Goal: Task Accomplishment & Management: Manage account settings

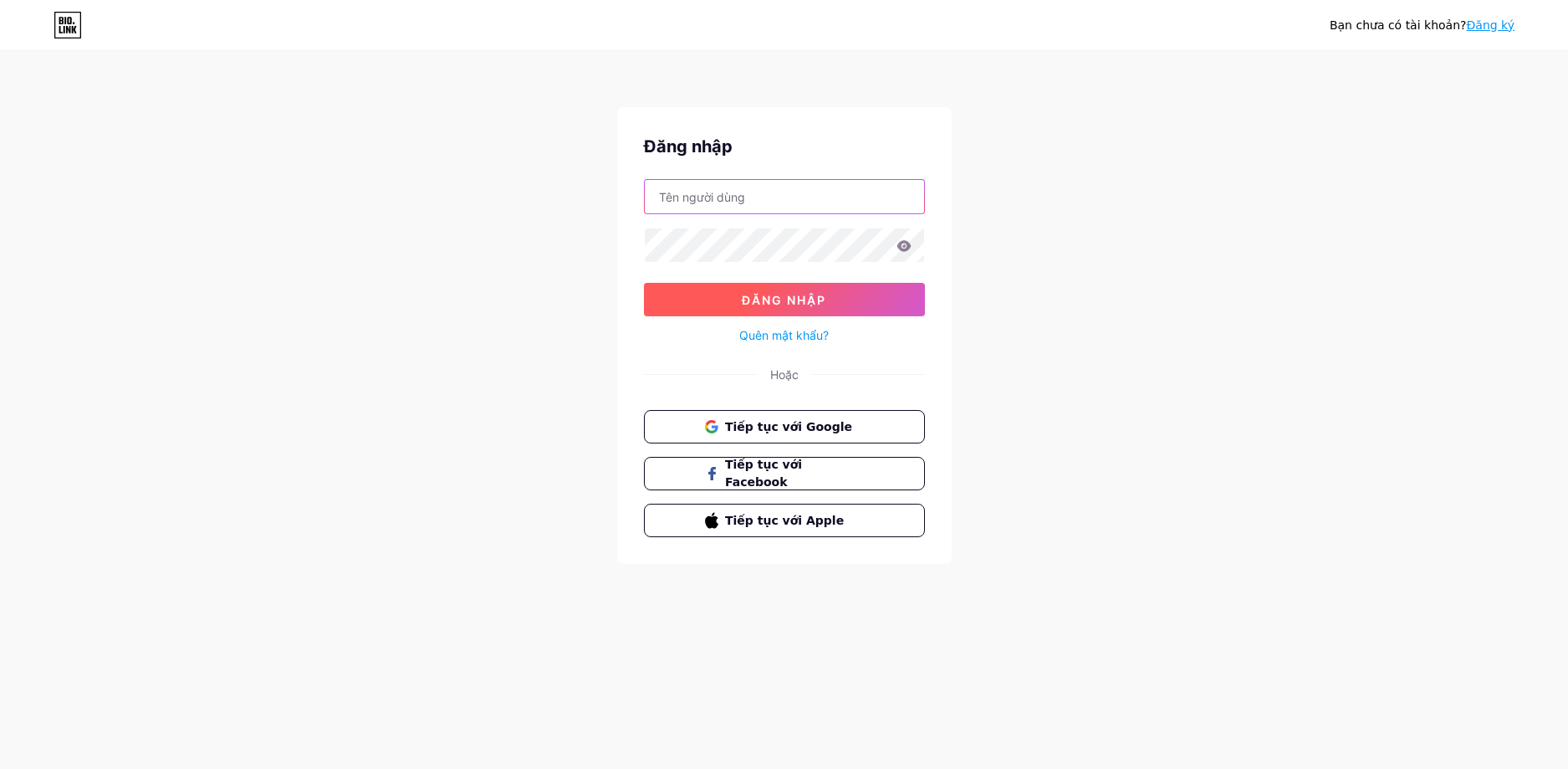
type input "[EMAIL_ADDRESS][DOMAIN_NAME]"
click at [778, 293] on font "Đăng nhập" at bounding box center [784, 300] width 84 height 14
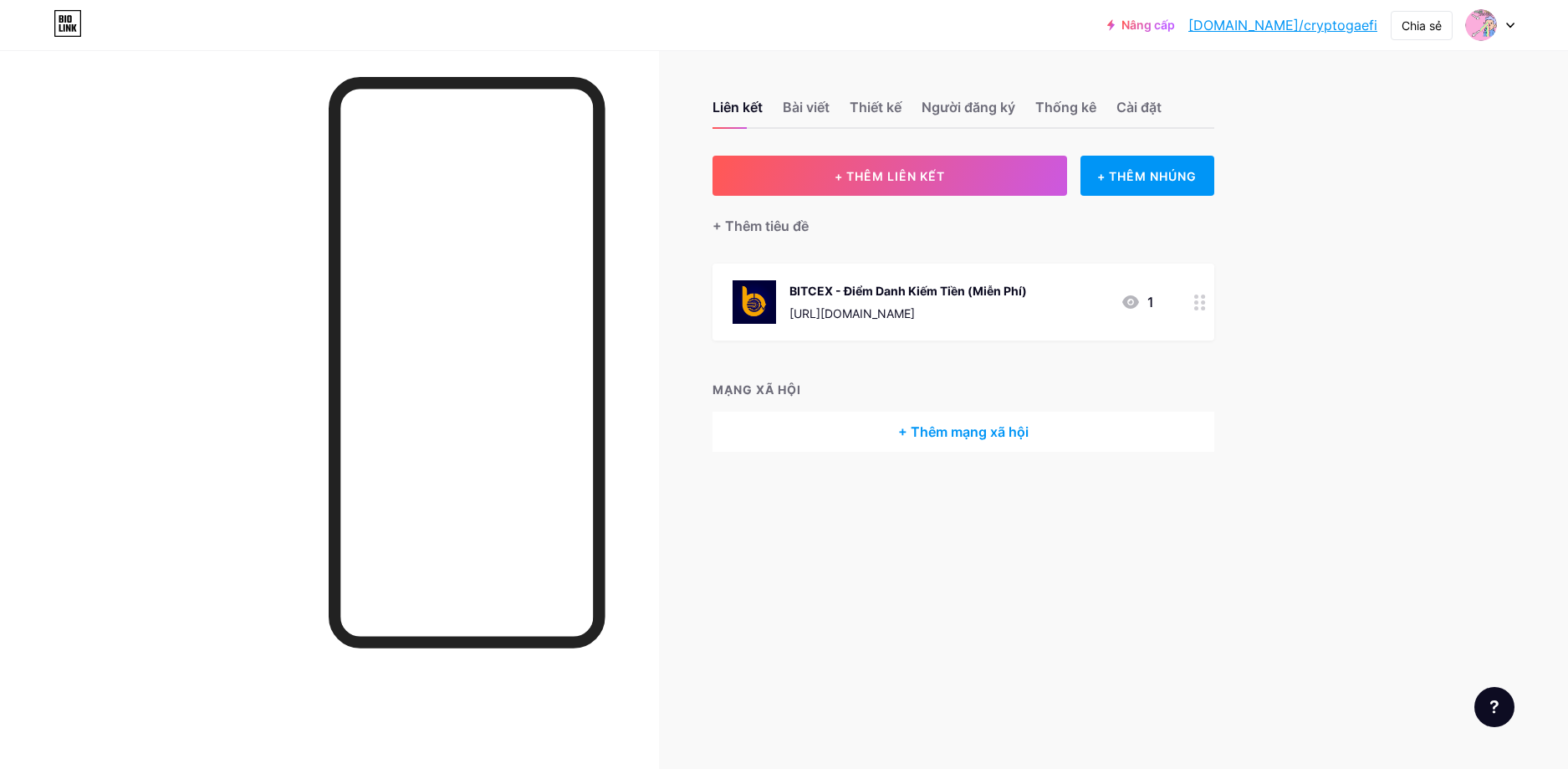
drag, startPoint x: 849, startPoint y: 586, endPoint x: 1052, endPoint y: 407, distance: 270.6
click at [851, 582] on div "Liên kết Bài viết Thiết kế Người đăng ký Thống kê Cài đặt + THÊM LIÊN KẾT + THÊ…" at bounding box center [642, 384] width 1284 height 769
click at [914, 316] on font "[URL][DOMAIN_NAME]" at bounding box center [853, 313] width 126 height 14
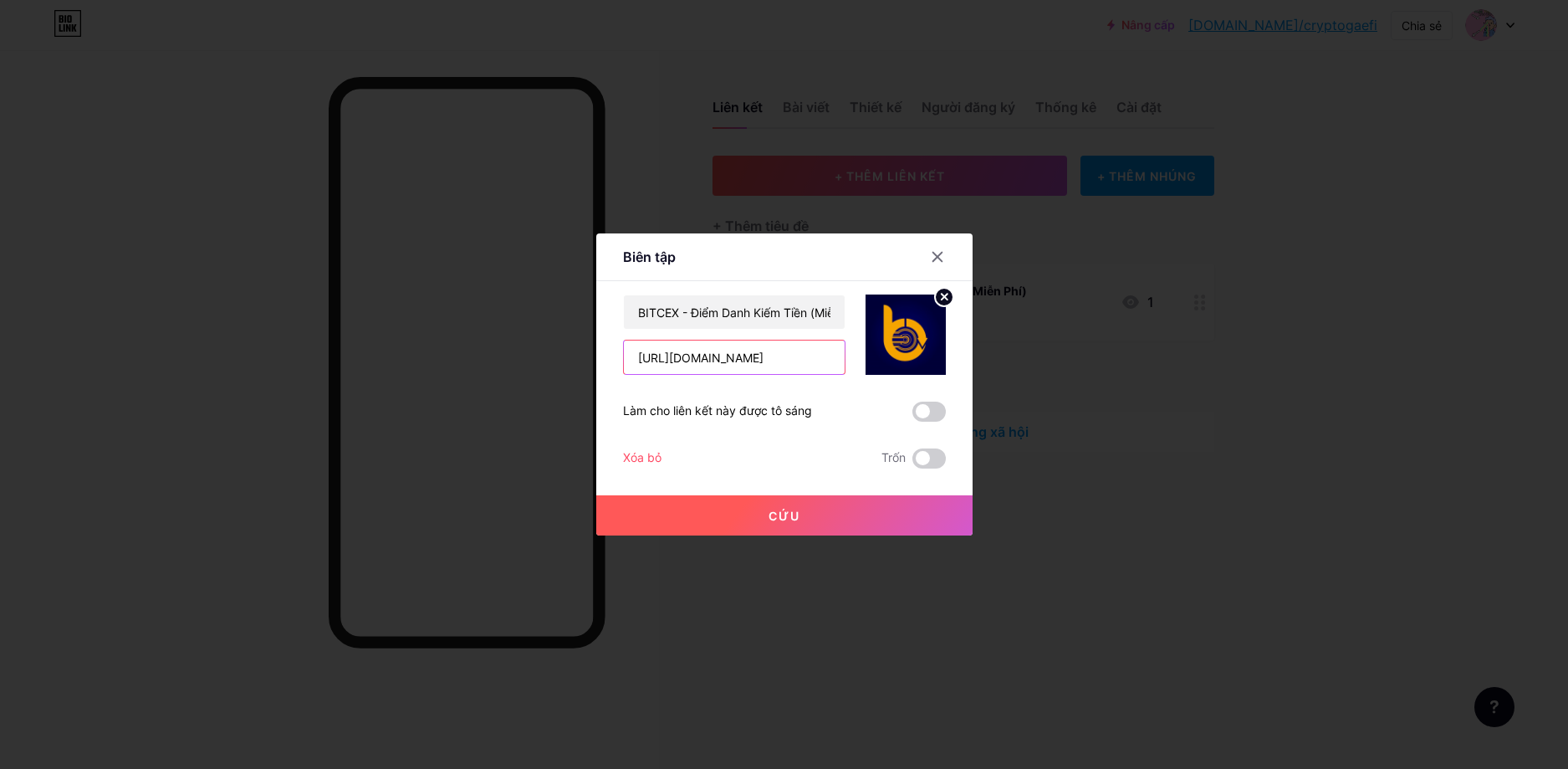
click at [758, 361] on input "[URL][DOMAIN_NAME]" at bounding box center [734, 358] width 221 height 34
paste input "[DOMAIN_NAME][URL]"
type input "[URL][DOMAIN_NAME]"
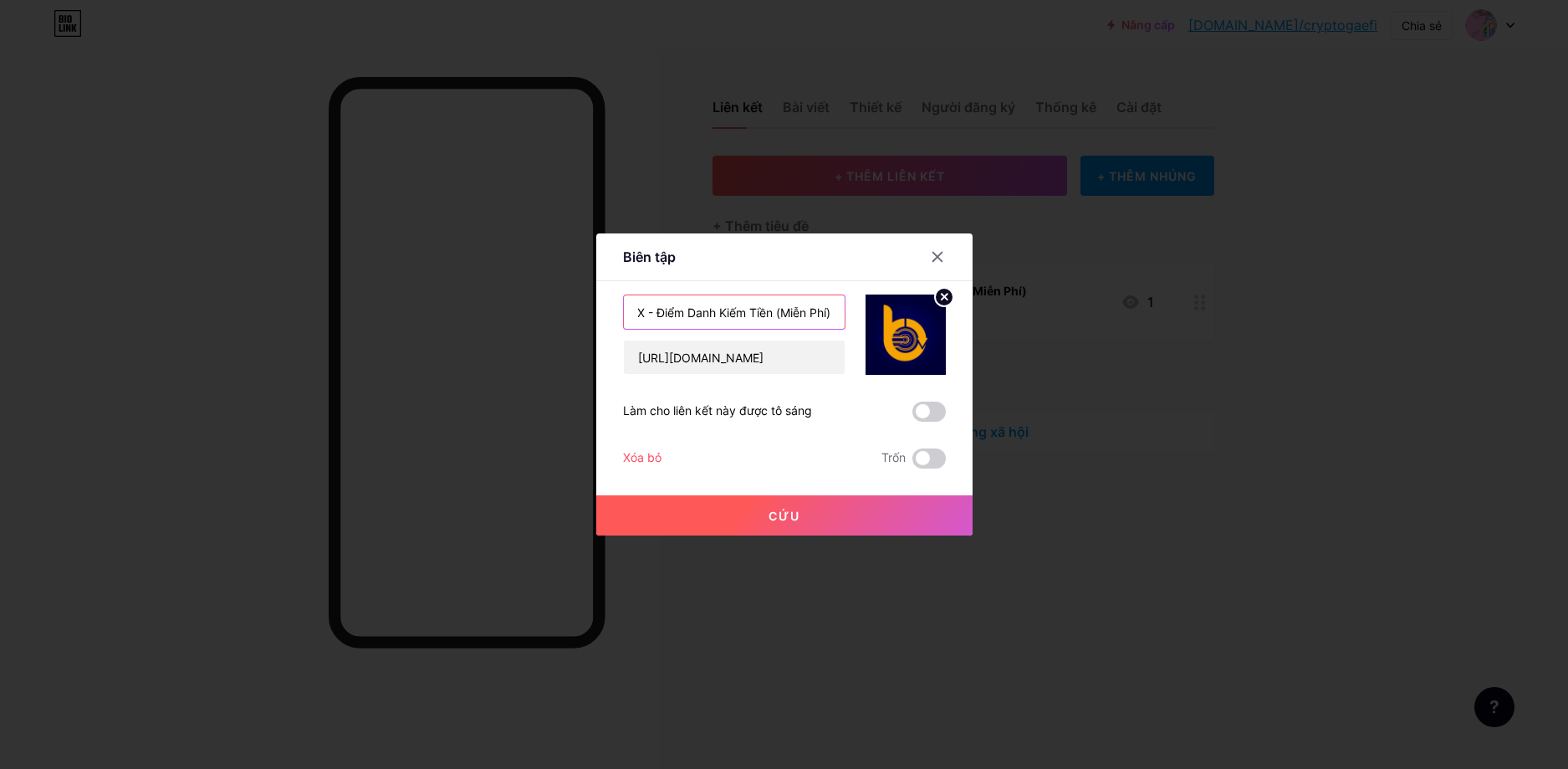
drag, startPoint x: 631, startPoint y: 310, endPoint x: 915, endPoint y: 319, distance: 284.1
click at [915, 319] on div "BITCEX - Điểm Danh Kiếm Tiền (Miễn Phí) [URL][DOMAIN_NAME]" at bounding box center [784, 335] width 323 height 81
click at [761, 299] on input "HAPPYVV - Kie" at bounding box center [734, 312] width 221 height 34
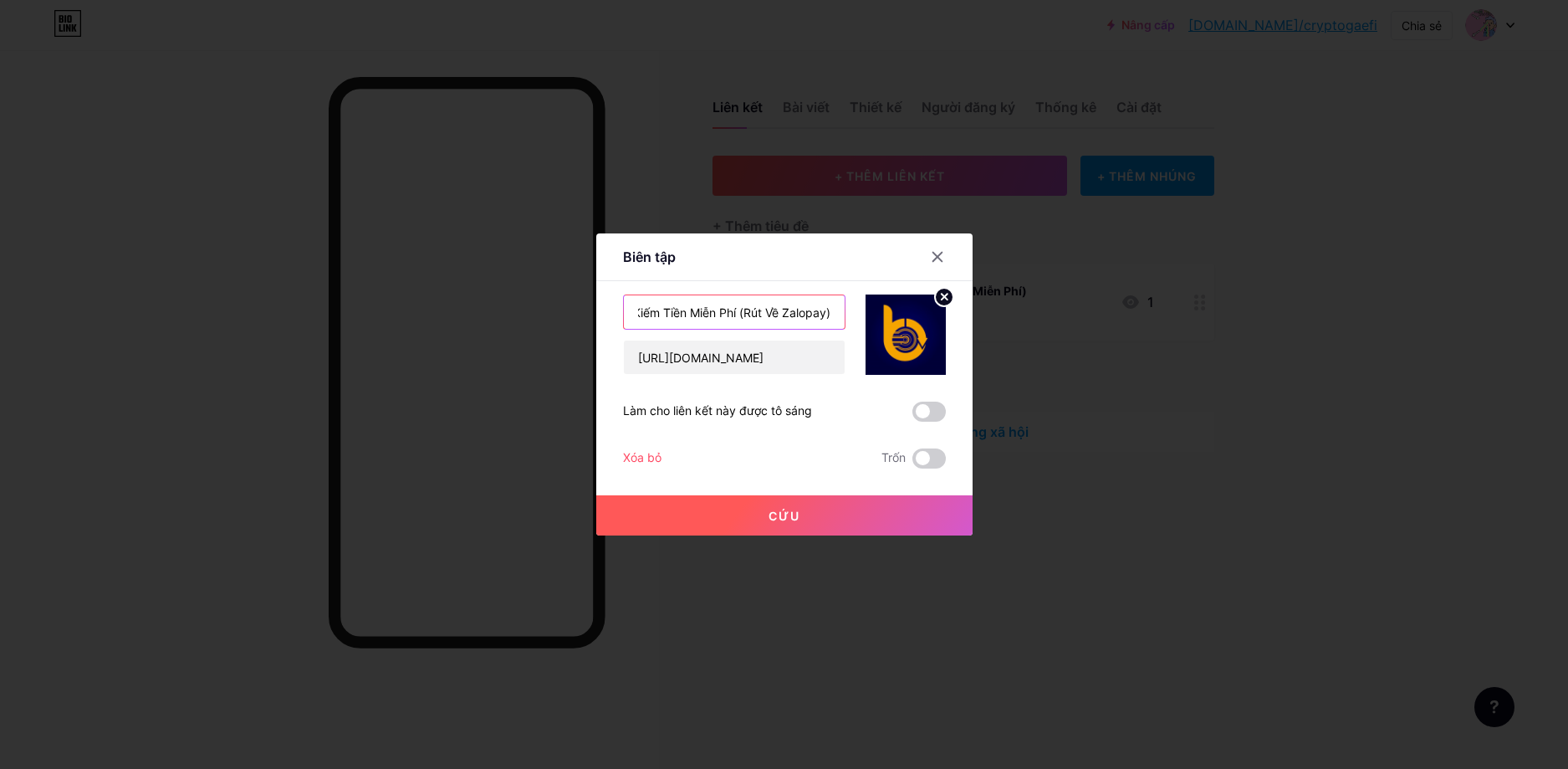
type input "HAPPYVV - App Kiếm Tiền Miễn Phí (Rút Về Zalopay)"
click at [944, 295] on circle at bounding box center [944, 296] width 19 height 19
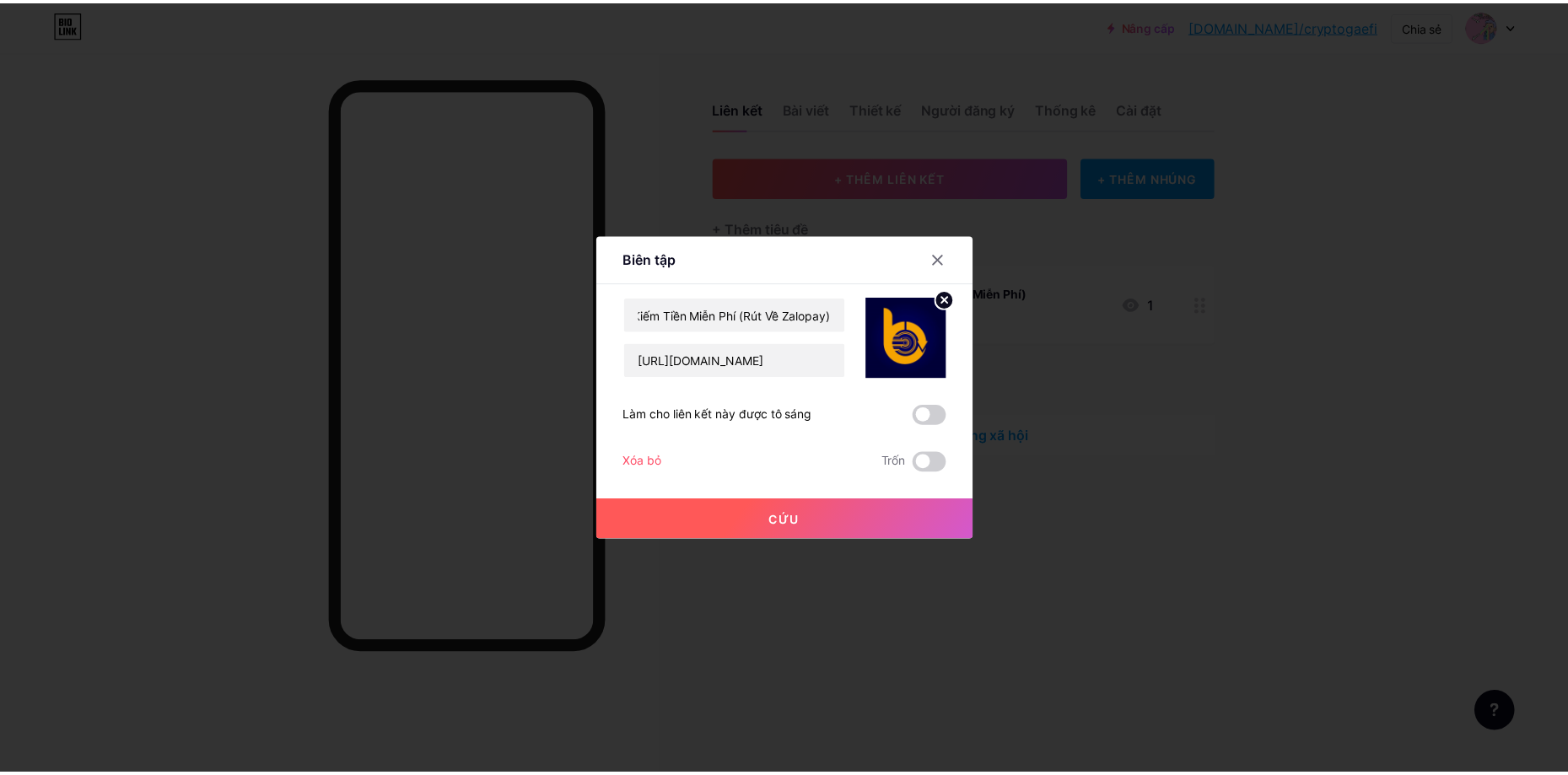
scroll to position [0, 0]
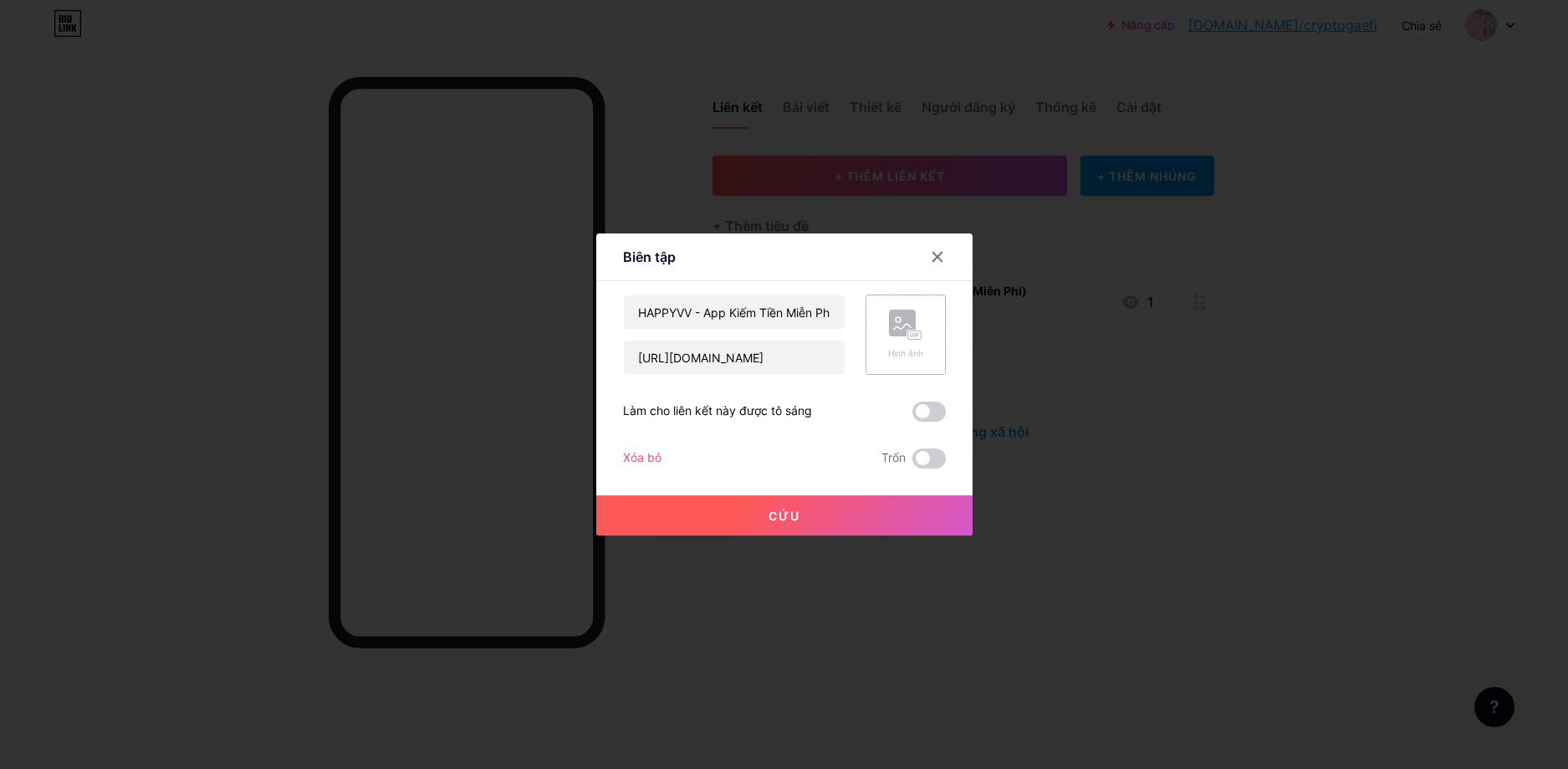
click at [896, 336] on rect at bounding box center [902, 323] width 27 height 27
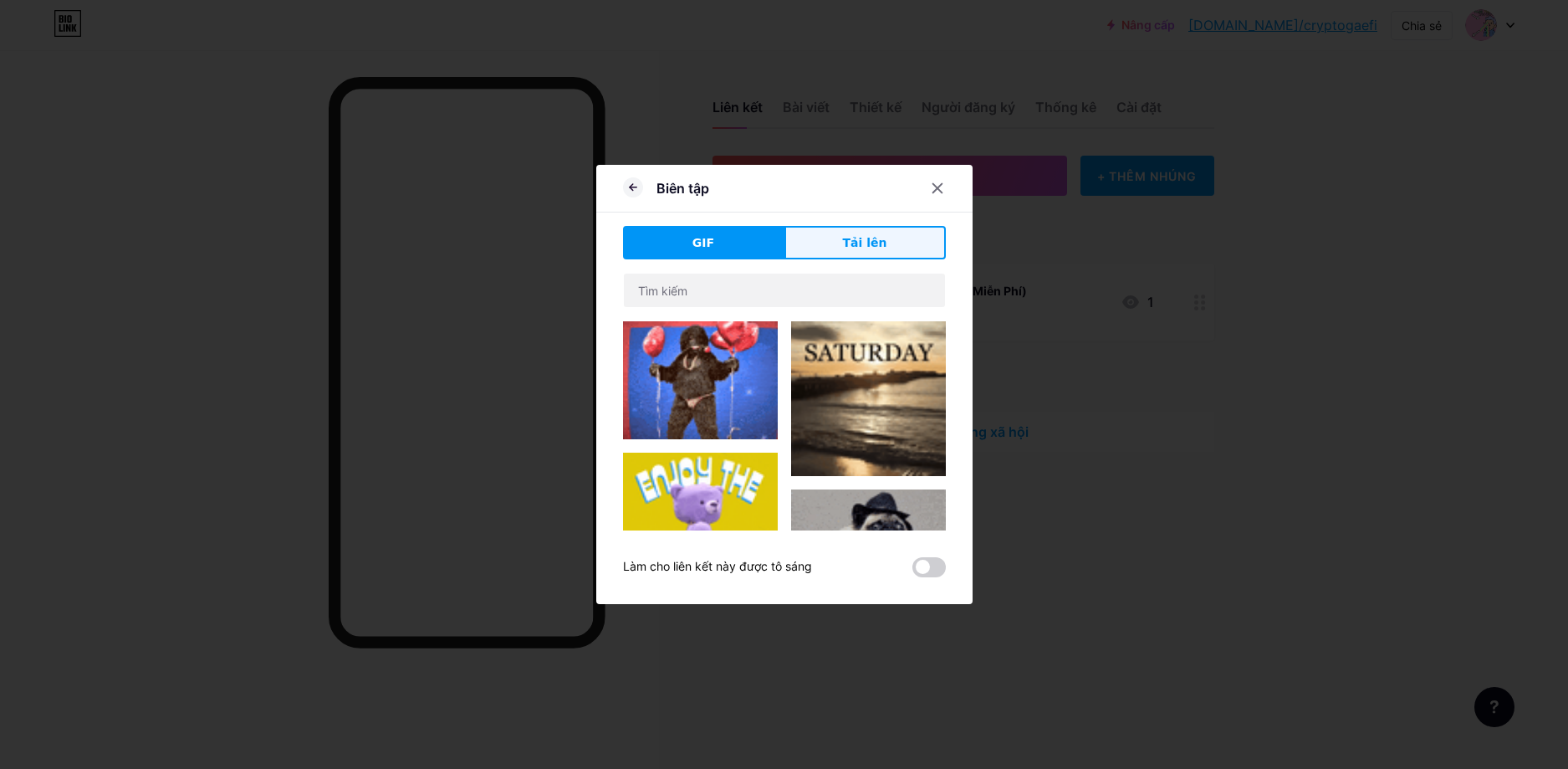
click at [868, 245] on font "Tải lên" at bounding box center [865, 242] width 44 height 13
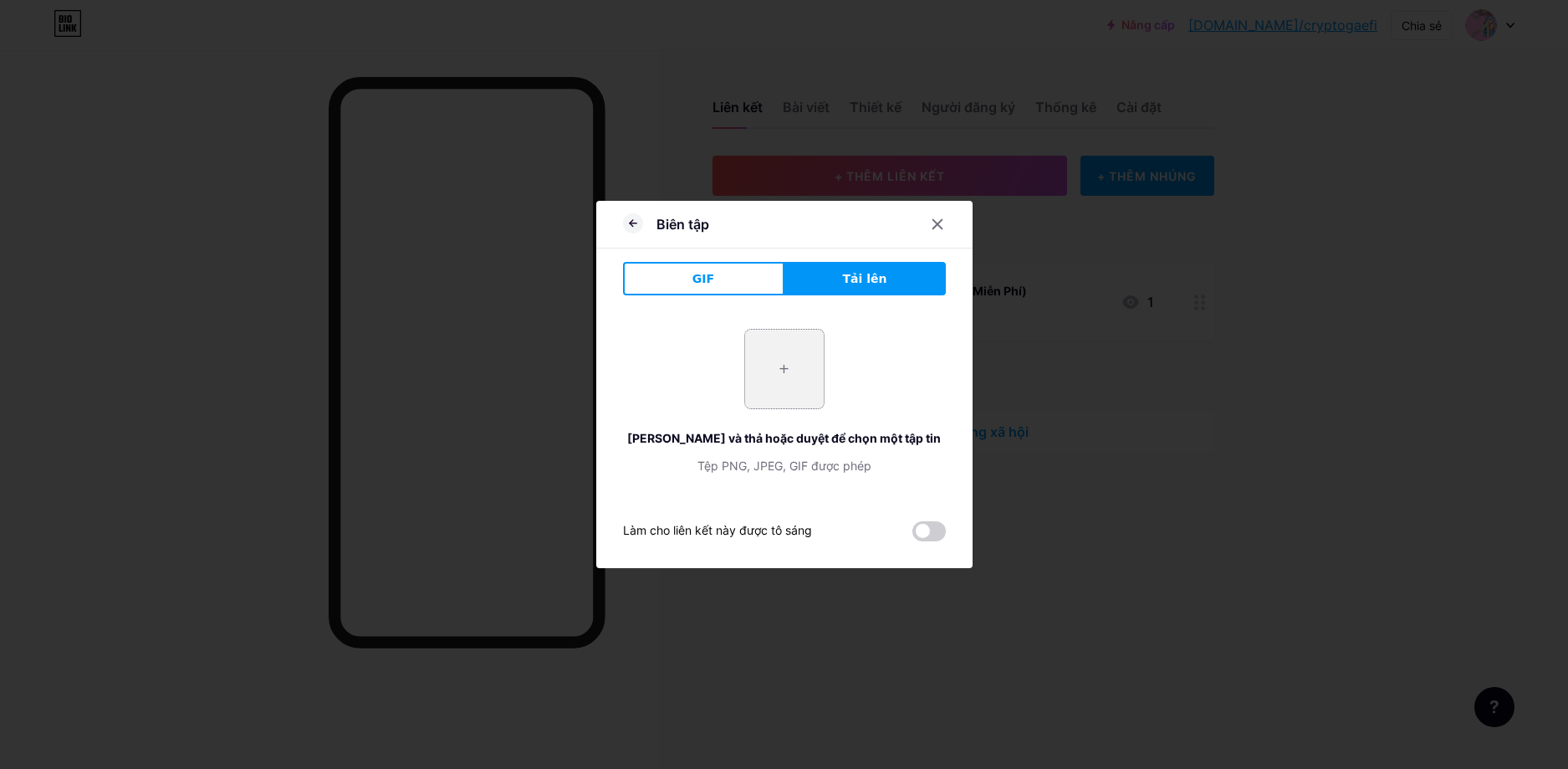
click at [746, 360] on input "file" at bounding box center [784, 369] width 79 height 79
type input "C:\fakepath\200x200bb.jpg"
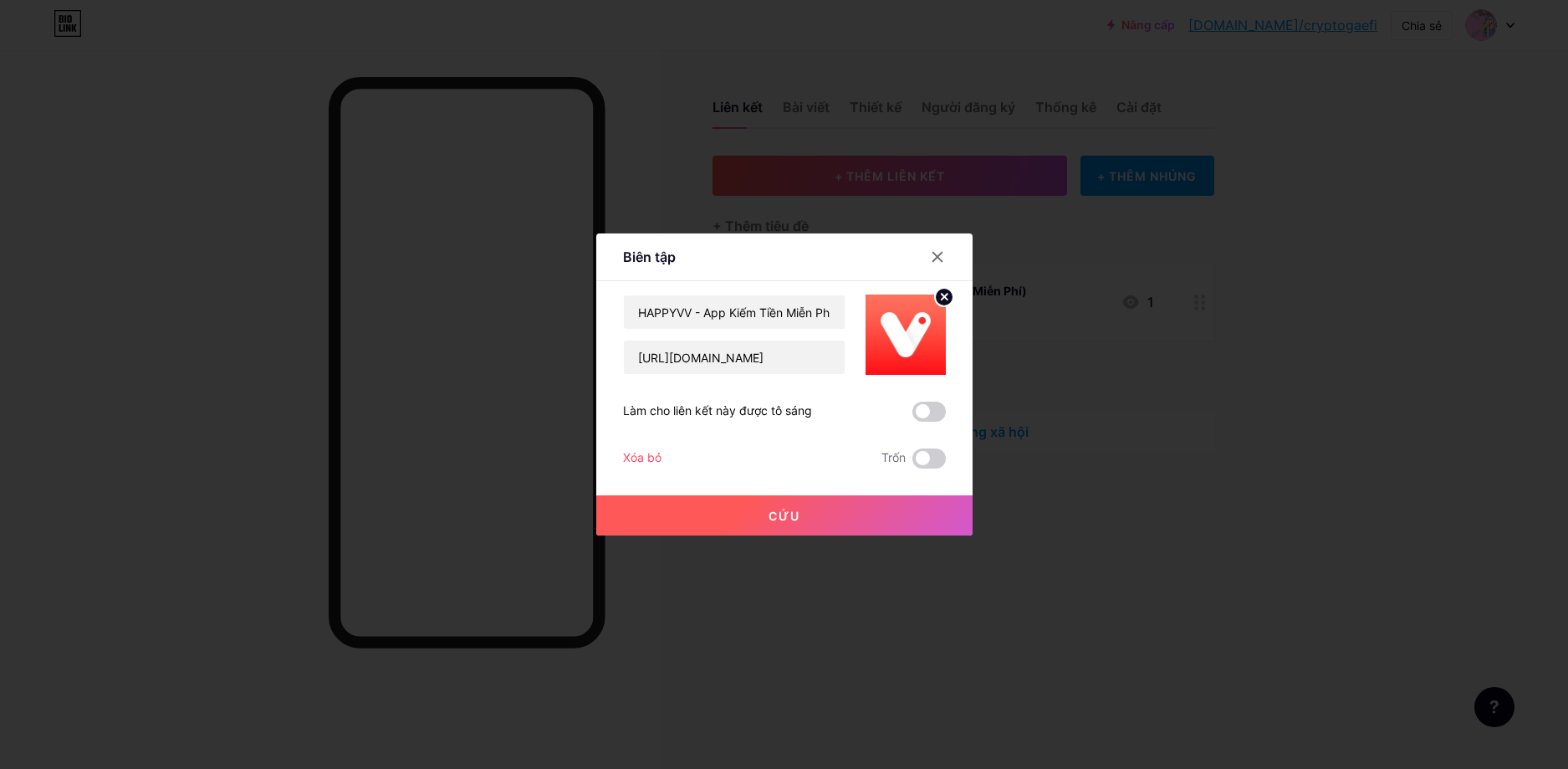
drag, startPoint x: 822, startPoint y: 510, endPoint x: 876, endPoint y: 510, distance: 54.0
click at [823, 510] on button "Cứu" at bounding box center [784, 515] width 376 height 40
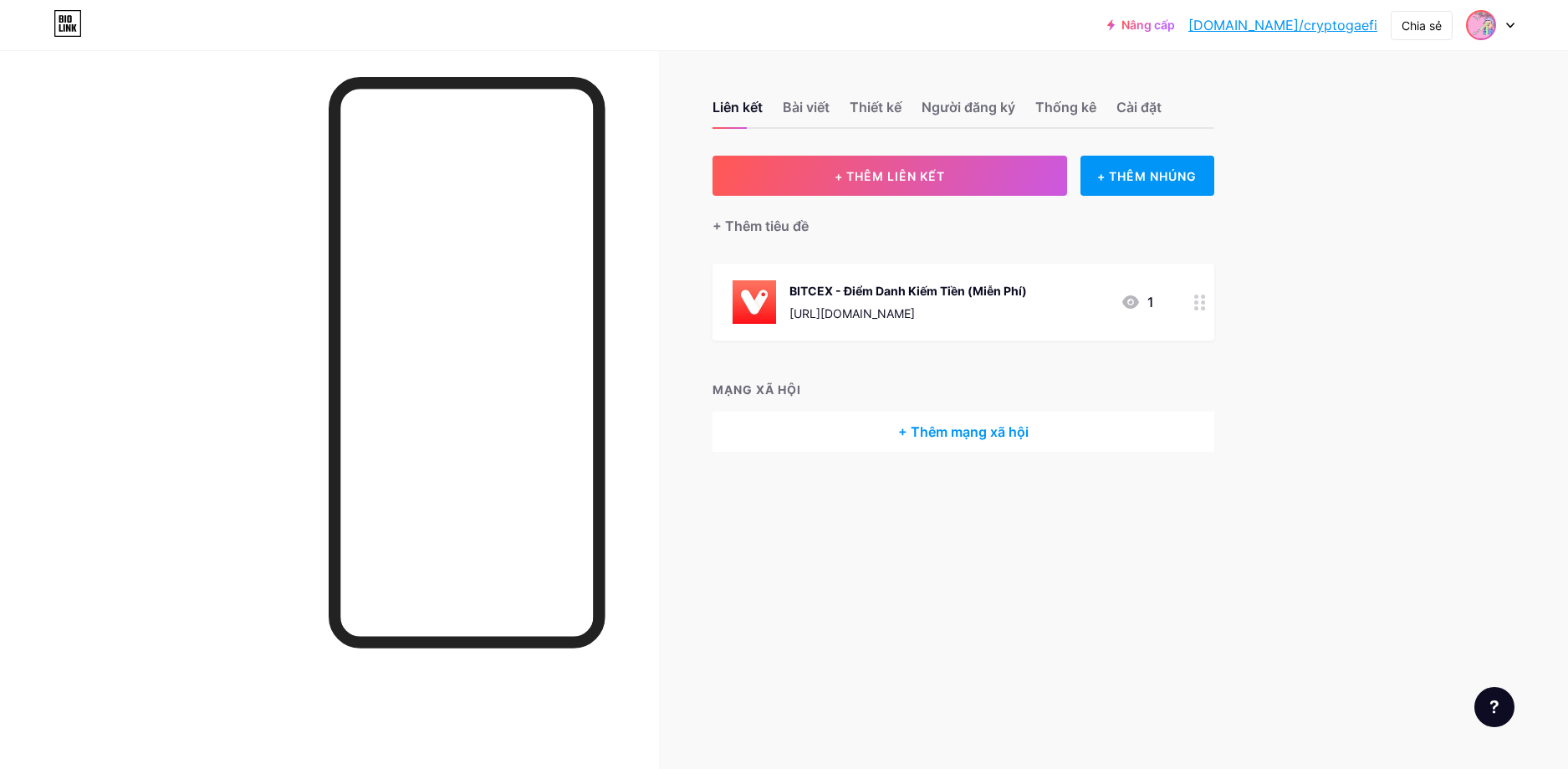
click at [1488, 26] on img at bounding box center [1480, 25] width 27 height 27
click at [1378, 186] on font "Cài đặt tài khoản" at bounding box center [1371, 189] width 96 height 14
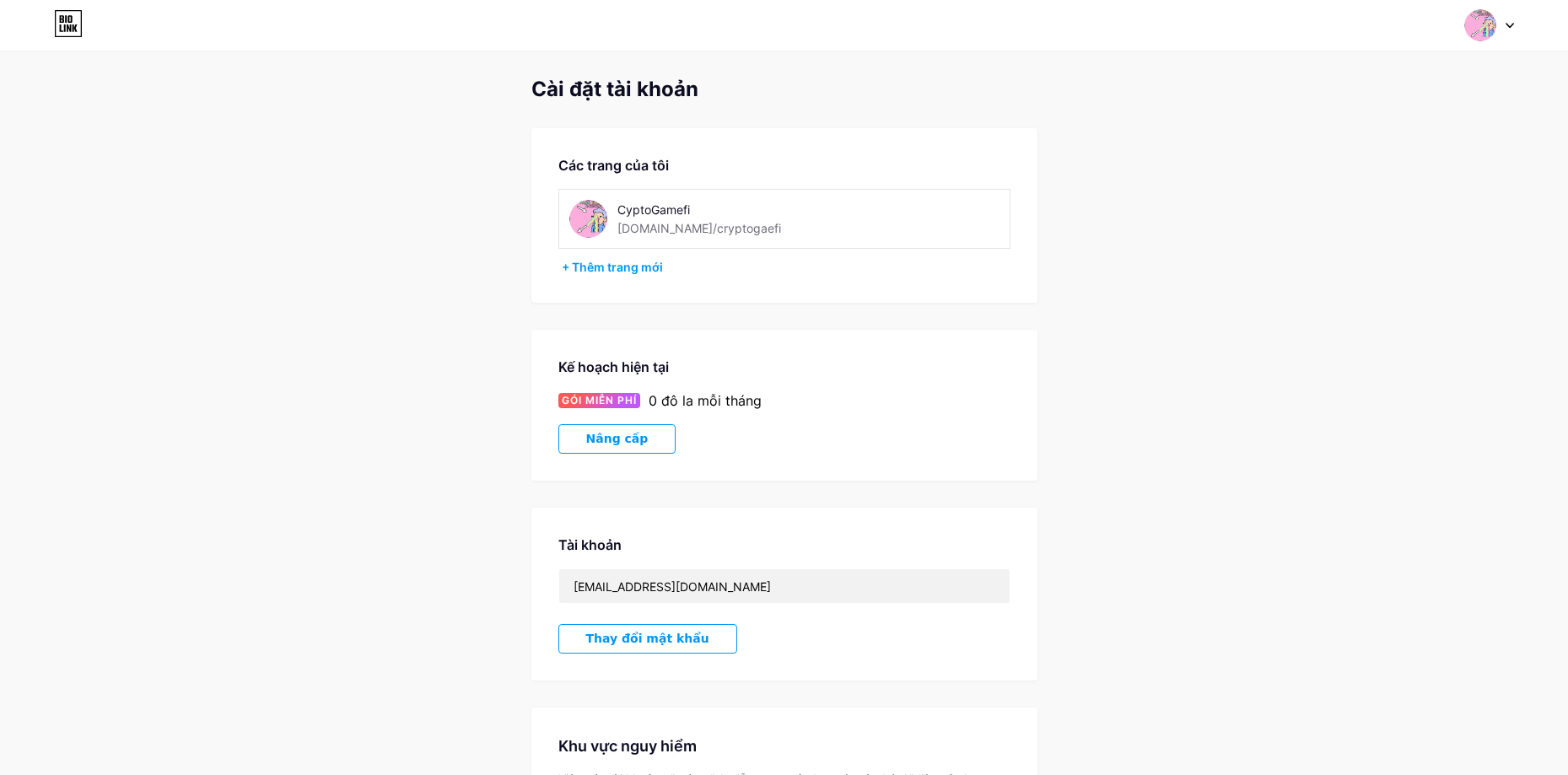
click at [594, 212] on img at bounding box center [588, 218] width 38 height 38
click at [590, 214] on img at bounding box center [588, 218] width 38 height 38
click at [1498, 36] on div at bounding box center [1489, 25] width 49 height 30
click at [1065, 155] on div "Cài đặt tài khoản Các trang của tôi CyptoGamefi [DOMAIN_NAME]/cryptogaefi + Thê…" at bounding box center [784, 476] width 1568 height 797
click at [601, 211] on img at bounding box center [588, 218] width 38 height 38
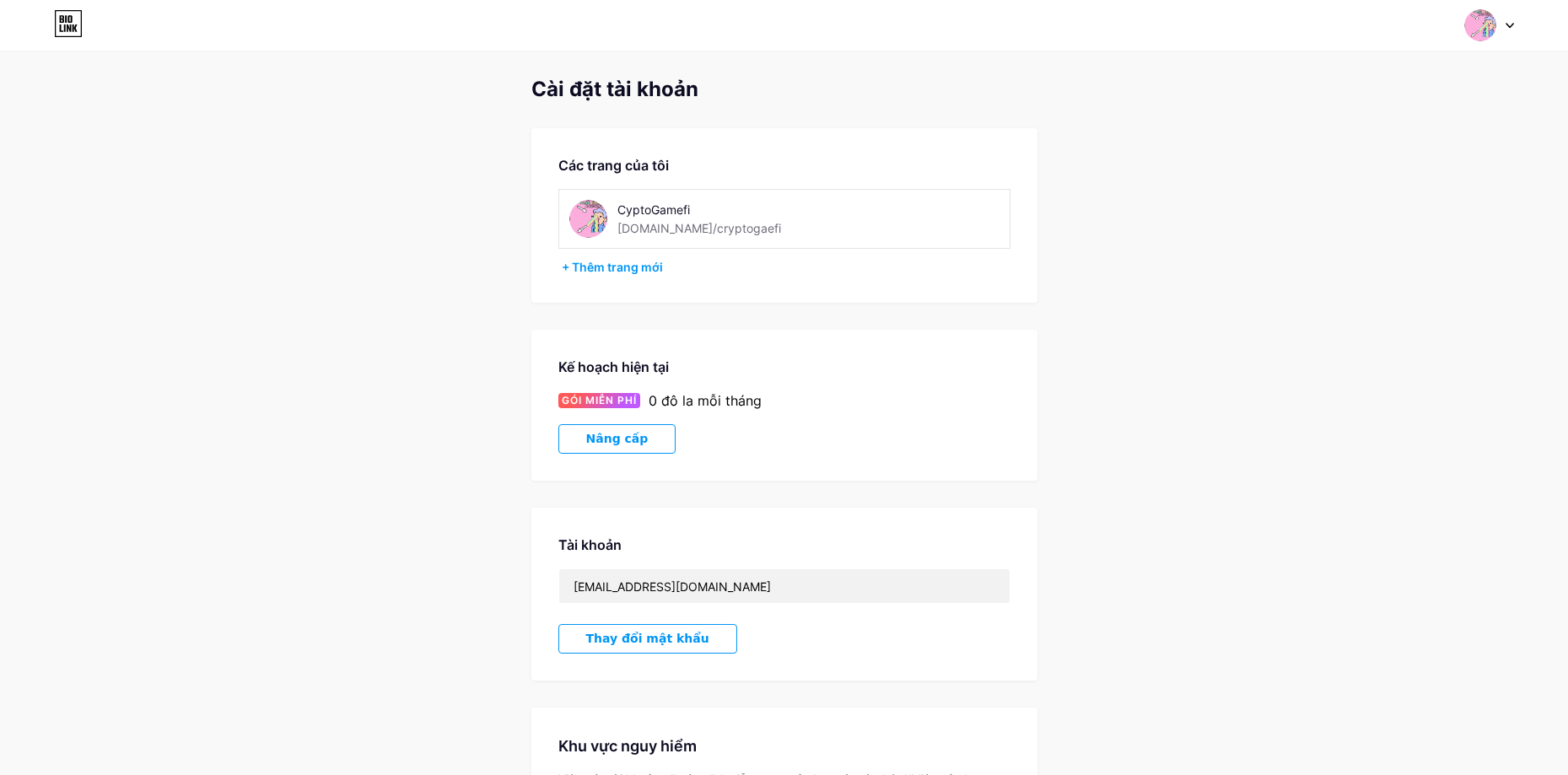
click at [580, 209] on img at bounding box center [588, 218] width 38 height 38
click at [1493, 23] on img at bounding box center [1480, 25] width 32 height 32
click at [1366, 195] on font "Bảng điều khiển" at bounding box center [1366, 191] width 92 height 14
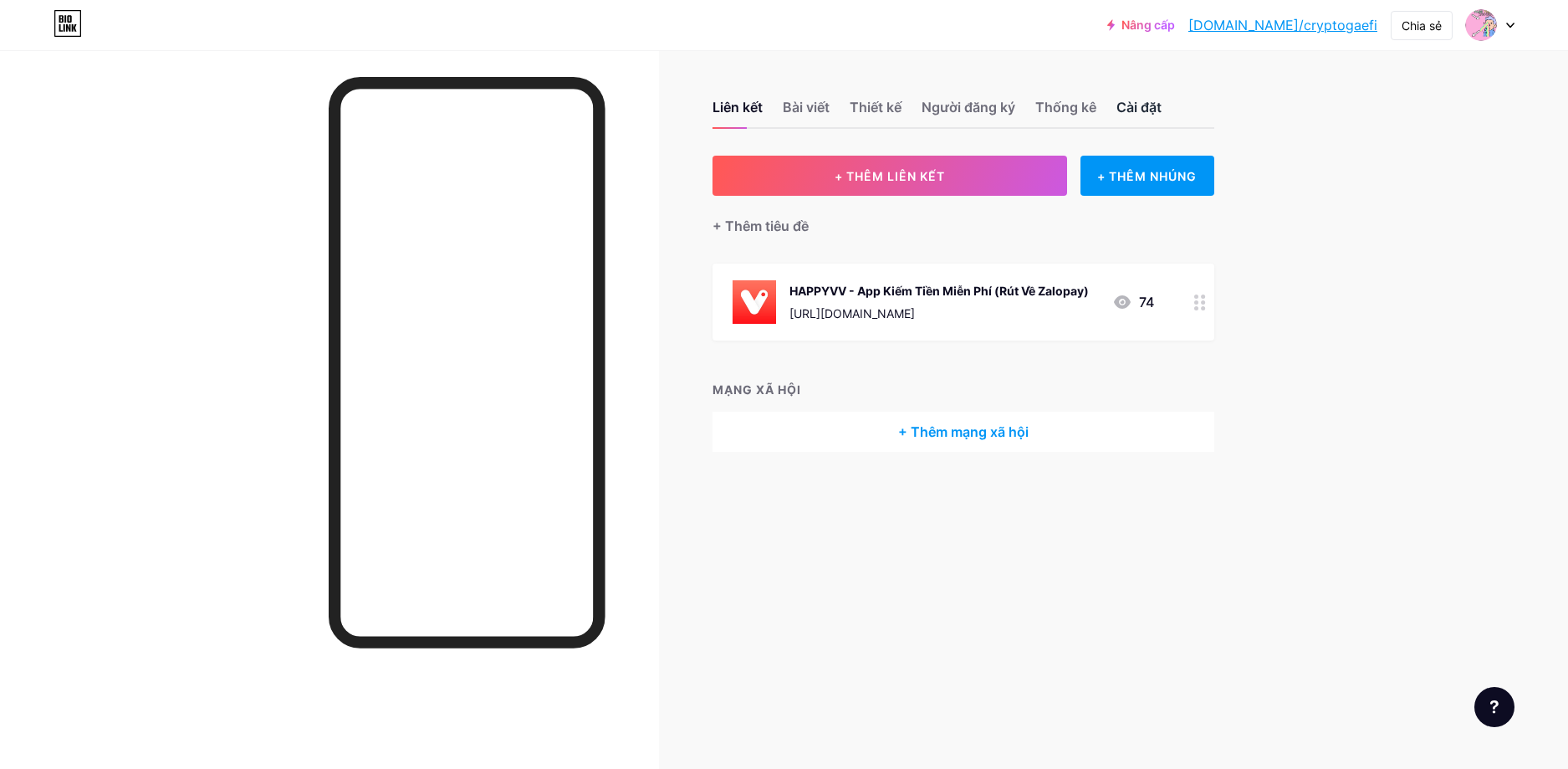
click at [1128, 112] on font "Cài đặt" at bounding box center [1138, 107] width 45 height 17
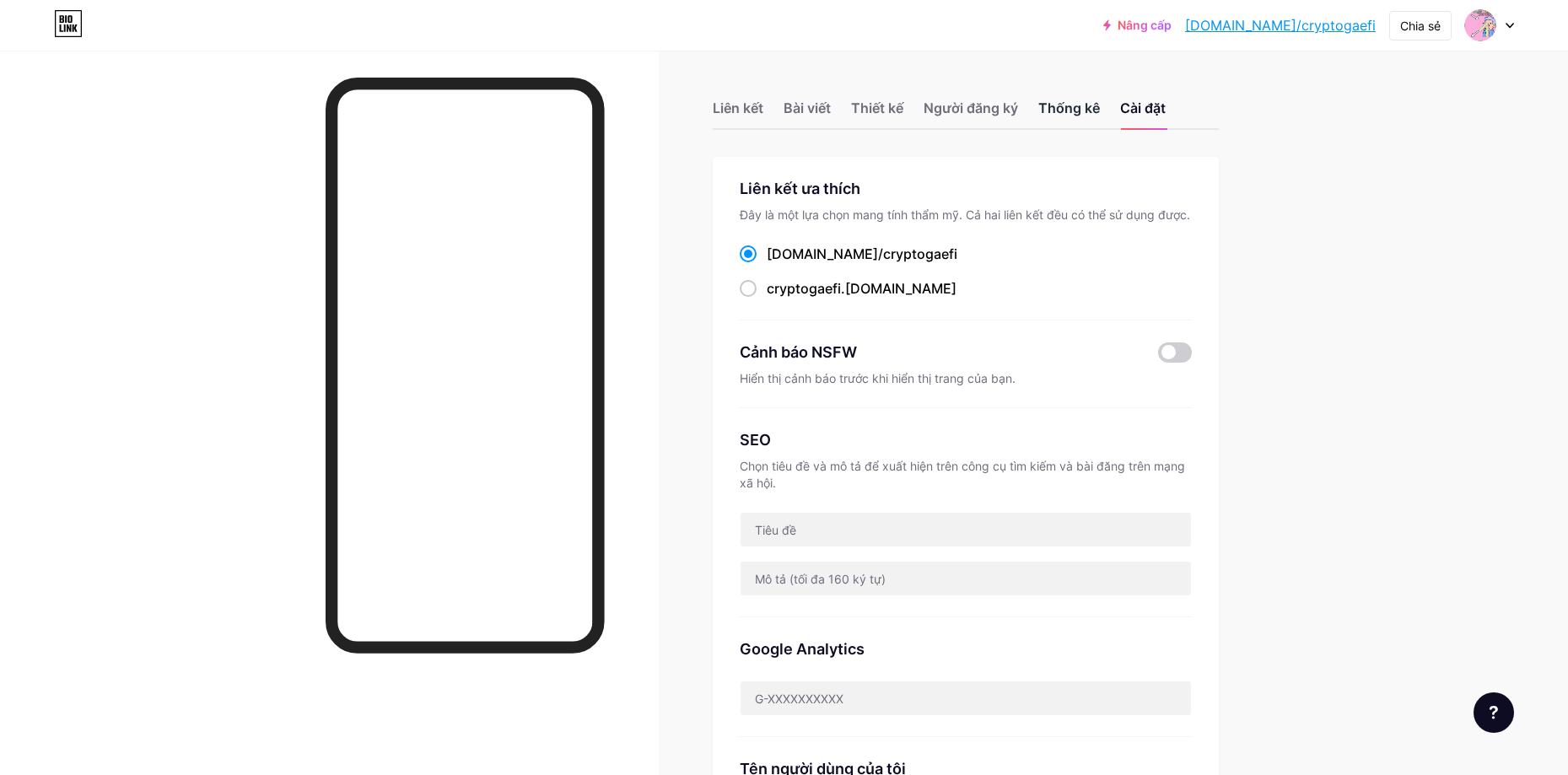
click at [1064, 107] on font "Thống kê" at bounding box center [1069, 108] width 62 height 17
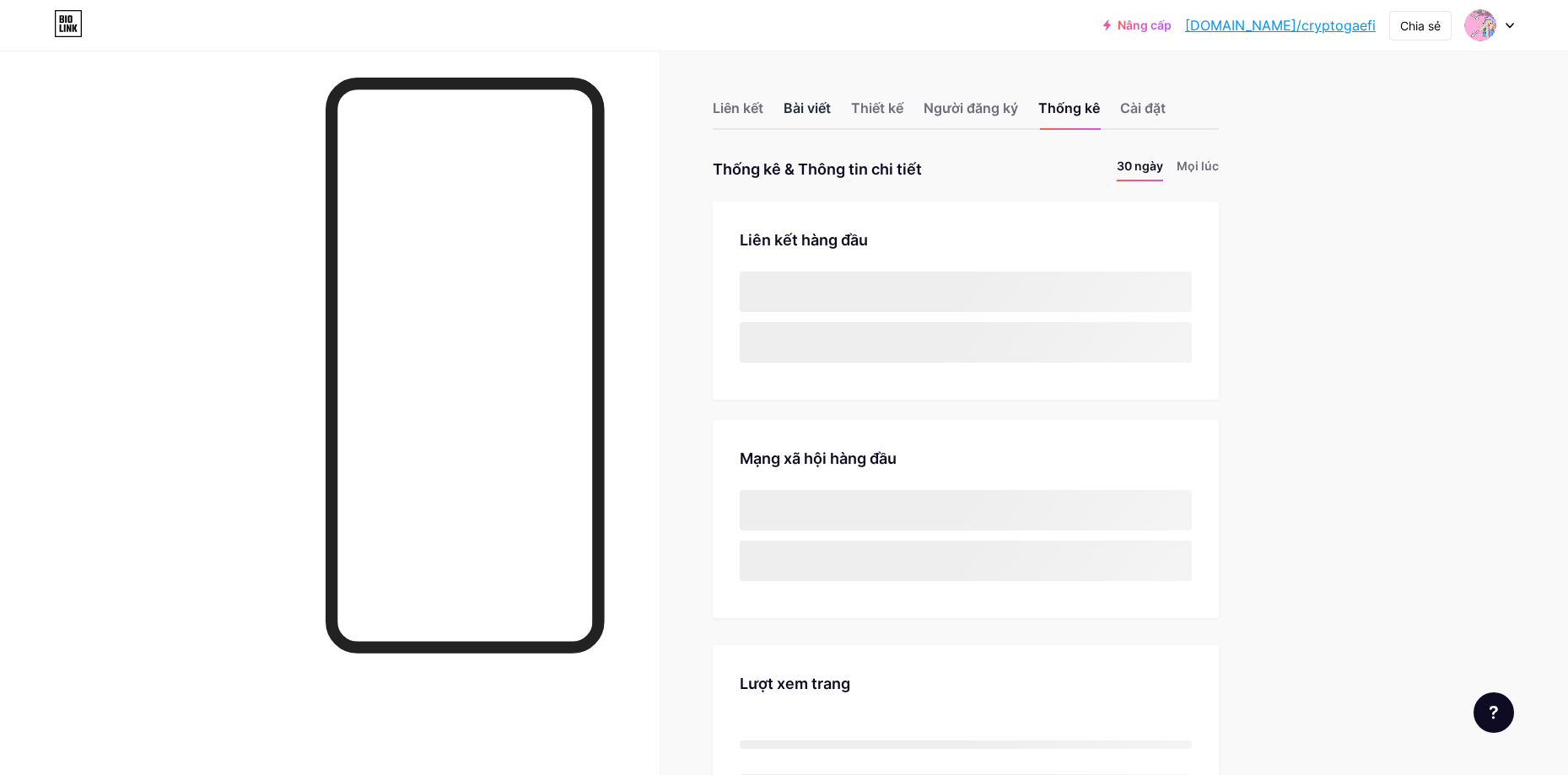
click at [813, 106] on font "Bài viết" at bounding box center [806, 108] width 47 height 17
click at [750, 110] on font "Liên kết" at bounding box center [738, 108] width 51 height 17
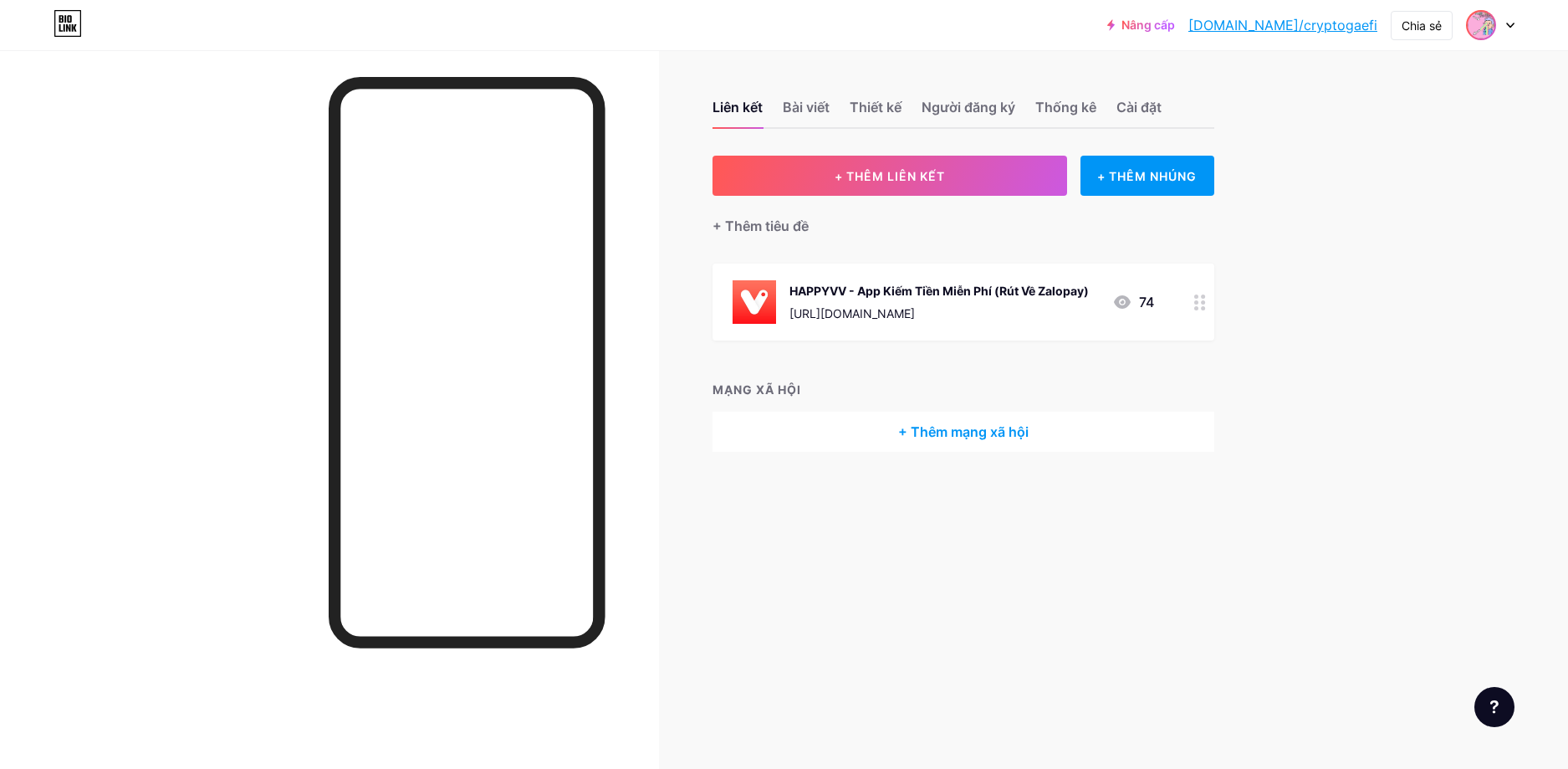
click at [1488, 38] on span at bounding box center [1480, 25] width 27 height 27
click at [1354, 187] on font "Cài đặt tài khoản" at bounding box center [1371, 189] width 96 height 14
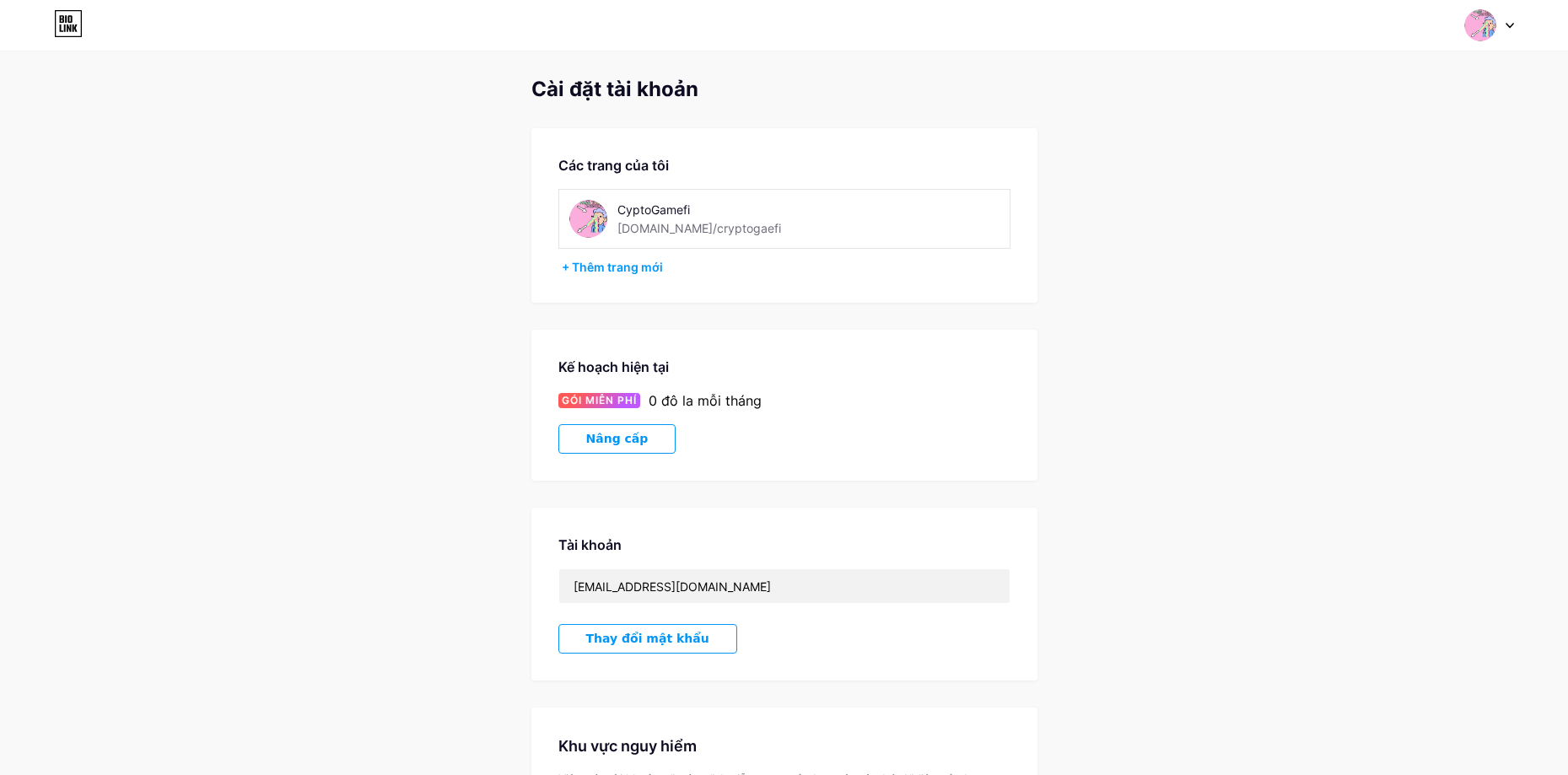
click at [590, 209] on img at bounding box center [588, 218] width 38 height 38
click at [634, 226] on font "[DOMAIN_NAME]/cryptogaefi" at bounding box center [698, 228] width 163 height 14
click at [590, 271] on font "+ Thêm trang mới" at bounding box center [612, 267] width 101 height 14
click at [1493, 23] on img at bounding box center [1480, 25] width 32 height 32
click at [1392, 189] on font "Bảng điều khiển" at bounding box center [1366, 191] width 92 height 14
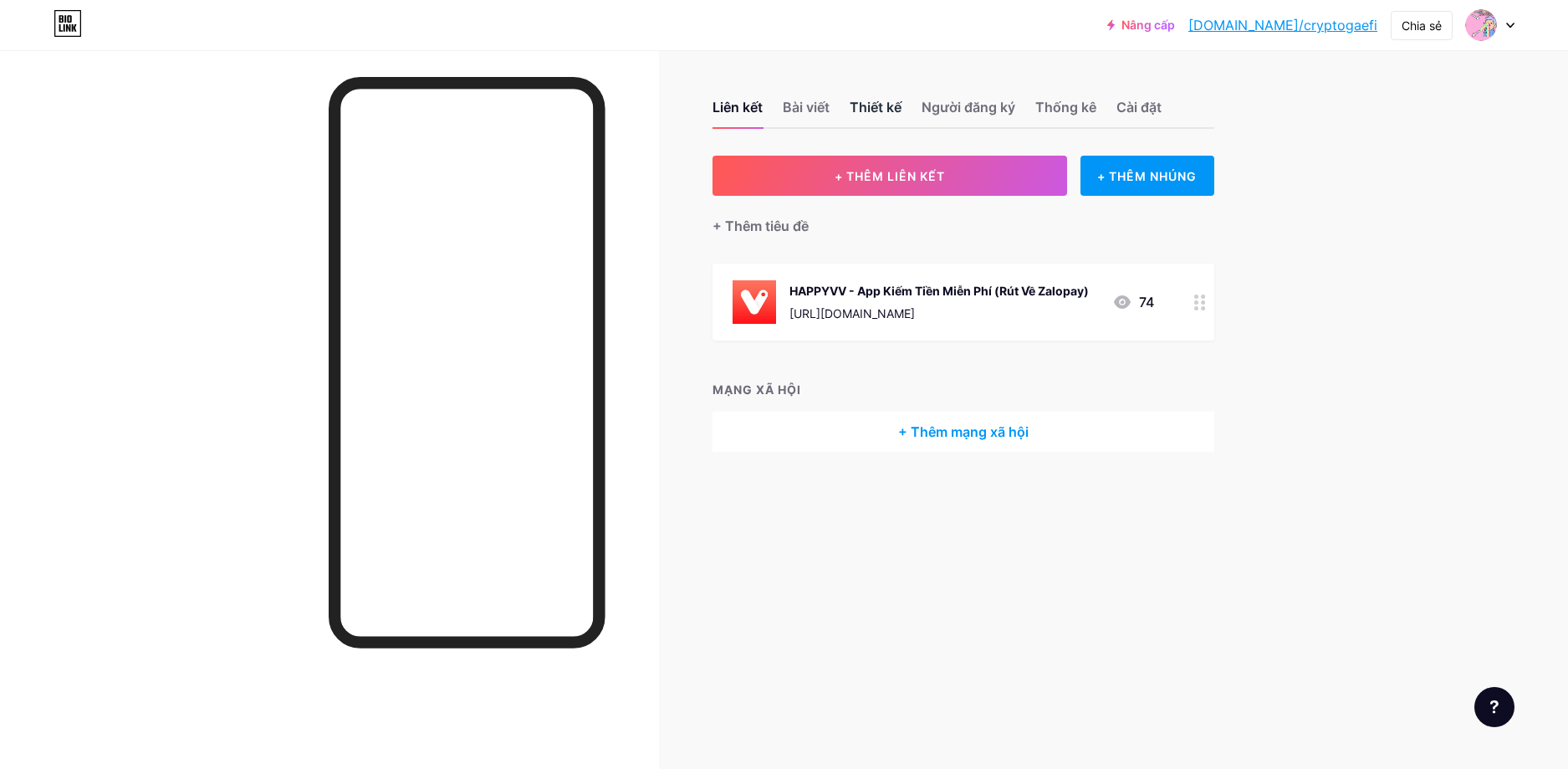
click at [899, 111] on font "Thiết kế" at bounding box center [876, 107] width 52 height 17
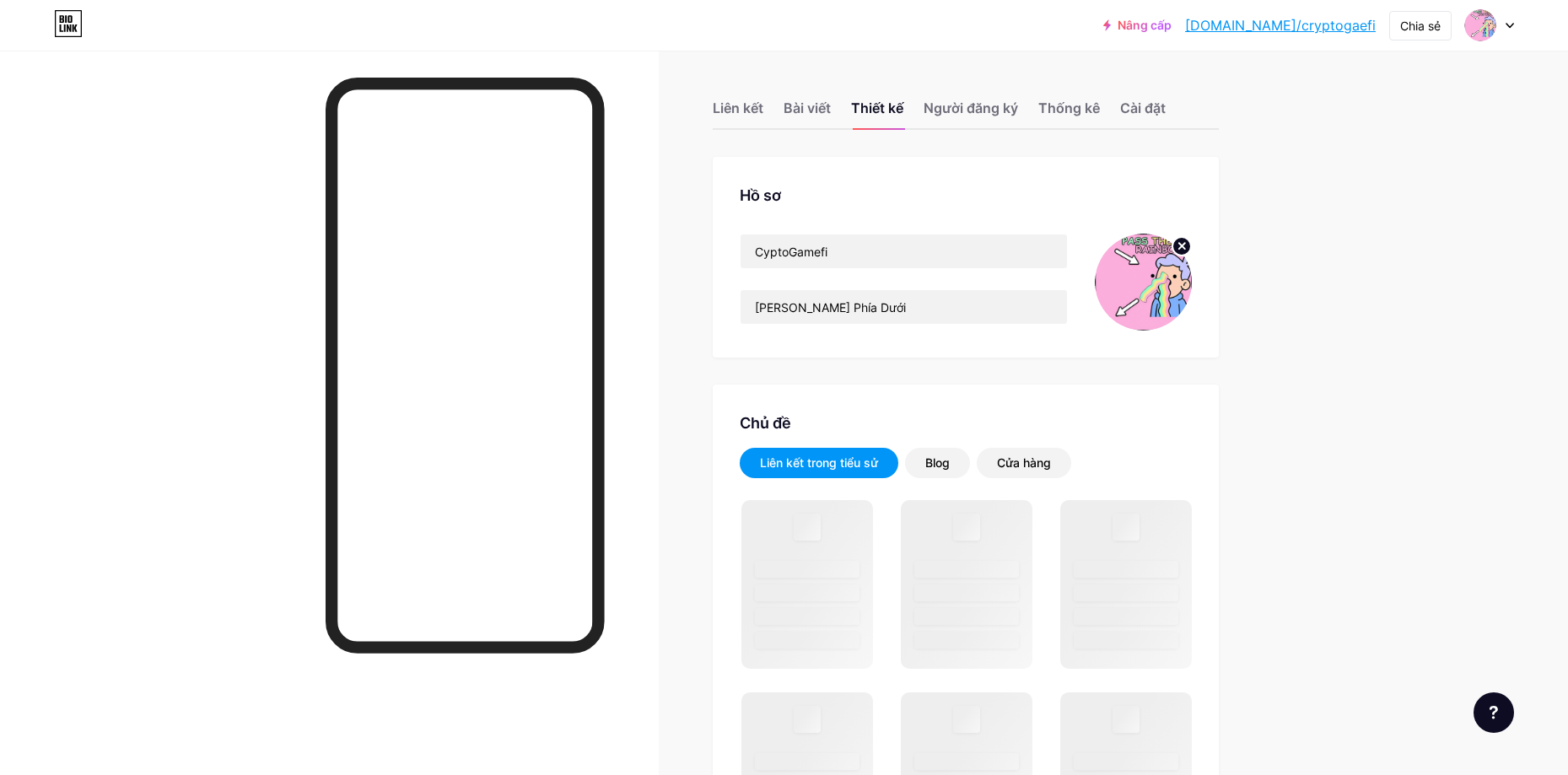
click at [1162, 282] on img at bounding box center [1143, 282] width 97 height 97
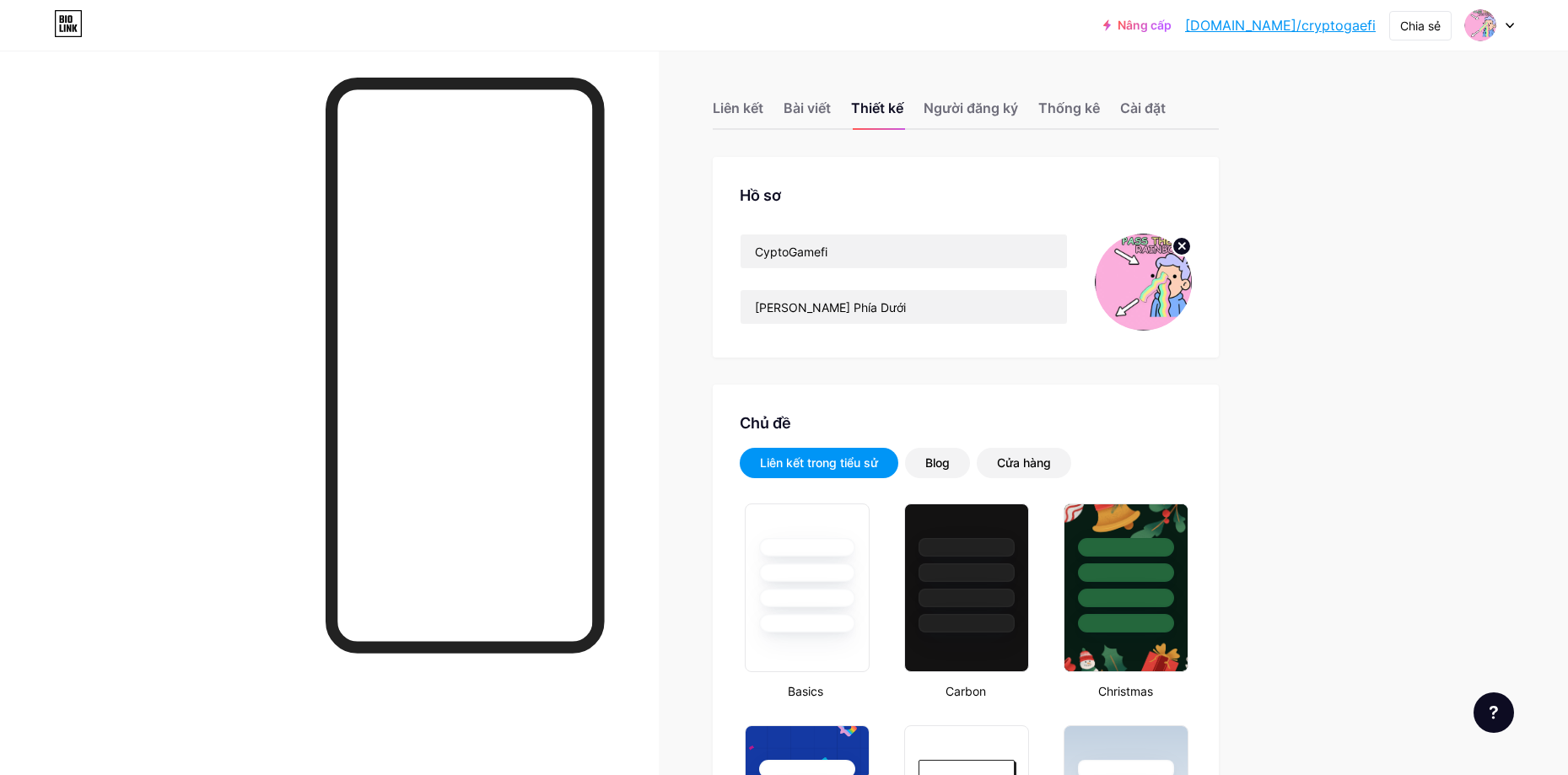
click at [1191, 247] on circle at bounding box center [1181, 246] width 19 height 19
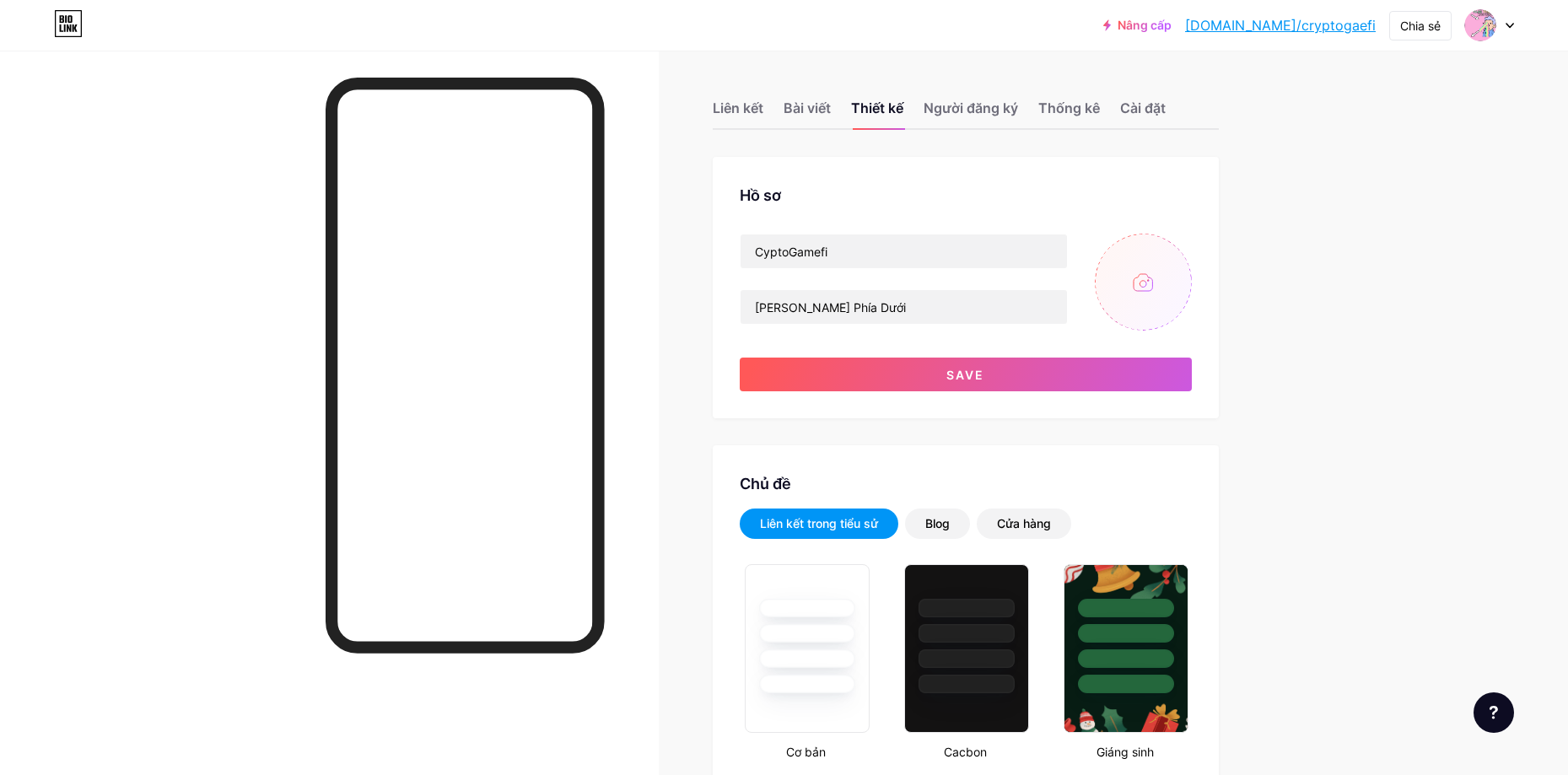
click at [1152, 274] on input "file" at bounding box center [1143, 282] width 97 height 97
type input "C:\fakepath\giphy (8).gif"
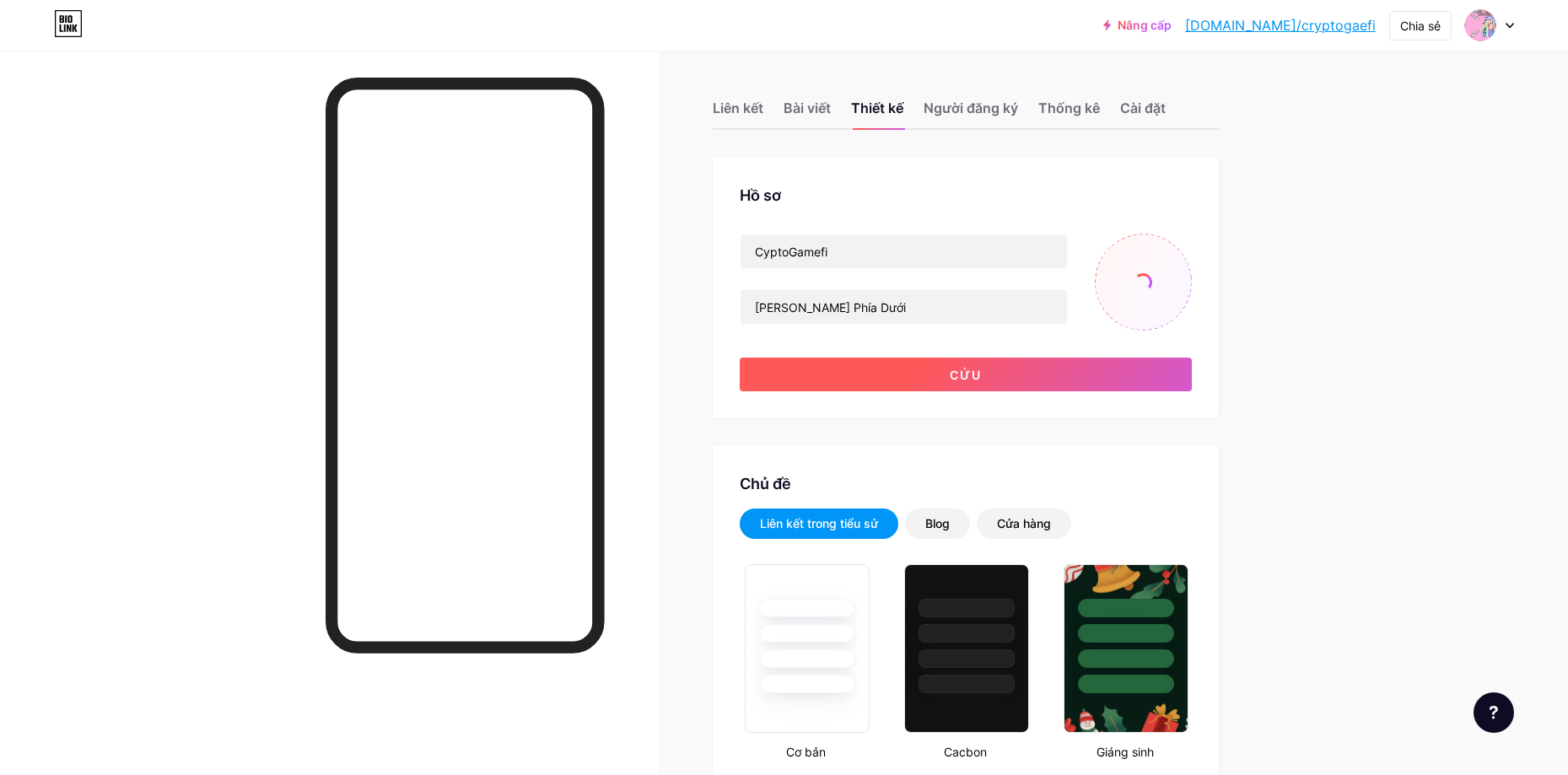
click at [947, 367] on button "Cứu" at bounding box center [965, 375] width 452 height 34
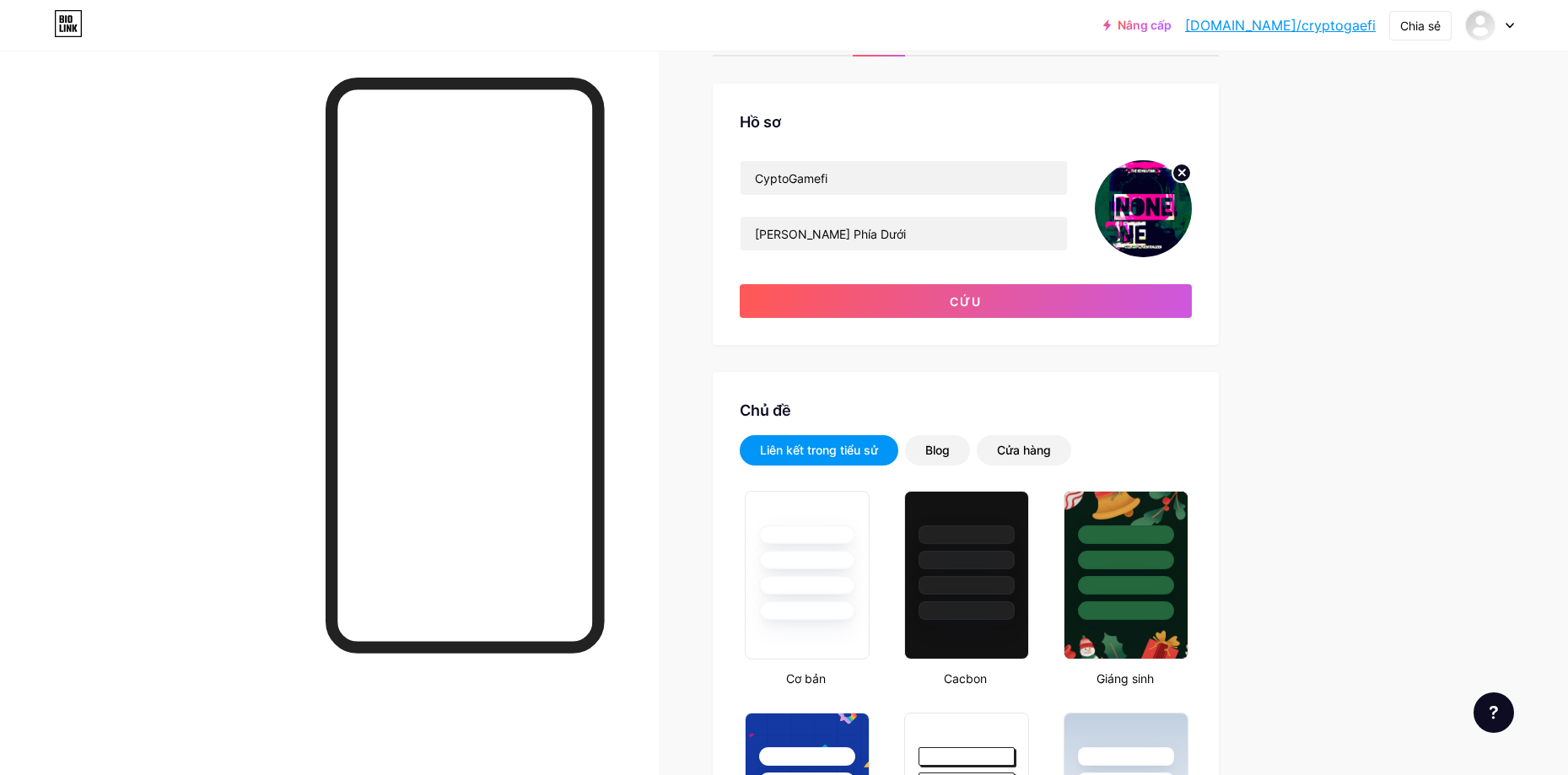
scroll to position [85, 0]
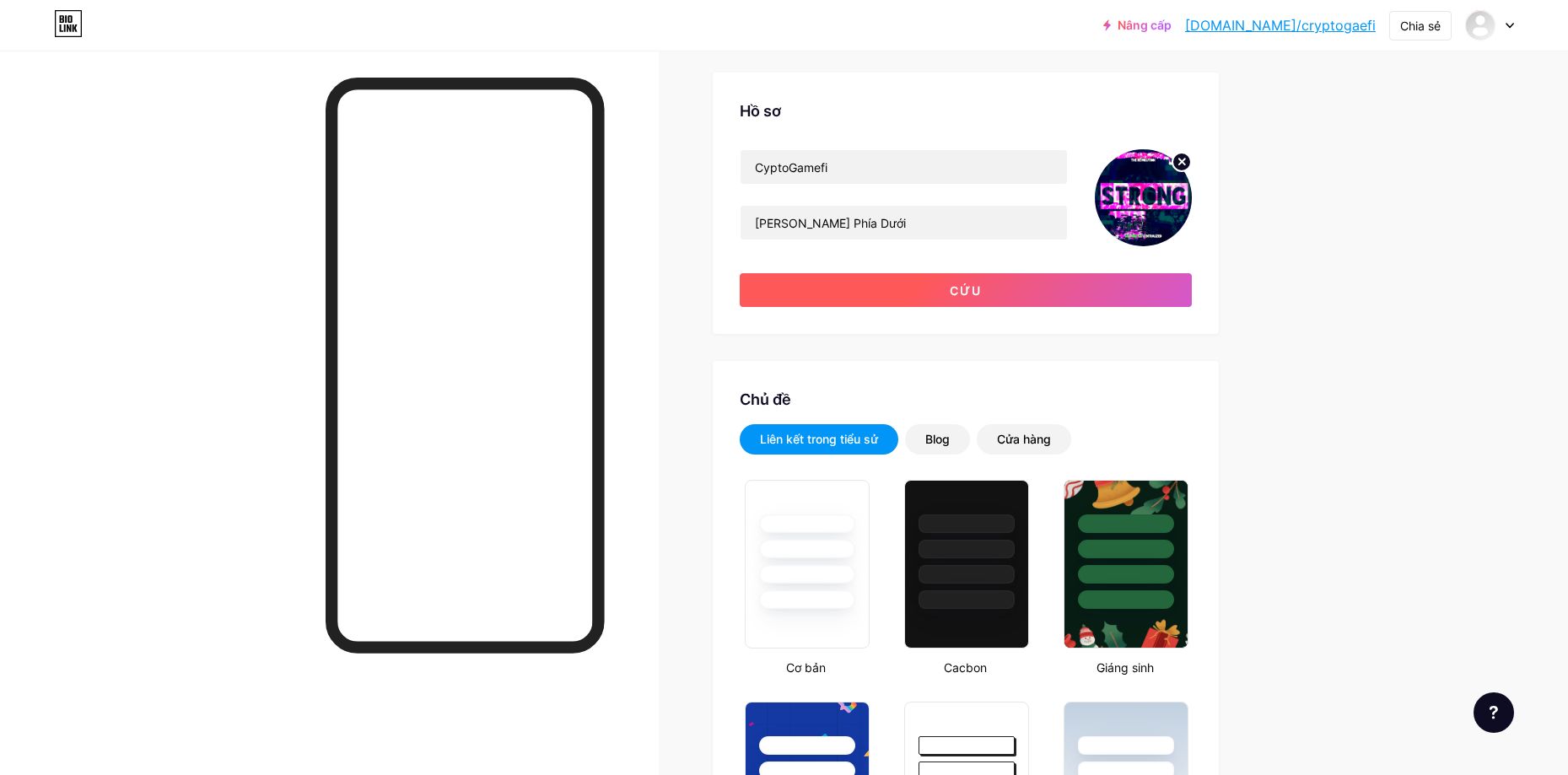
click at [958, 286] on font "Cứu" at bounding box center [966, 291] width 32 height 14
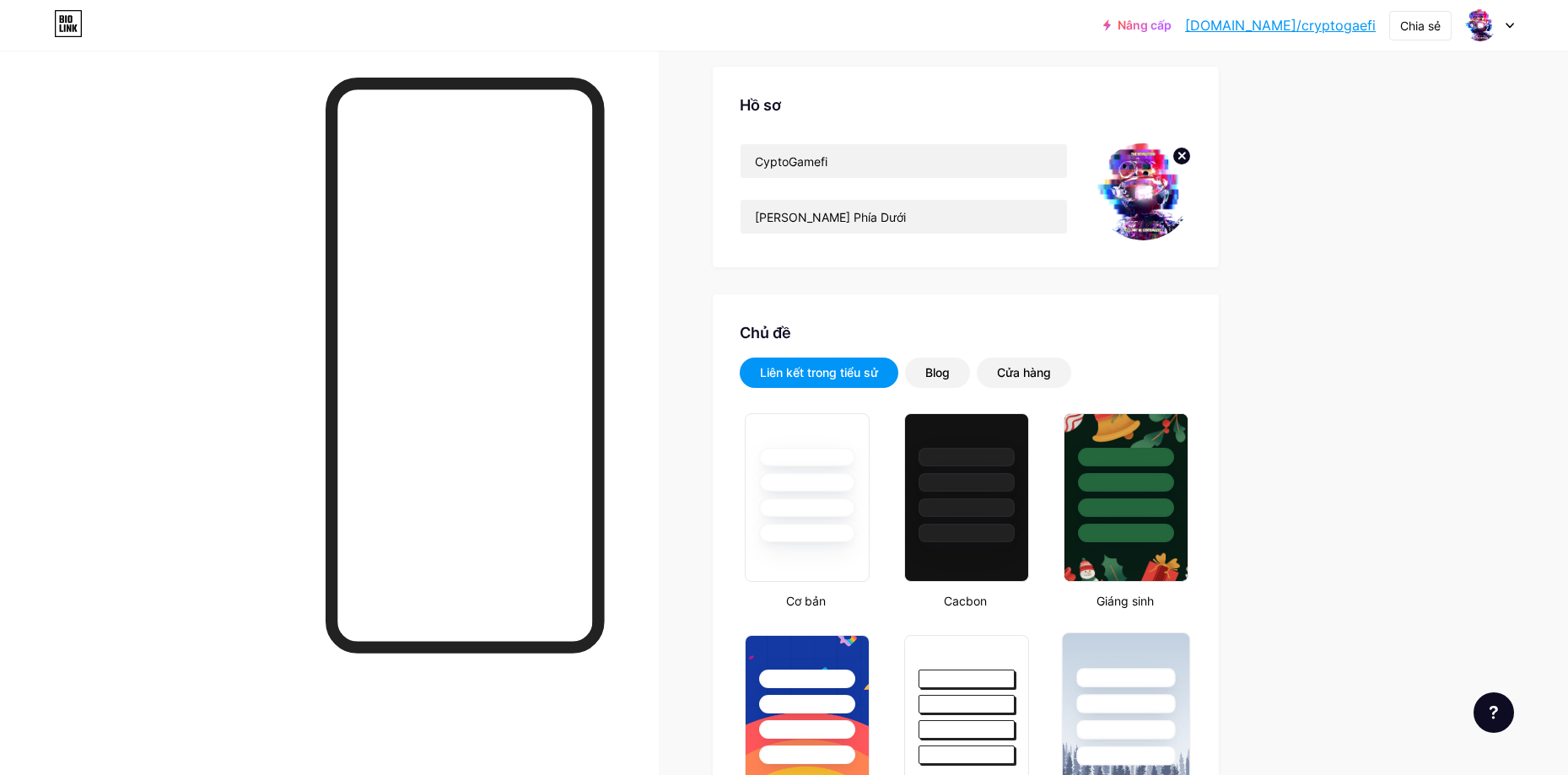
scroll to position [422, 0]
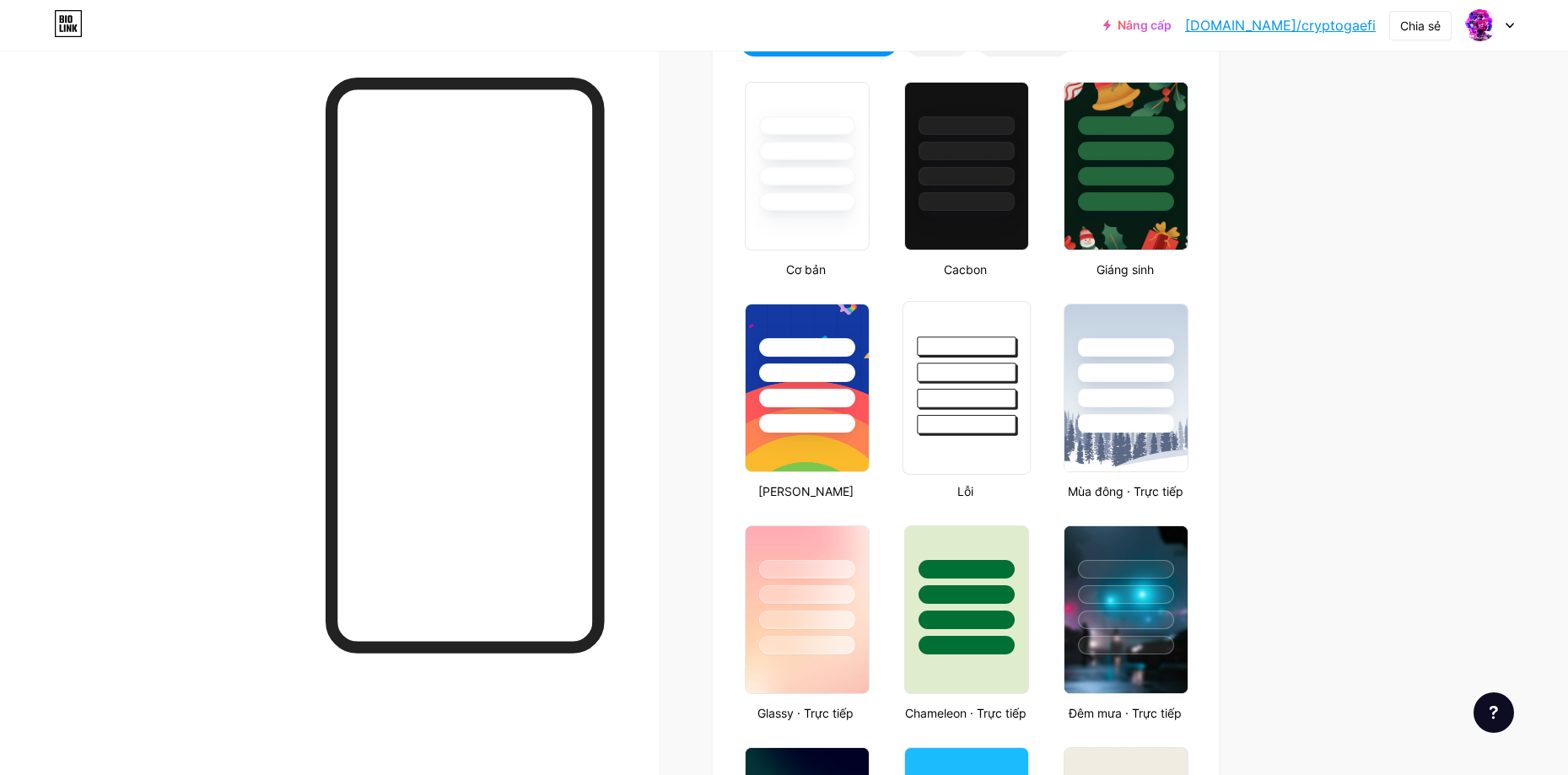
click at [930, 380] on div at bounding box center [966, 373] width 99 height 20
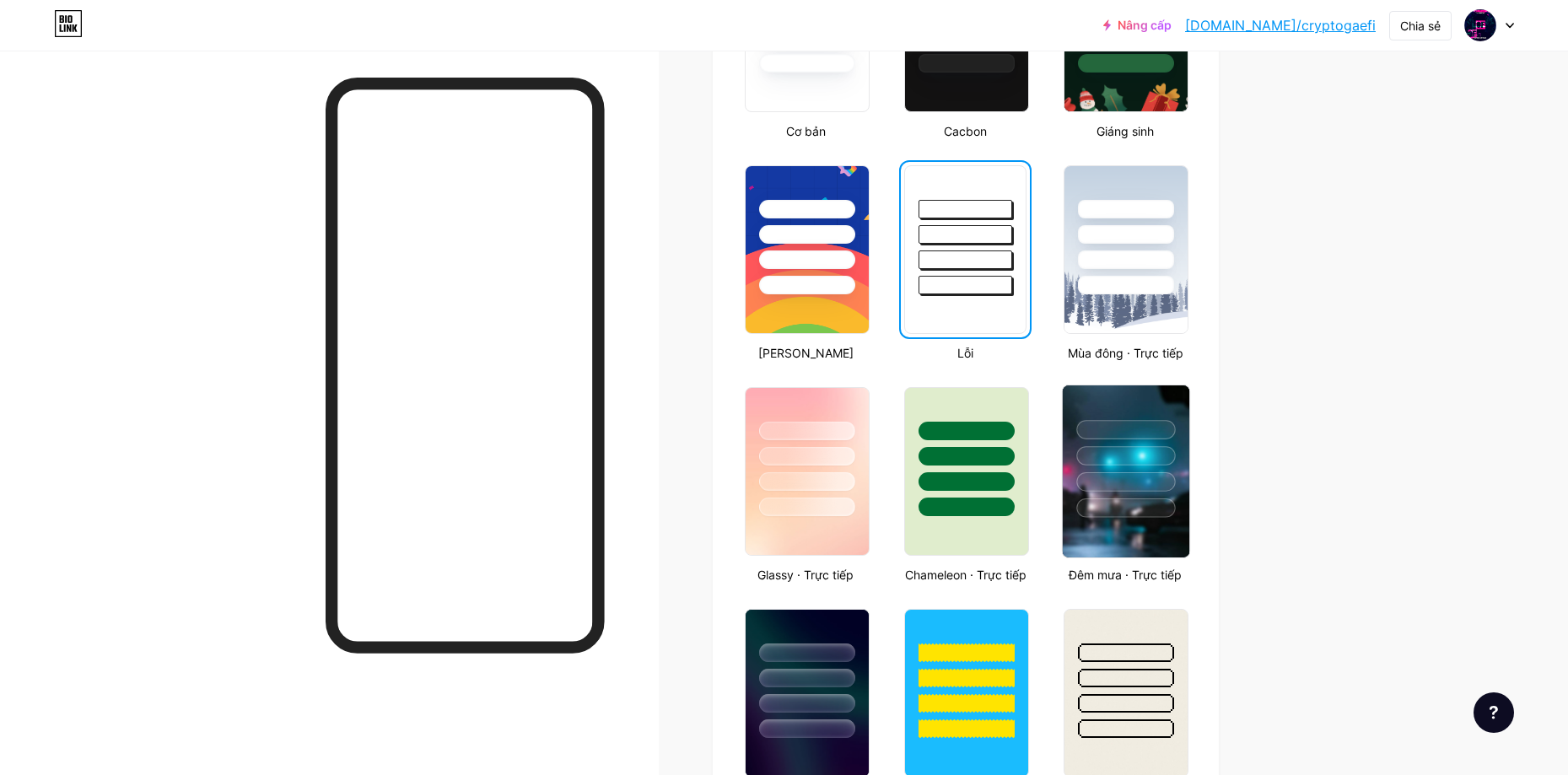
scroll to position [590, 0]
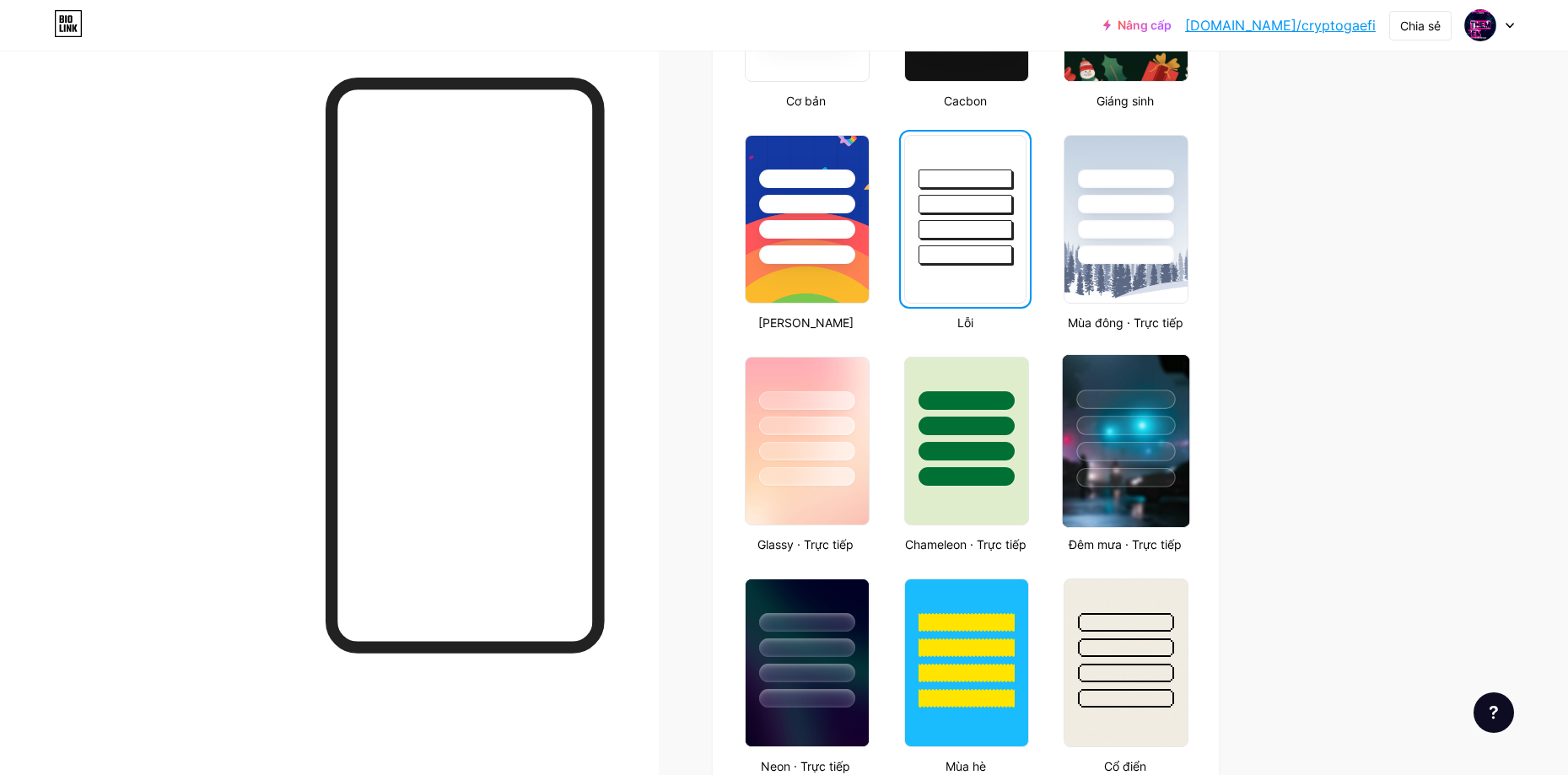
click at [1151, 437] on div at bounding box center [1126, 421] width 127 height 132
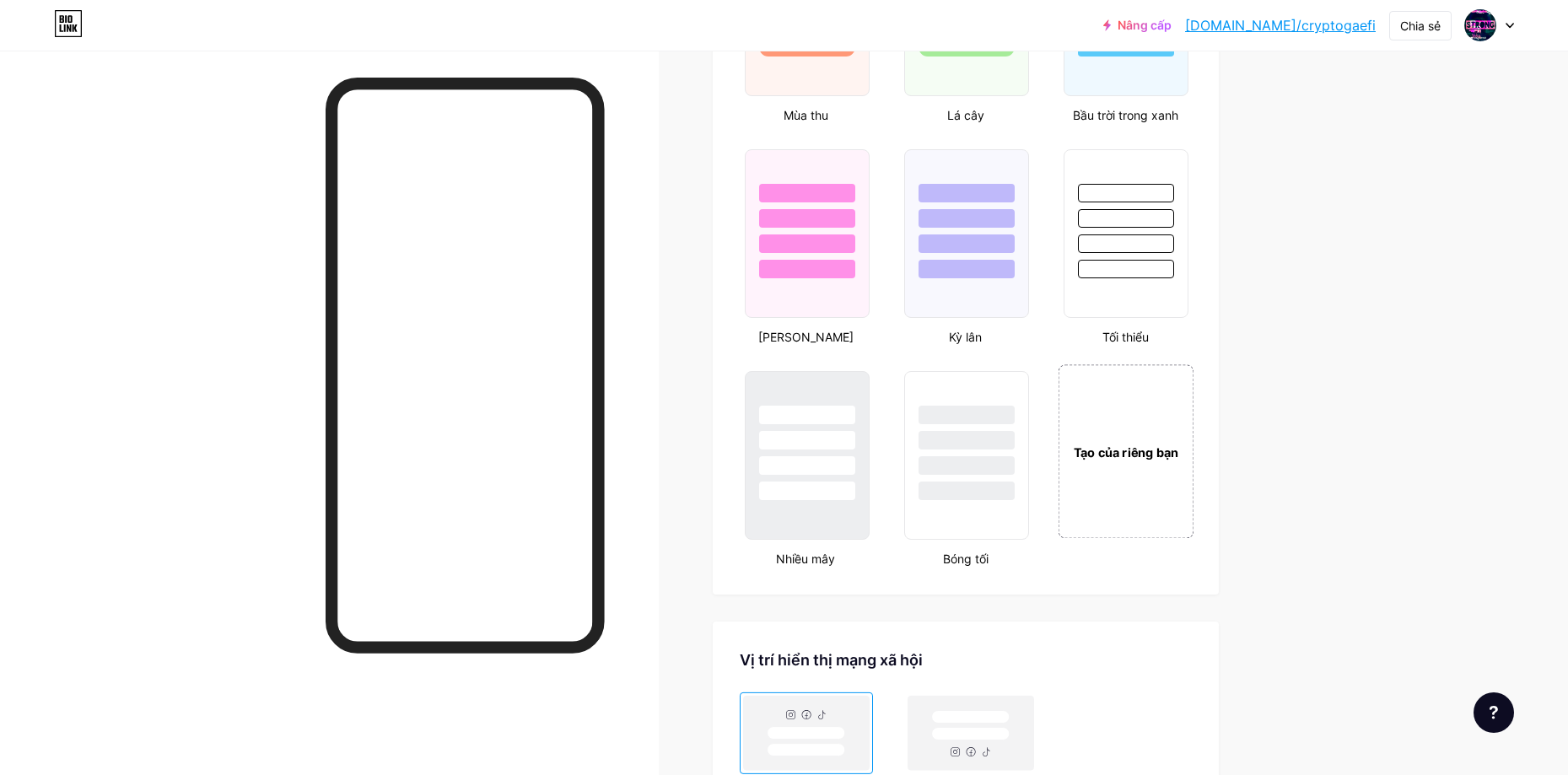
scroll to position [1686, 0]
click at [1122, 442] on font "Tạo của riêng bạn" at bounding box center [1126, 449] width 105 height 15
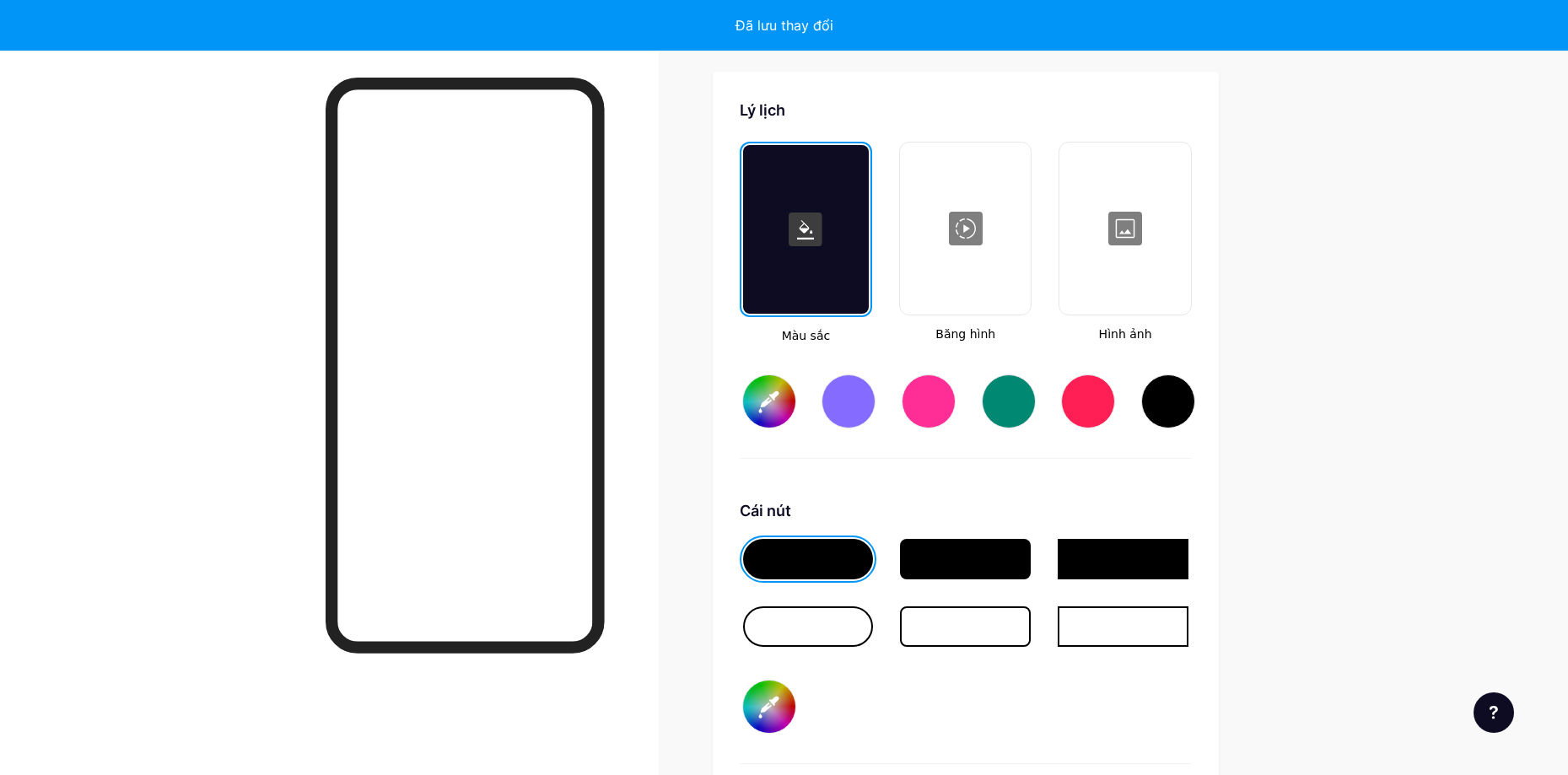
scroll to position [2238, 0]
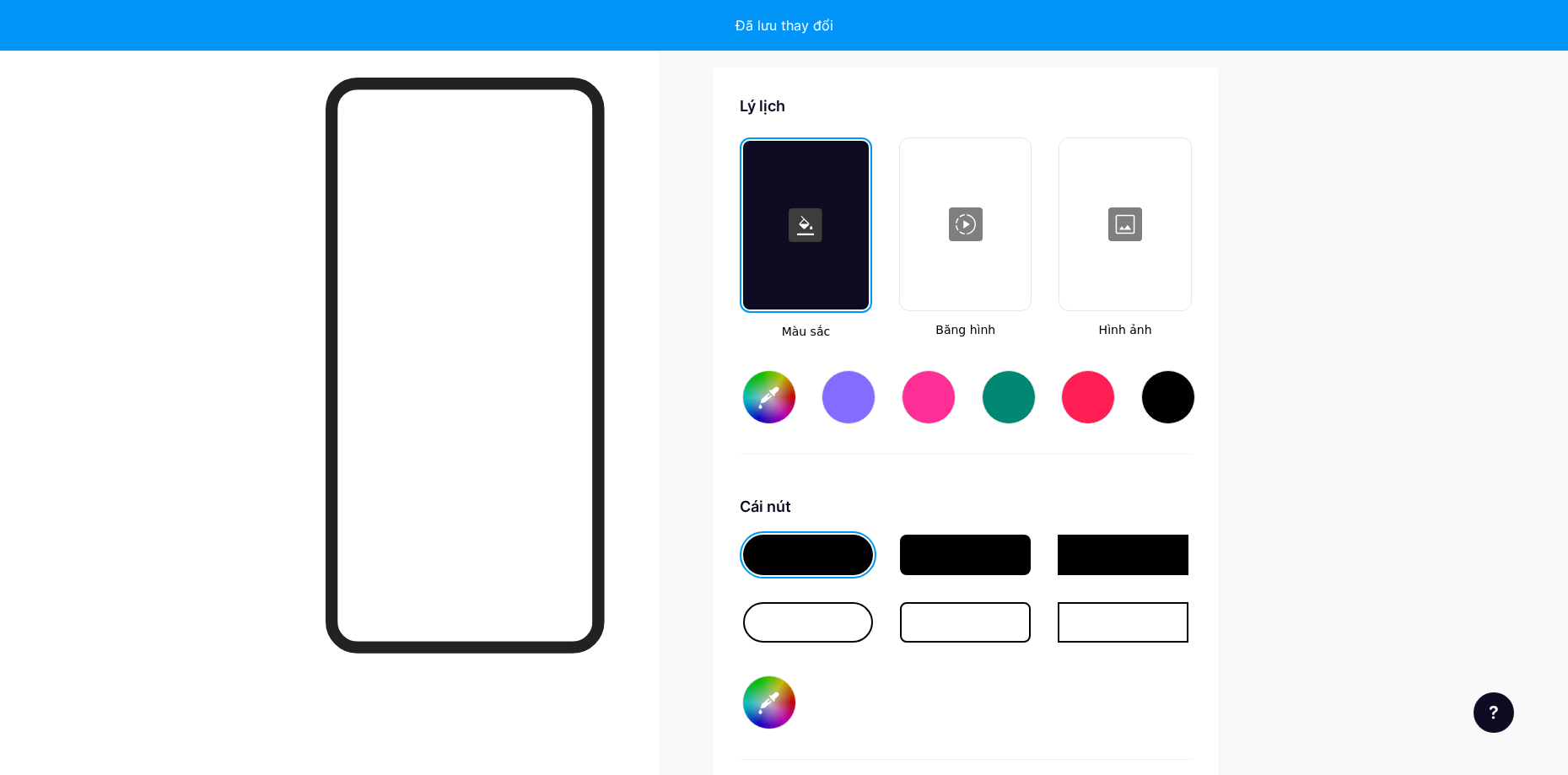
type input "#ffffff"
type input "#000000"
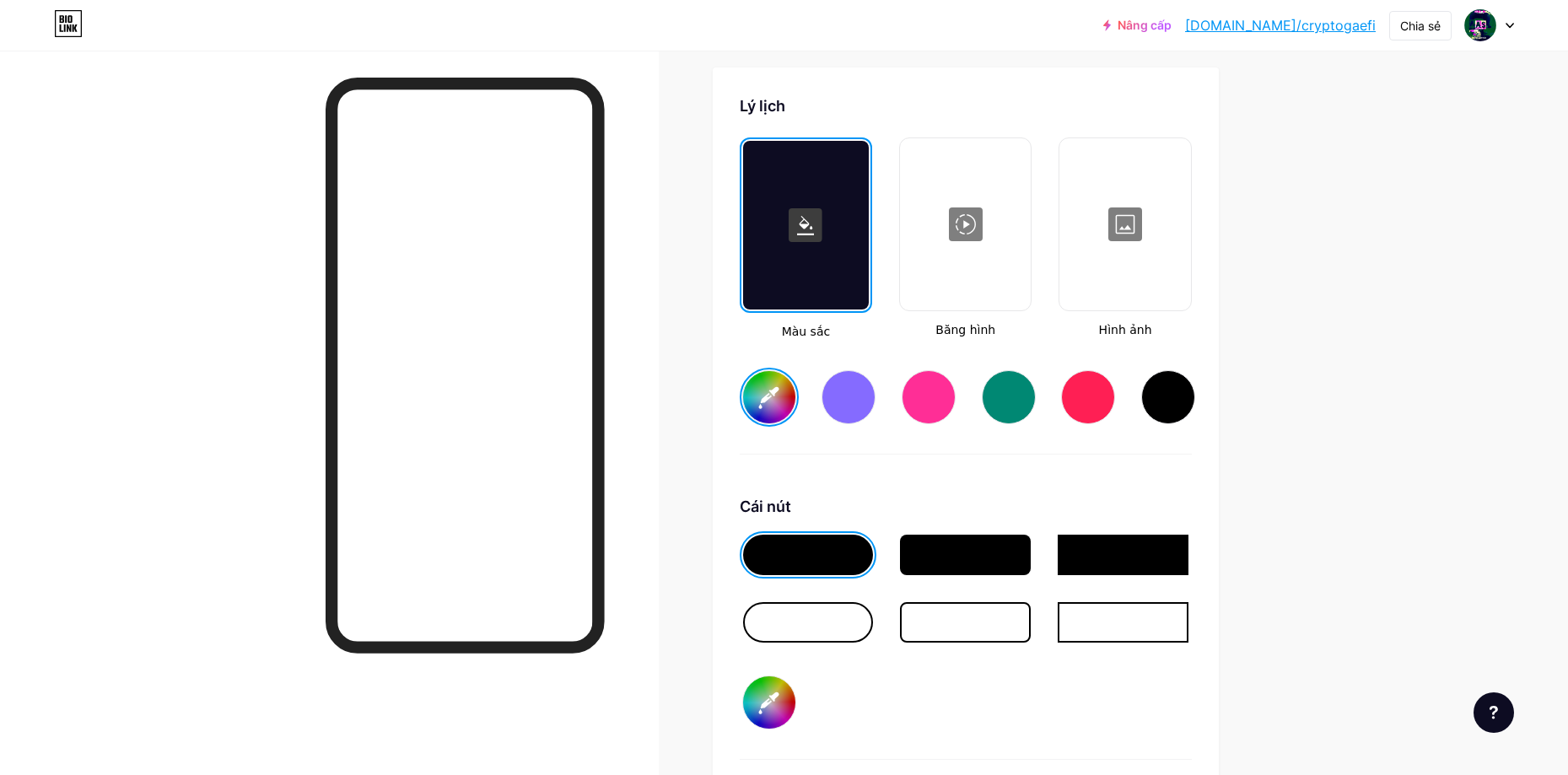
click at [814, 218] on rect at bounding box center [805, 226] width 34 height 34
click at [993, 210] on div at bounding box center [965, 224] width 128 height 169
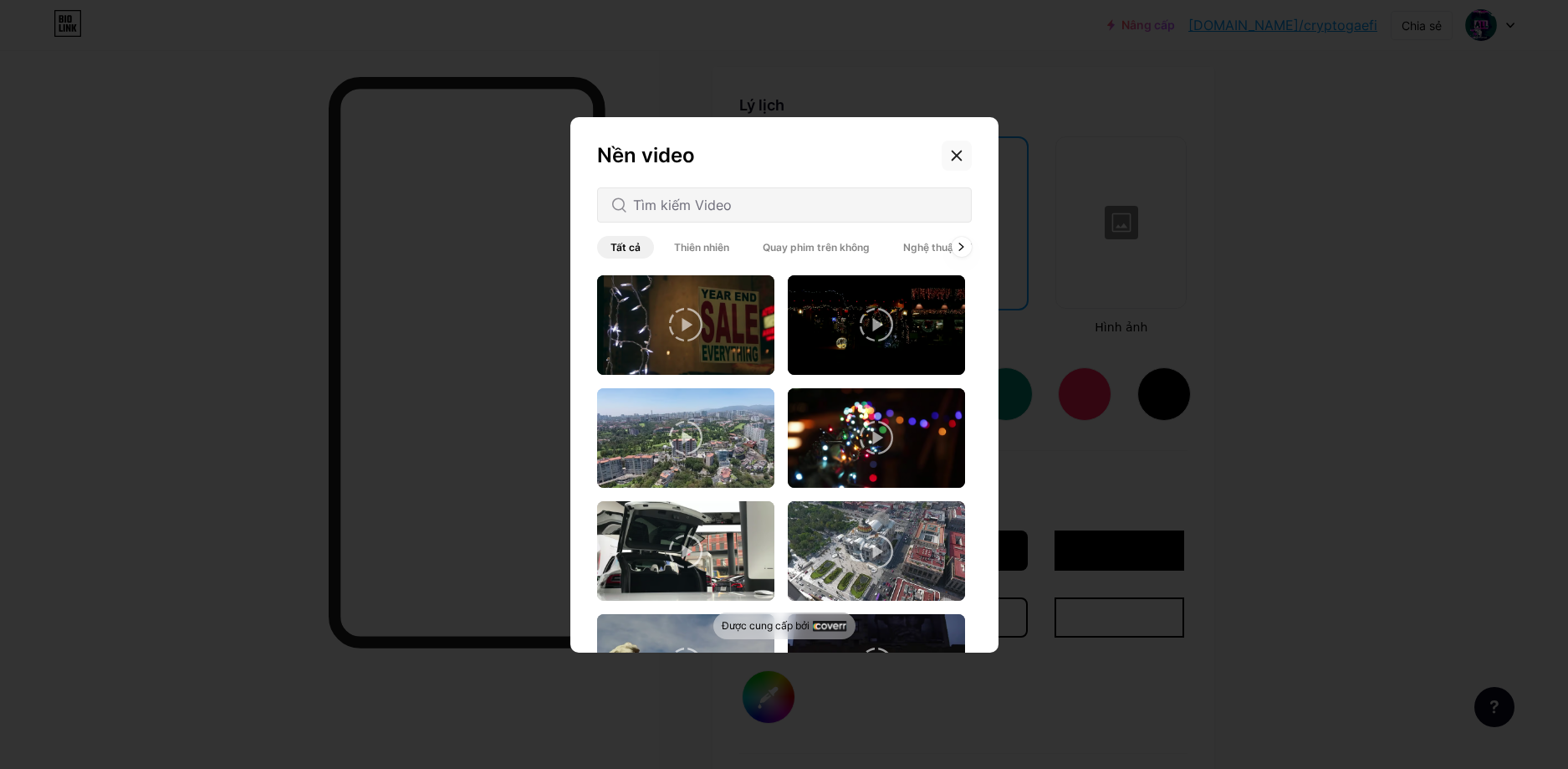
click at [951, 146] on div at bounding box center [957, 156] width 30 height 30
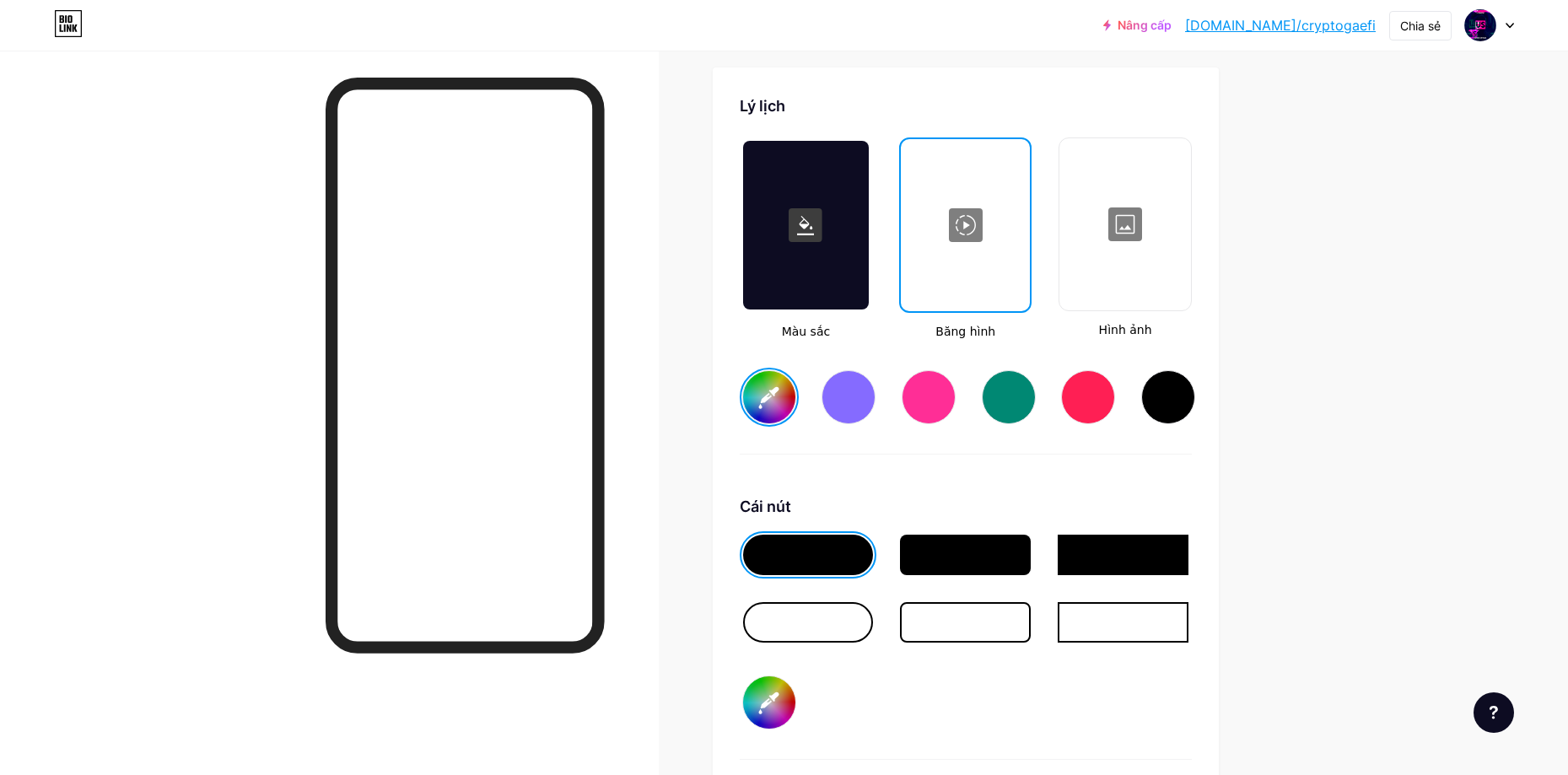
click at [1141, 273] on div at bounding box center [1124, 224] width 128 height 169
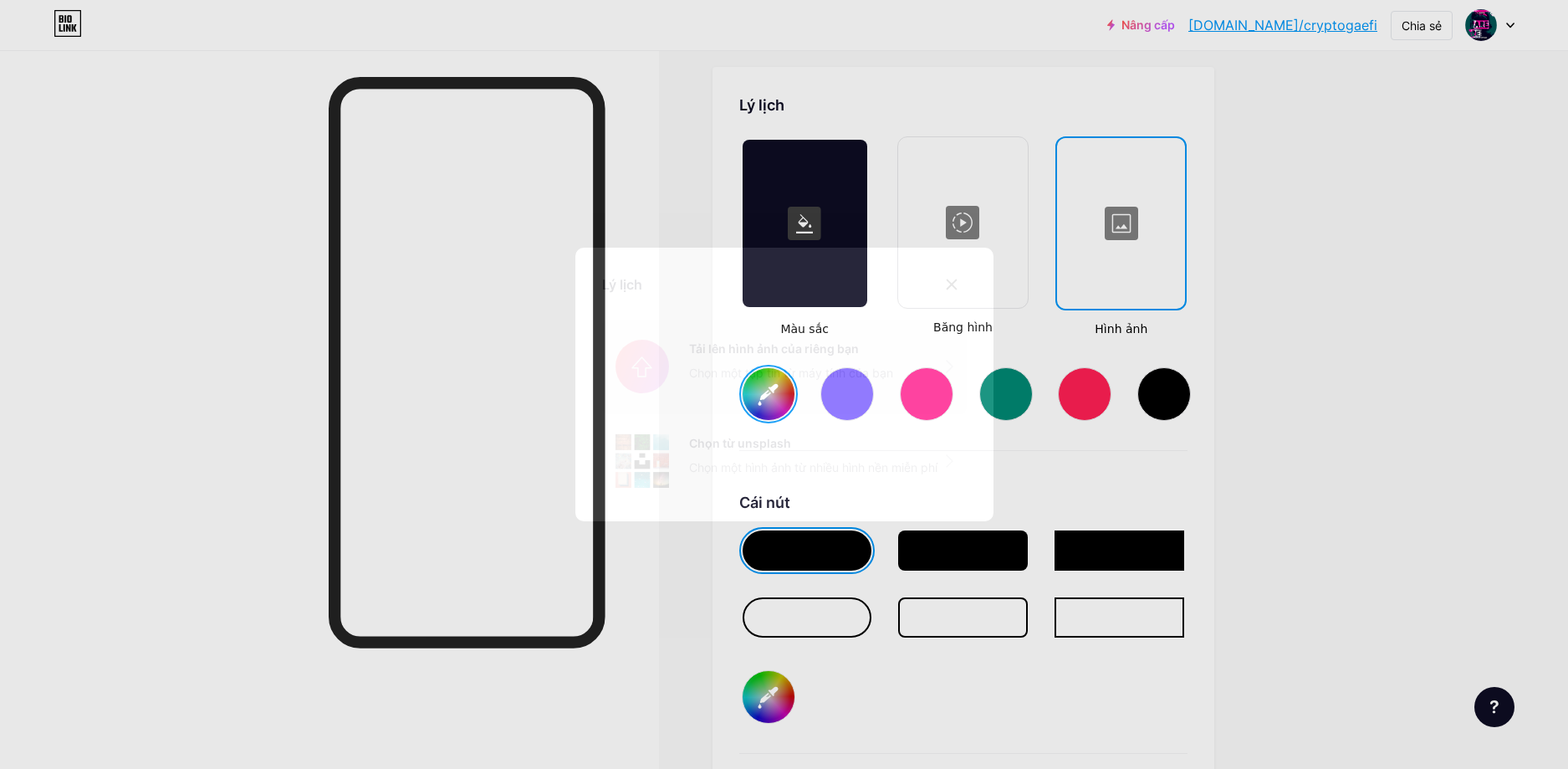
click at [821, 370] on input "file" at bounding box center [784, 366] width 364 height 94
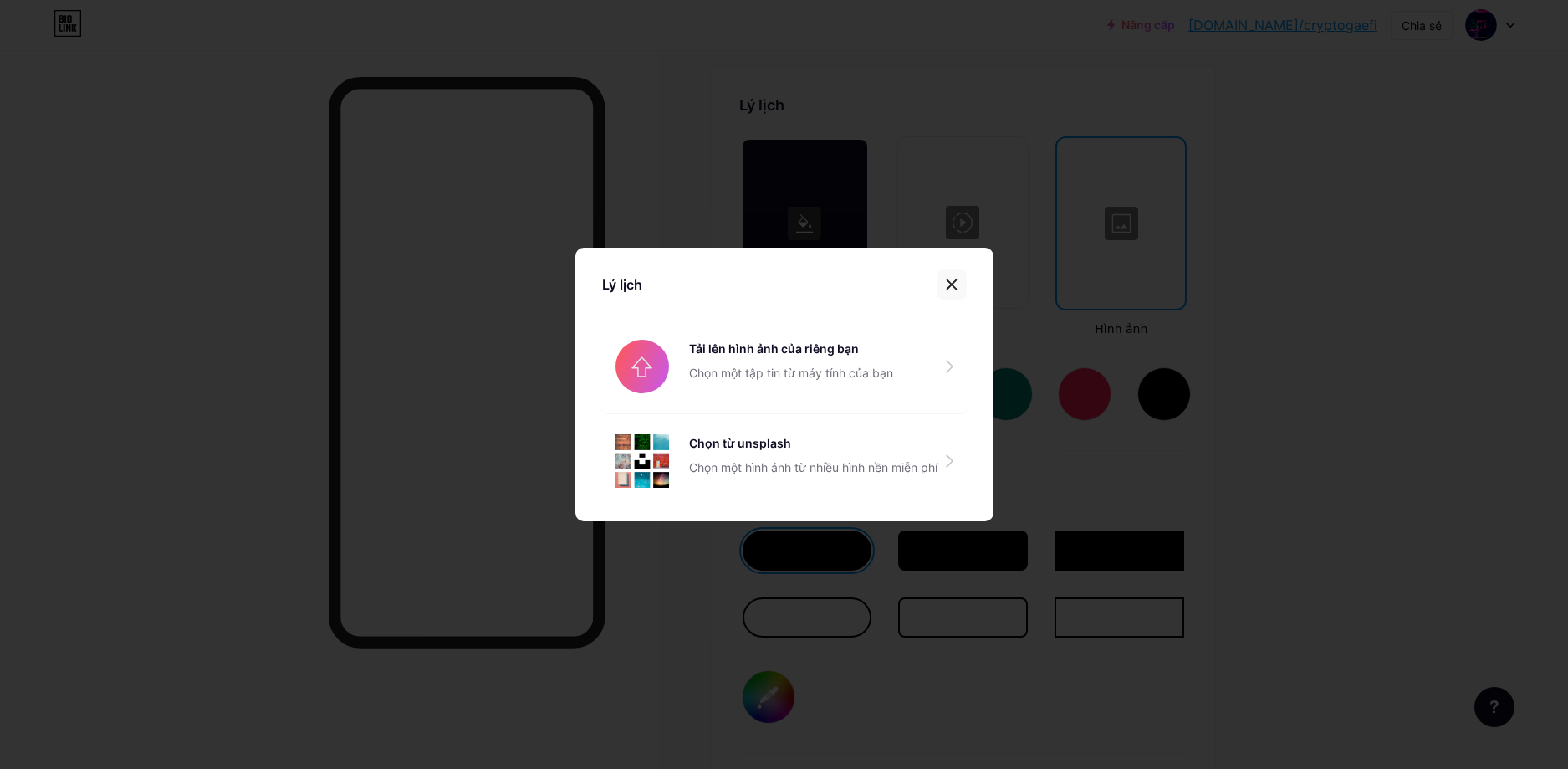
click at [963, 284] on div at bounding box center [952, 284] width 30 height 30
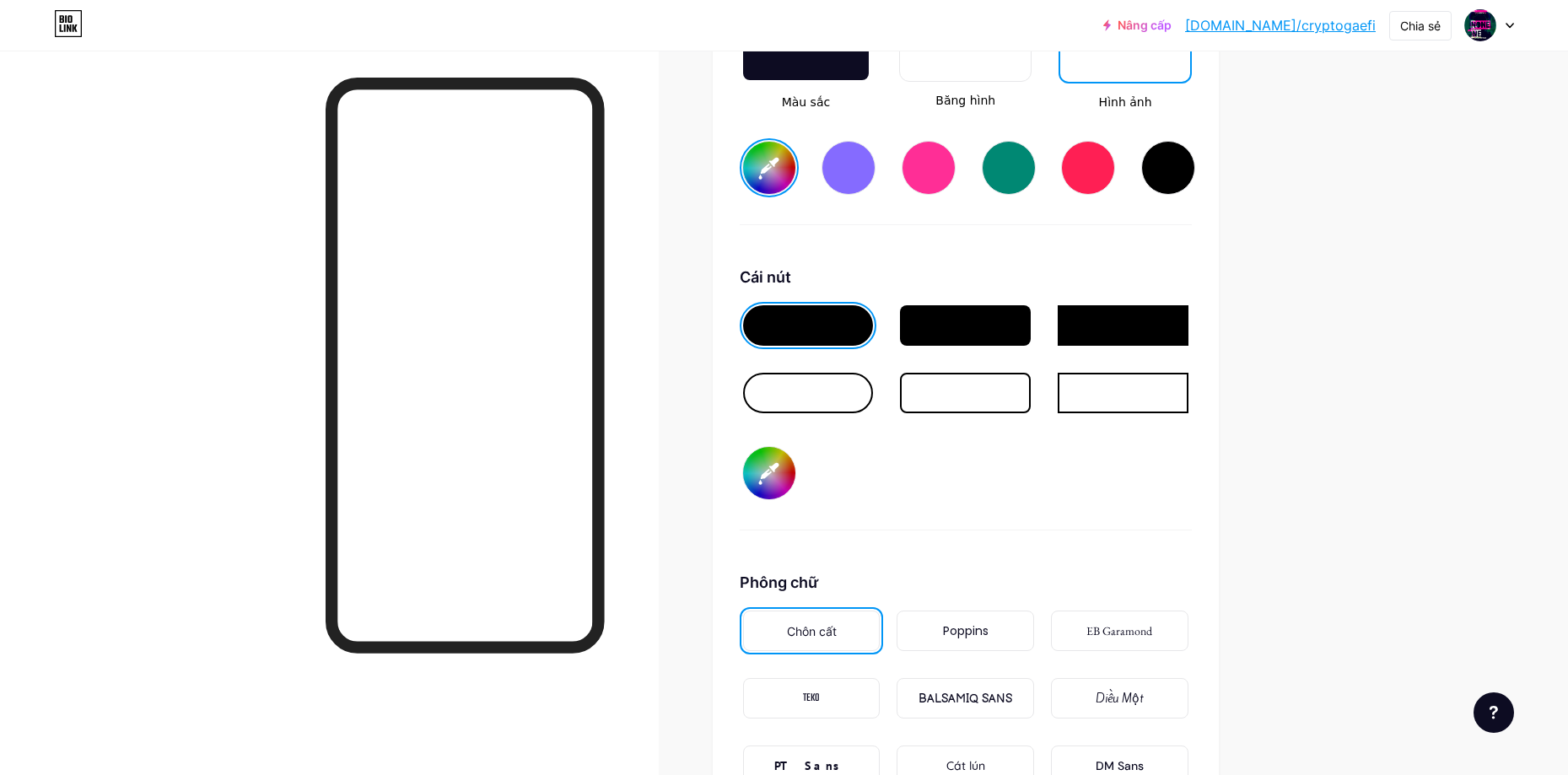
scroll to position [2492, 0]
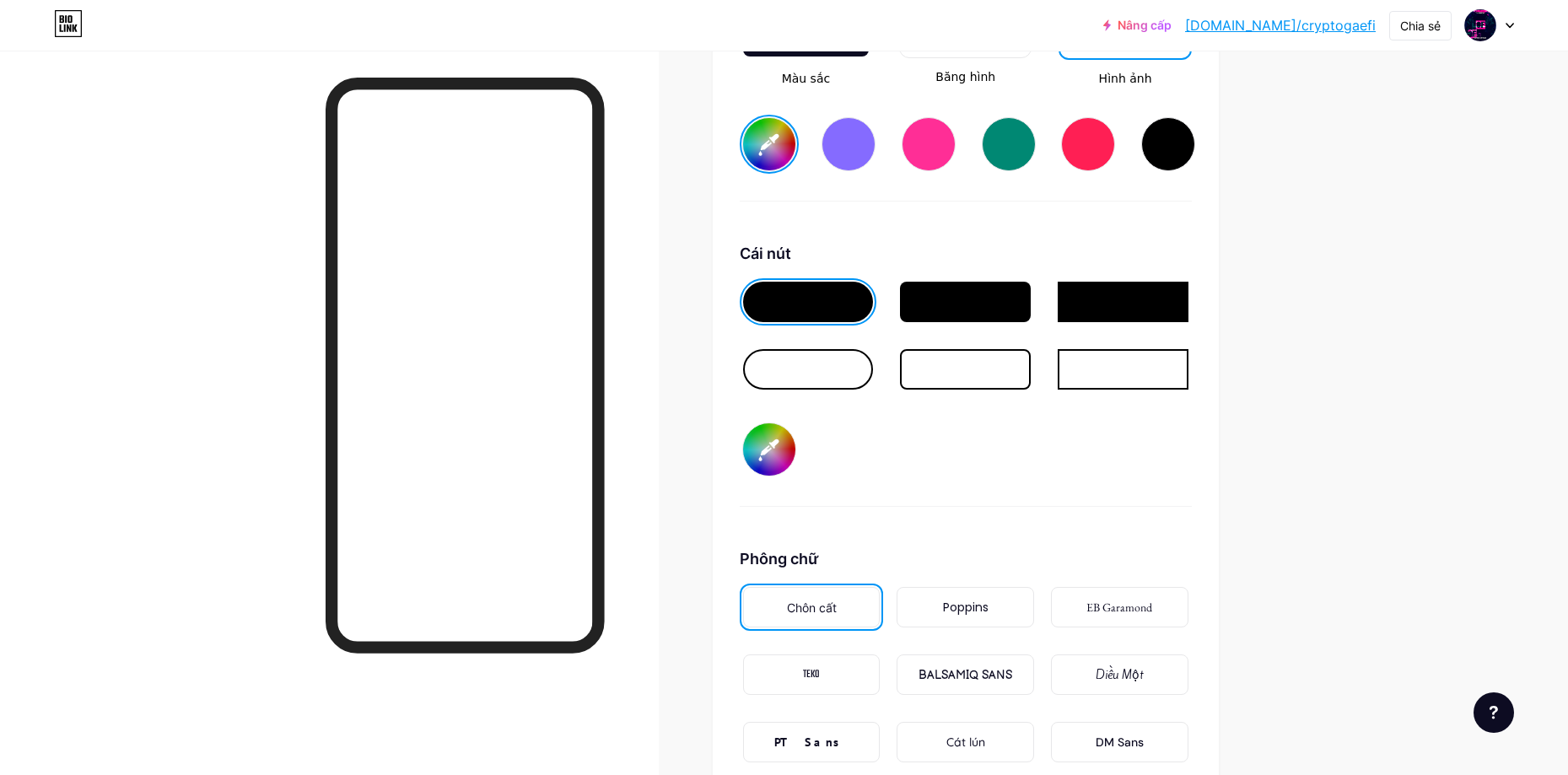
click at [838, 361] on div at bounding box center [808, 368] width 131 height 40
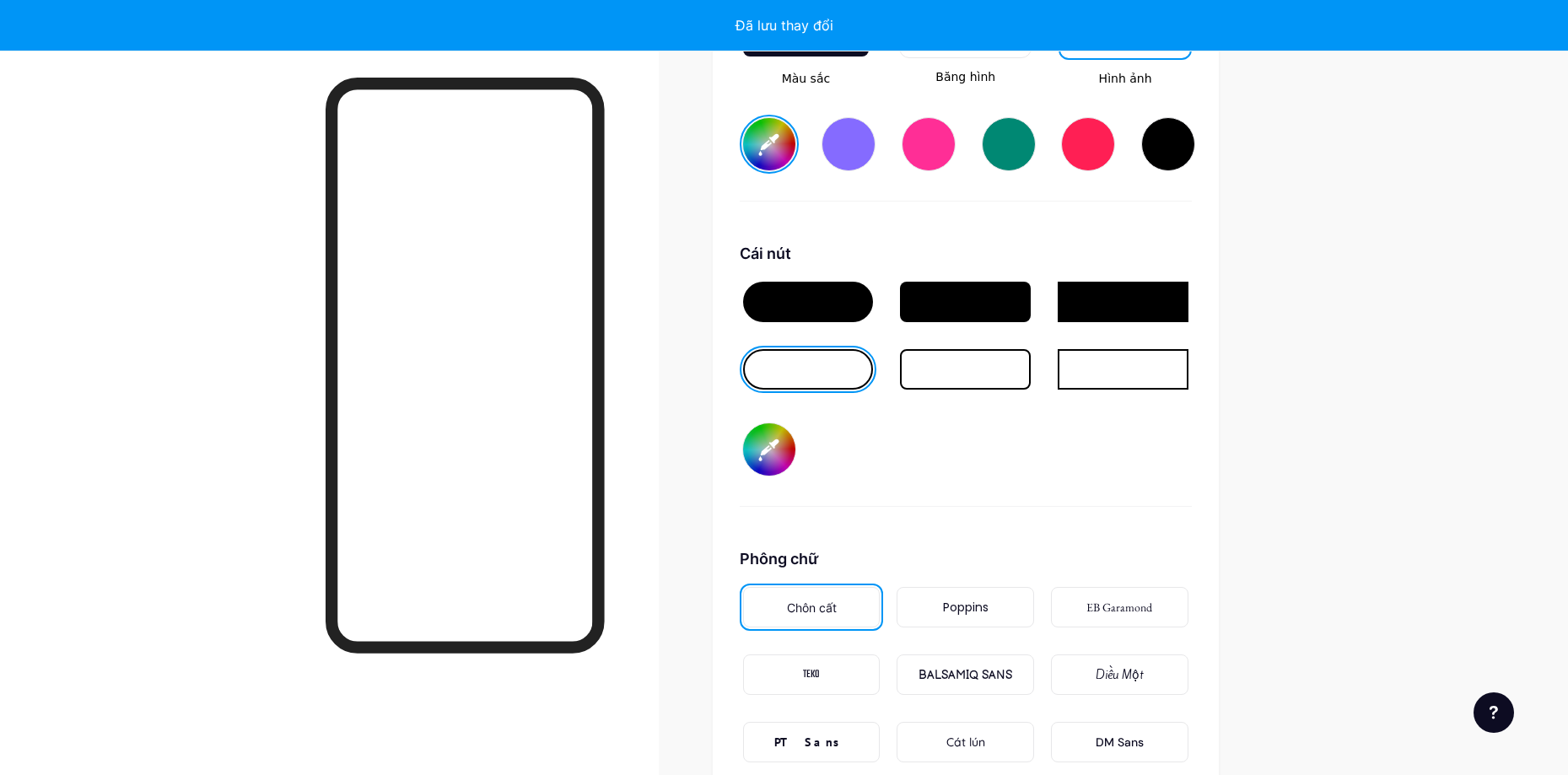
type input "#ffffff"
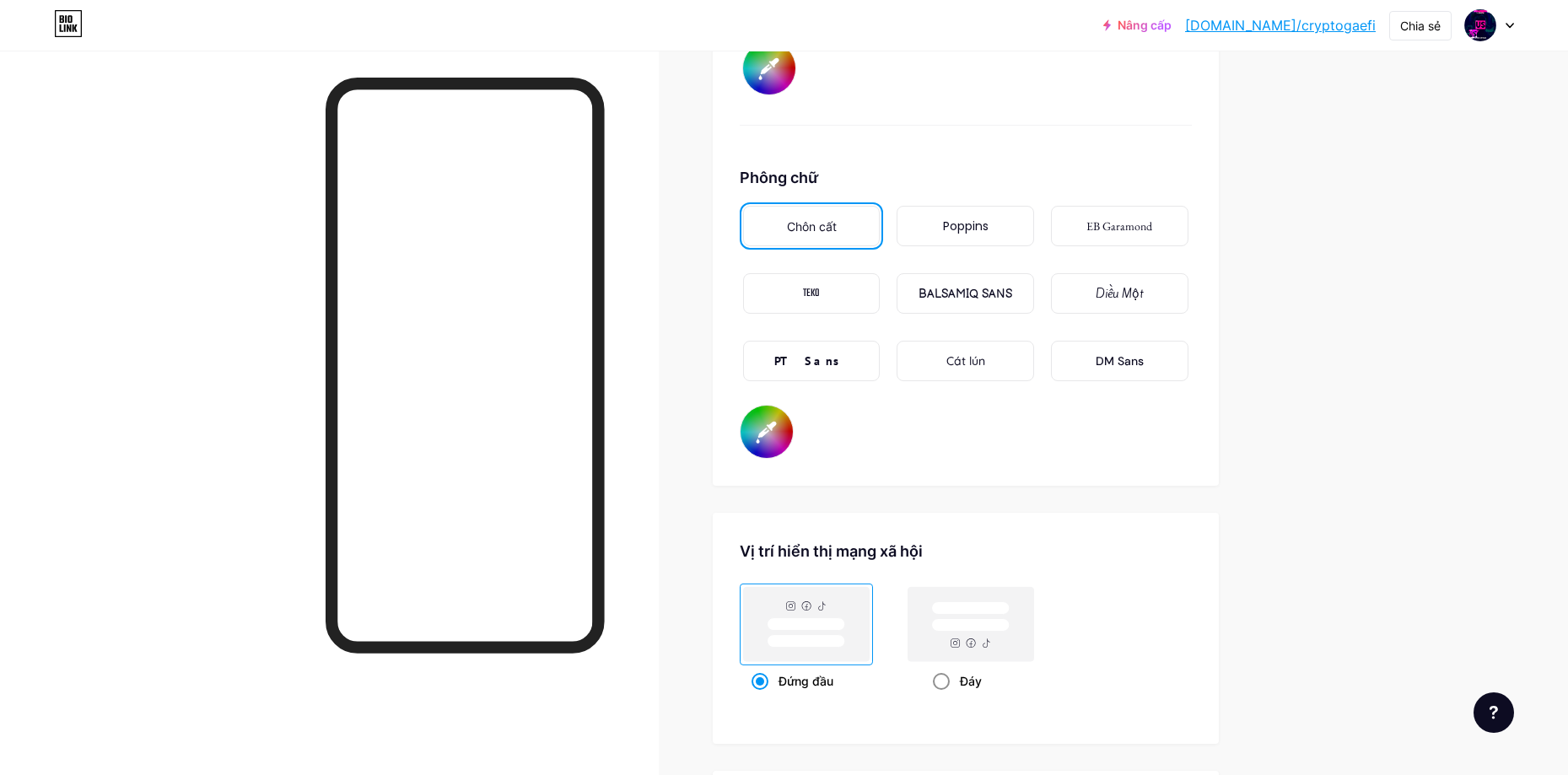
scroll to position [2914, 0]
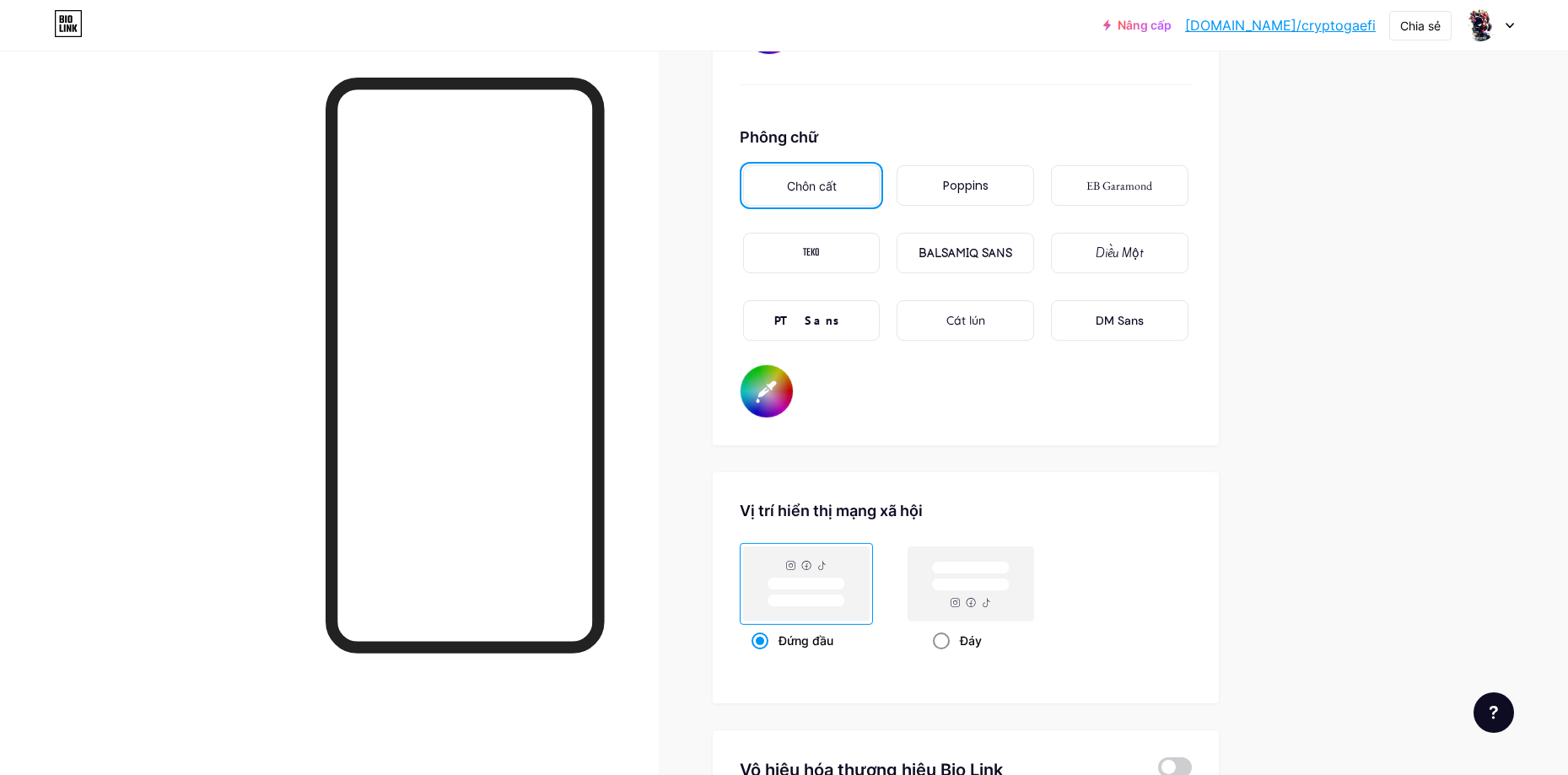
click at [996, 573] on rect at bounding box center [970, 568] width 78 height 12
click at [944, 656] on input "Đáy" at bounding box center [938, 662] width 11 height 11
radio input "true"
type input "#ffffff"
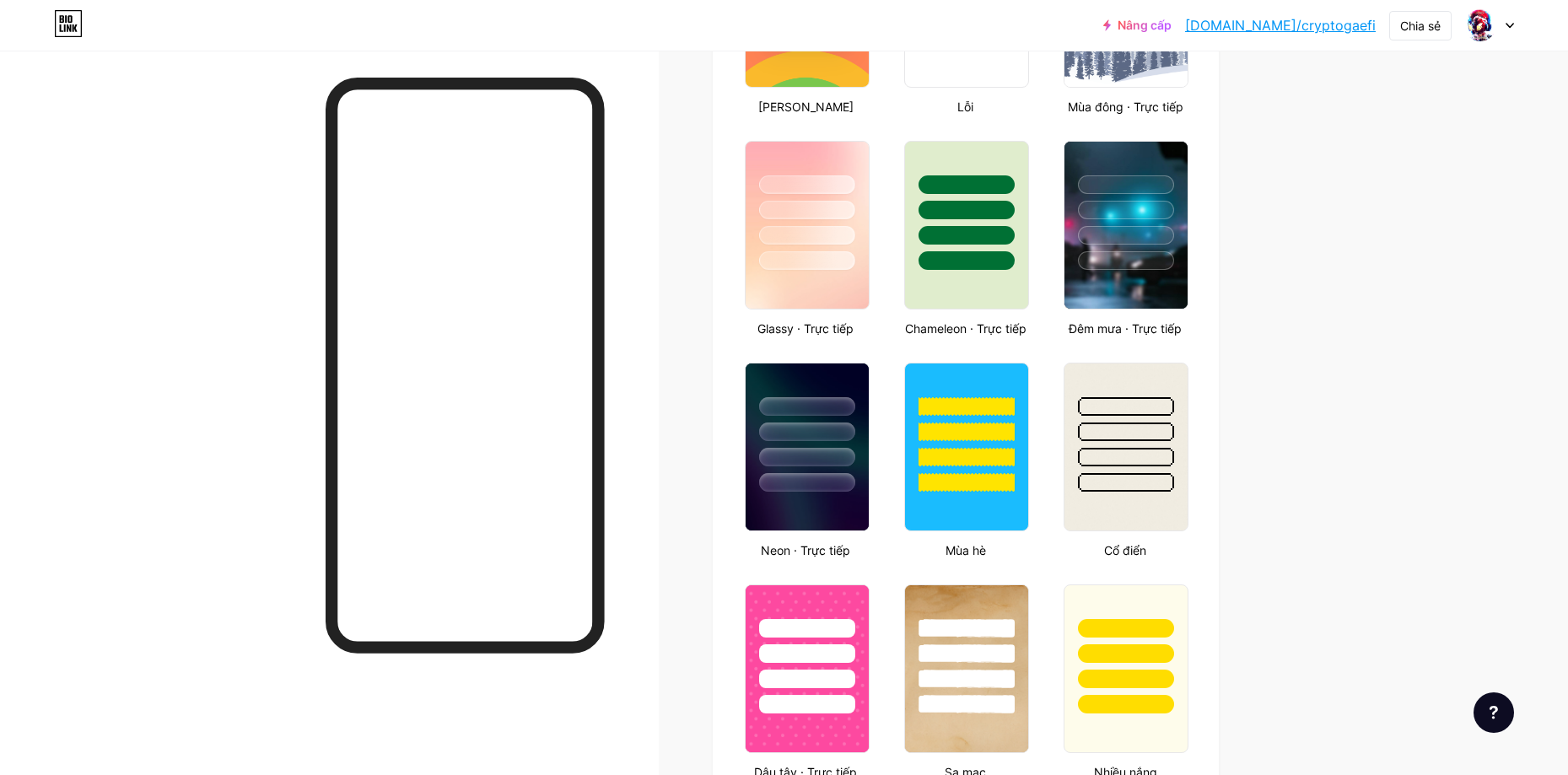
scroll to position [805, 0]
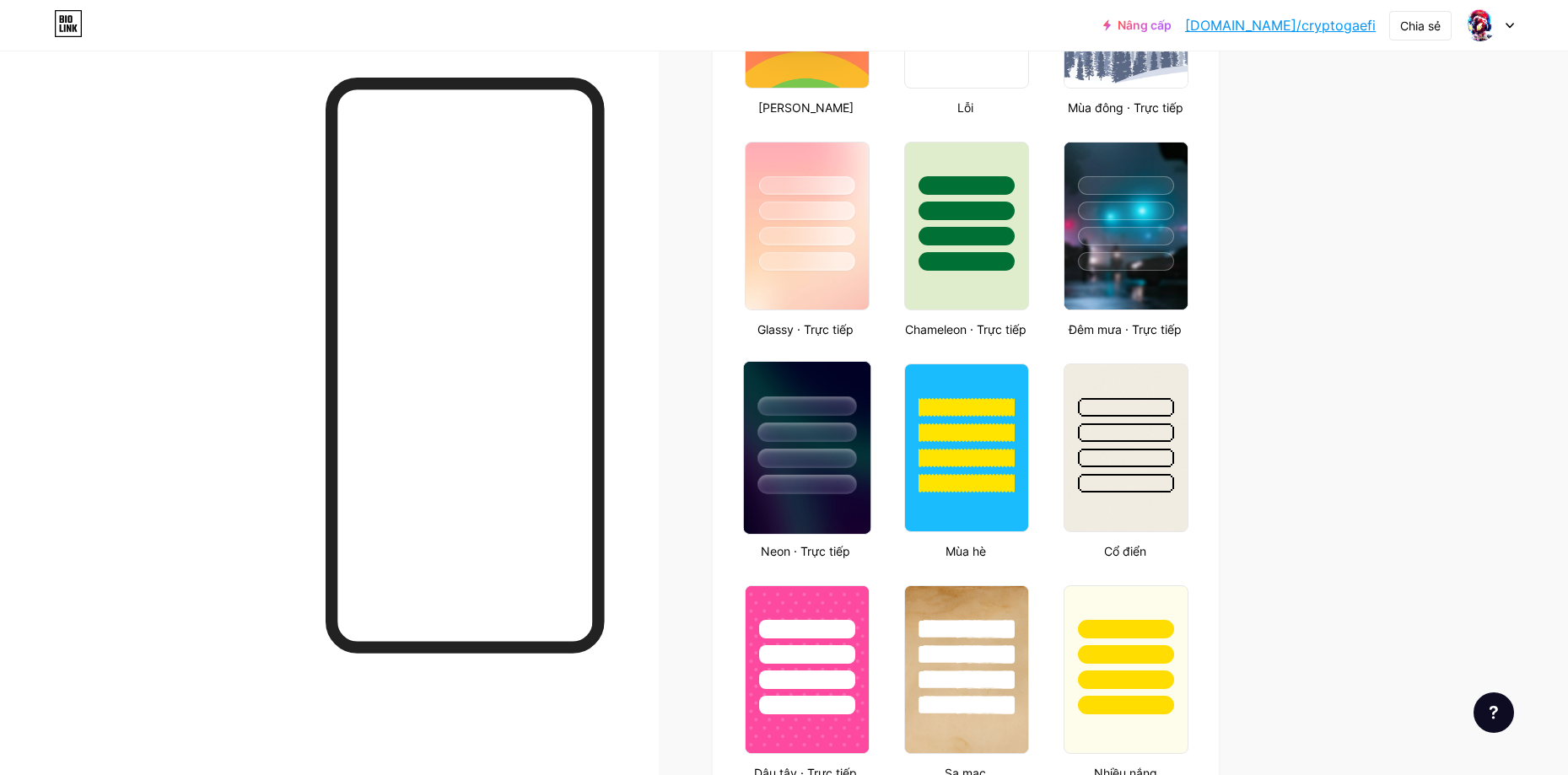
click at [813, 388] on div at bounding box center [807, 428] width 127 height 132
click at [819, 221] on div at bounding box center [807, 206] width 127 height 132
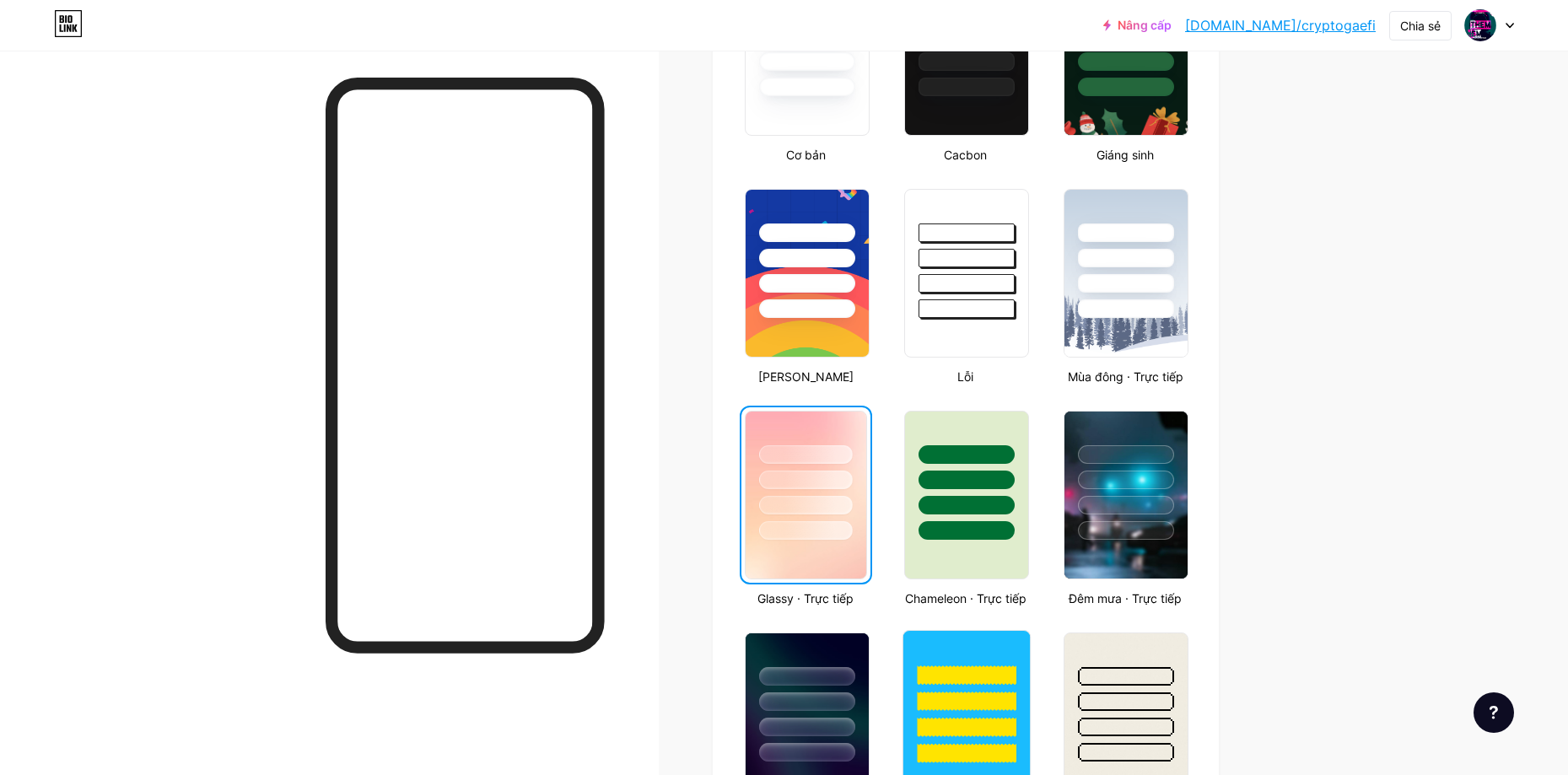
scroll to position [468, 0]
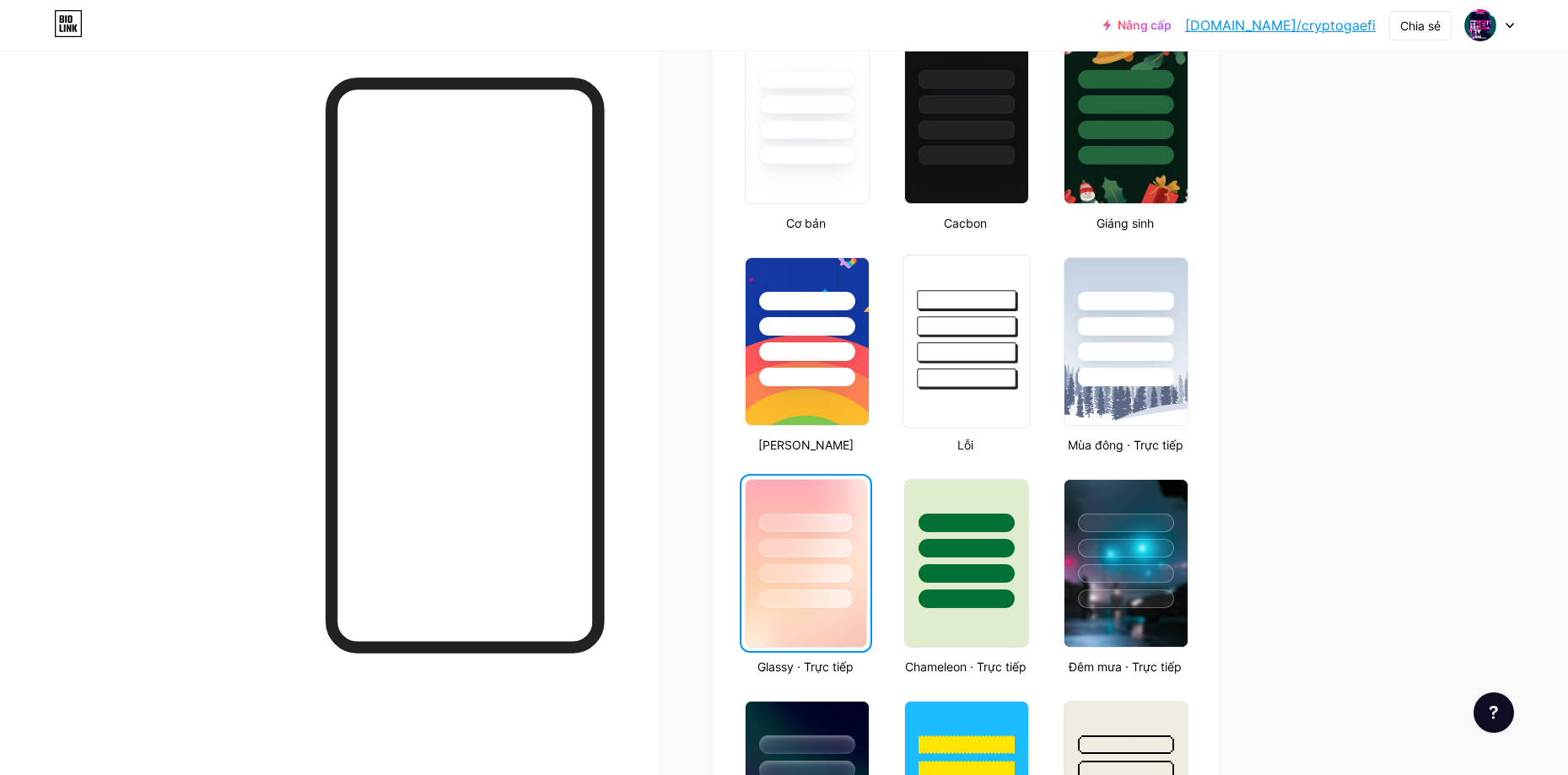
click at [964, 299] on div at bounding box center [966, 300] width 99 height 20
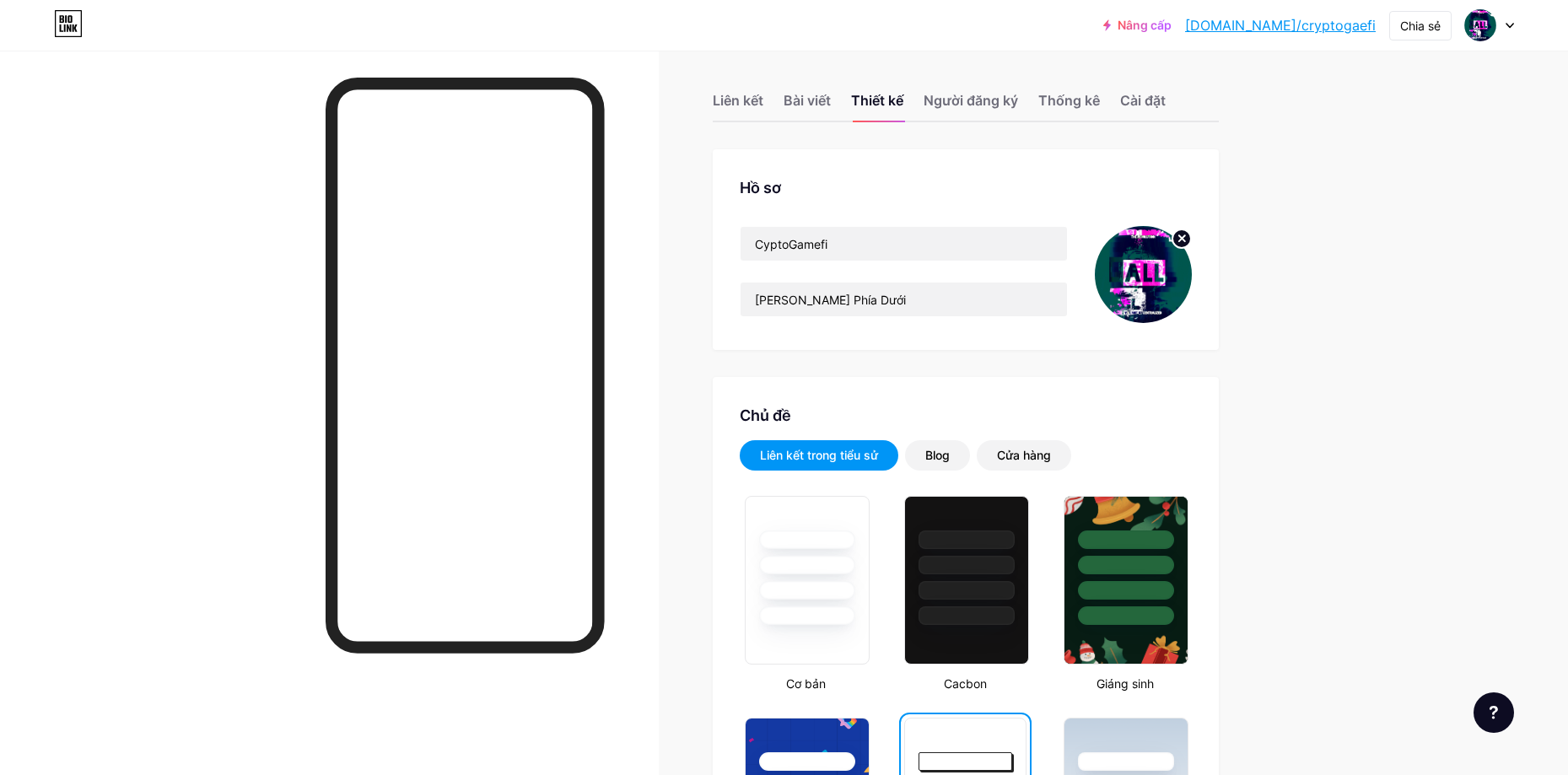
scroll to position [0, 0]
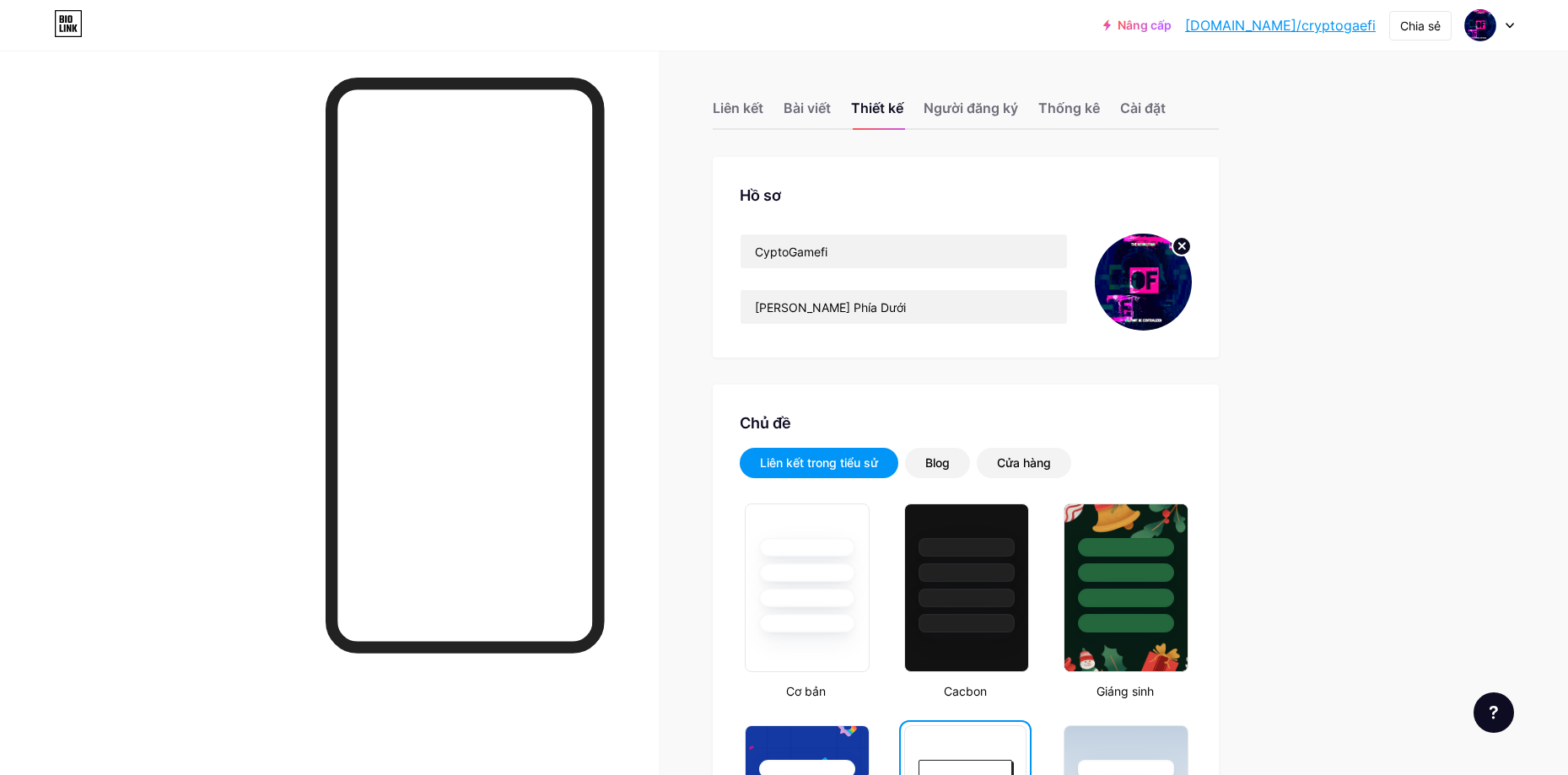
click at [1178, 111] on div "Liên kết Bài viết Thiết kế Người đăng ký Thống kê Cài đặt" at bounding box center [965, 100] width 506 height 59
click at [1136, 109] on font "Cài đặt" at bounding box center [1143, 108] width 45 height 17
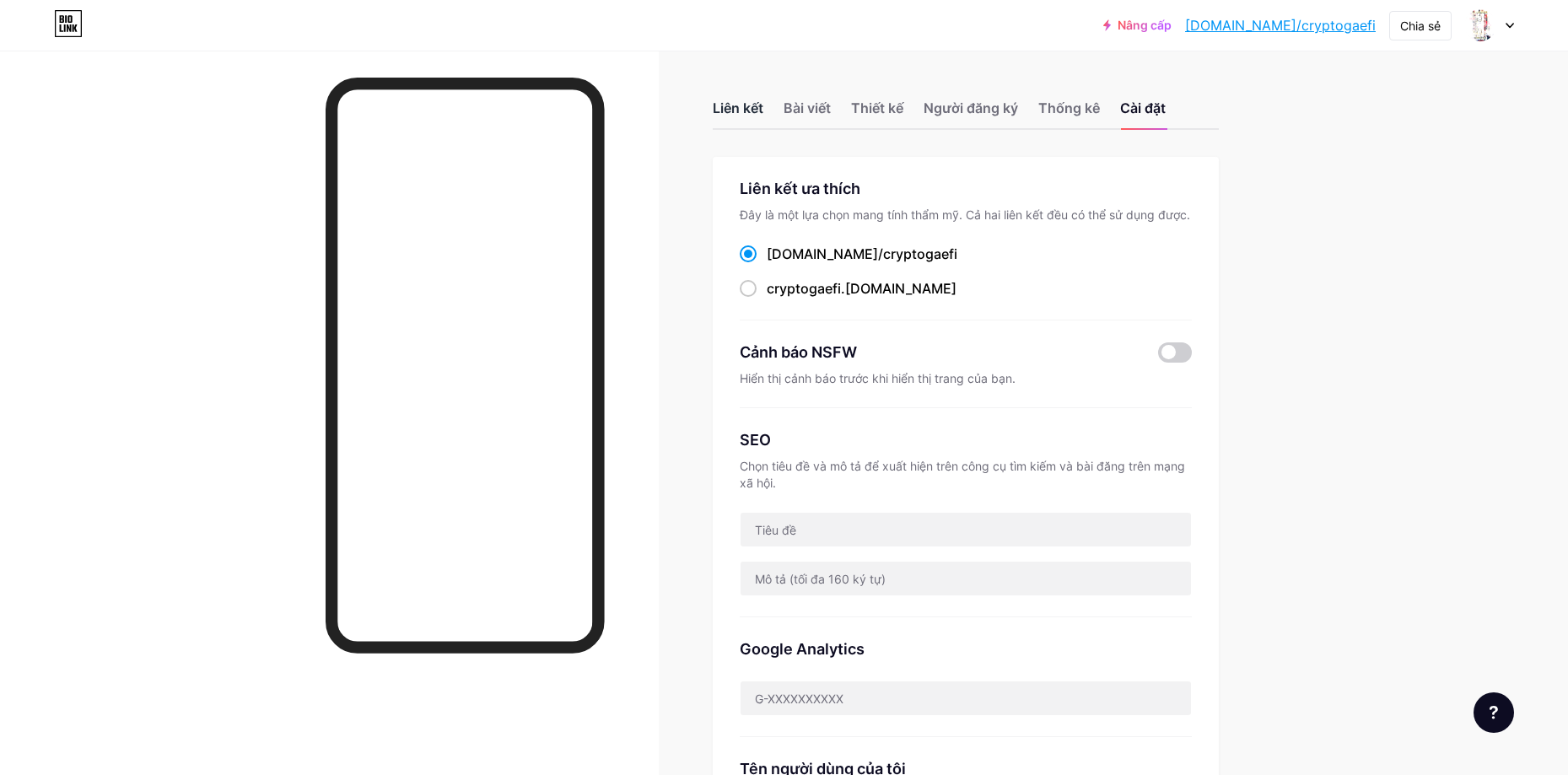
click at [763, 101] on font "Liên kết" at bounding box center [738, 108] width 51 height 17
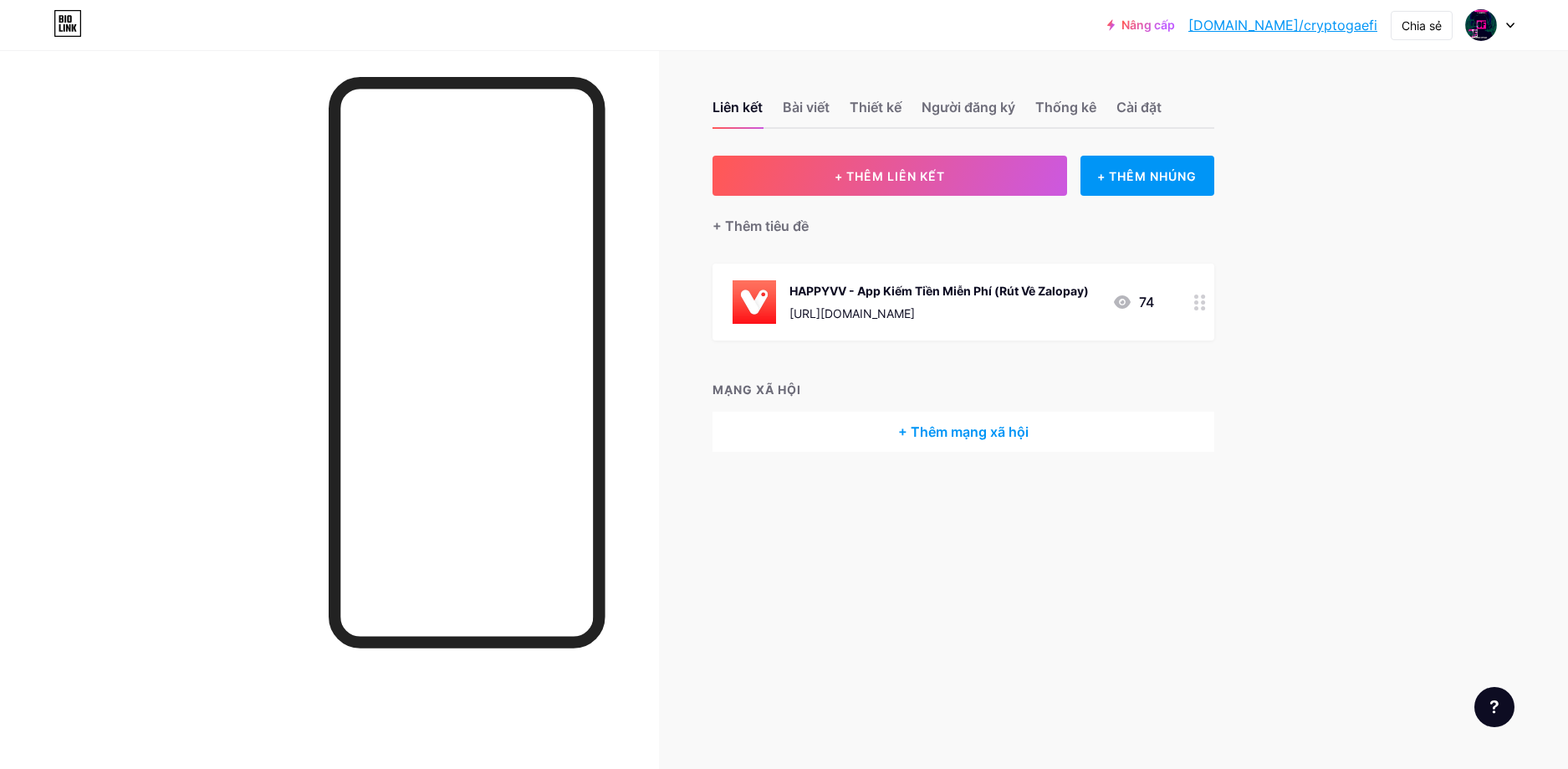
click at [982, 284] on font "HAPPYVV - App Kiếm Tiền Miễn Phí (Rút Về Zalopay)" at bounding box center [939, 291] width 299 height 14
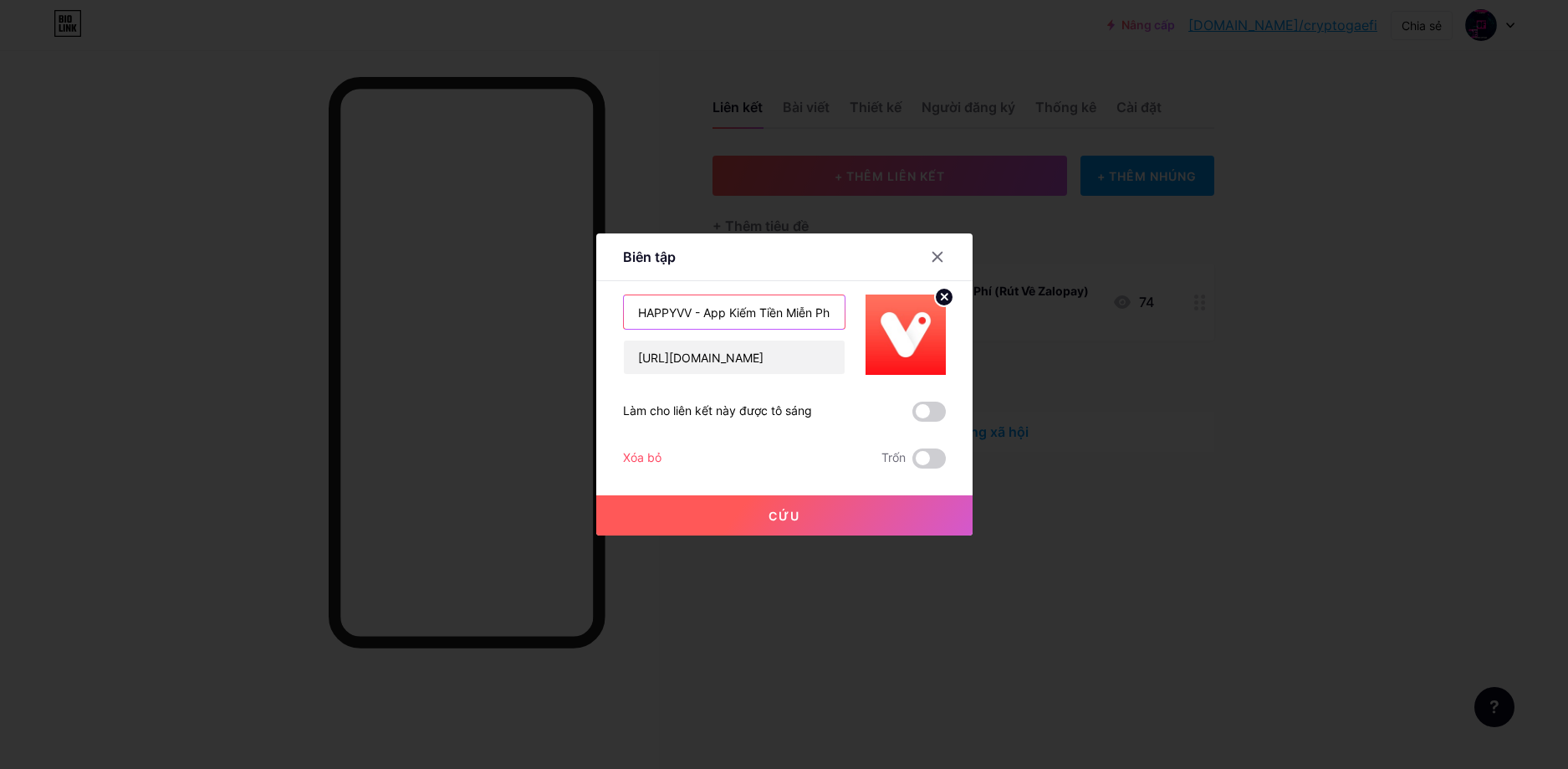
click at [797, 315] on input "HAPPYVV - App Kiếm Tiền Miễn Phí (Rút Về Zalopay)" at bounding box center [734, 312] width 221 height 34
paste input "🔥"
type input "HAPPYVV - App Kiếm Tiền Miễn Phí (Rút Về Zalopay) Hot🔥"
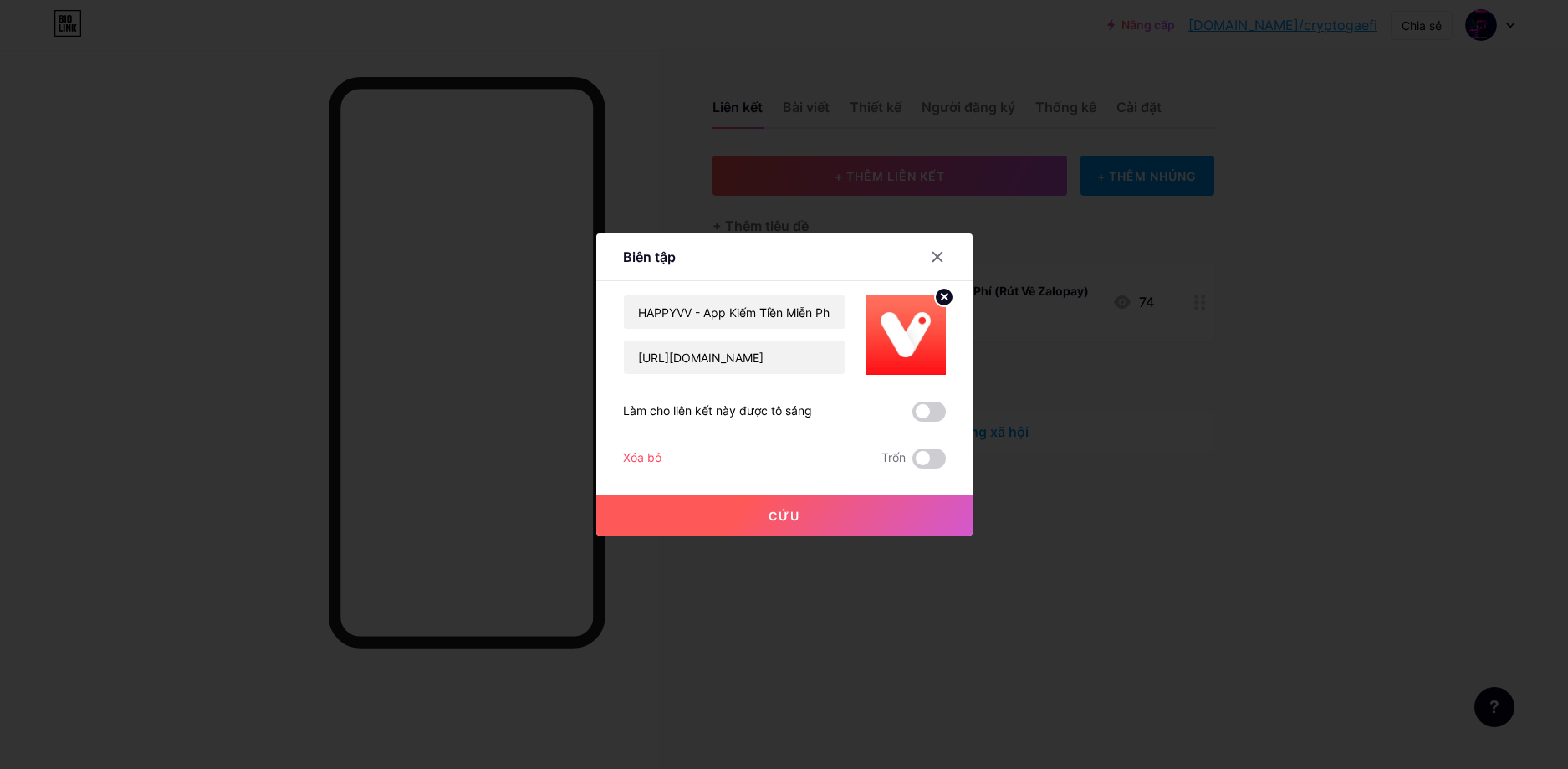
click at [790, 514] on font "Cứu" at bounding box center [784, 516] width 32 height 14
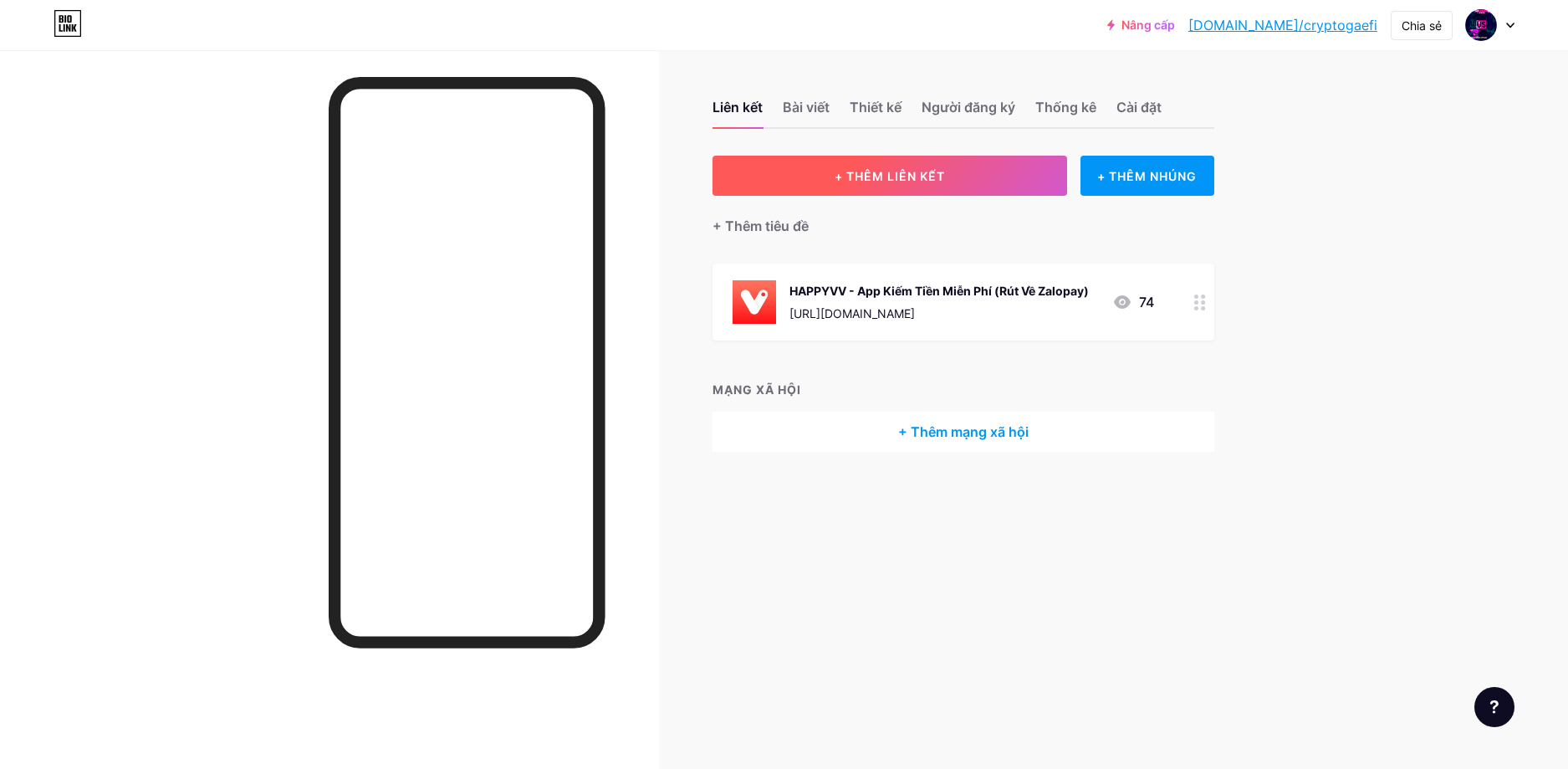
click at [907, 183] on button "+ THÊM LIÊN KẾT" at bounding box center [891, 175] width 356 height 40
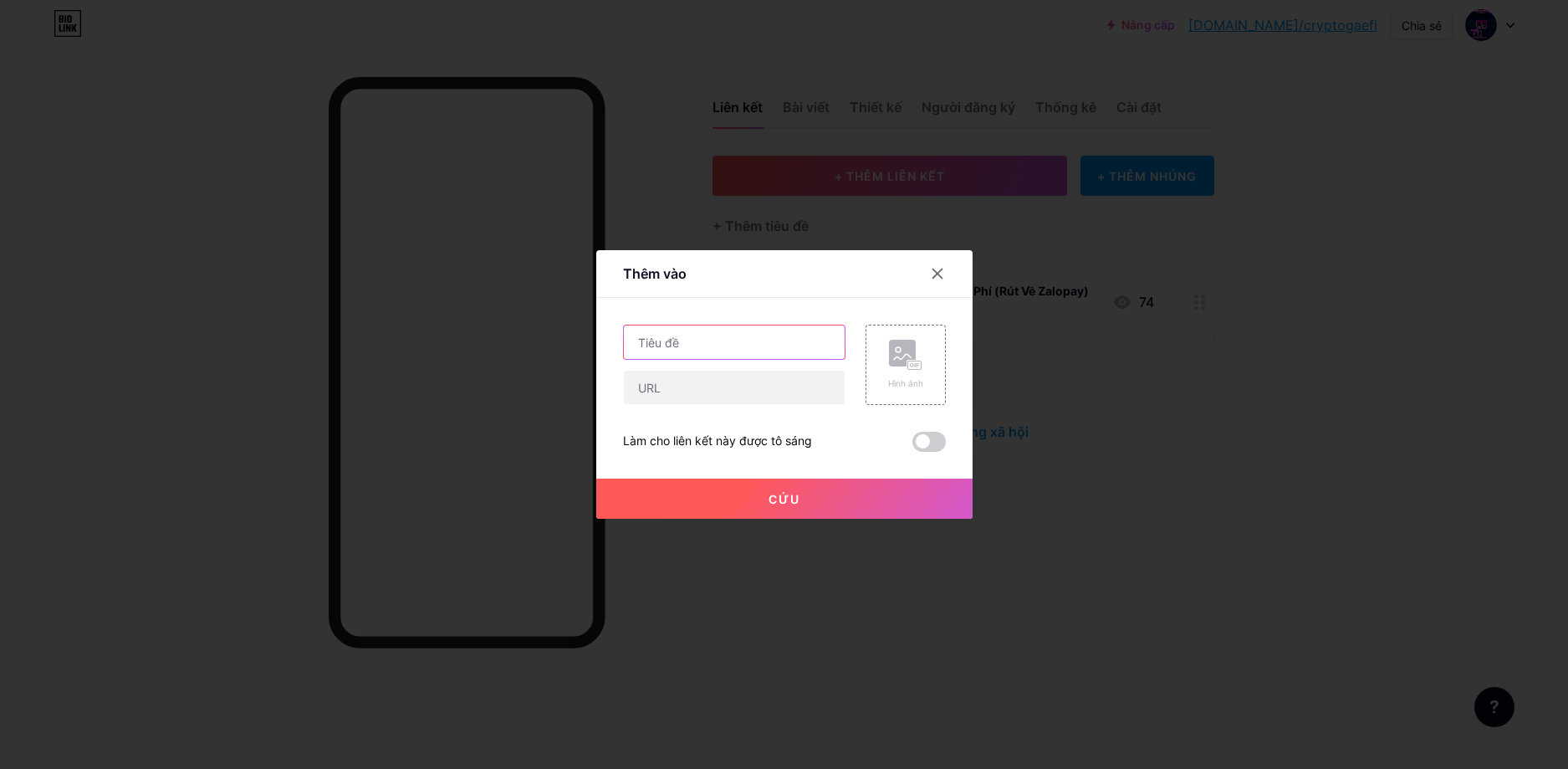
click at [696, 344] on input "text" at bounding box center [734, 342] width 221 height 34
type input "Coincex - Điểm Danh & Trade Kiếm USDT"
click at [788, 387] on input "text" at bounding box center [734, 388] width 221 height 34
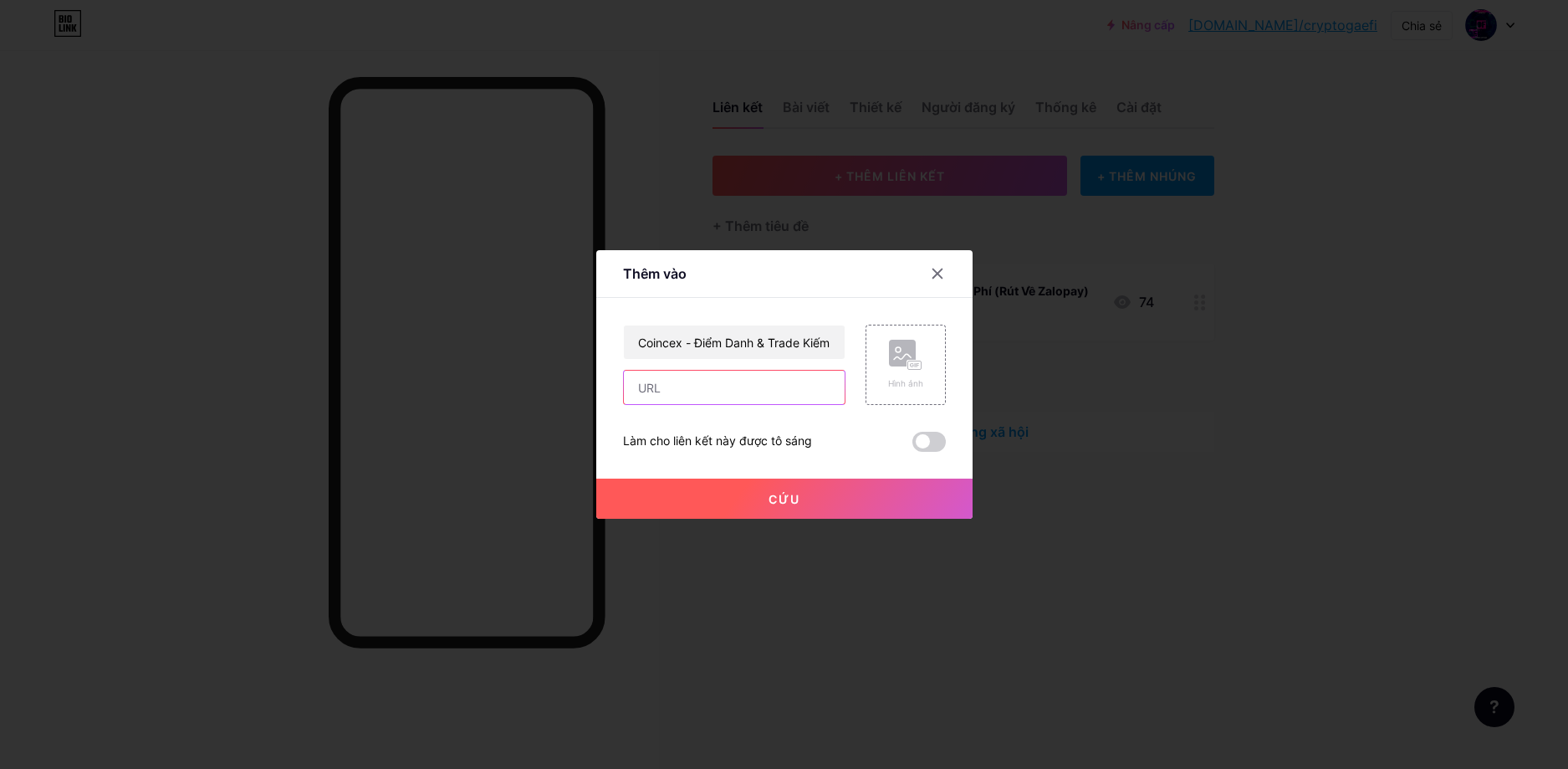
paste input "[URL][DOMAIN_NAME]"
type input "[URL][DOMAIN_NAME]"
click at [905, 358] on rect at bounding box center [902, 353] width 27 height 27
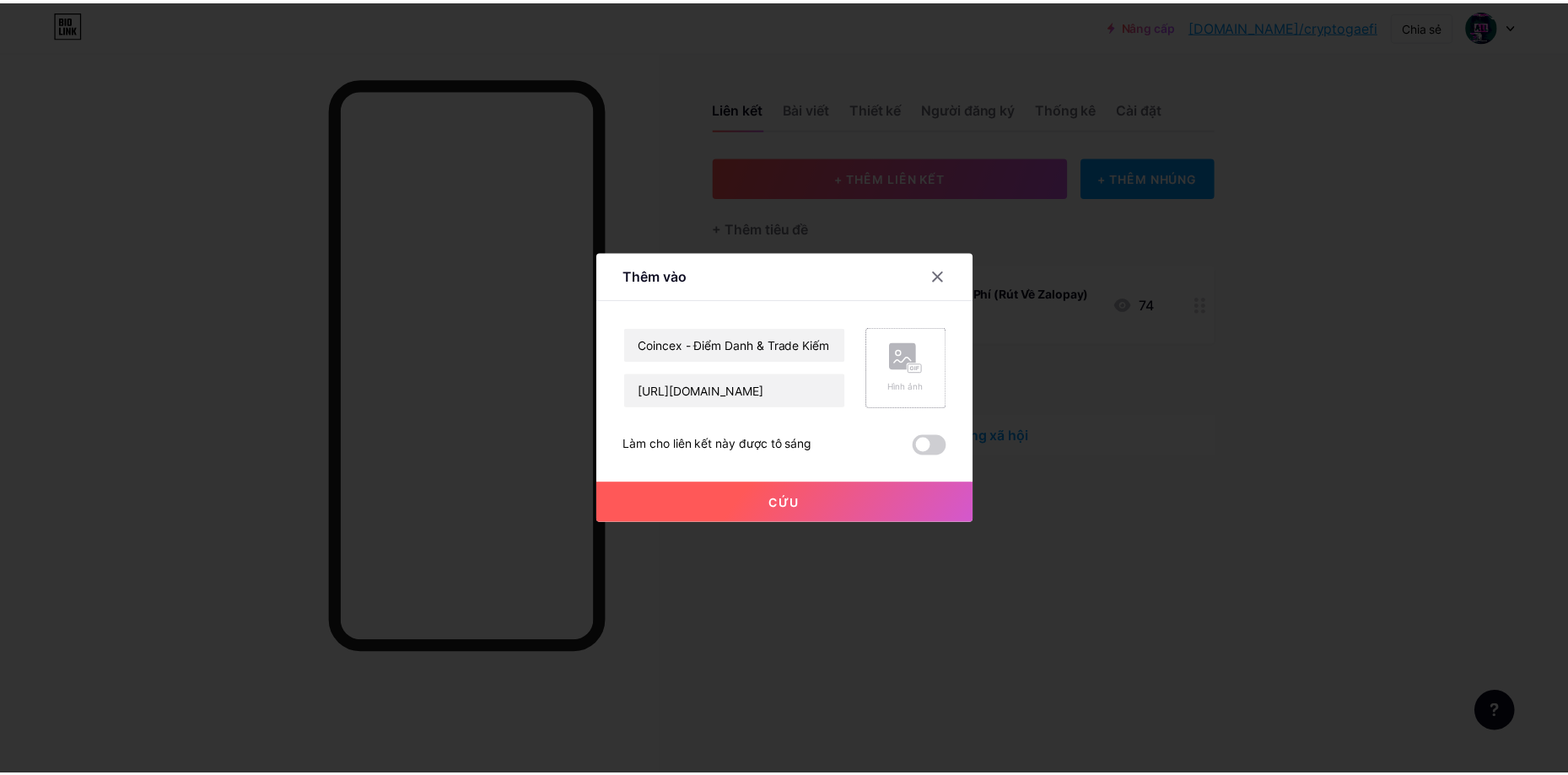
scroll to position [0, 0]
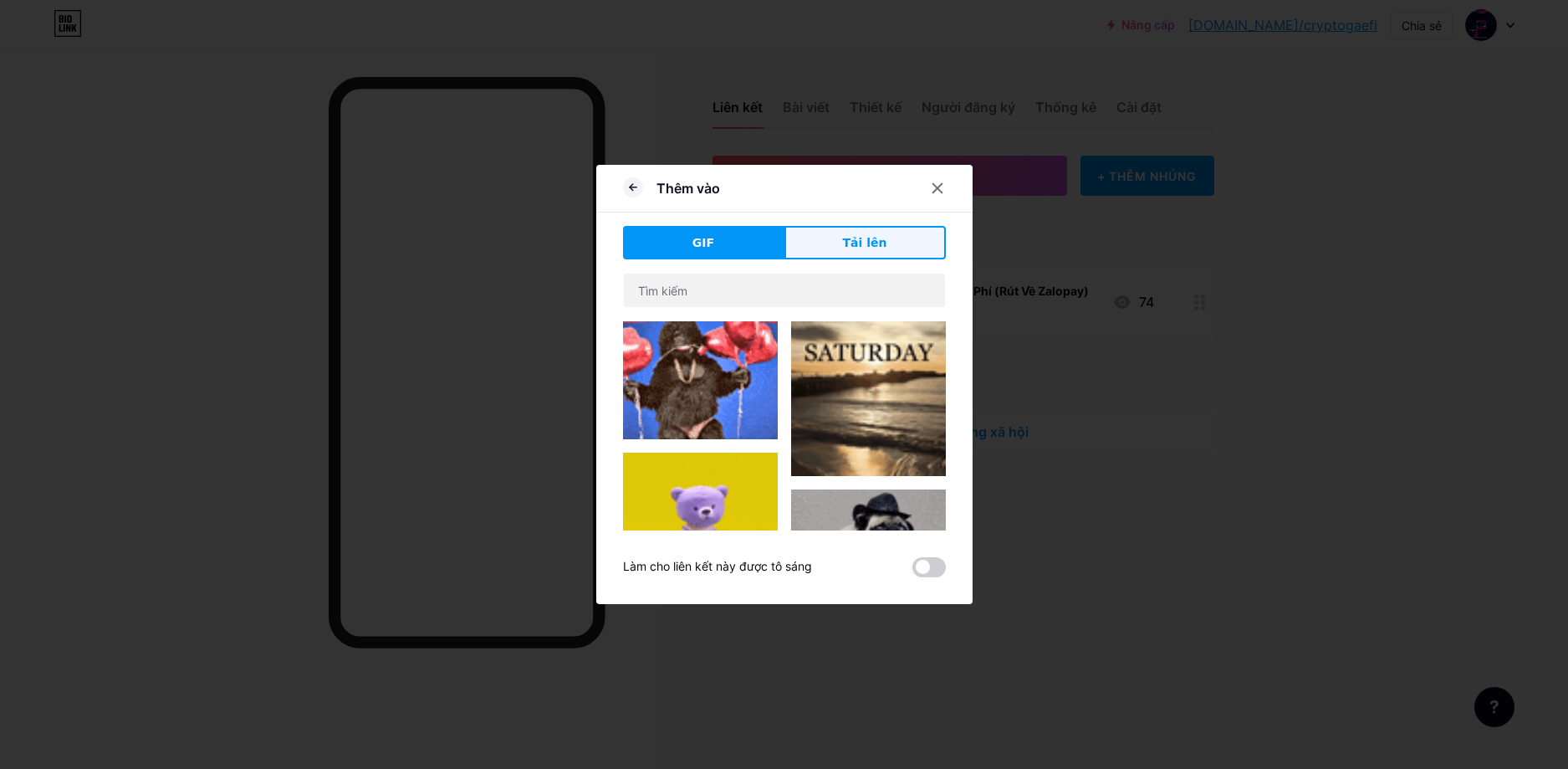
click at [878, 242] on font "Tải lên" at bounding box center [865, 242] width 44 height 13
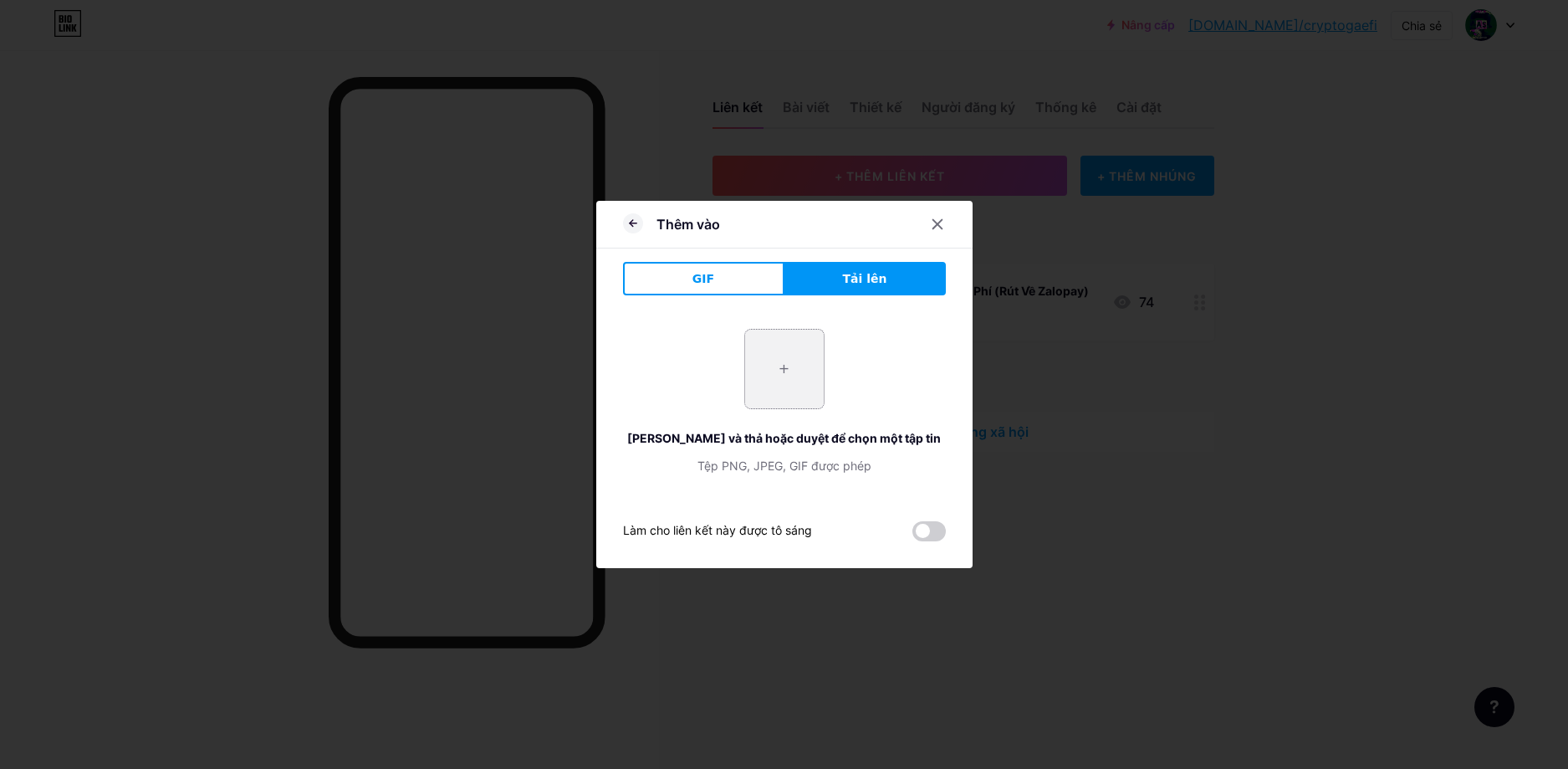
click at [802, 363] on input "file" at bounding box center [784, 369] width 79 height 79
type input "C:\fakepath\512x512.gif"
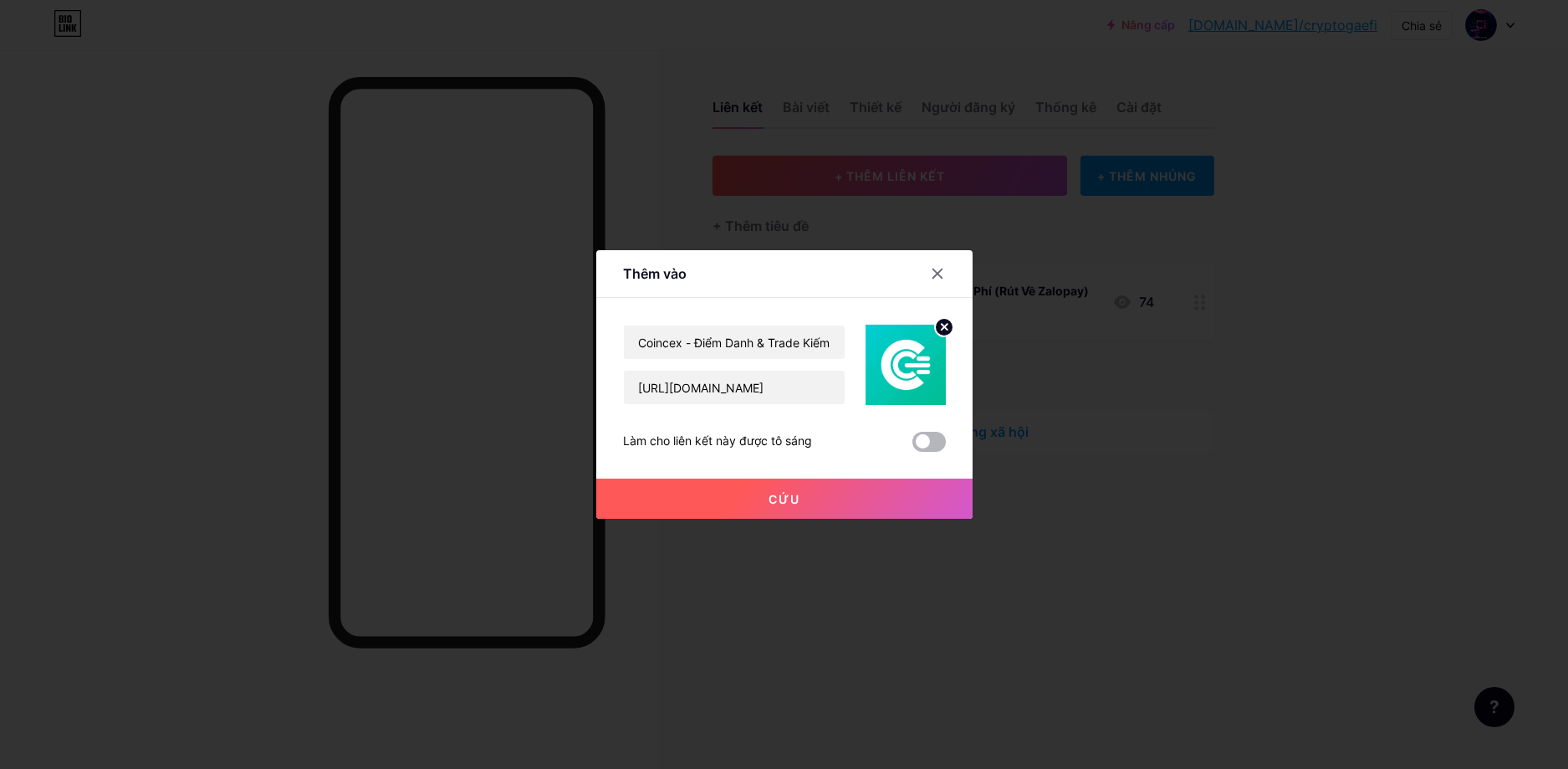
click at [944, 433] on label at bounding box center [929, 442] width 34 height 20
click at [913, 446] on input "checkbox" at bounding box center [913, 446] width 0 height 0
click at [831, 493] on button "Cứu" at bounding box center [784, 498] width 376 height 40
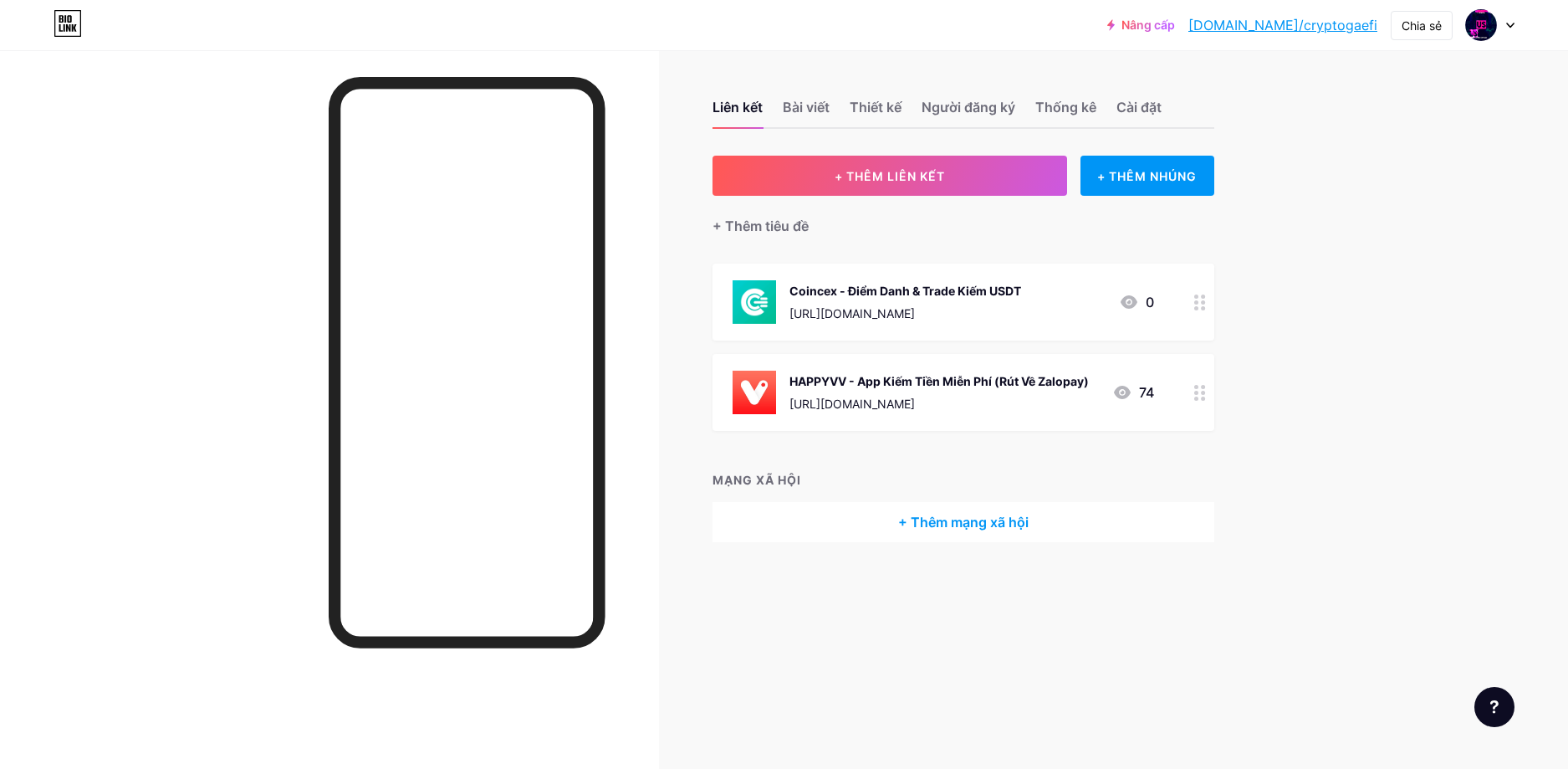
click at [999, 383] on font "HAPPYVV - App Kiếm Tiền Miễn Phí (Rút Về Zalopay)" at bounding box center [939, 381] width 299 height 14
click at [929, 461] on span at bounding box center [929, 458] width 34 height 20
click at [913, 463] on input "checkbox" at bounding box center [913, 463] width 0 height 0
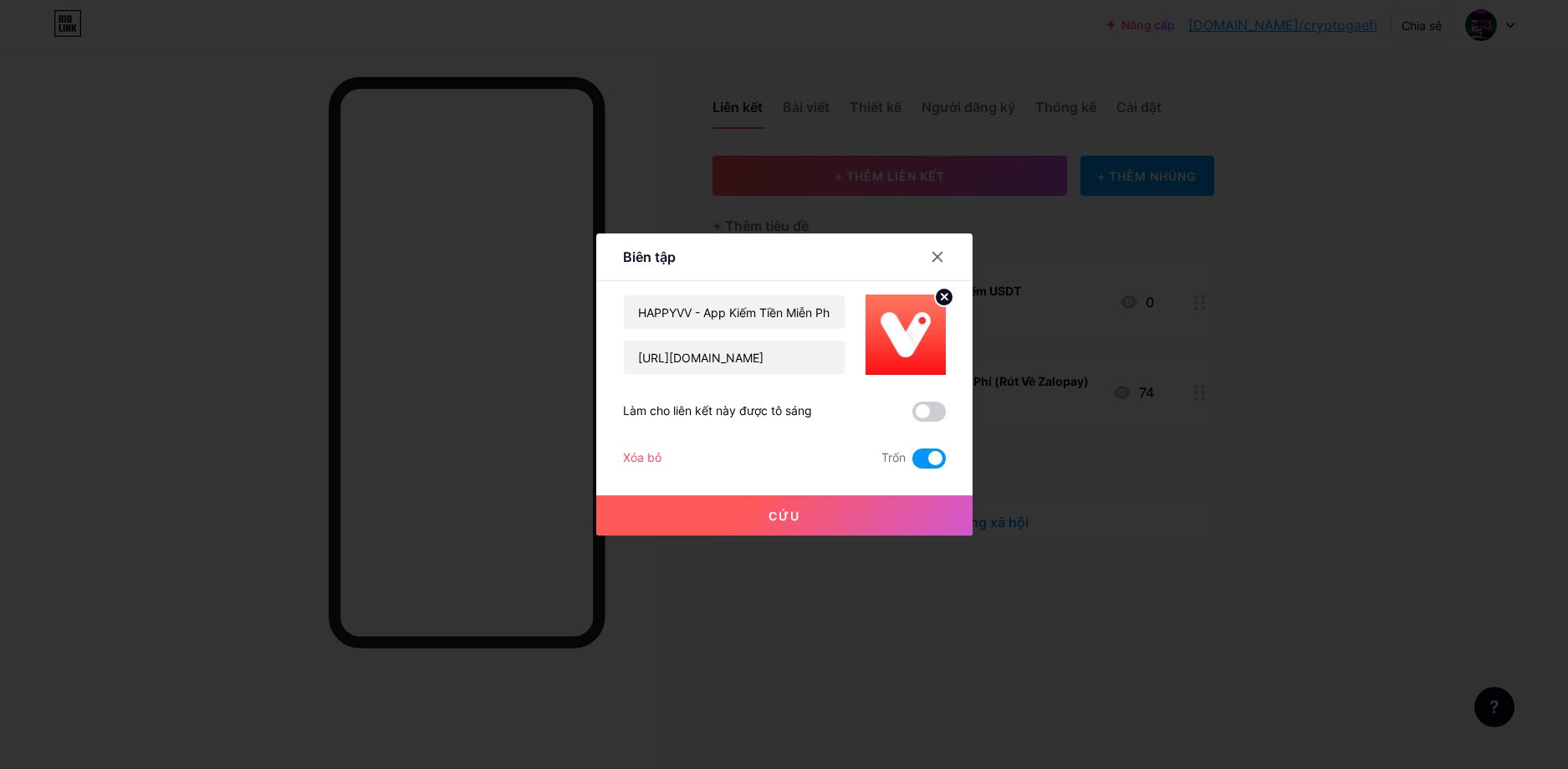
click at [929, 461] on span at bounding box center [929, 458] width 34 height 20
click at [913, 463] on input "checkbox" at bounding box center [913, 463] width 0 height 0
click at [945, 411] on span at bounding box center [929, 411] width 34 height 20
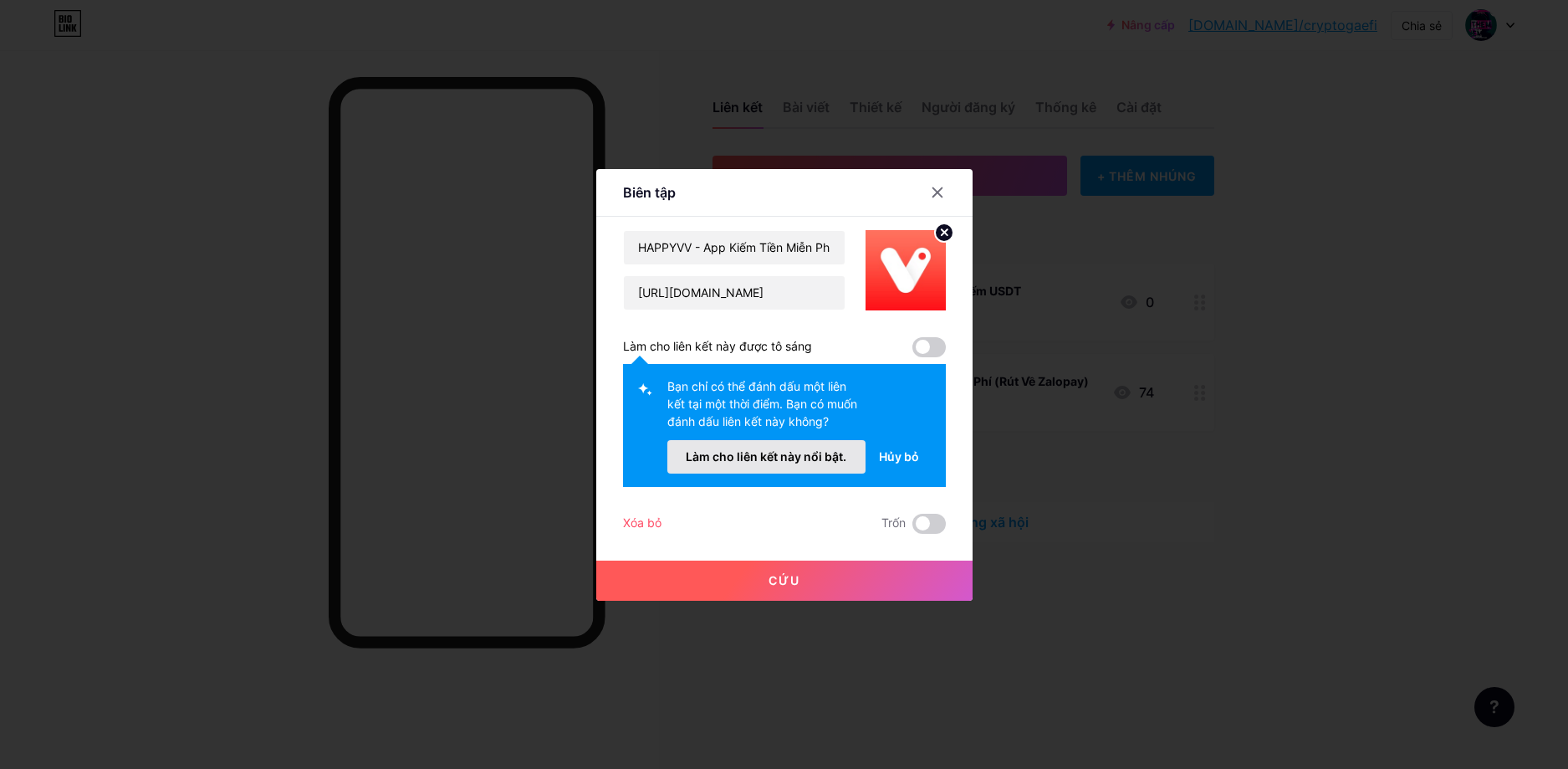
click at [770, 458] on font "Làm cho liên kết này nổi bật." at bounding box center [766, 457] width 161 height 14
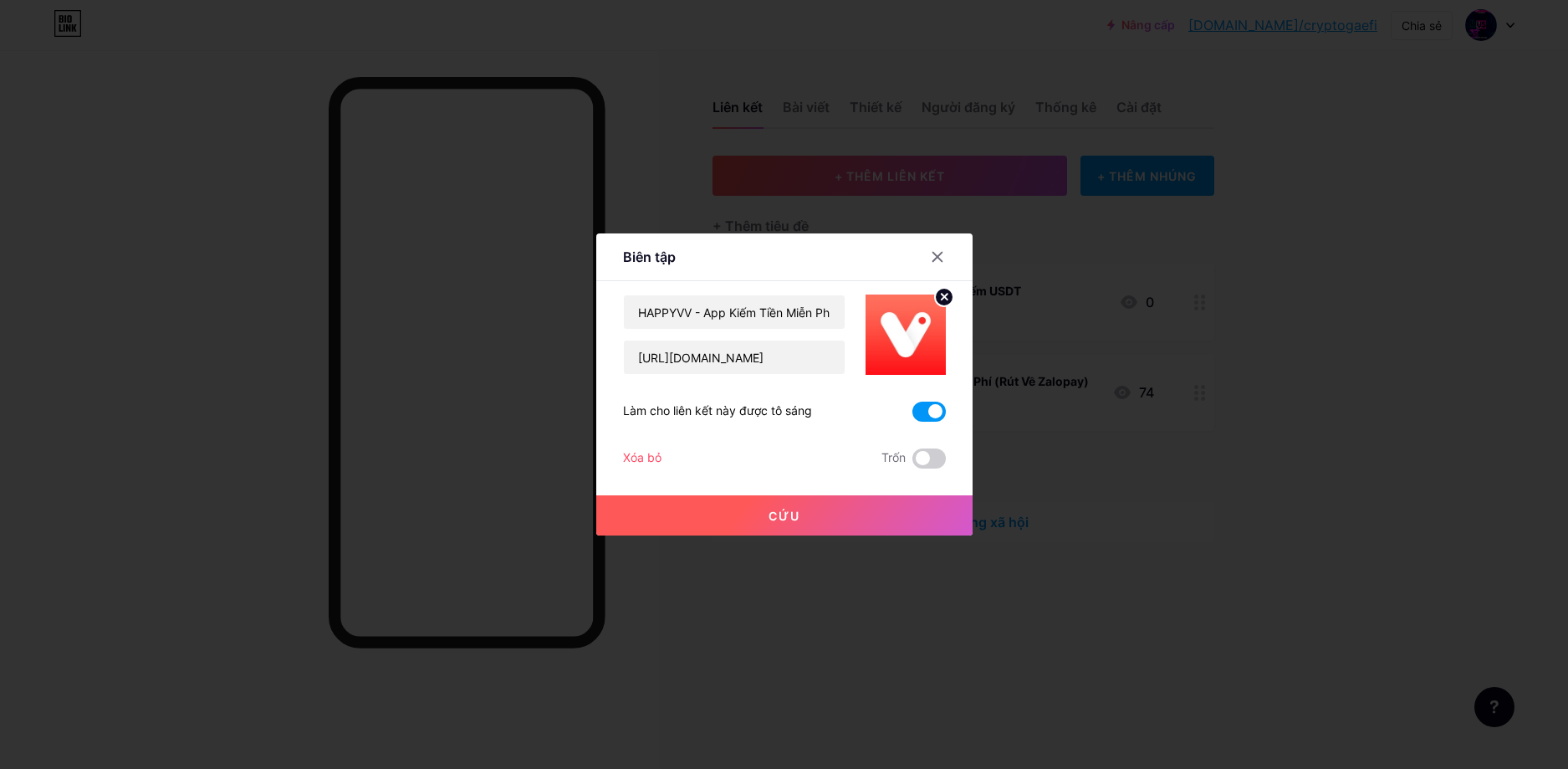
click at [769, 509] on font "Cứu" at bounding box center [784, 516] width 32 height 14
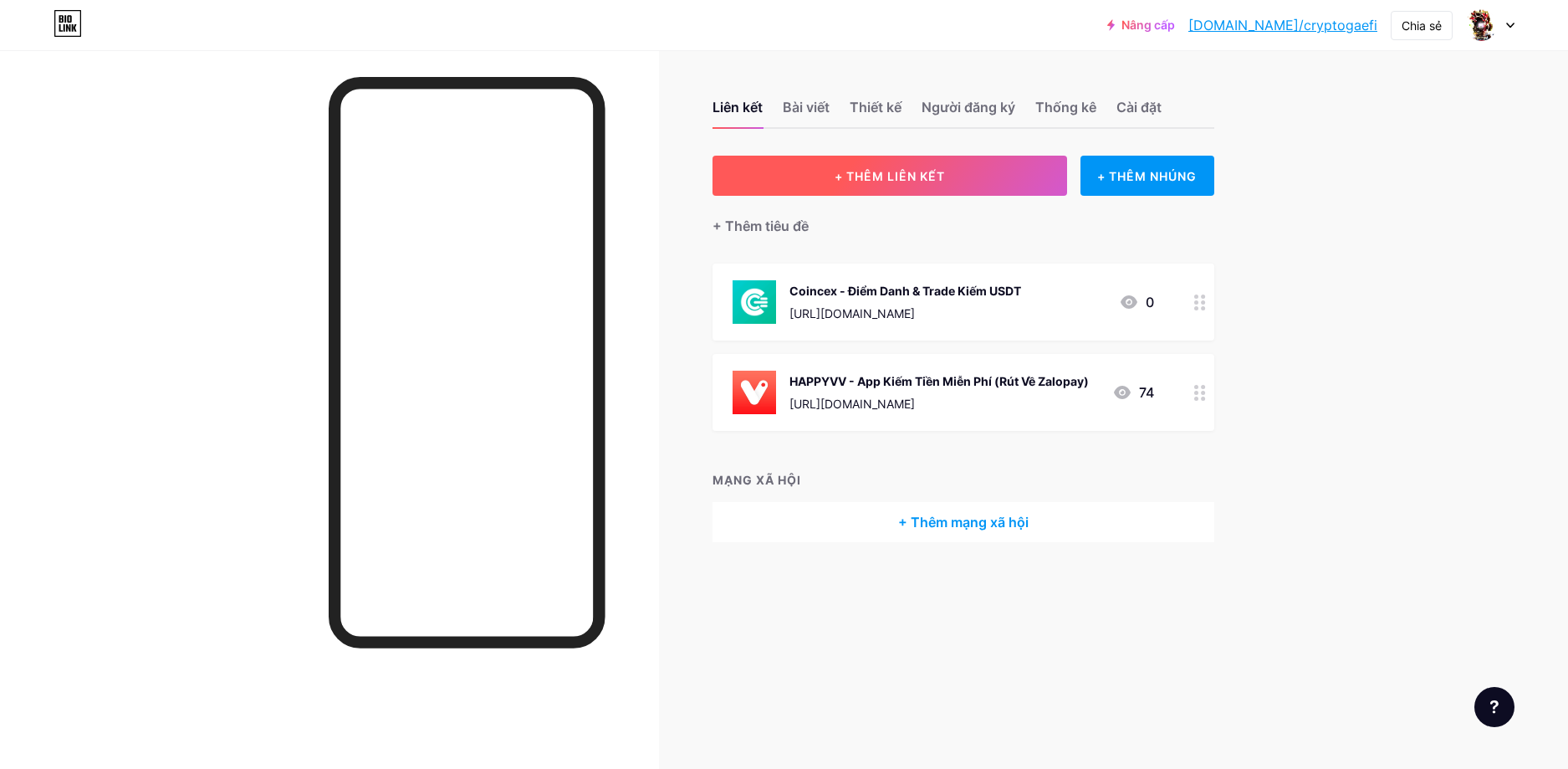
click at [898, 184] on button "+ THÊM LIÊN KẾT" at bounding box center [891, 175] width 356 height 40
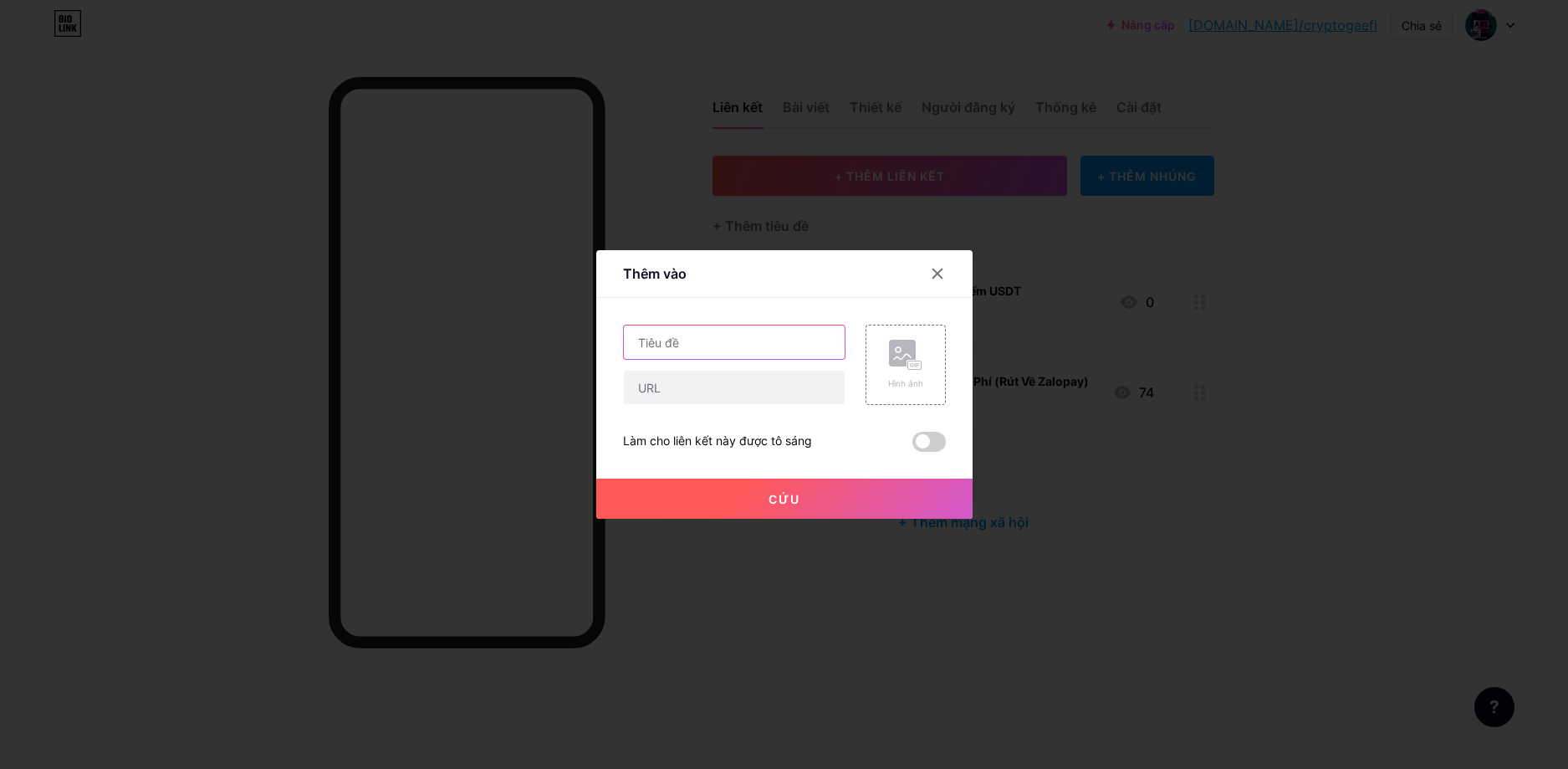
click at [698, 345] on input "text" at bounding box center [734, 342] width 221 height 34
type input "[MEDICAL_DATA] GIA NHÓM TẠI ĐÂY"
click at [787, 388] on input "text" at bounding box center [734, 388] width 221 height 34
paste input "[URL][DOMAIN_NAME]"
type input "[URL][DOMAIN_NAME]"
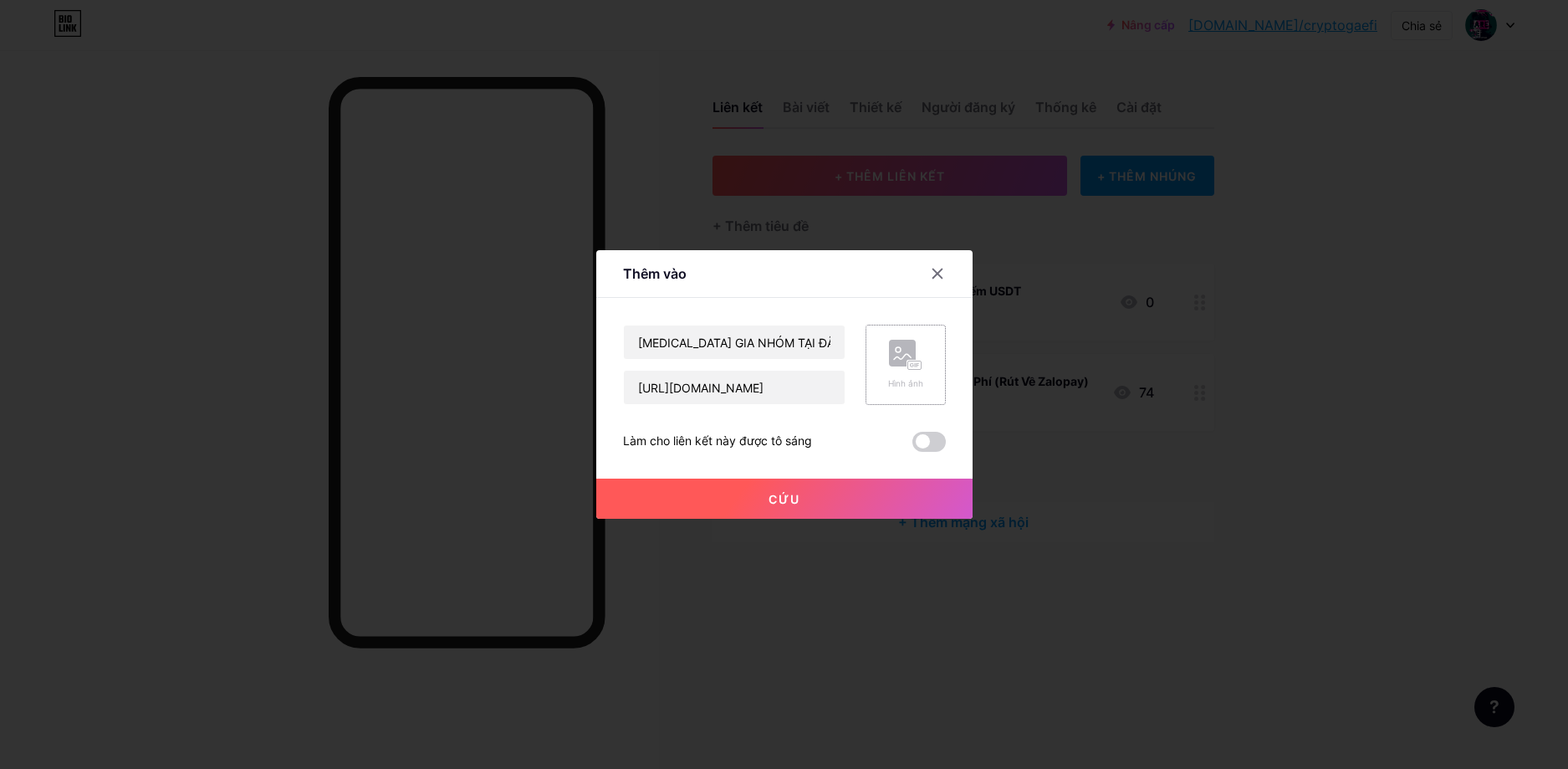
click at [913, 359] on rect at bounding box center [902, 353] width 27 height 27
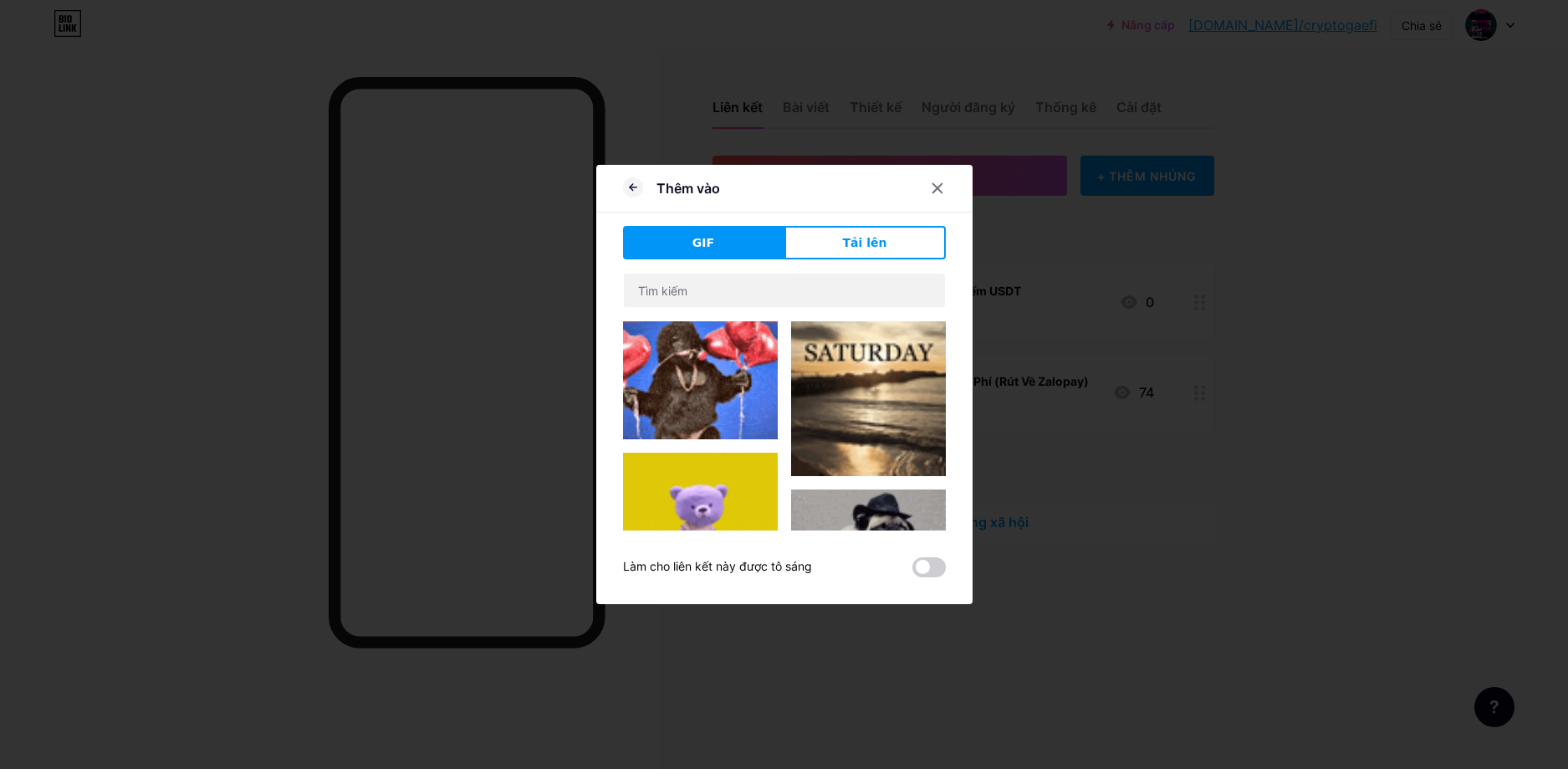
click at [856, 258] on button "Tải lên" at bounding box center [865, 242] width 161 height 34
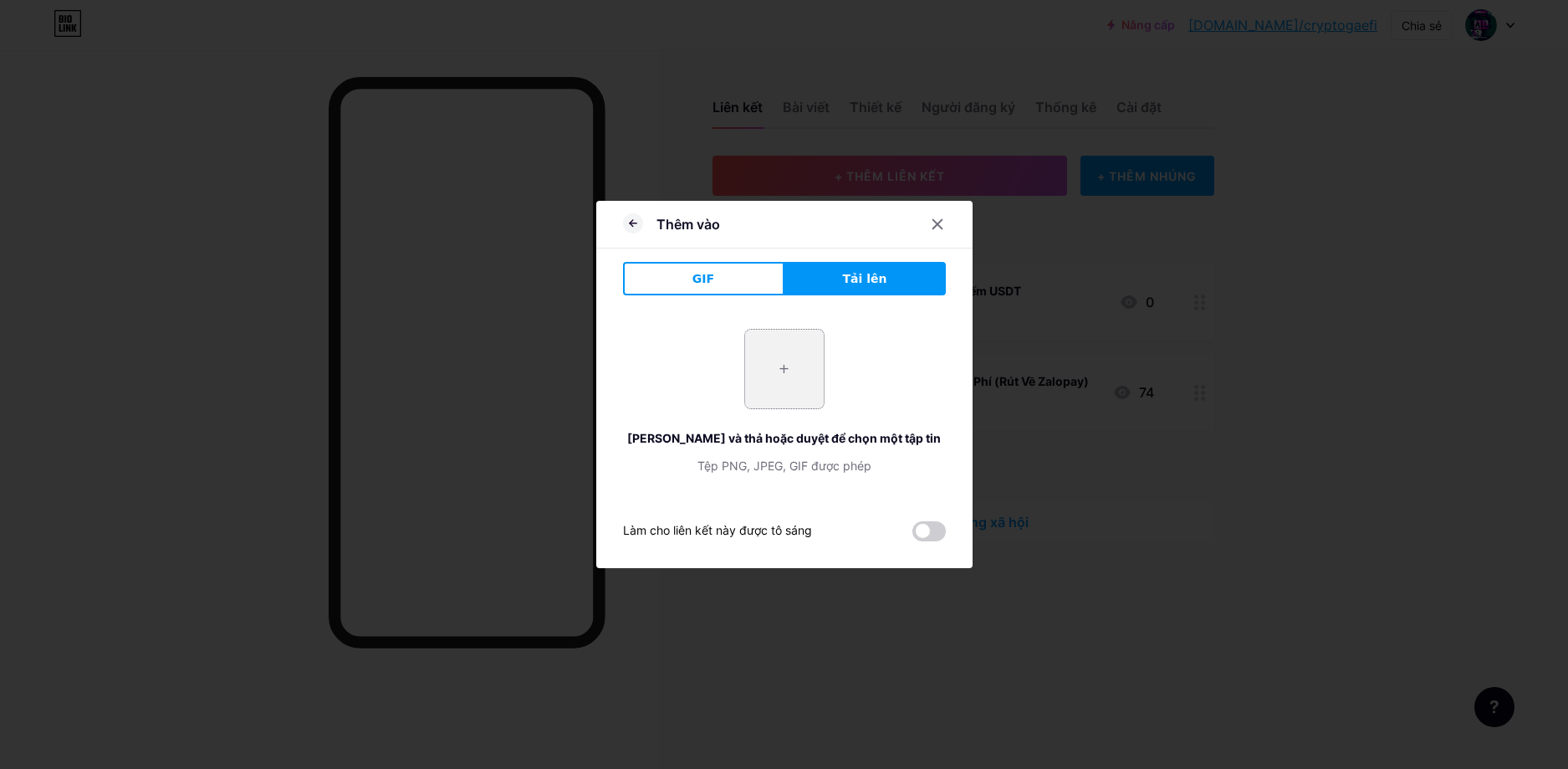
click at [763, 376] on input "file" at bounding box center [784, 369] width 79 height 79
type input "C:\fakepath\giphy (1).gif"
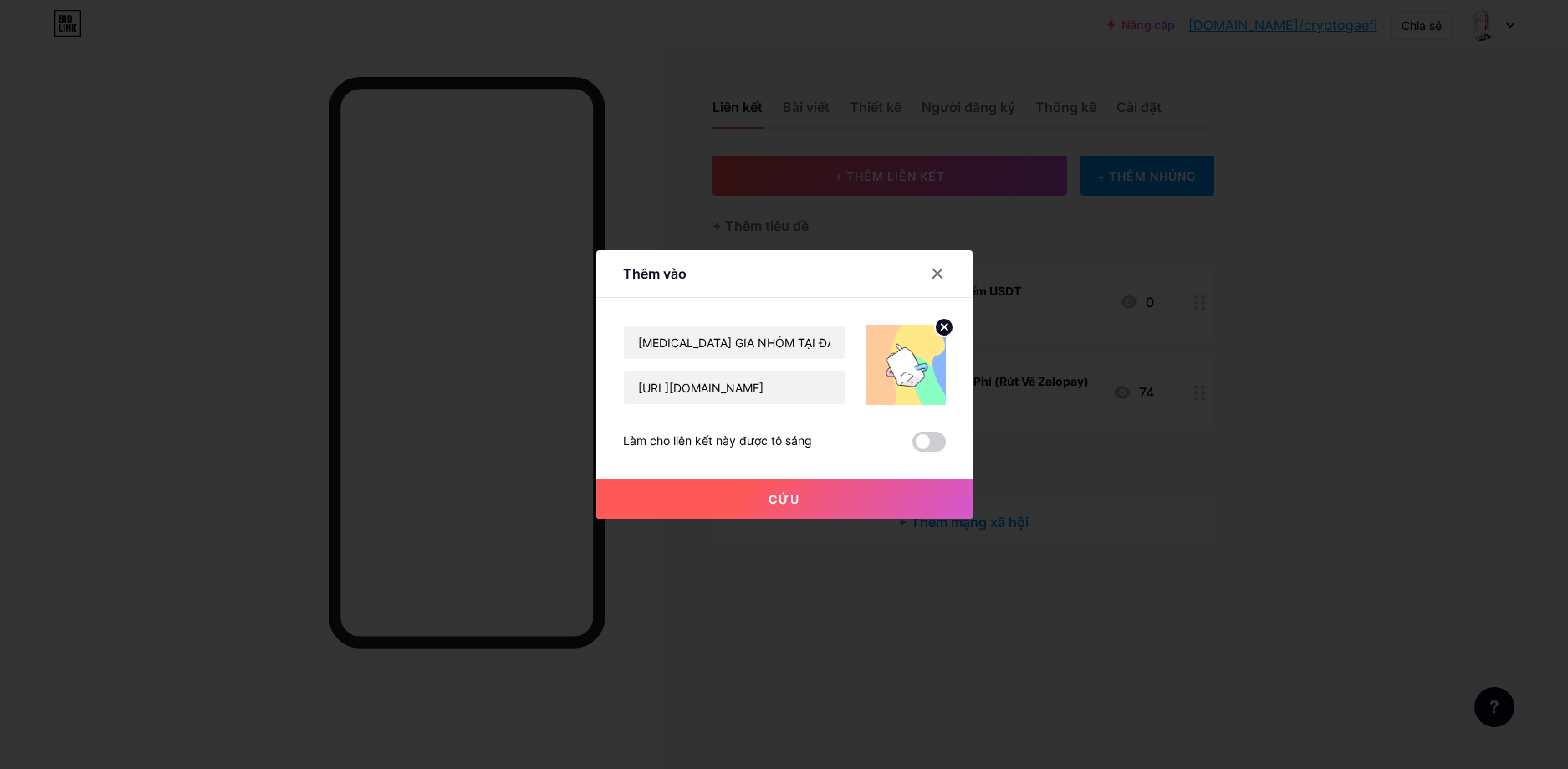
click at [829, 494] on button "Cứu" at bounding box center [784, 498] width 376 height 40
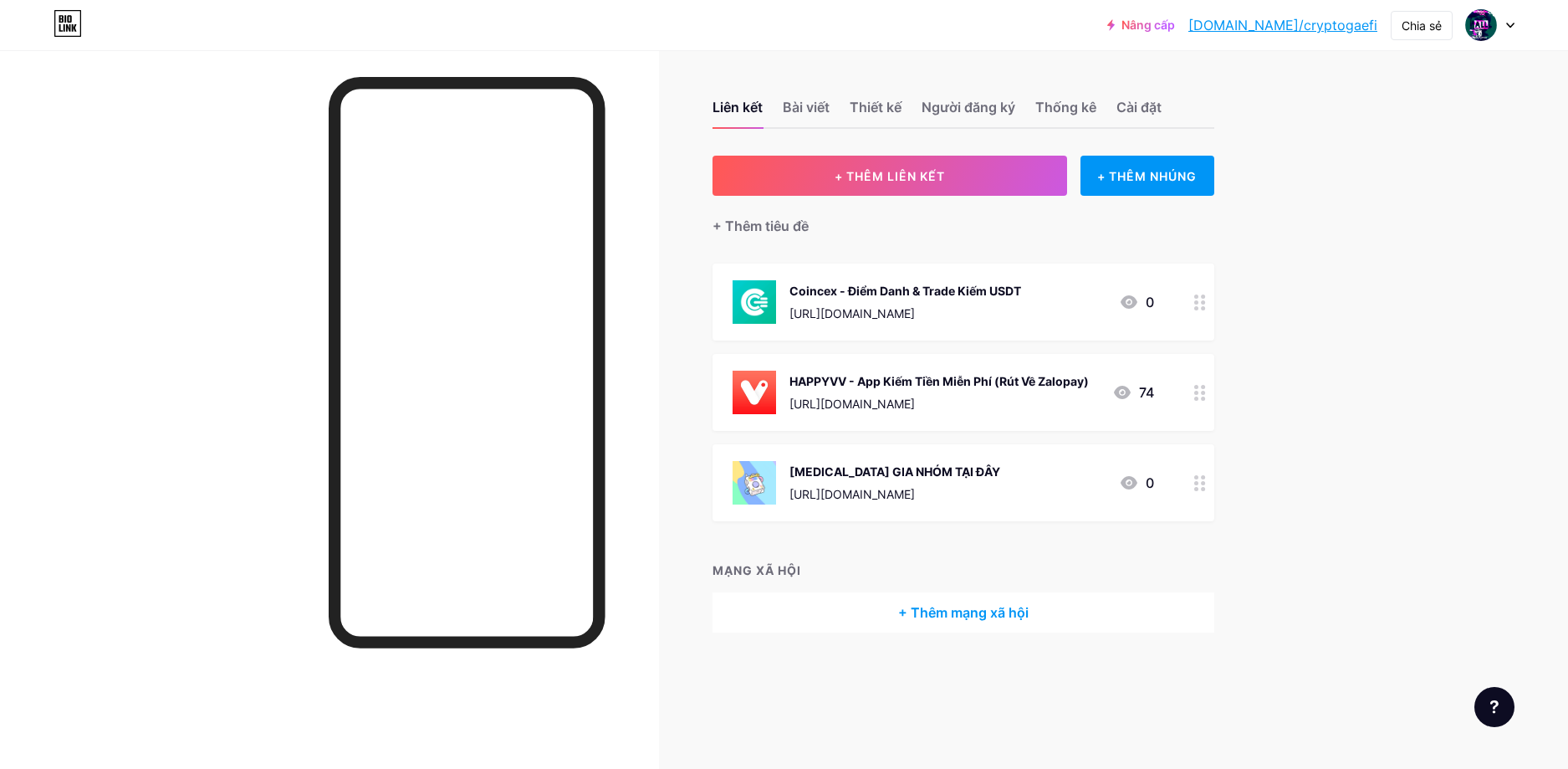
click at [1358, 473] on div "Nâng cấp [DOMAIN_NAME]/crypto... [DOMAIN_NAME]/cryptogaefi Chia sẻ Chuyển đổi t…" at bounding box center [784, 384] width 1568 height 769
click at [1423, 31] on font "Chia sẻ" at bounding box center [1421, 26] width 40 height 14
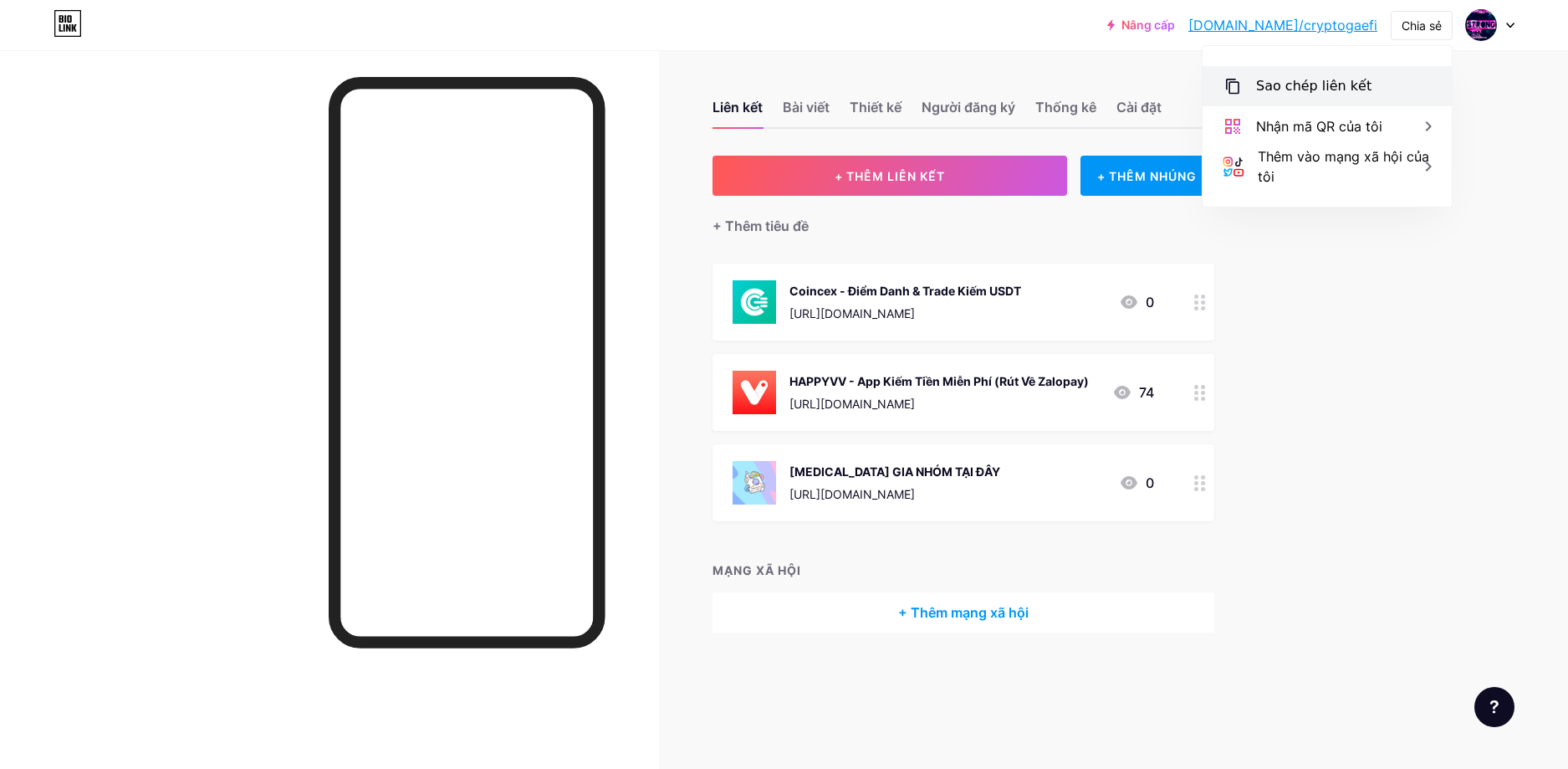
click at [1317, 88] on font "Sao chép liên kết" at bounding box center [1313, 86] width 115 height 16
click at [1144, 108] on font "Cài đặt" at bounding box center [1138, 107] width 45 height 17
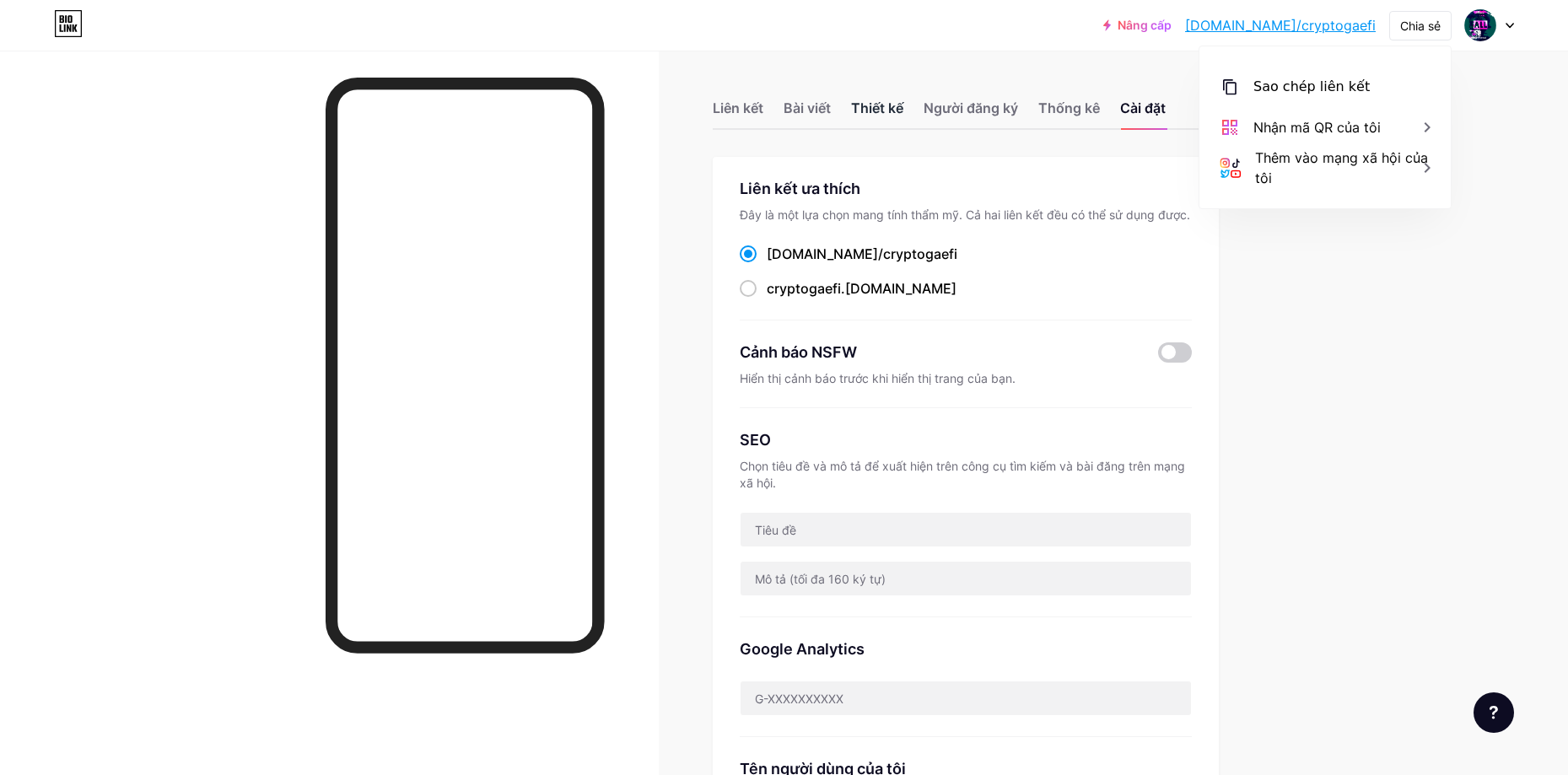
click at [876, 107] on font "Thiết kế" at bounding box center [877, 108] width 53 height 17
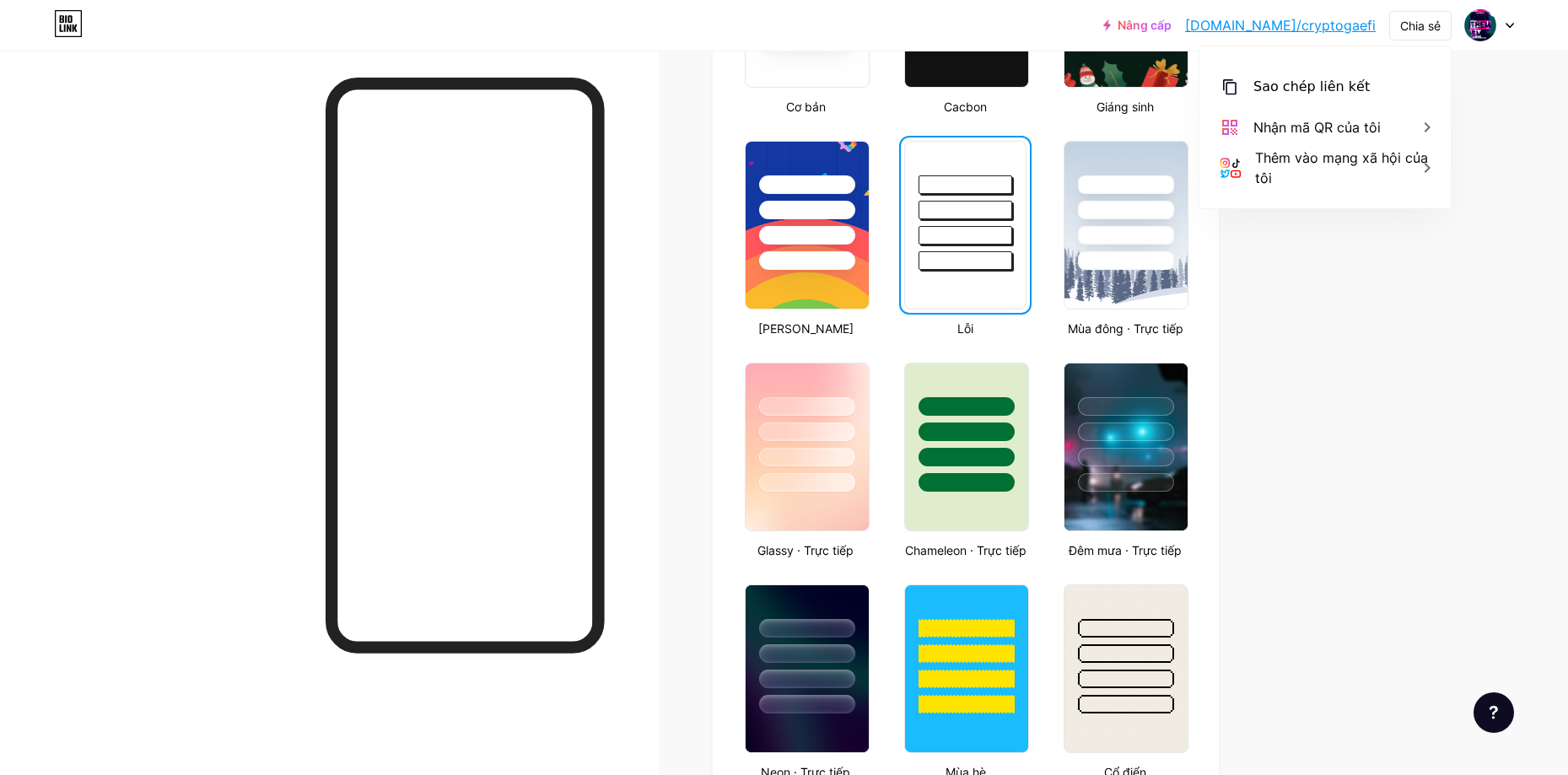
scroll to position [577, 0]
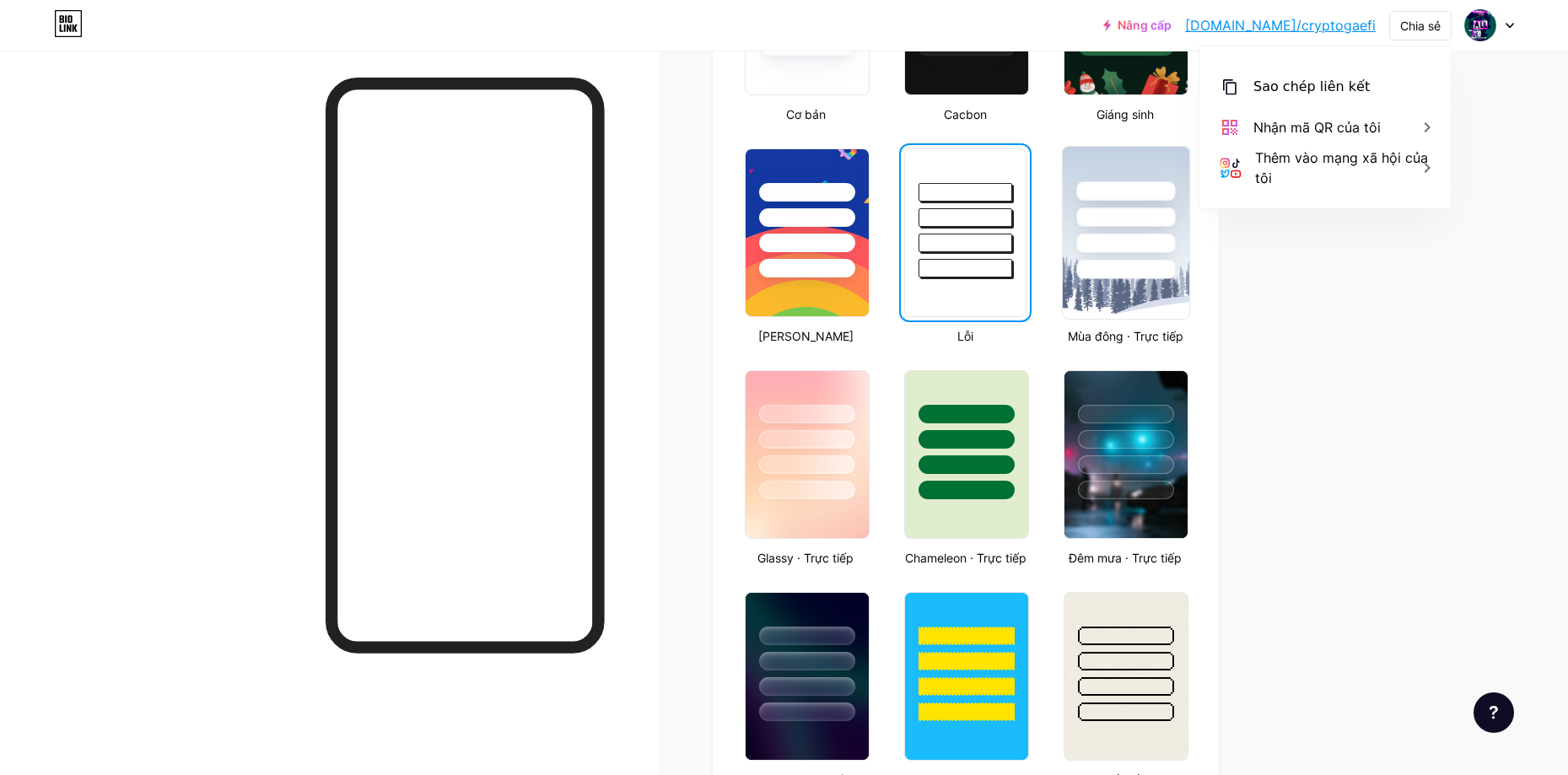
click at [1126, 211] on div at bounding box center [1126, 218] width 99 height 20
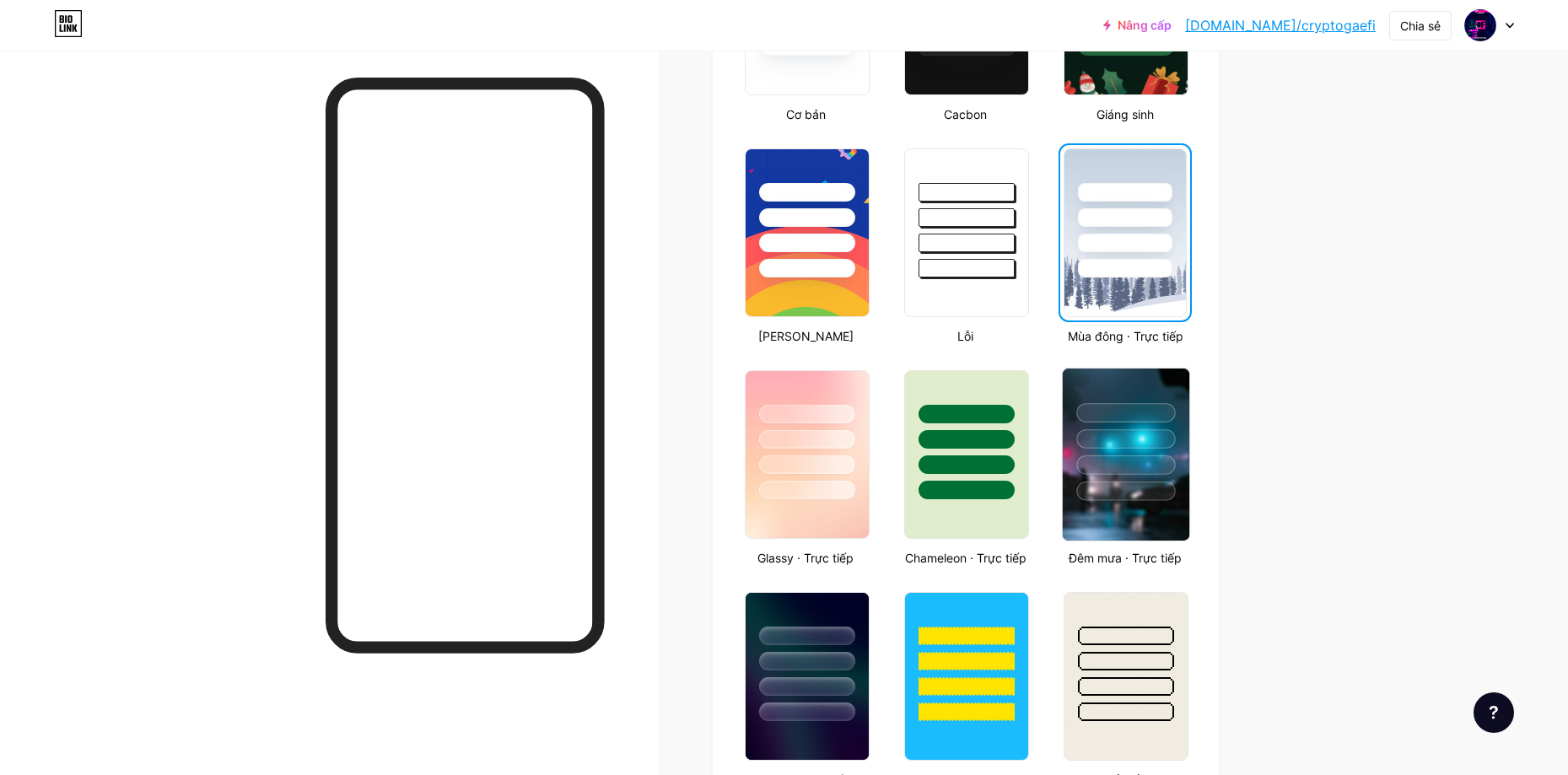
click at [1165, 435] on div at bounding box center [1126, 439] width 99 height 20
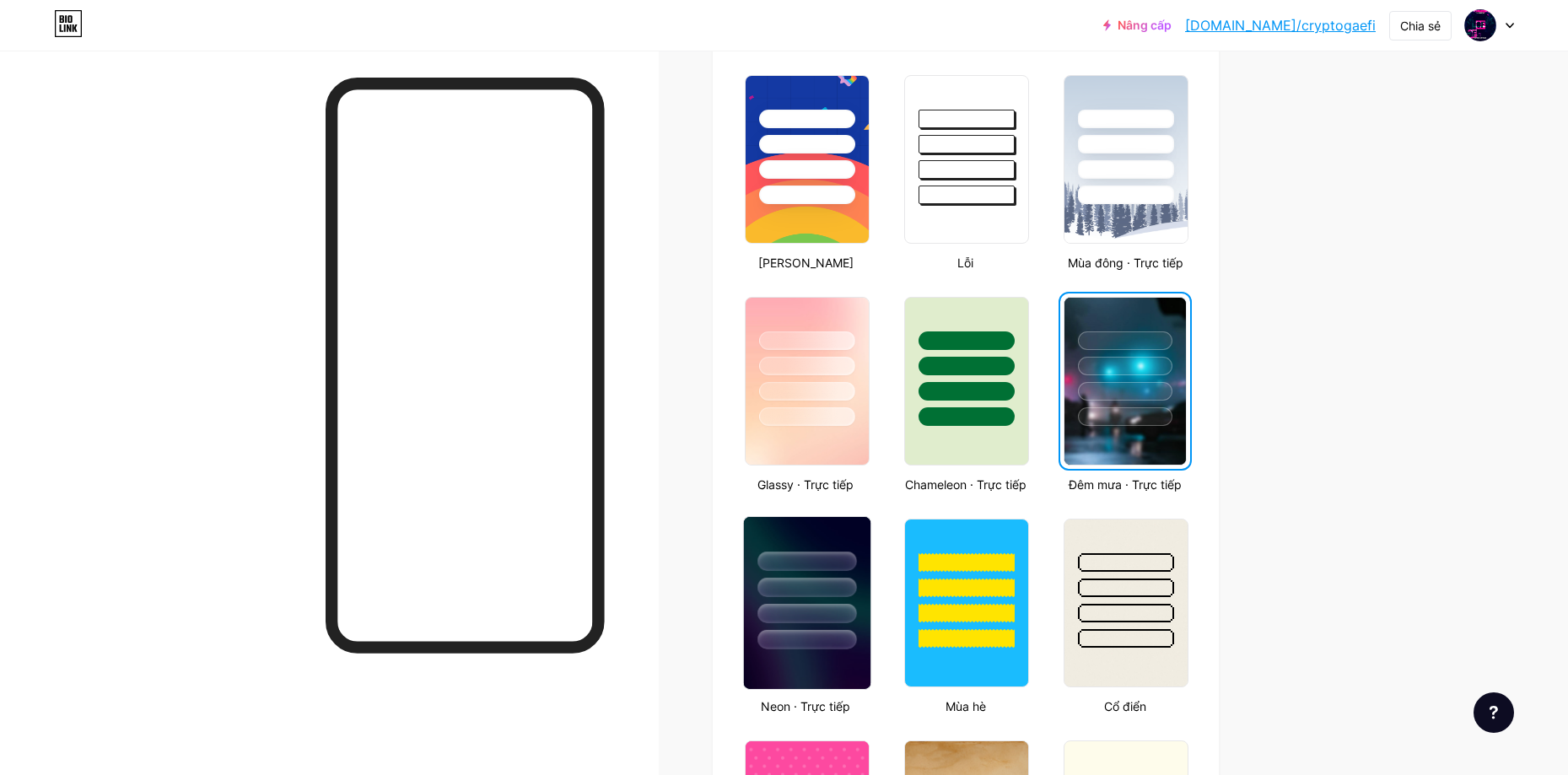
scroll to position [661, 0]
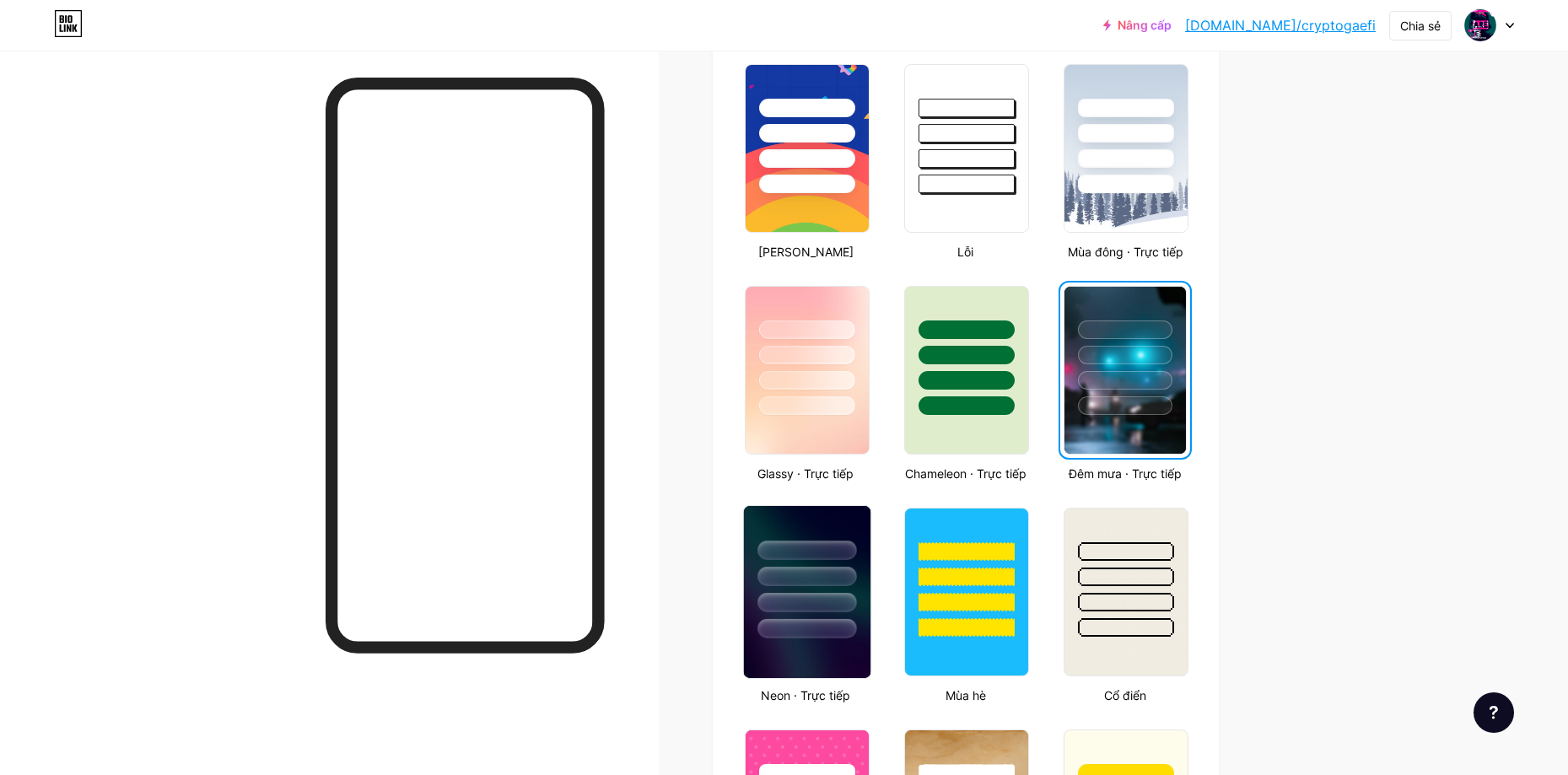
click at [821, 573] on div at bounding box center [806, 576] width 99 height 20
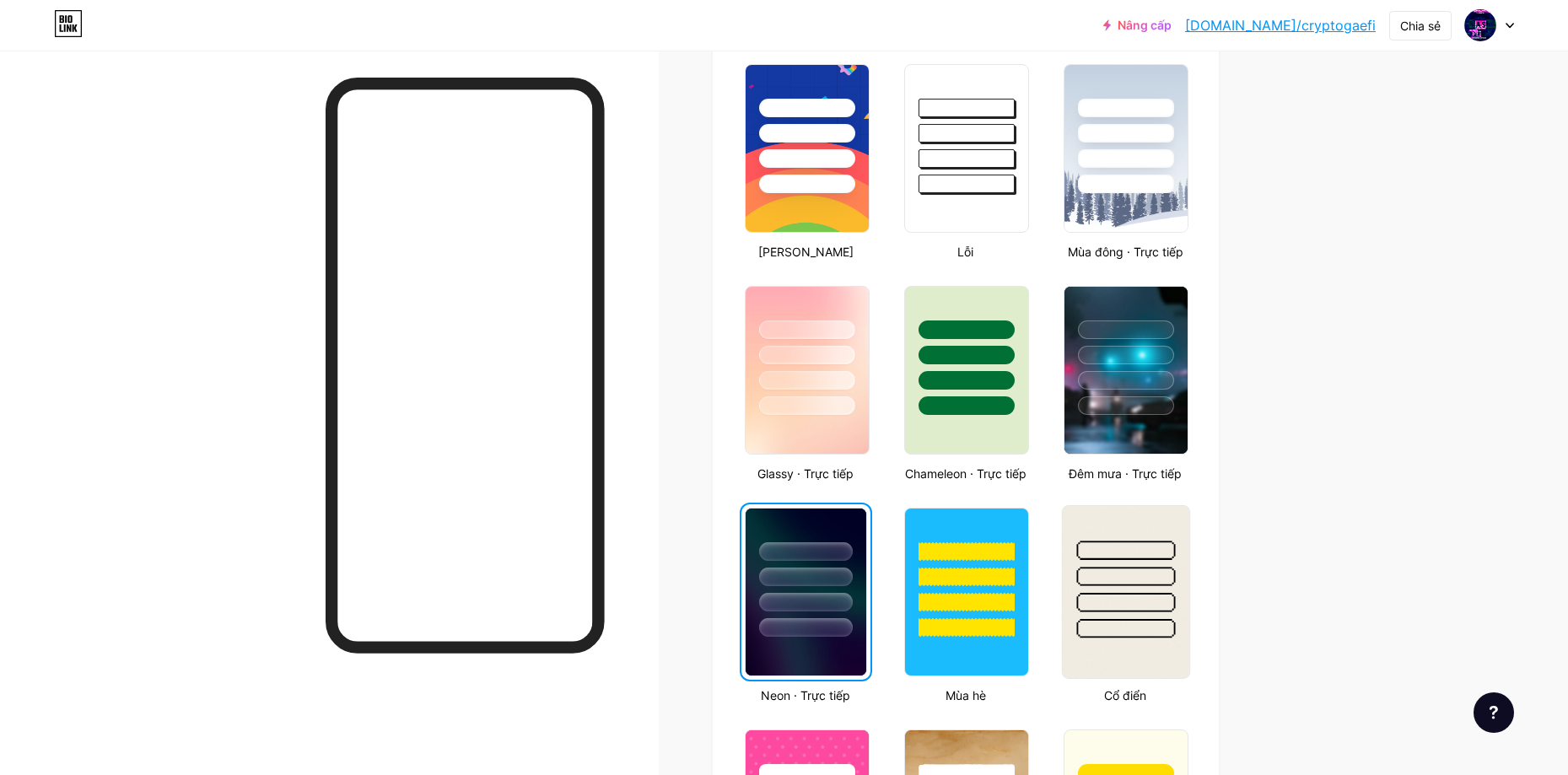
click at [1127, 580] on div at bounding box center [1126, 576] width 99 height 20
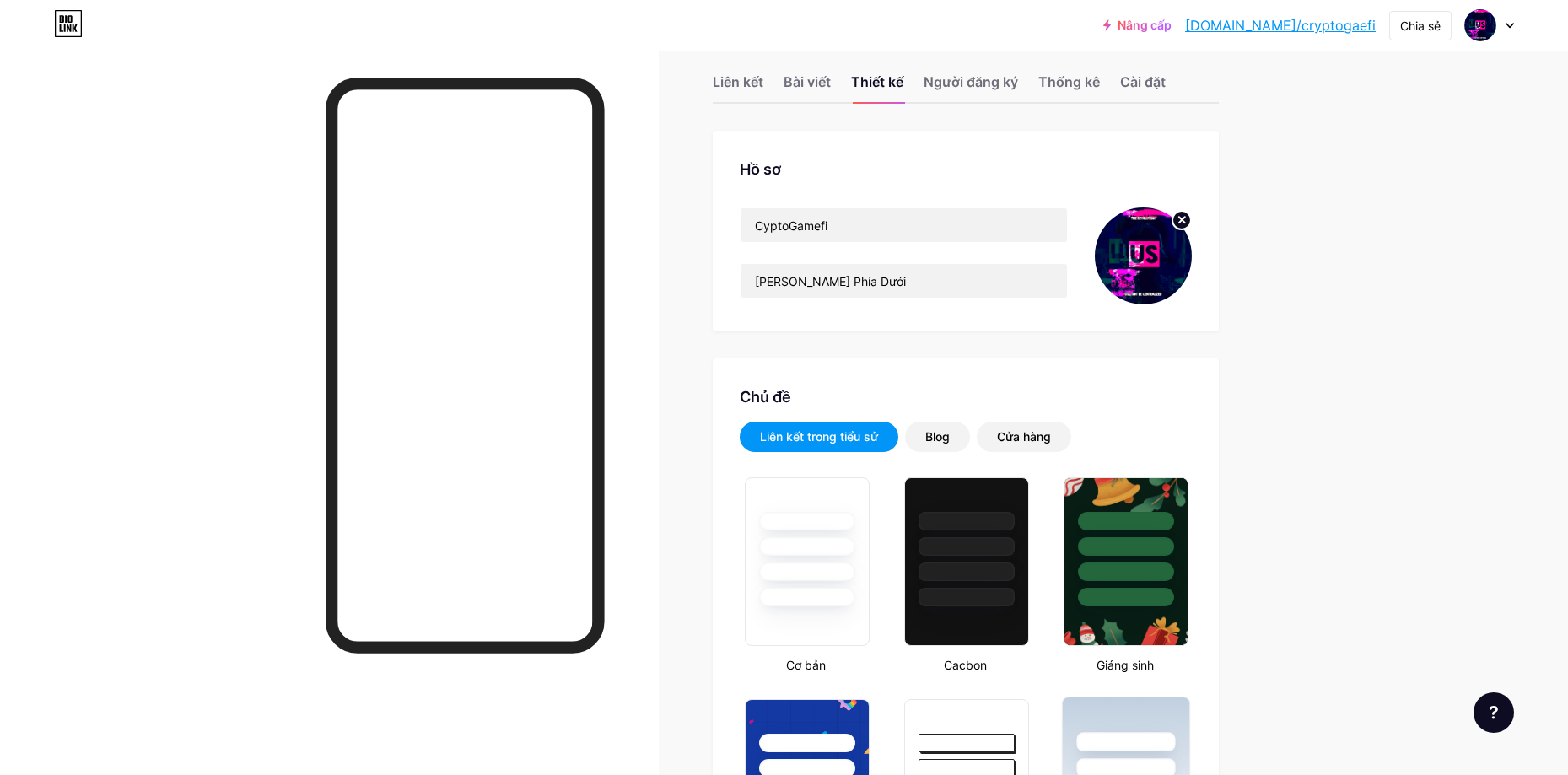
scroll to position [0, 0]
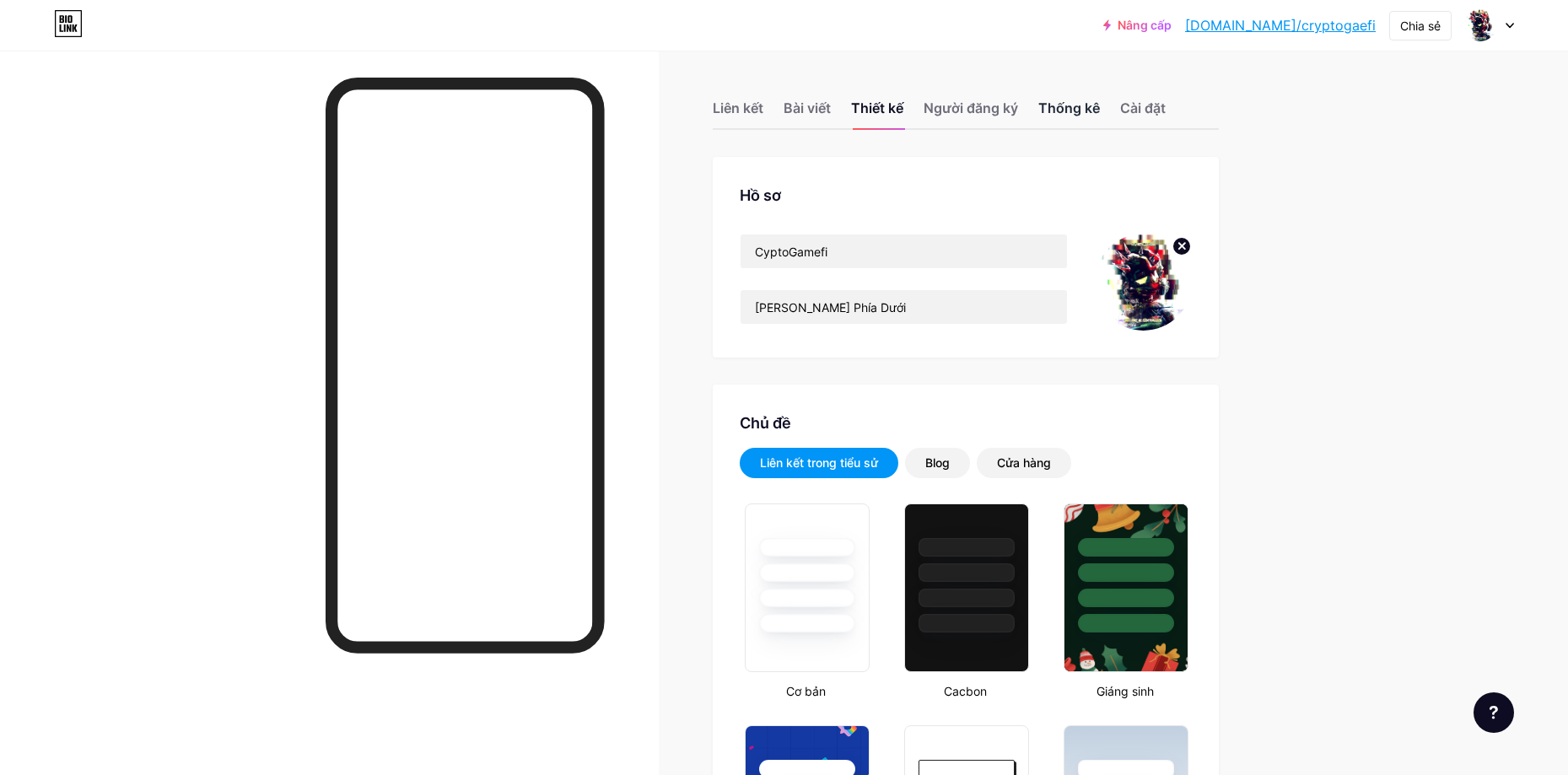
click at [1084, 110] on font "Thống kê" at bounding box center [1069, 108] width 62 height 17
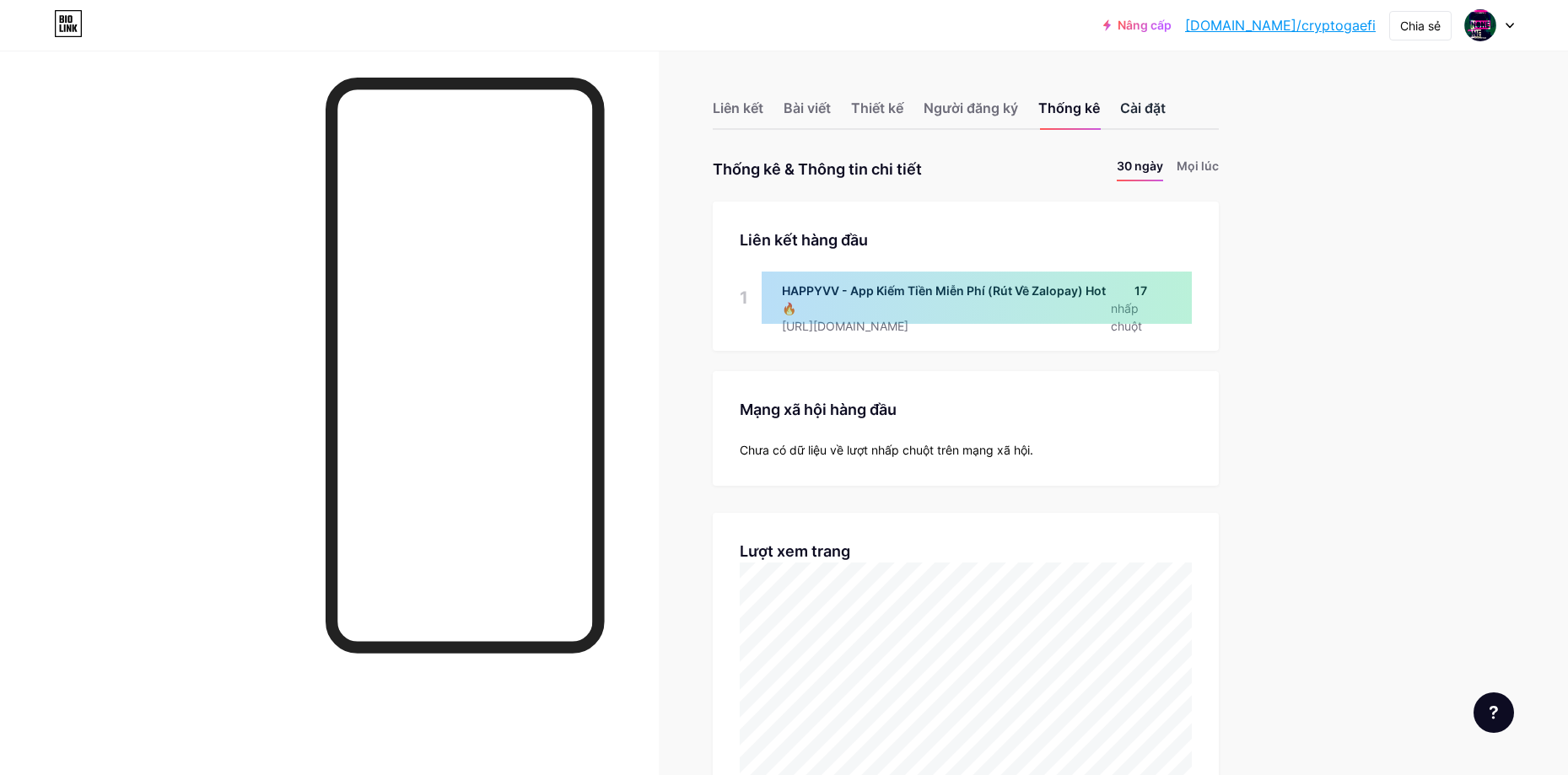
click at [1128, 115] on font "Cài đặt" at bounding box center [1143, 108] width 45 height 17
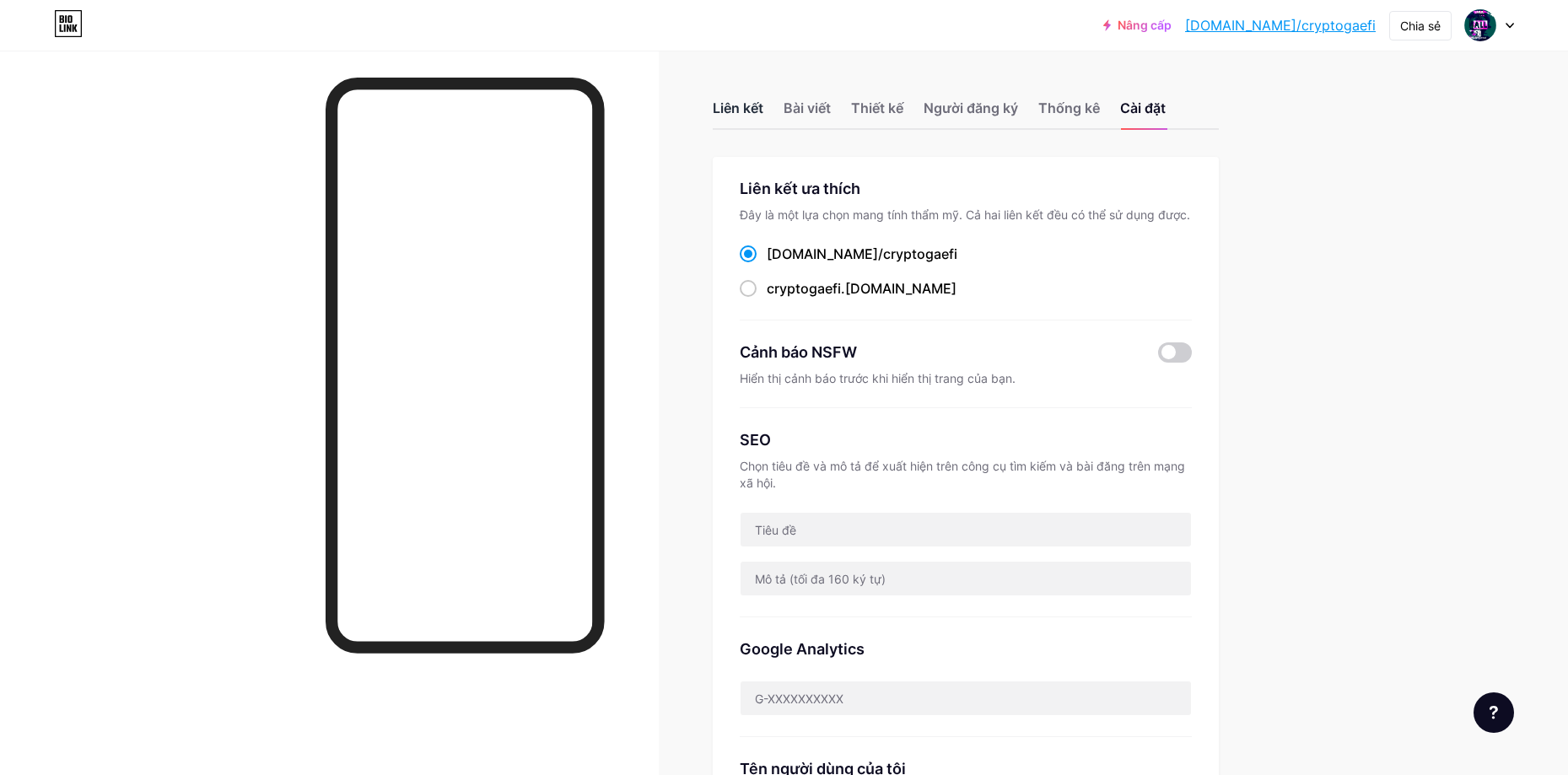
click at [752, 111] on font "Liên kết" at bounding box center [738, 108] width 51 height 17
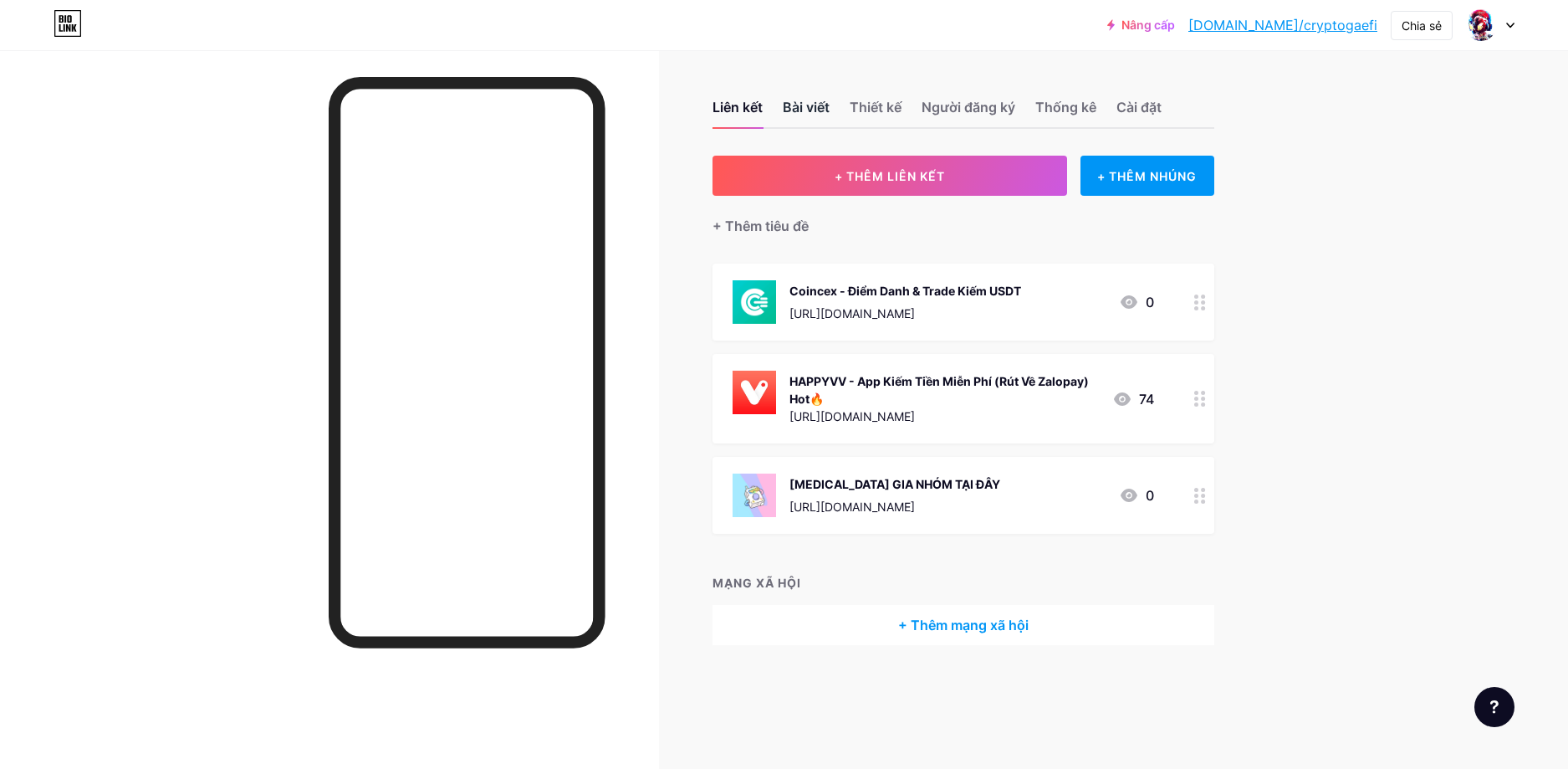
click at [794, 109] on font "Bài viết" at bounding box center [806, 107] width 47 height 17
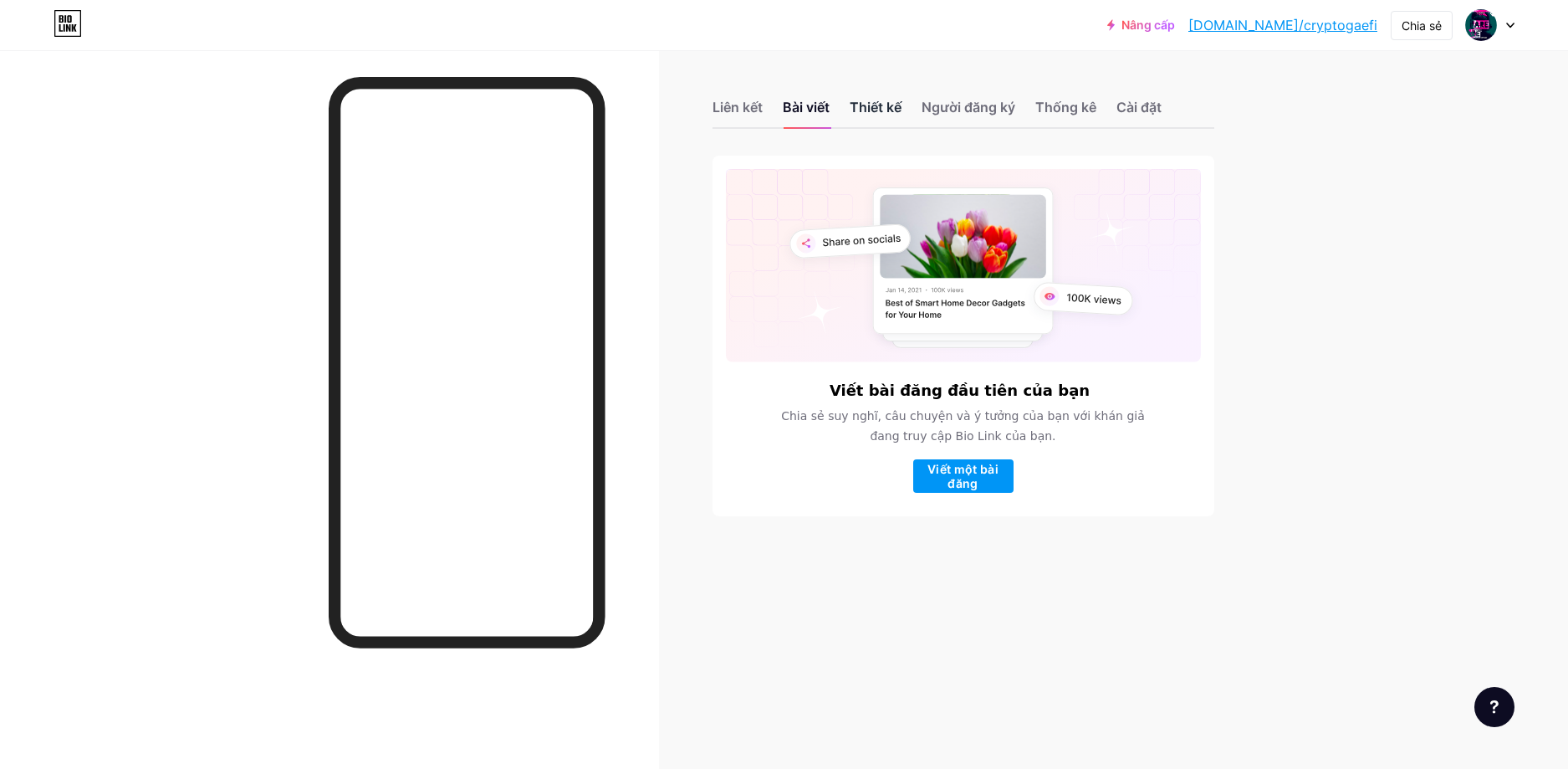
click at [877, 101] on font "Thiết kế" at bounding box center [876, 107] width 52 height 17
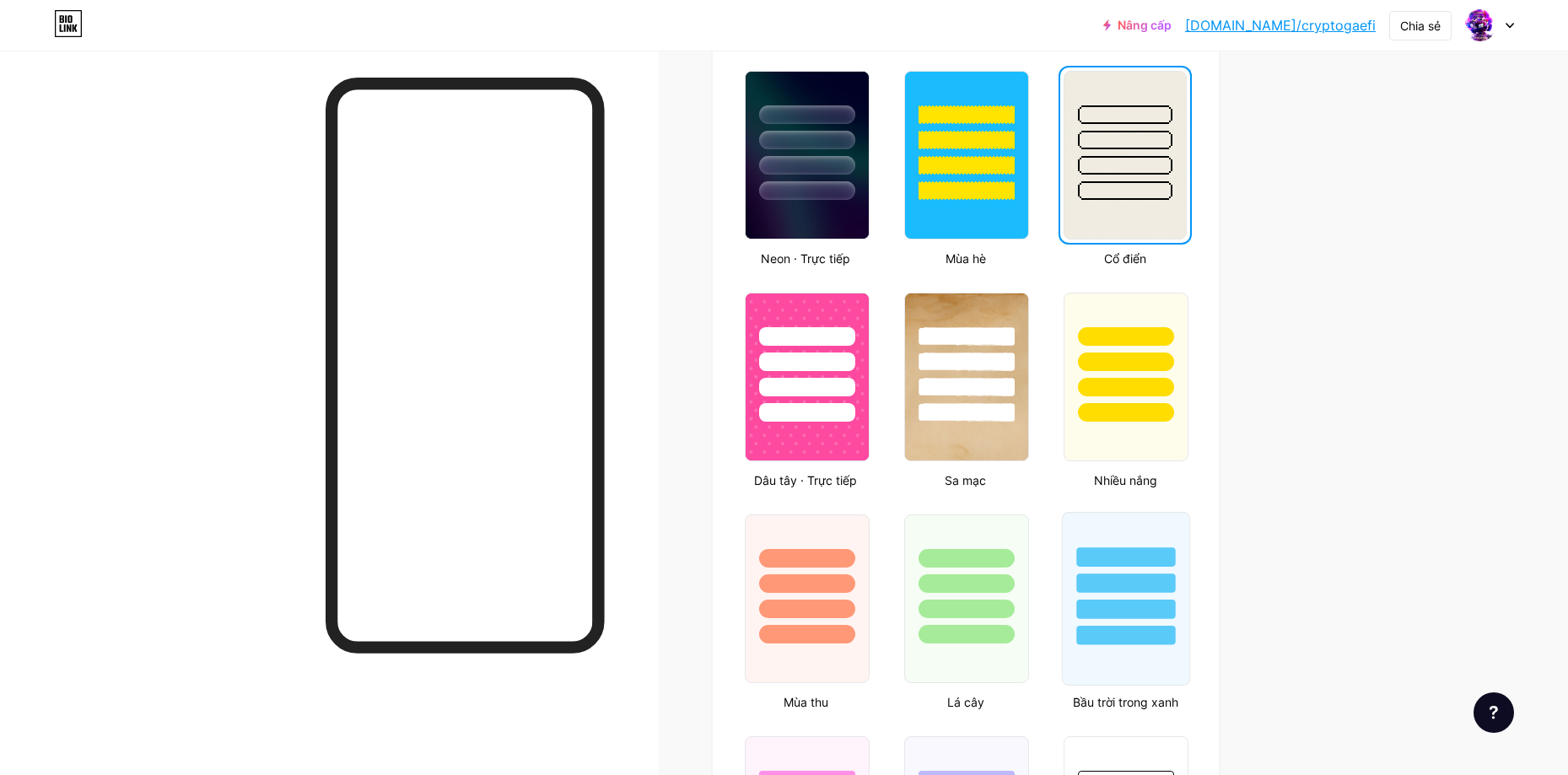
scroll to position [1433, 0]
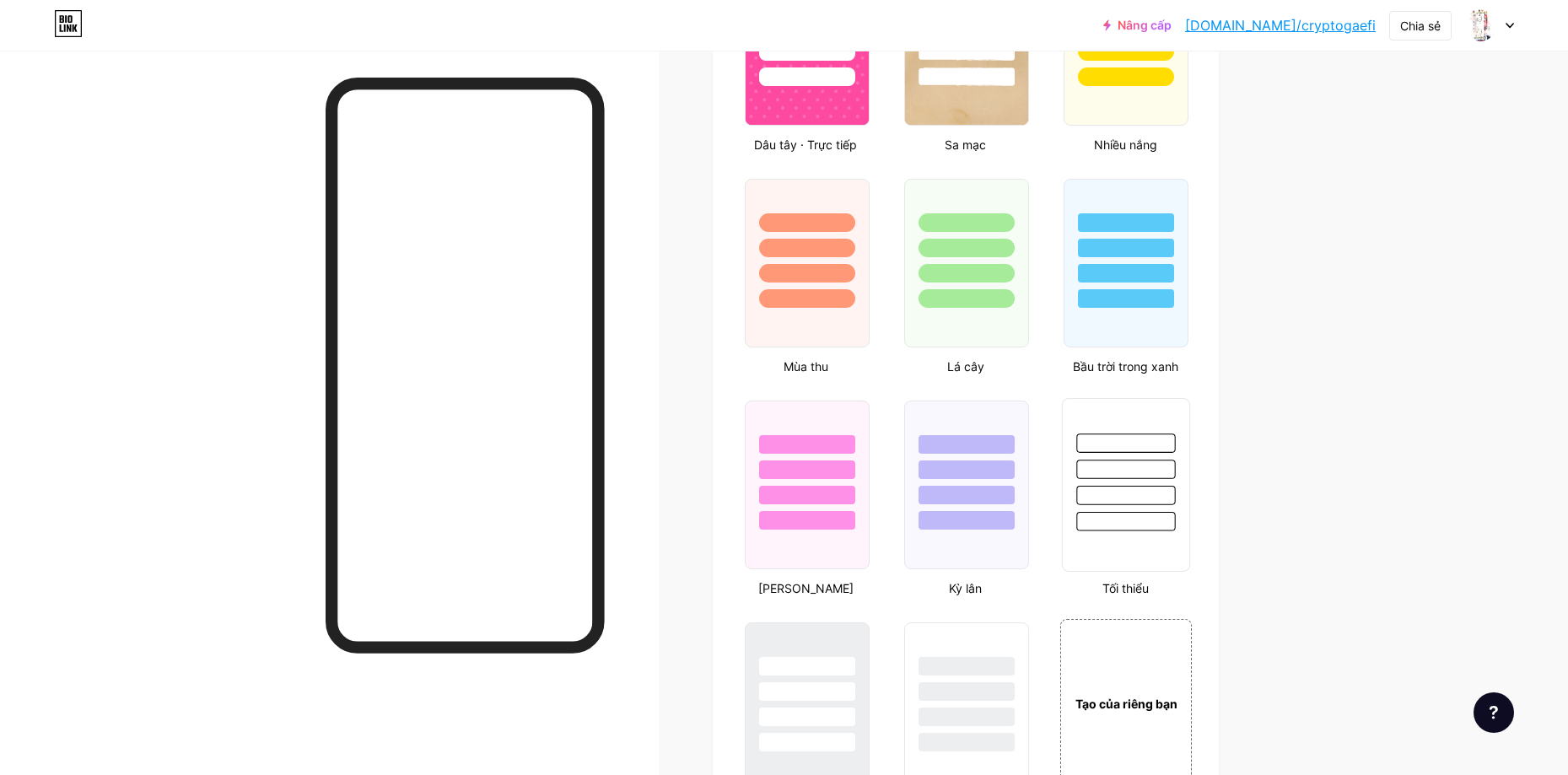
click at [1129, 524] on div at bounding box center [1126, 522] width 99 height 20
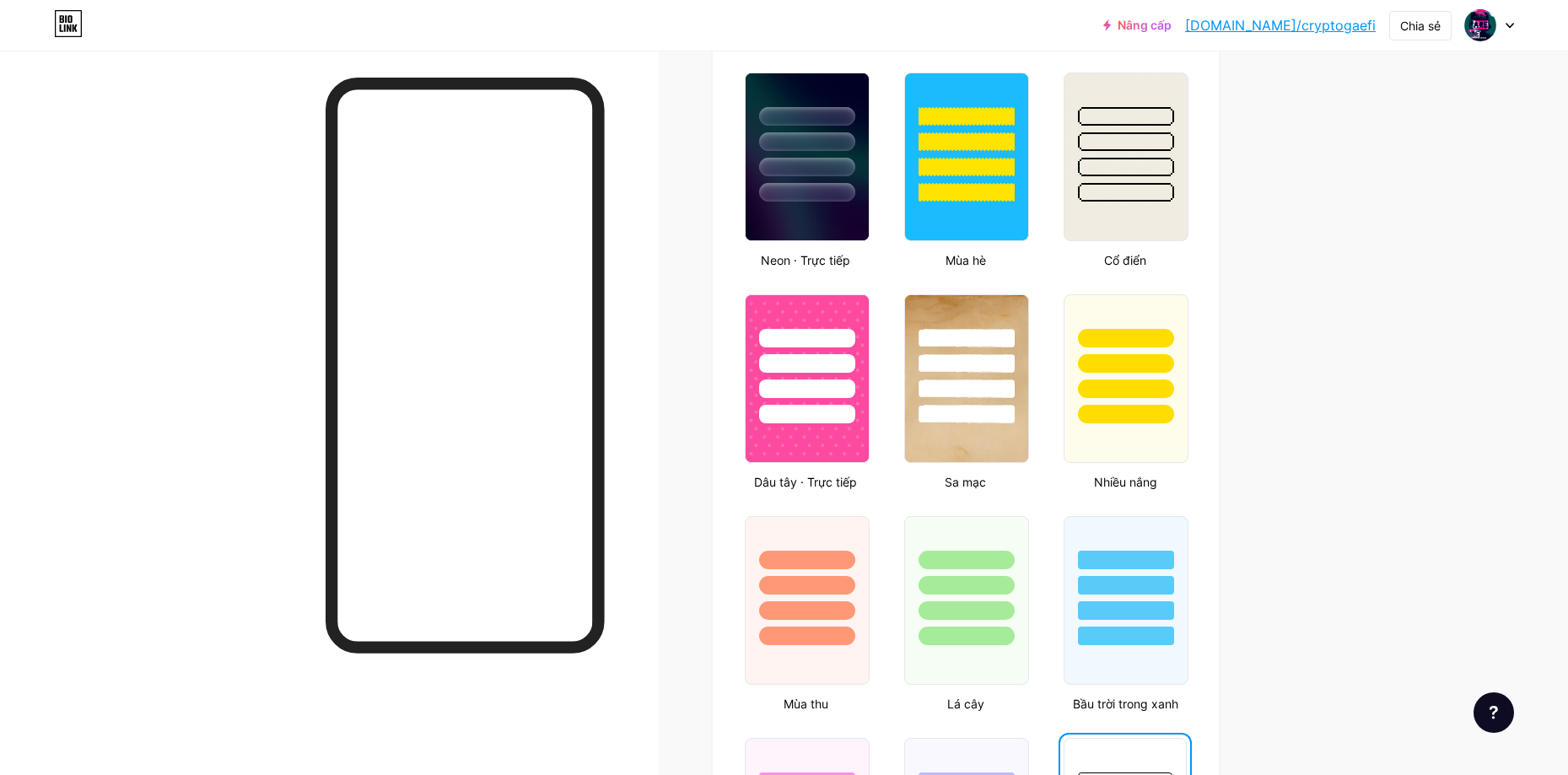
scroll to position [1518, 0]
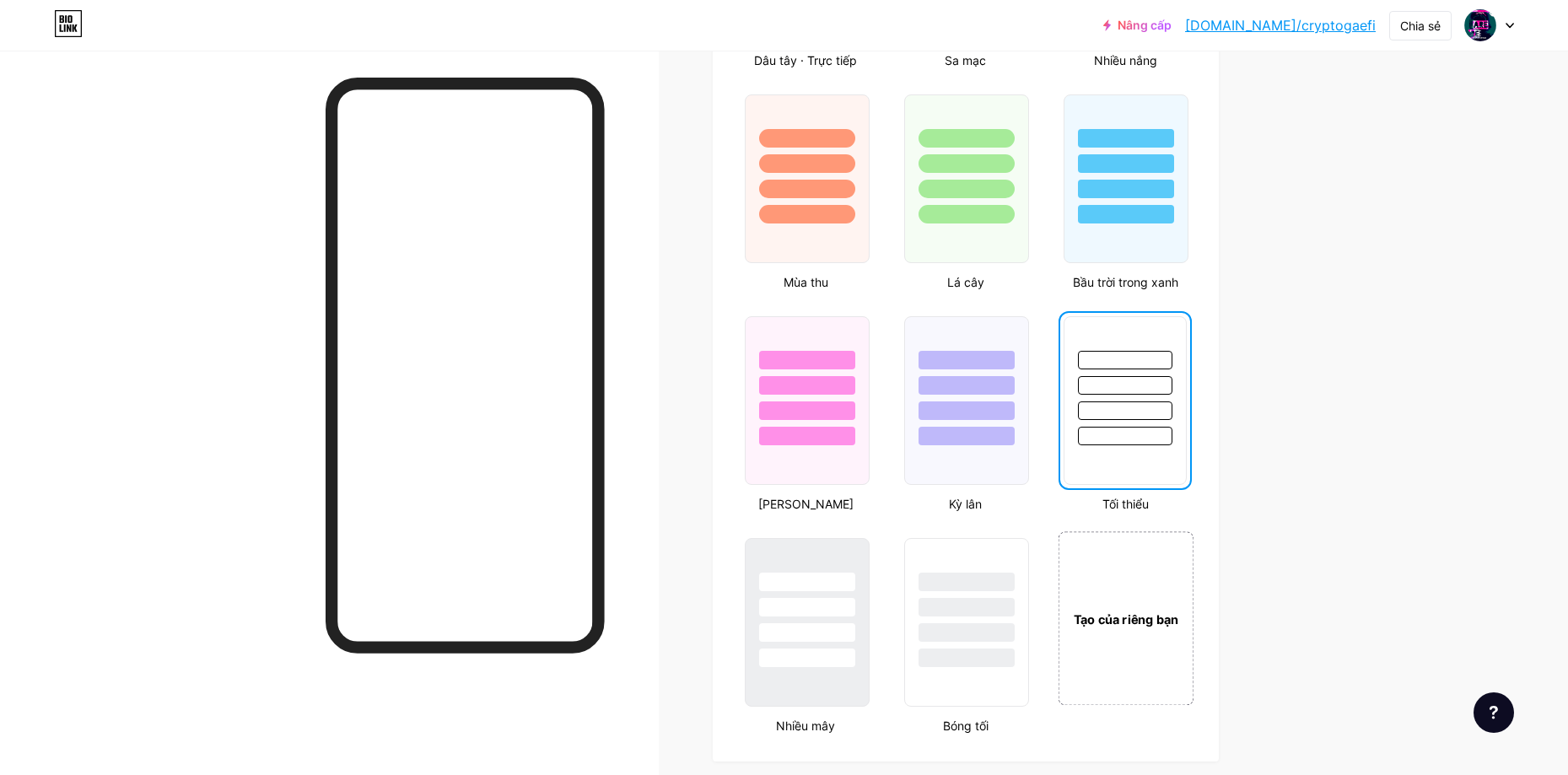
click at [1134, 578] on div "Tạo của riêng bạn" at bounding box center [1126, 618] width 136 height 174
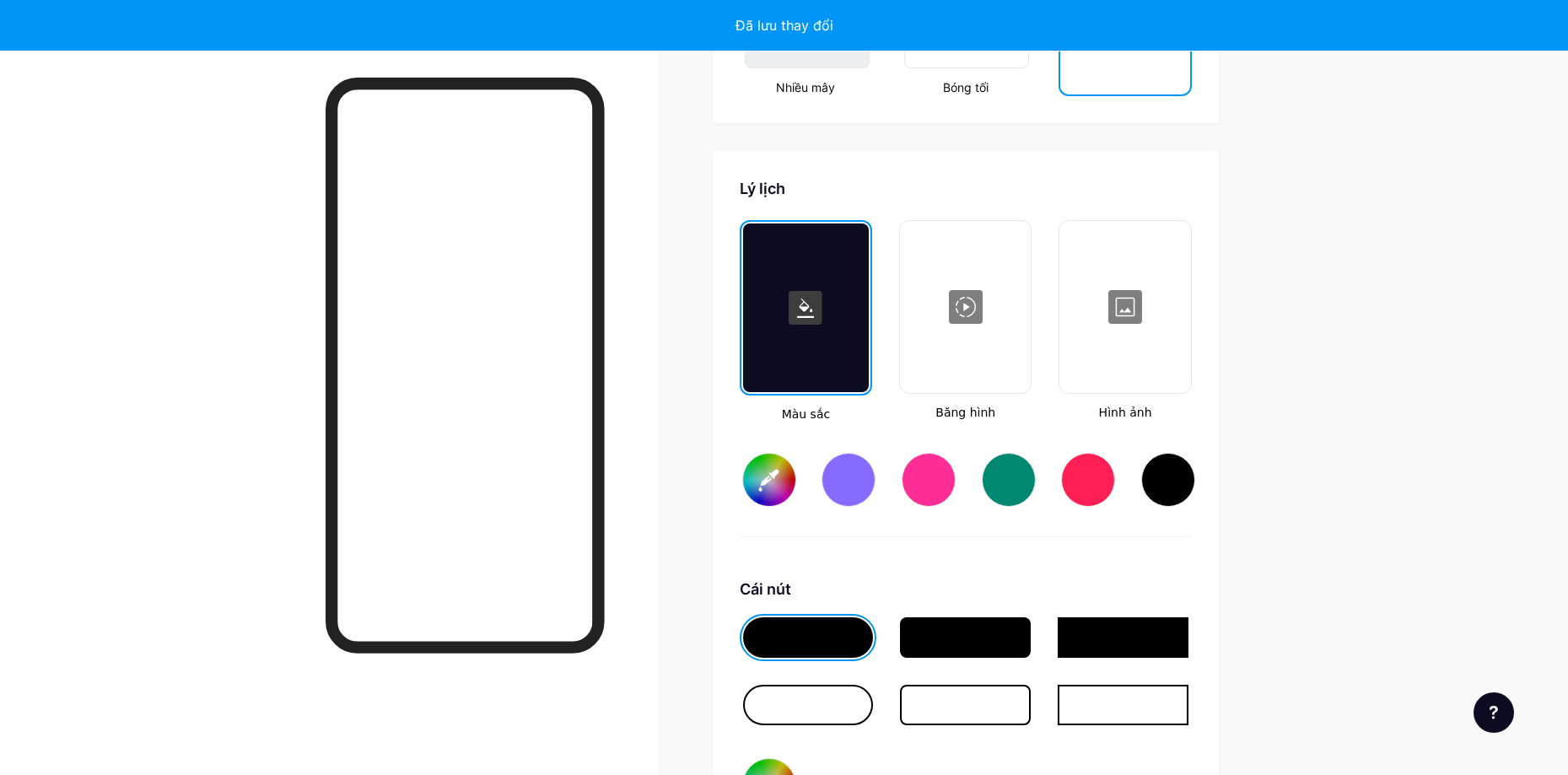
scroll to position [2238, 0]
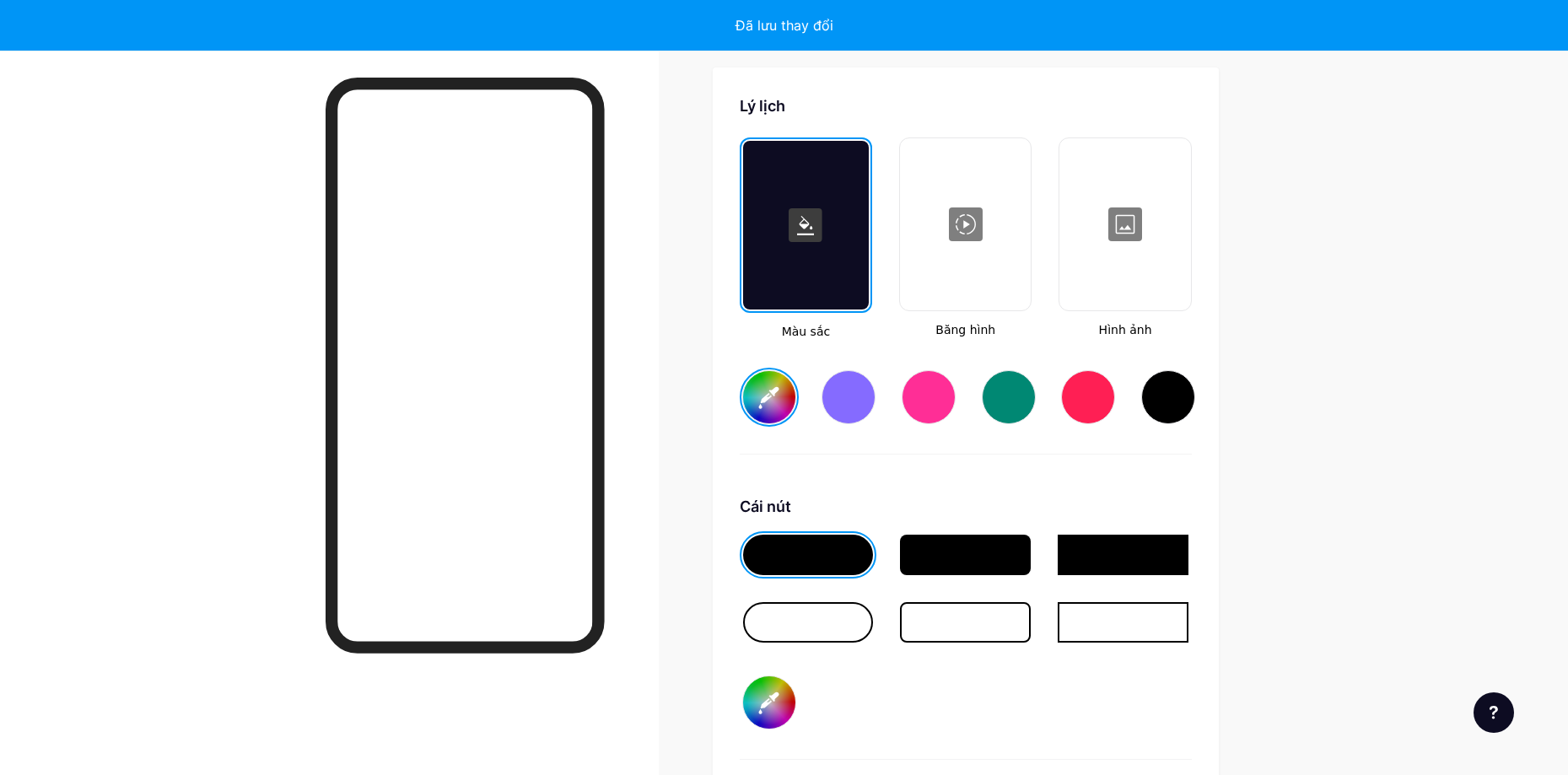
type input "#ffffff"
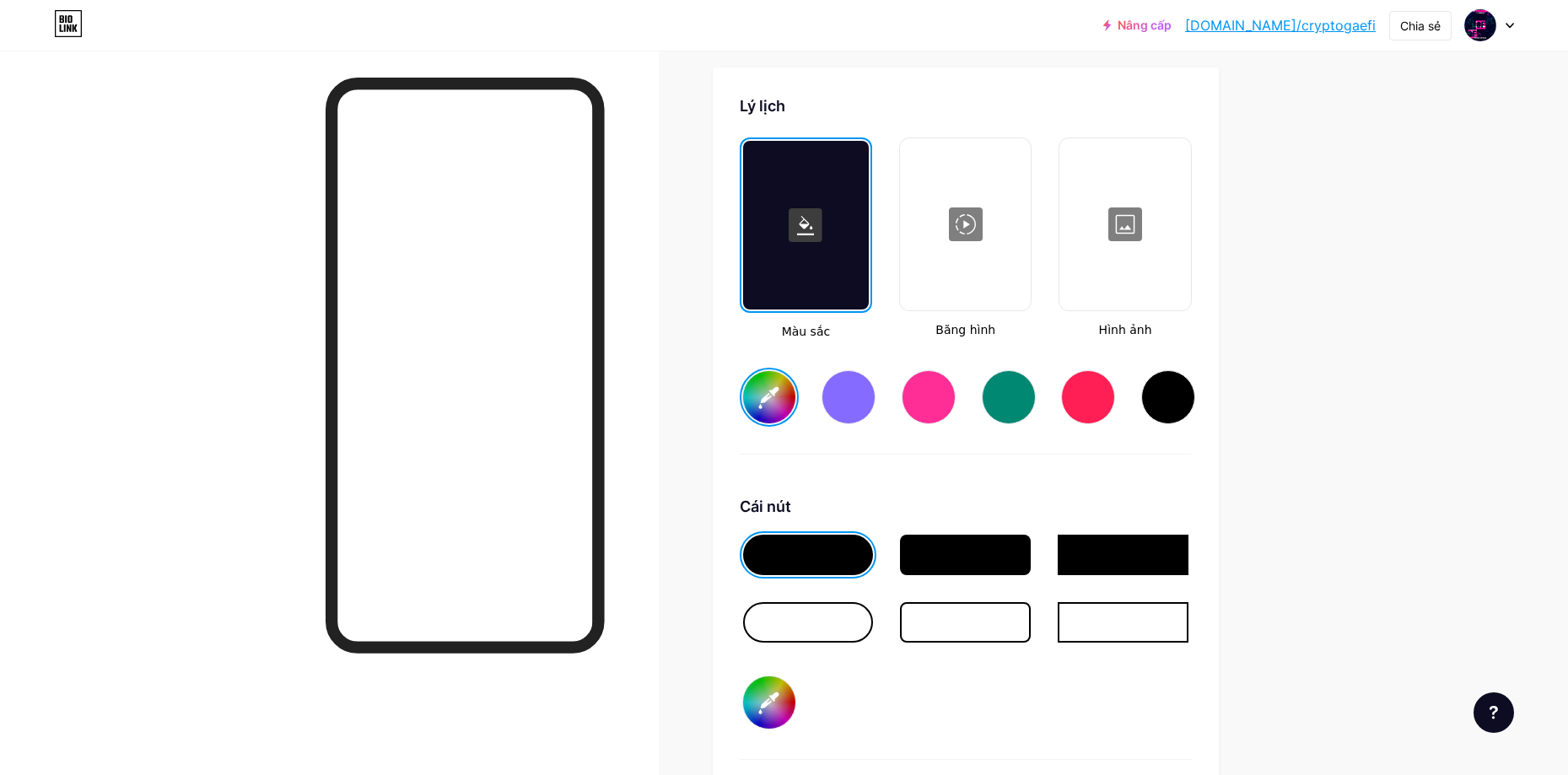
click at [995, 218] on div at bounding box center [965, 224] width 128 height 169
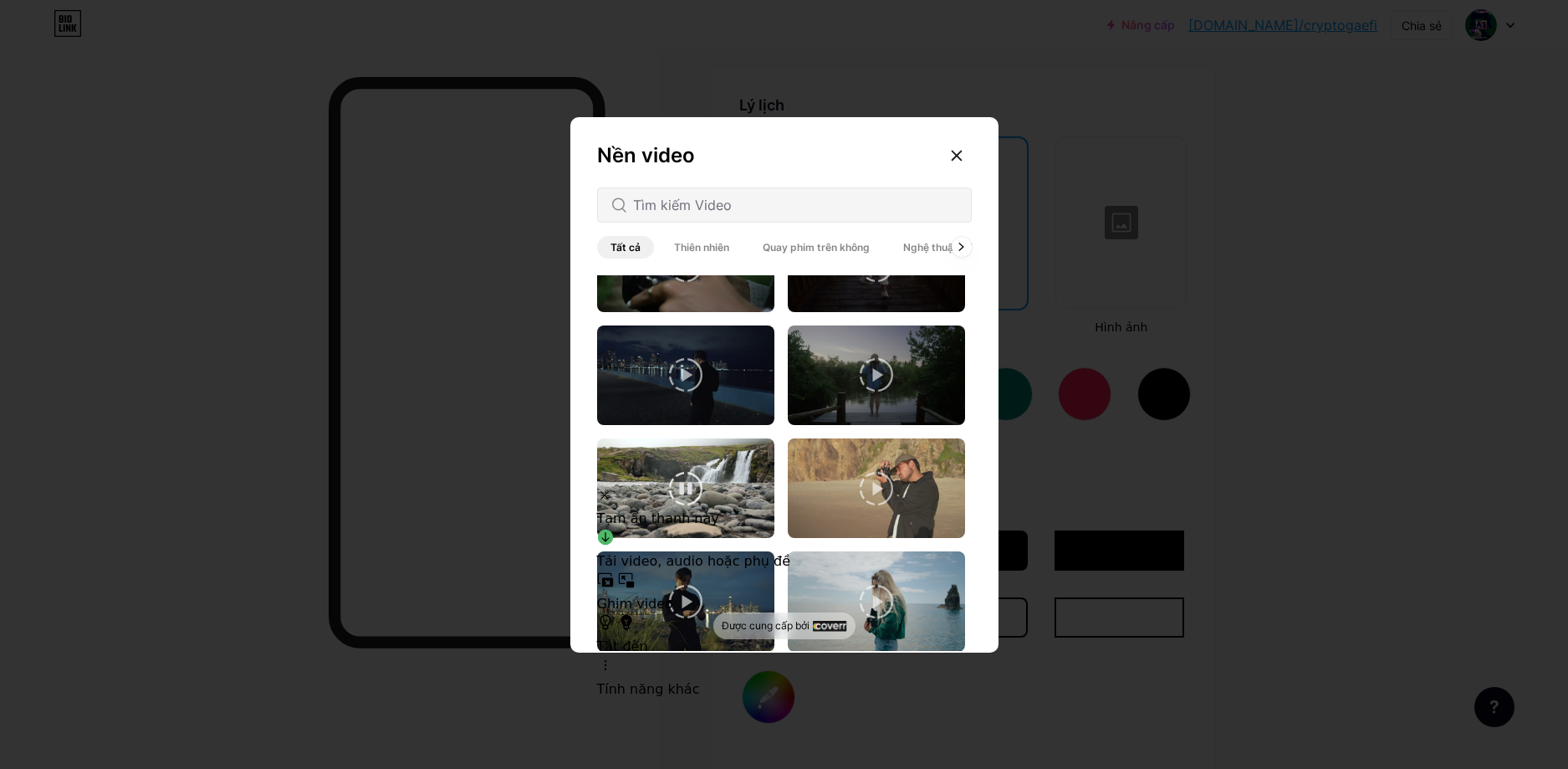
scroll to position [1925, 0]
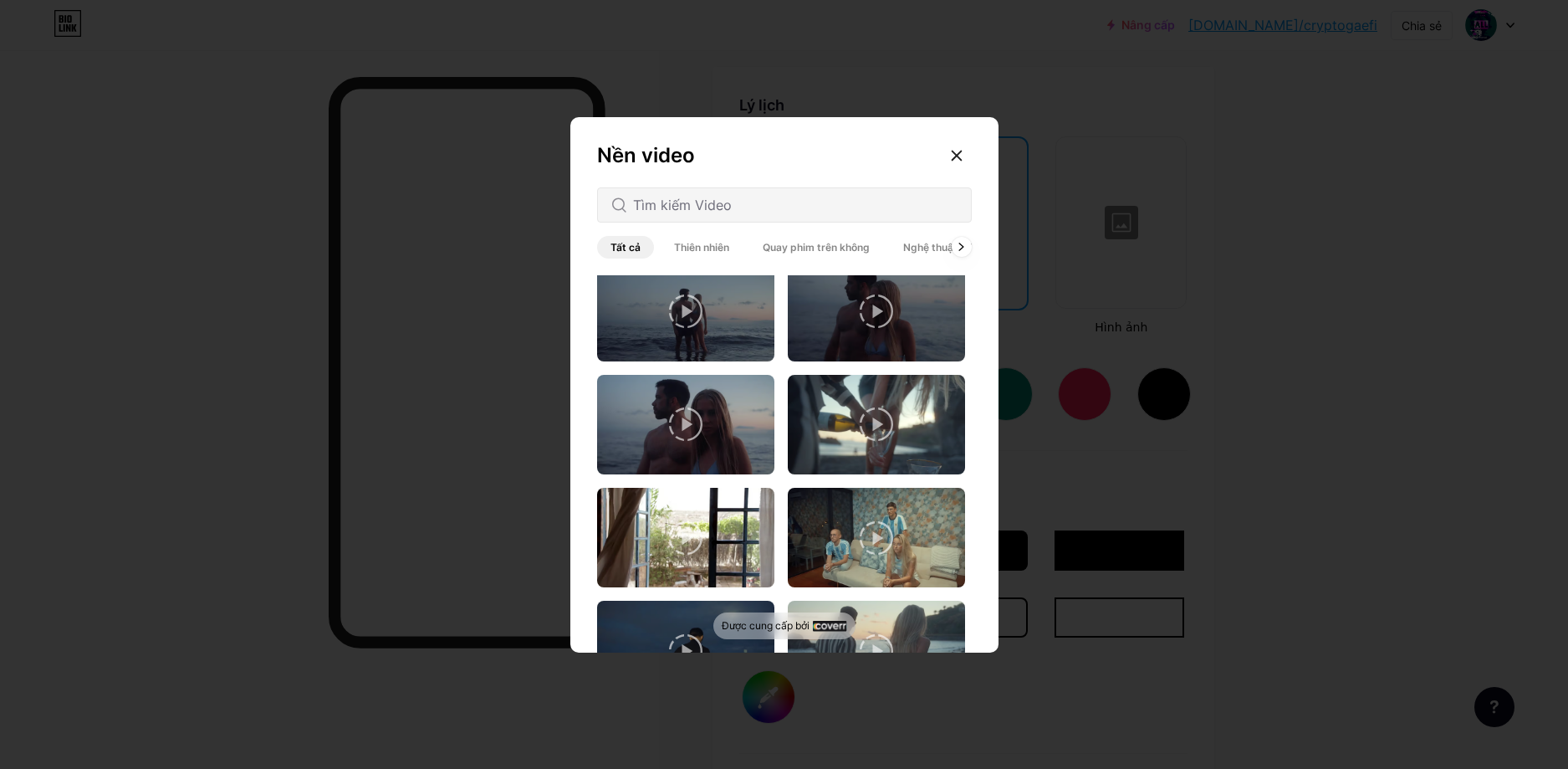
click at [703, 251] on font "Thiên nhiên" at bounding box center [701, 247] width 55 height 12
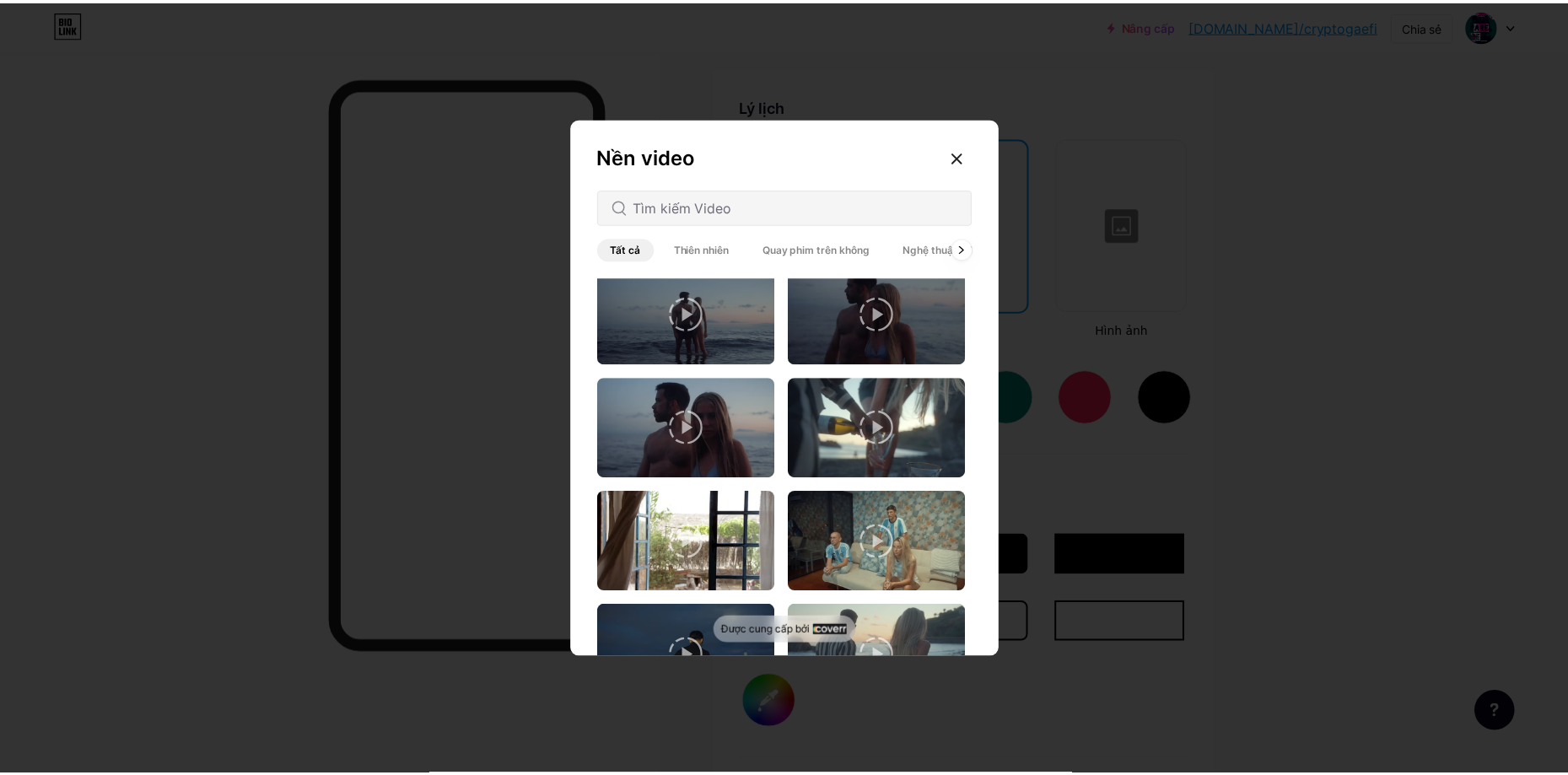
scroll to position [0, 0]
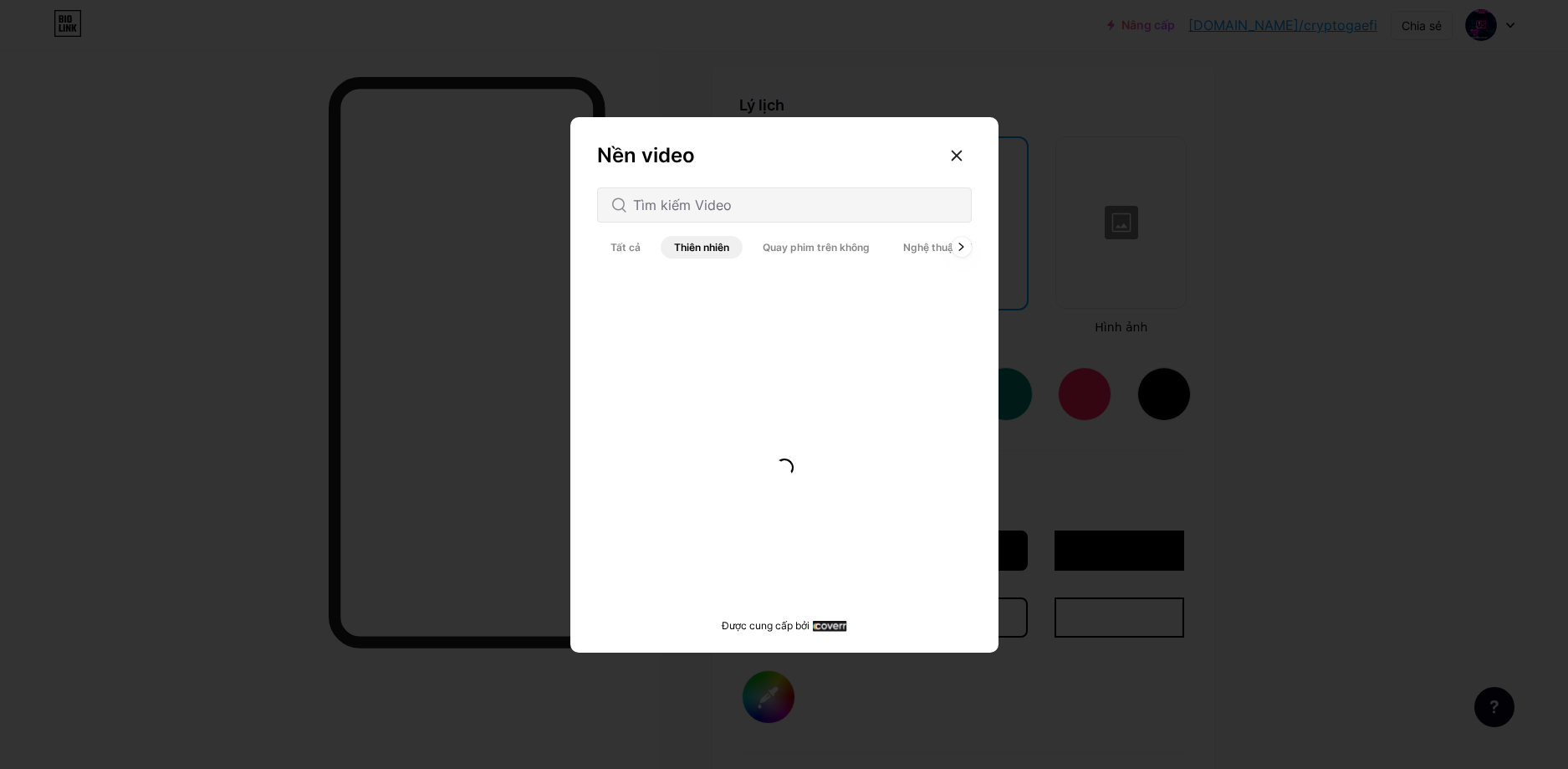
click at [789, 246] on font "Quay phim trên không" at bounding box center [815, 247] width 107 height 12
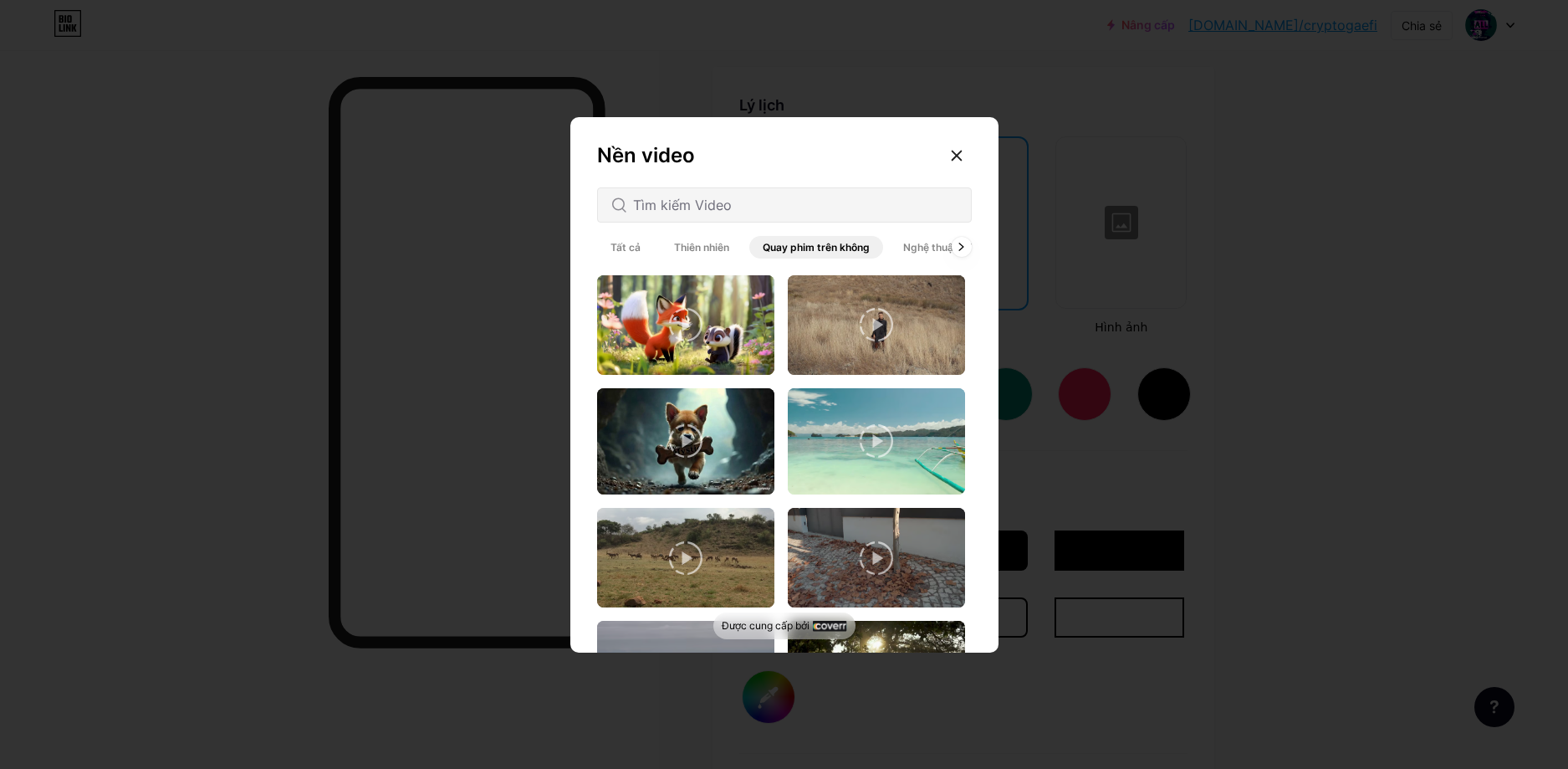
click at [921, 238] on span "Nghệ thuật & Thủ công mỹ nghệ" at bounding box center [981, 248] width 182 height 23
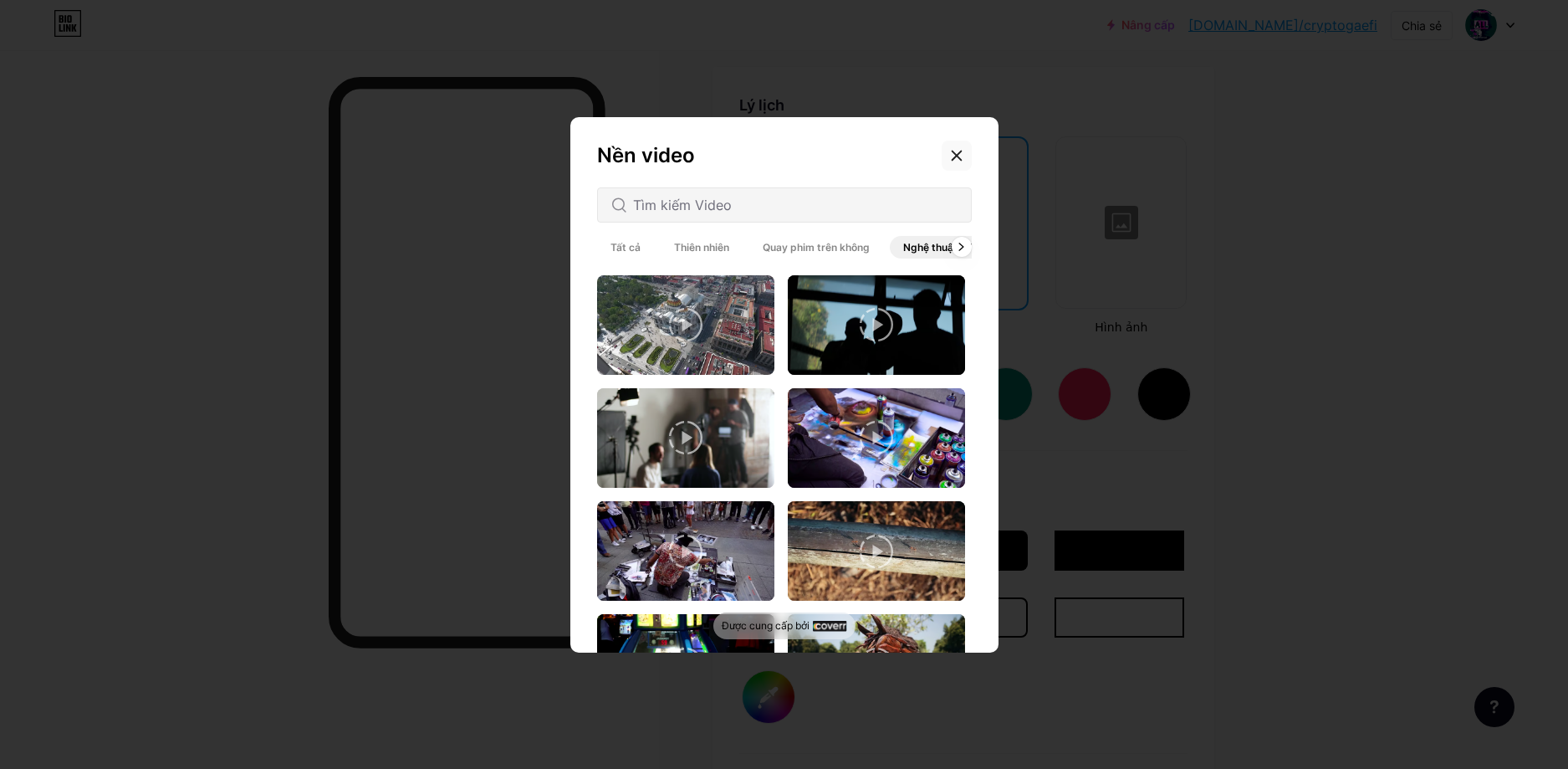
click at [952, 153] on icon at bounding box center [956, 155] width 13 height 13
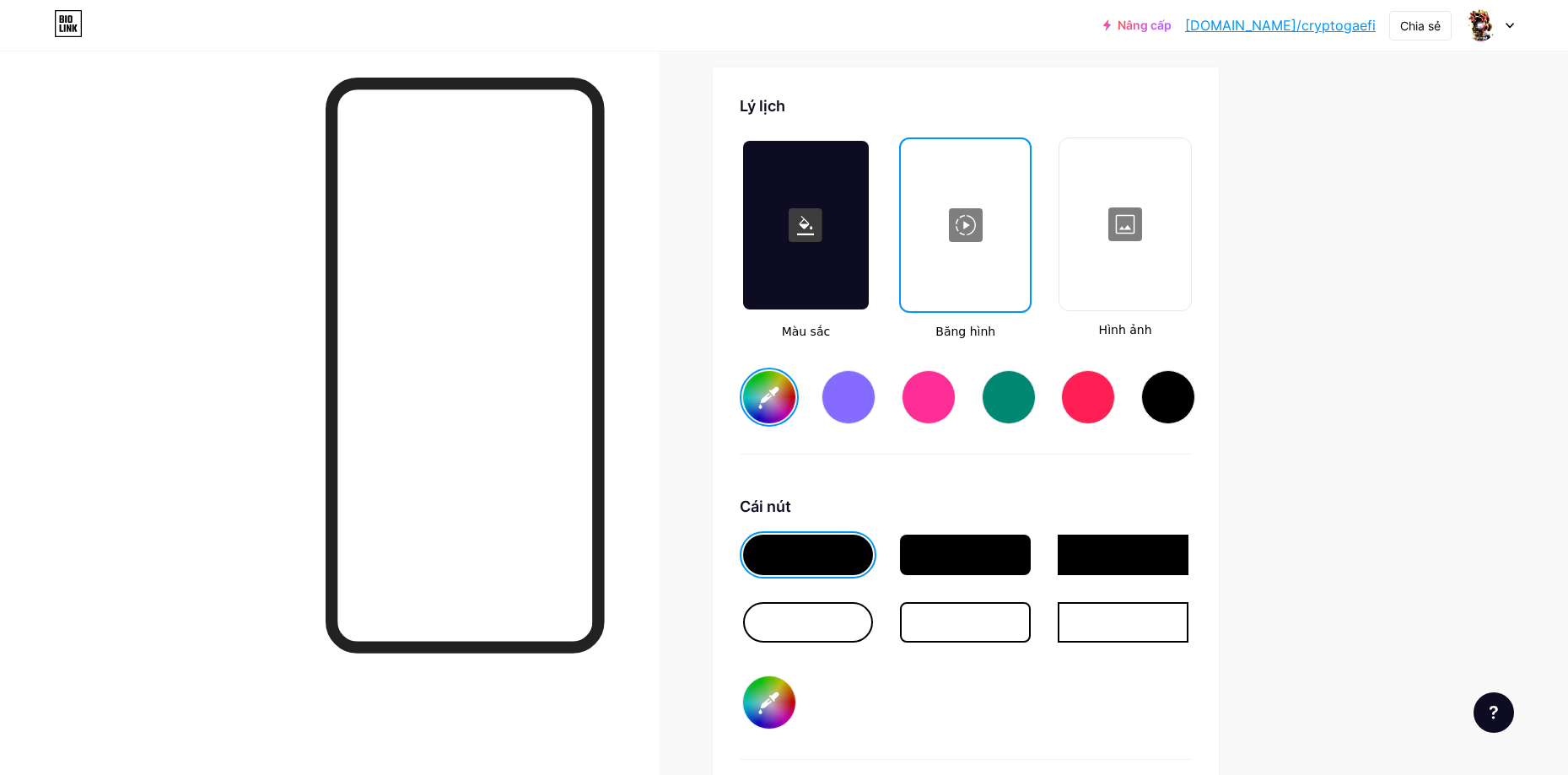
click at [1121, 209] on div at bounding box center [1124, 224] width 128 height 169
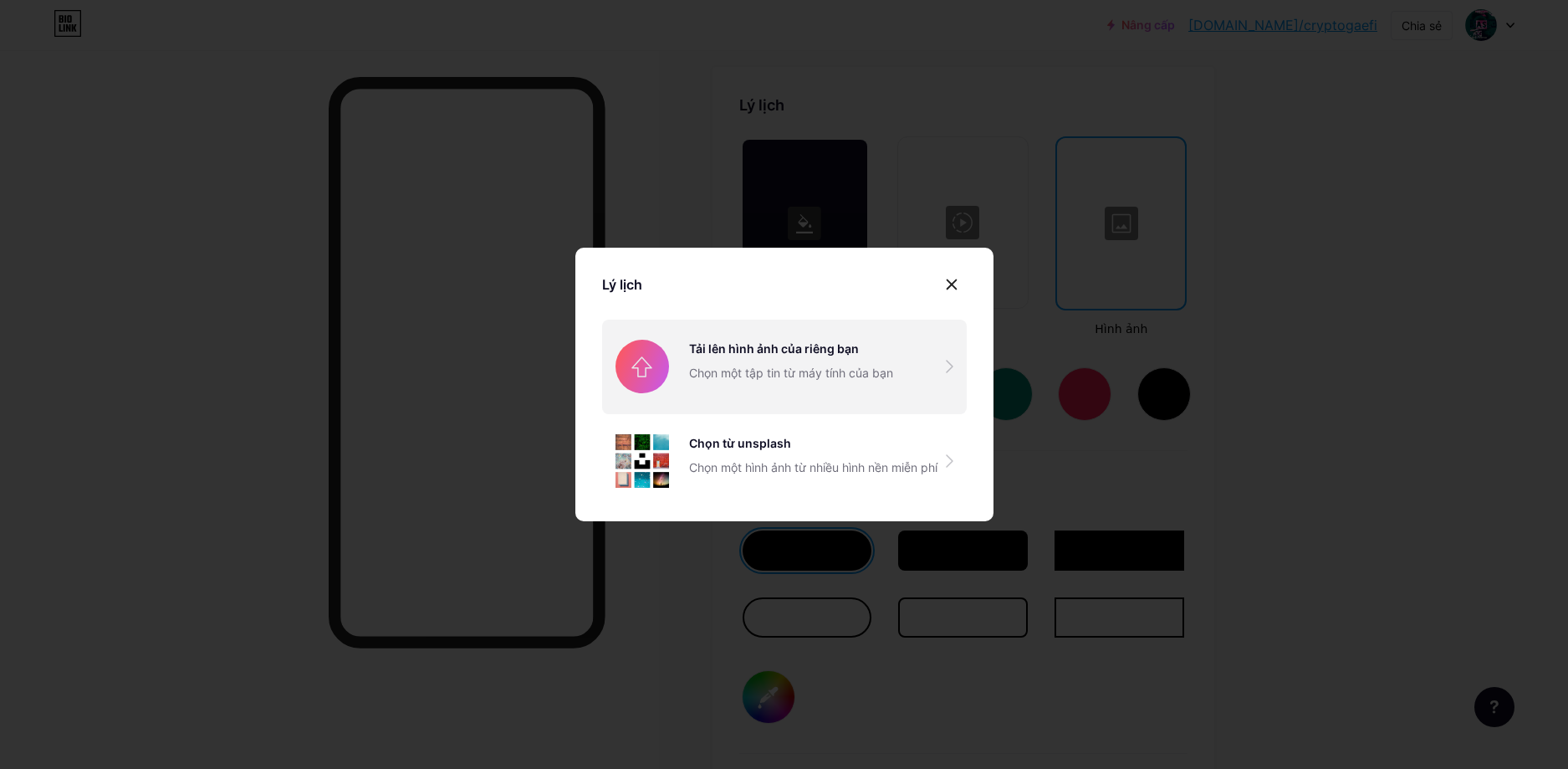
click at [793, 356] on input "file" at bounding box center [784, 366] width 364 height 94
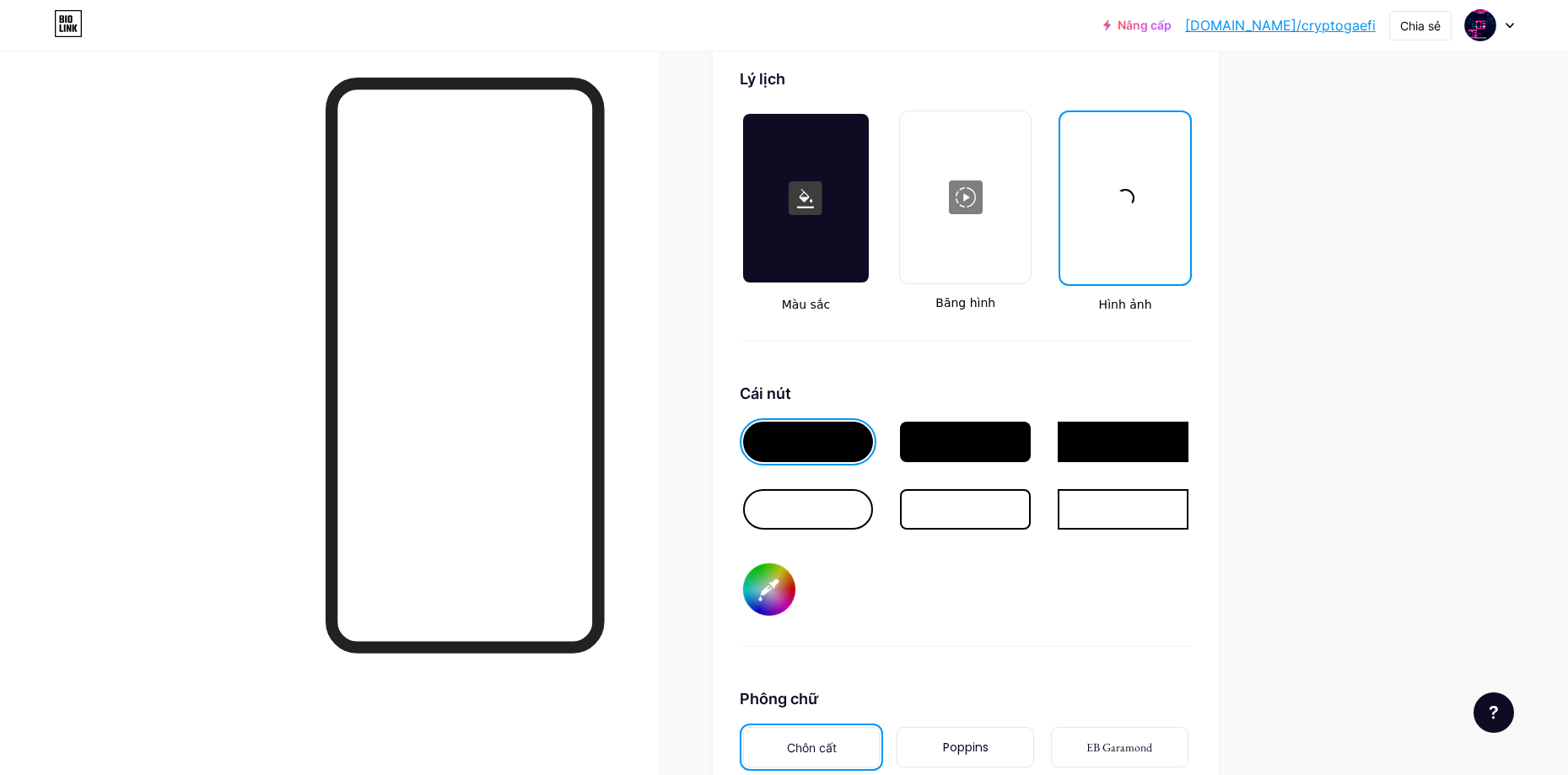
scroll to position [2323, 0]
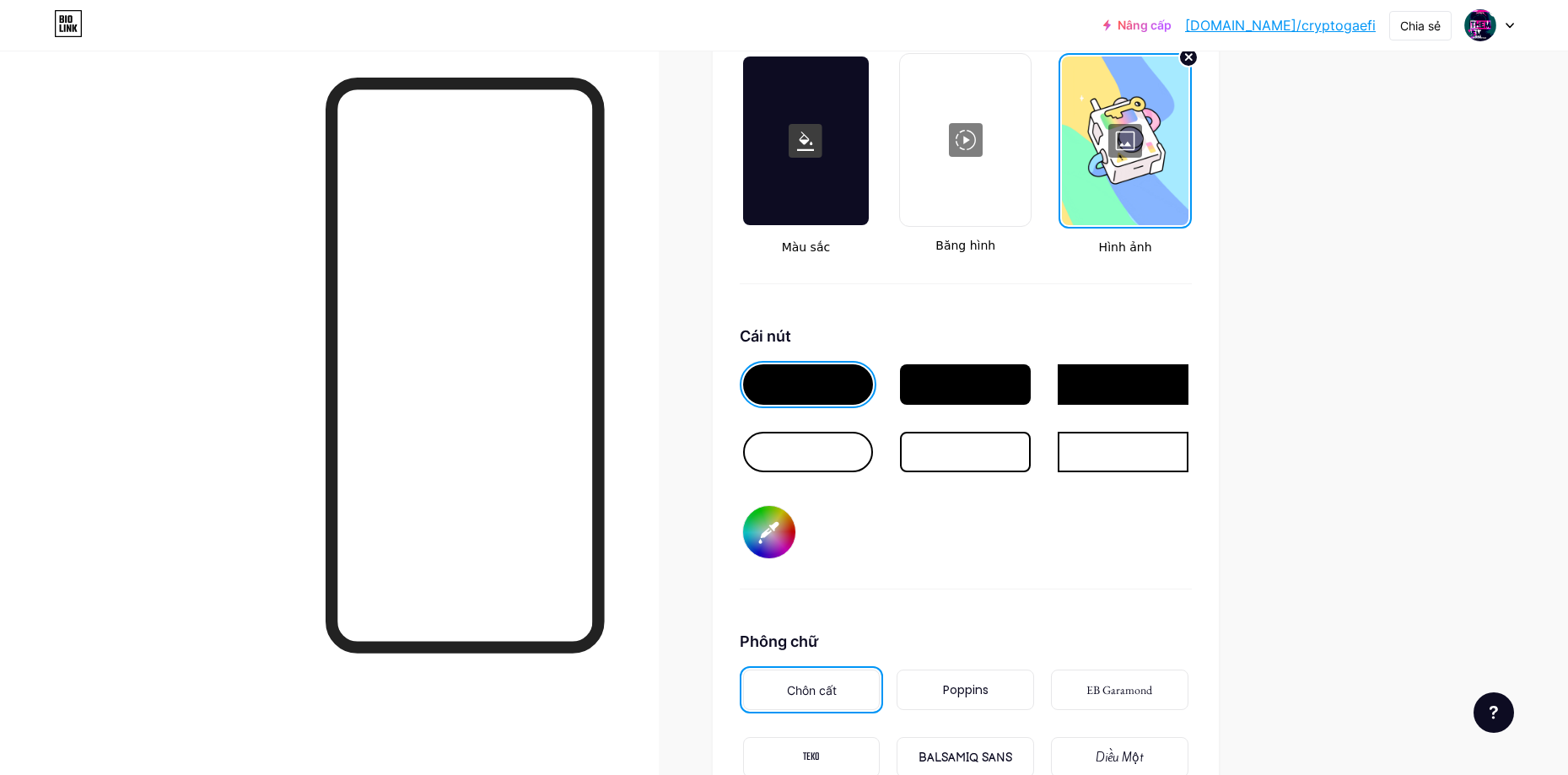
click at [828, 457] on div at bounding box center [808, 451] width 131 height 40
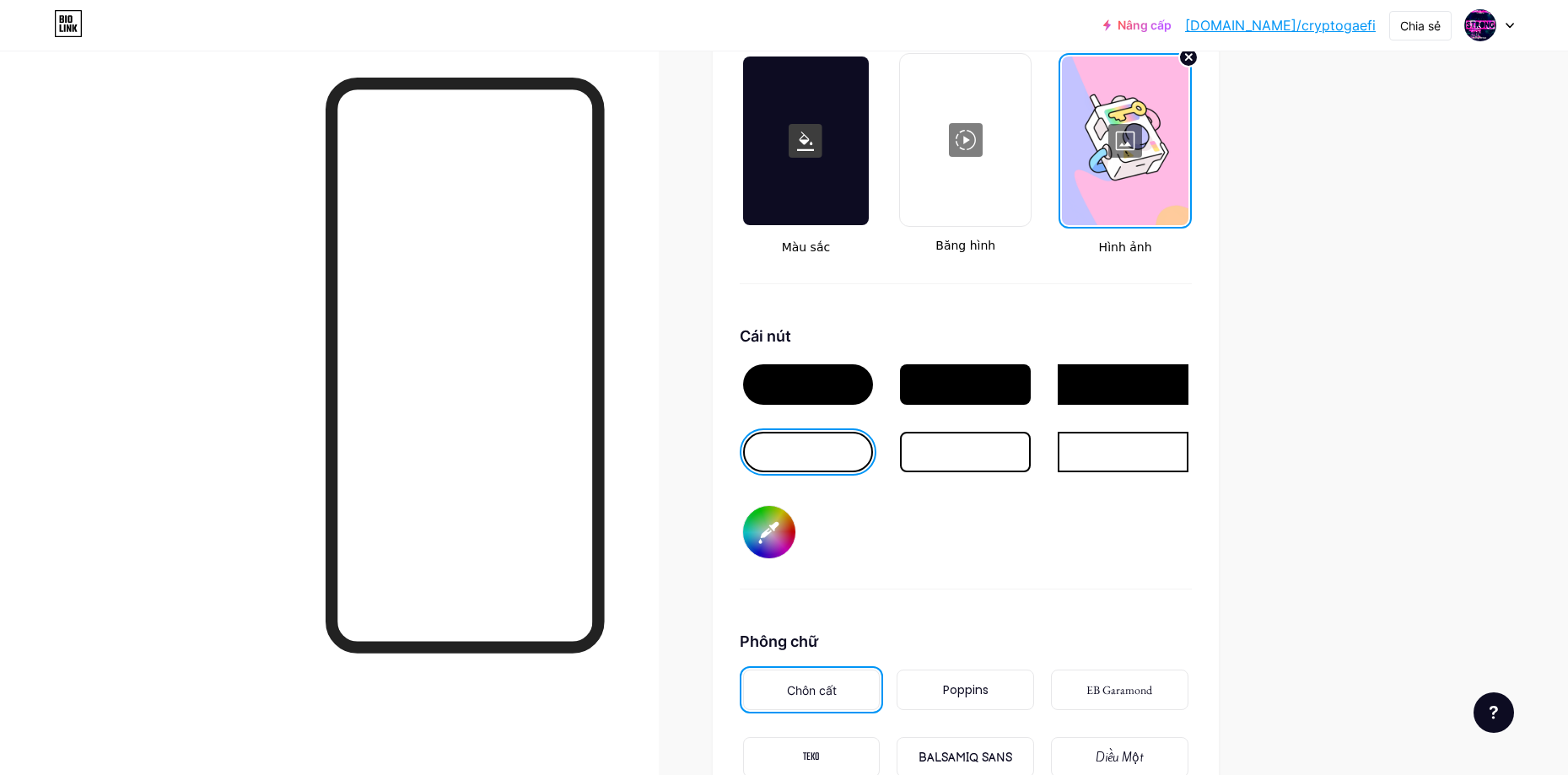
click at [811, 400] on div at bounding box center [808, 383] width 131 height 40
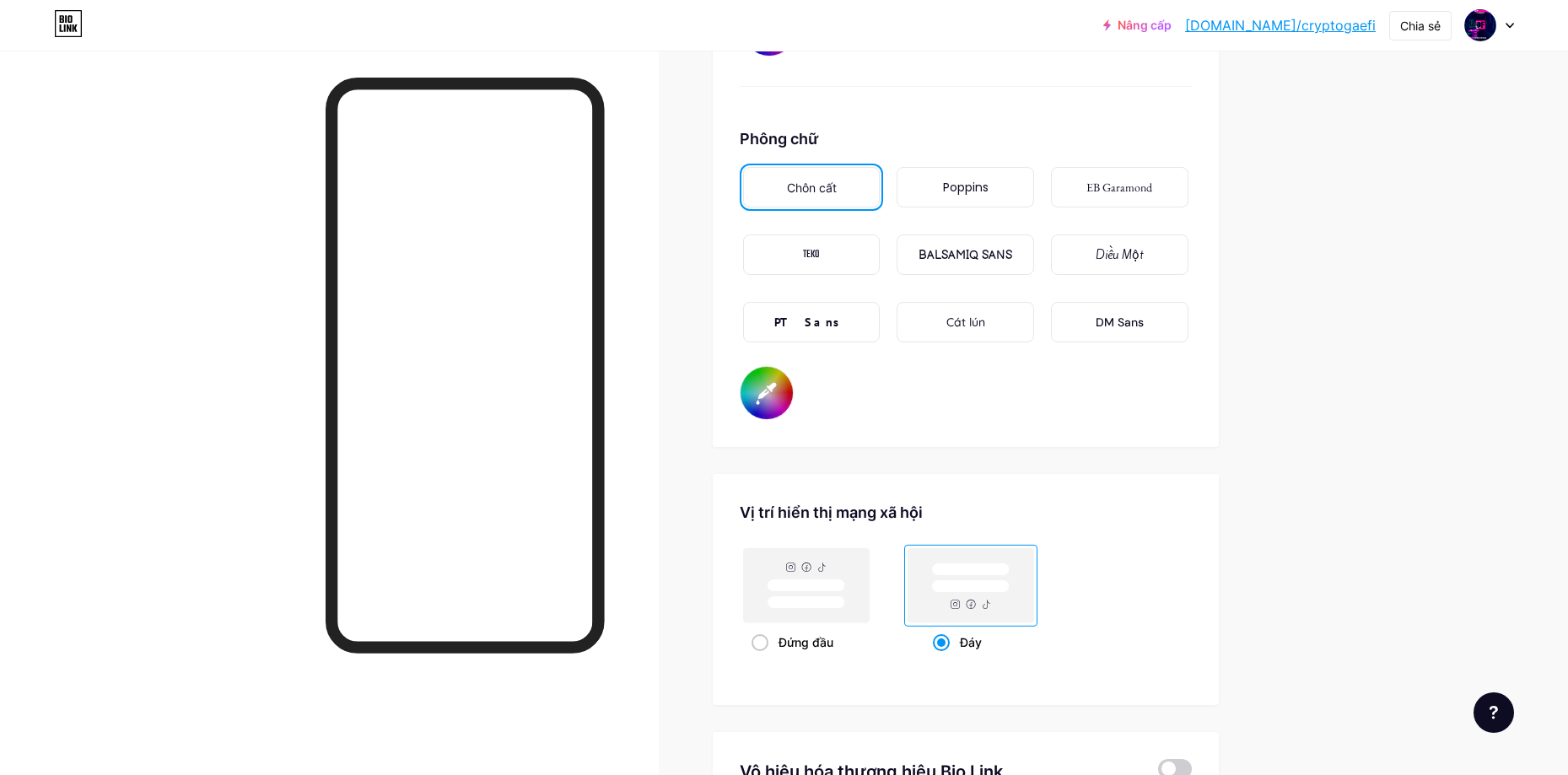
scroll to position [2829, 0]
click at [779, 396] on input "#000000" at bounding box center [766, 390] width 53 height 53
type input "#050505"
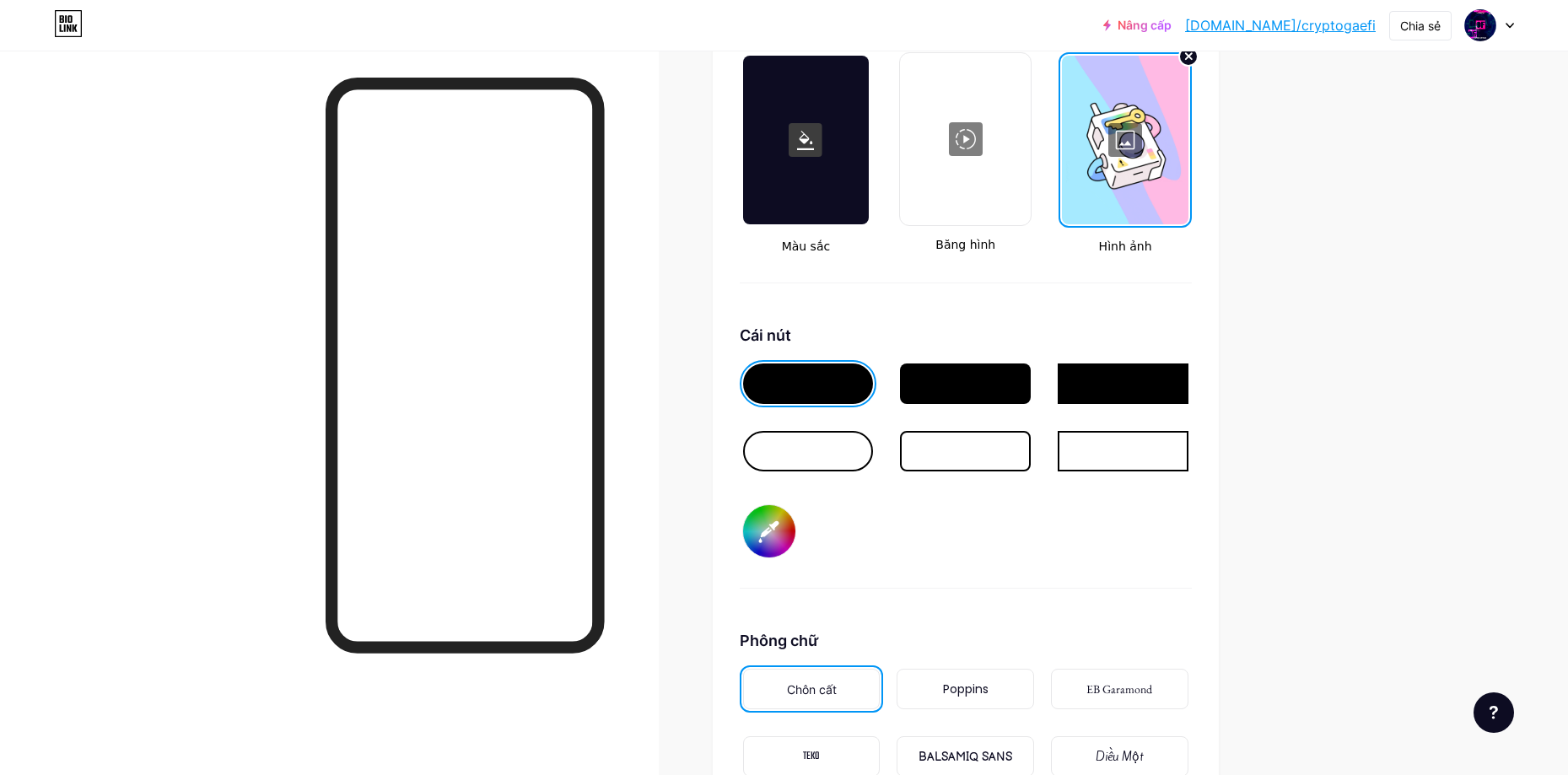
scroll to position [2323, 0]
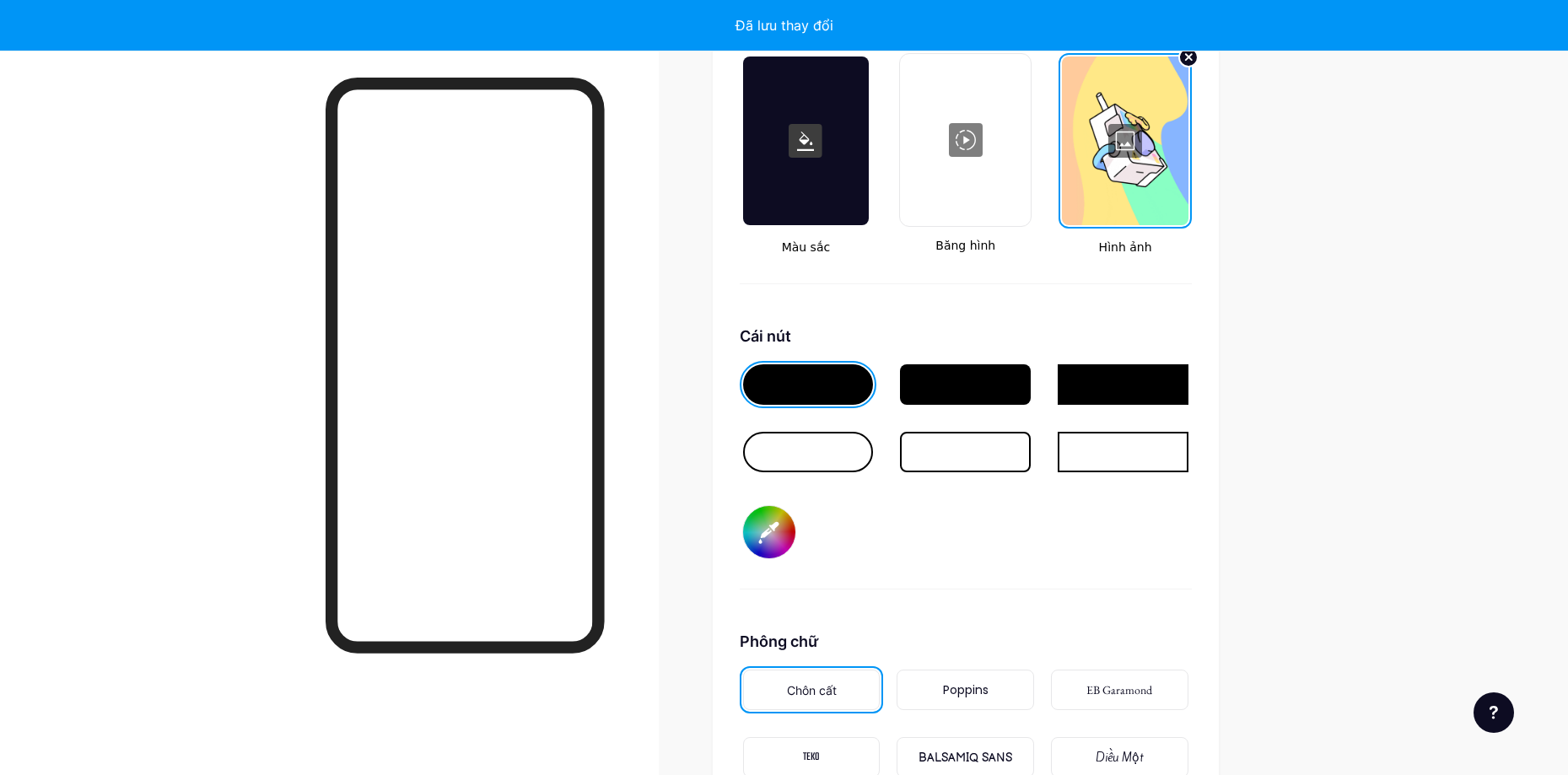
click at [813, 450] on div at bounding box center [808, 451] width 131 height 40
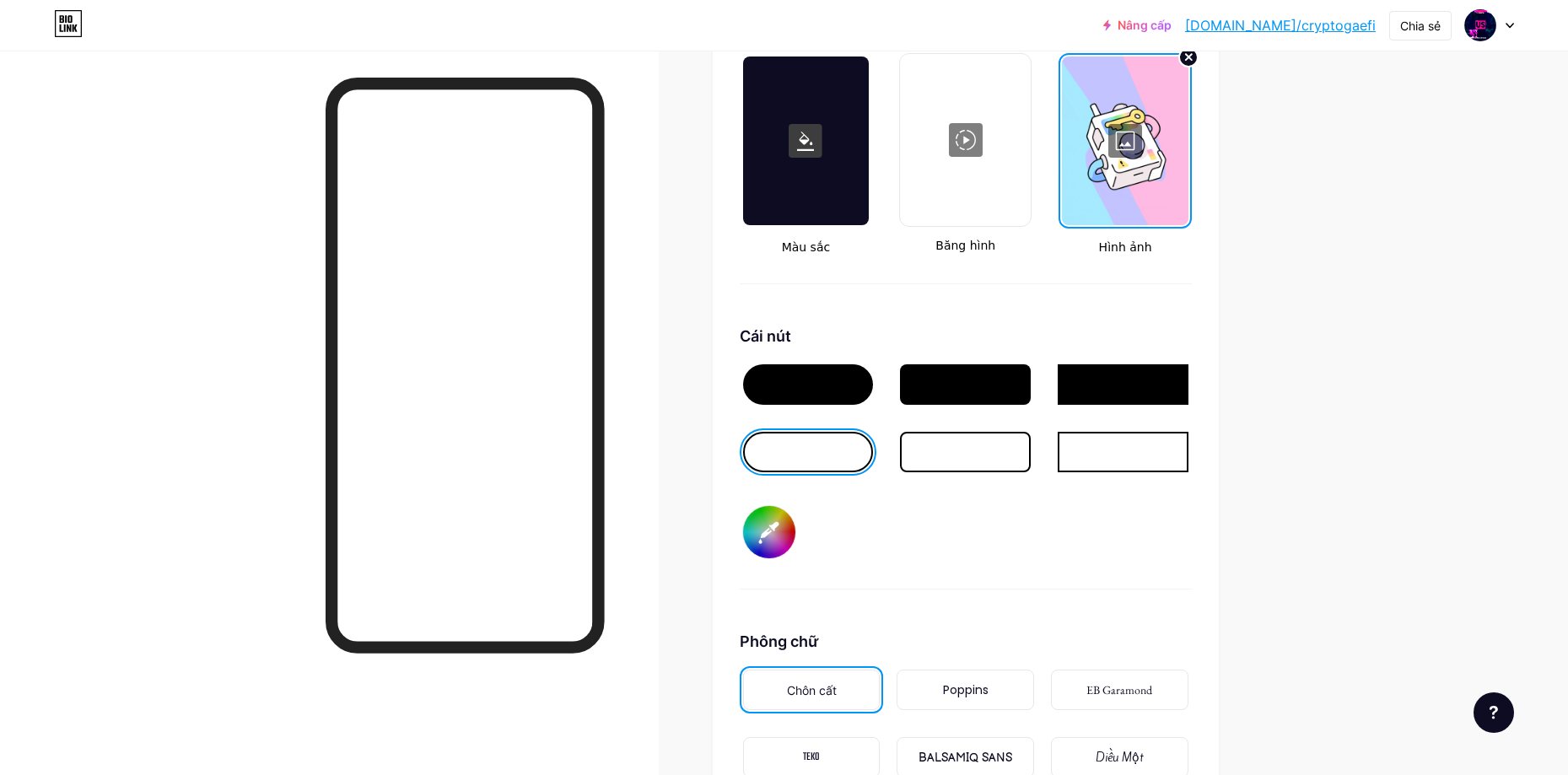
click at [1120, 452] on div at bounding box center [1123, 451] width 131 height 40
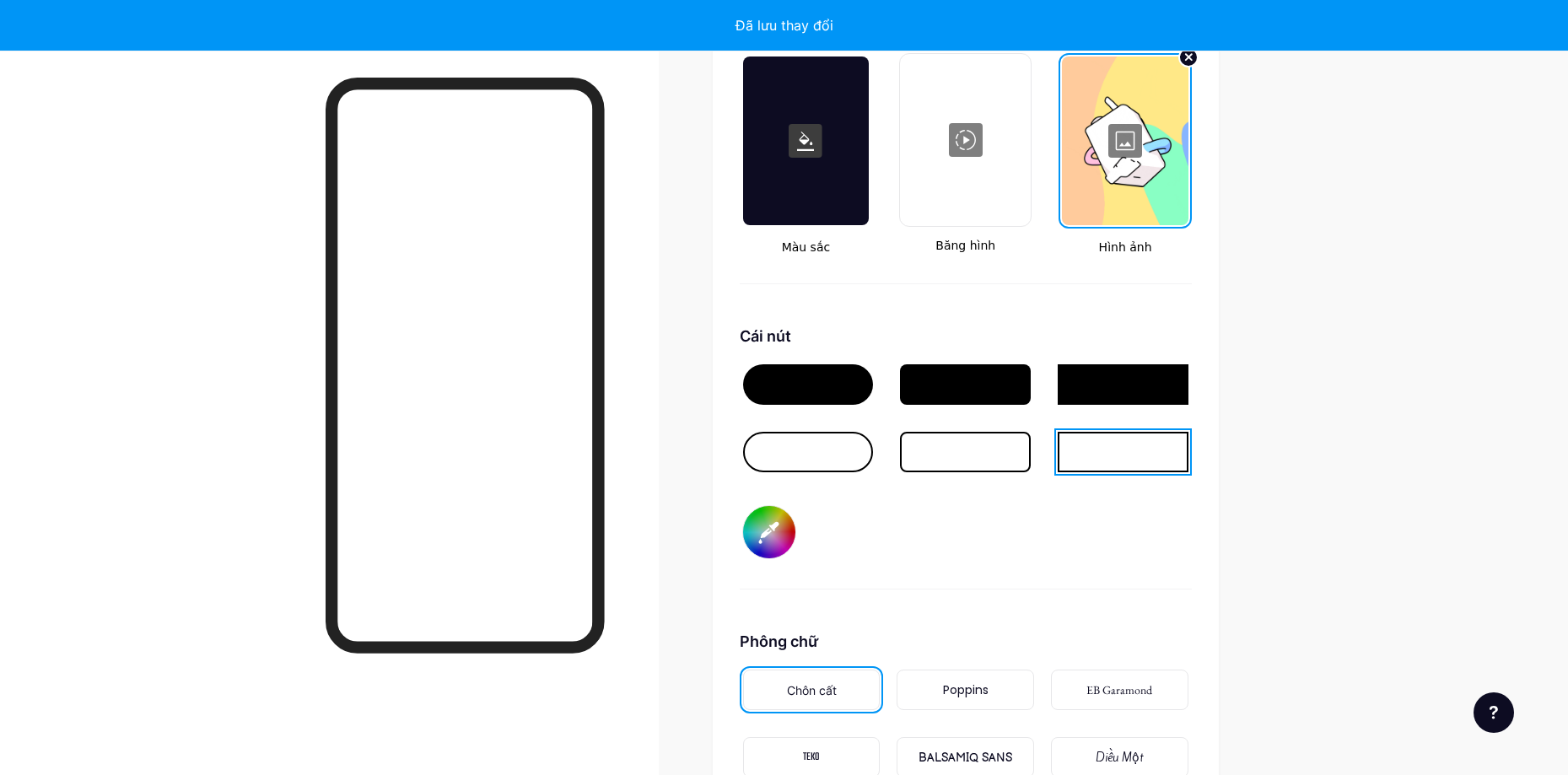
click at [942, 454] on div at bounding box center [965, 451] width 131 height 40
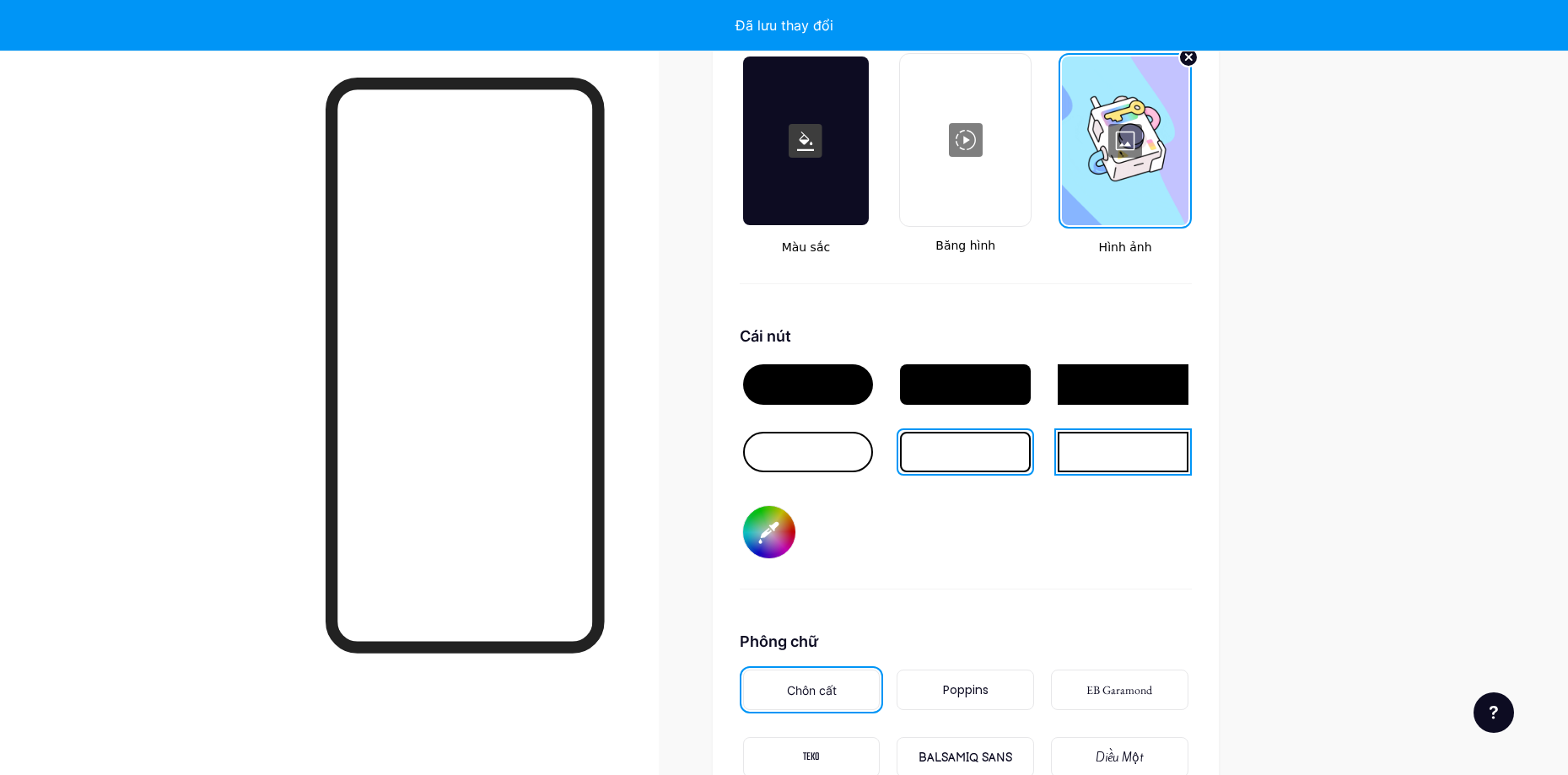
click at [779, 527] on input "#000000" at bounding box center [769, 532] width 53 height 53
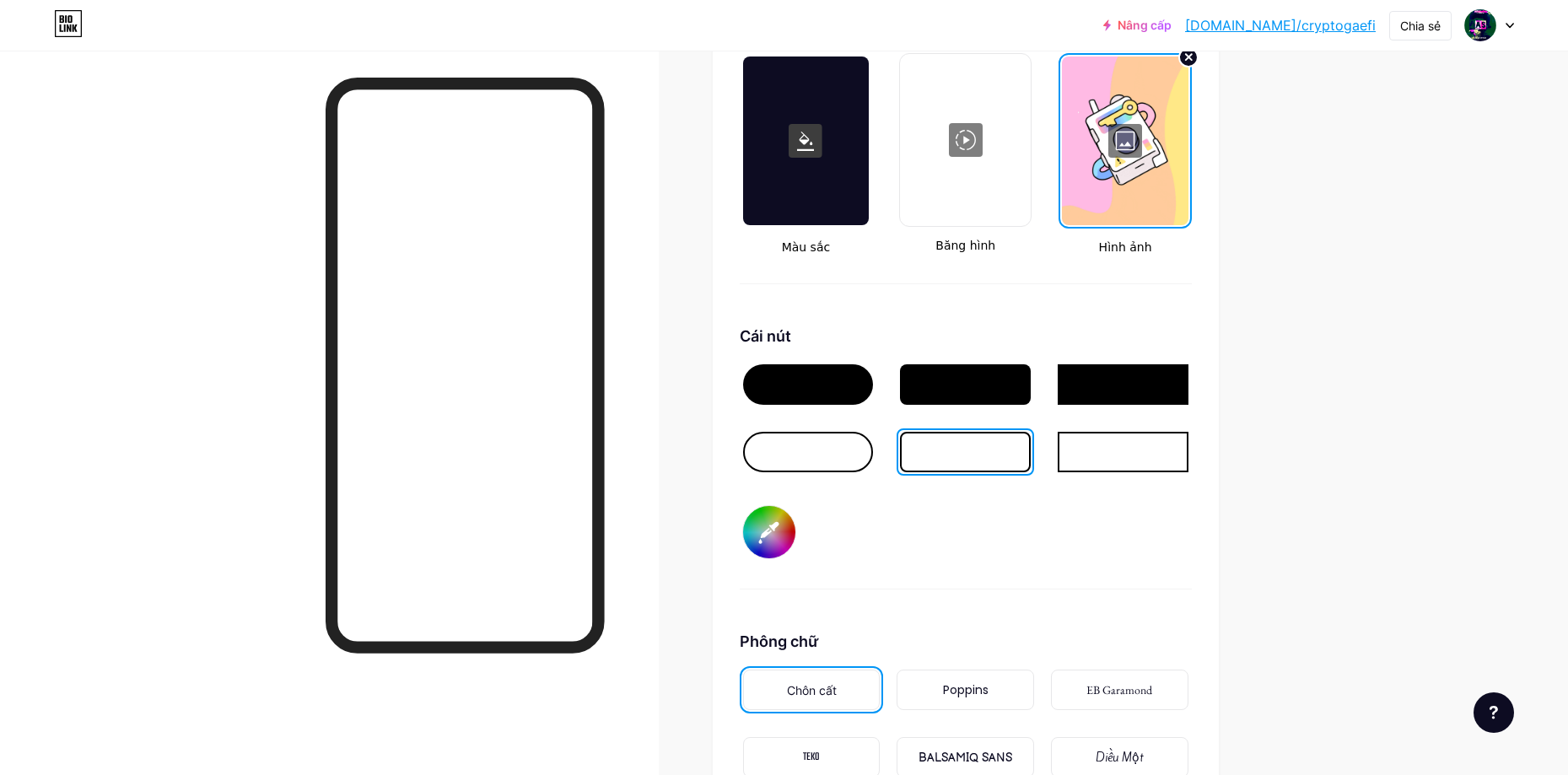
click at [750, 549] on input "#efebeb" at bounding box center [769, 532] width 53 height 53
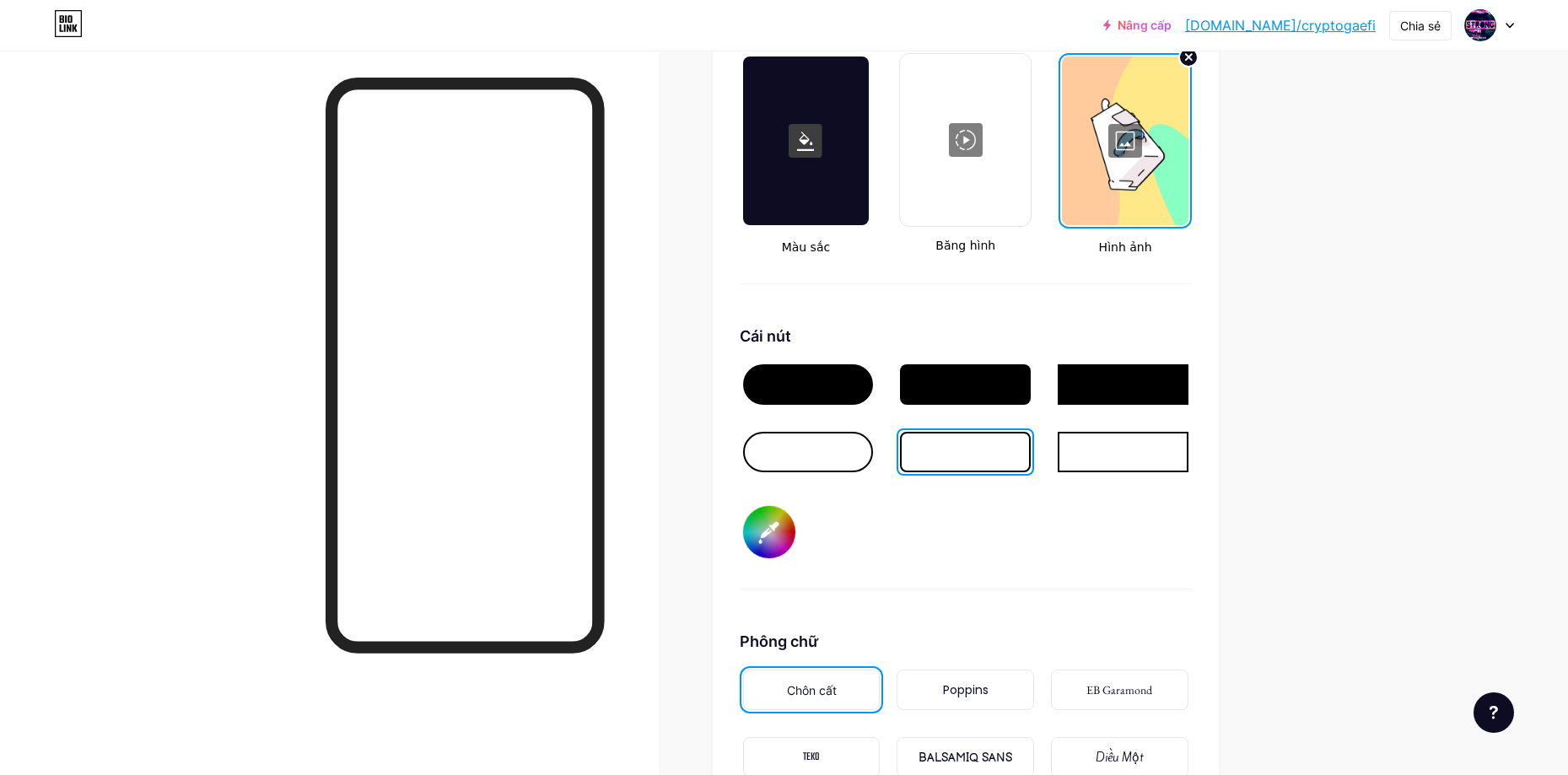
click at [1050, 522] on div "Cái nút #ffffff" at bounding box center [965, 457] width 452 height 265
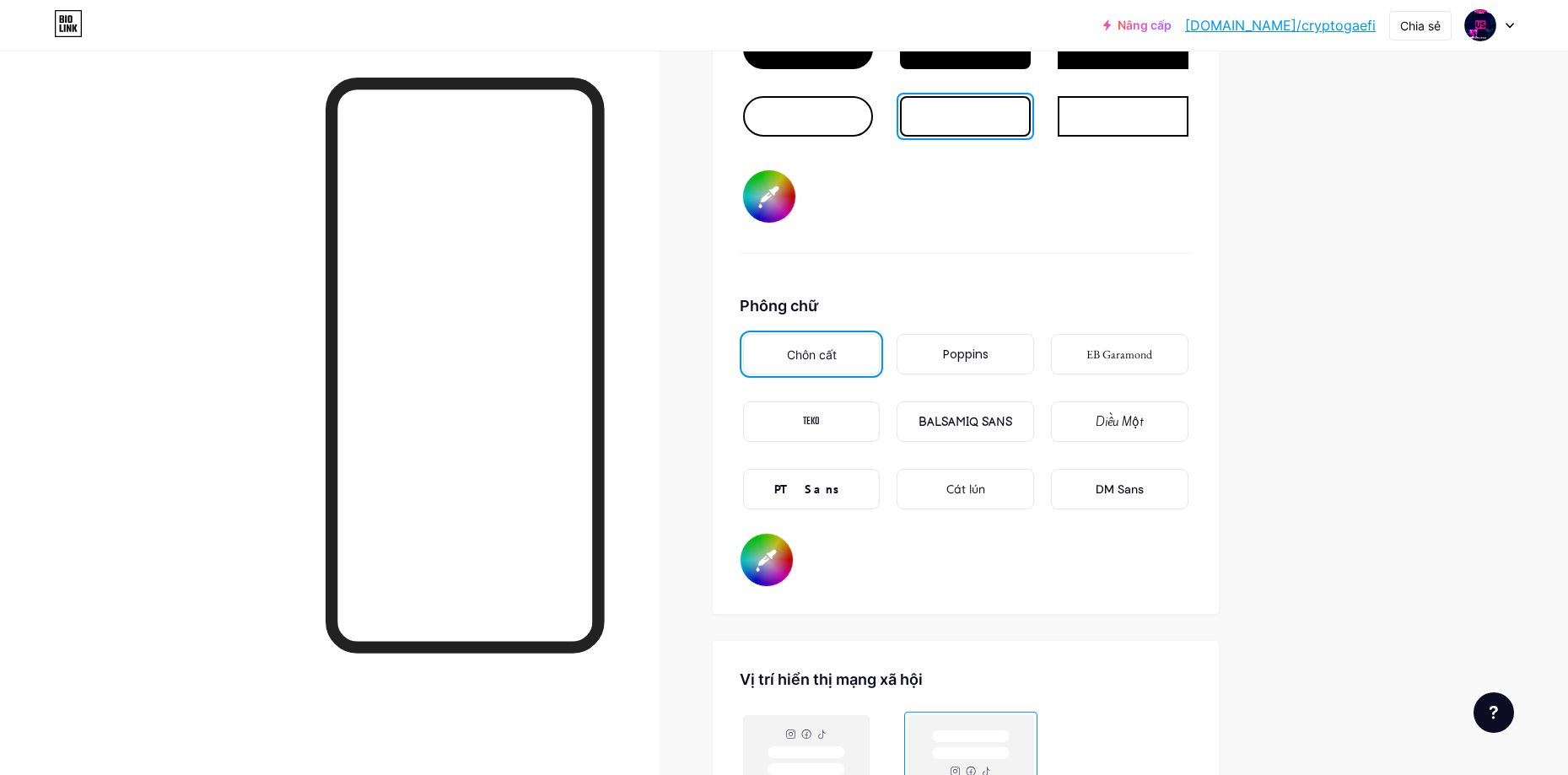
scroll to position [2660, 0]
click at [781, 555] on input "#050505" at bounding box center [766, 558] width 53 height 53
drag, startPoint x: 1236, startPoint y: 256, endPoint x: 1292, endPoint y: 295, distance: 68.2
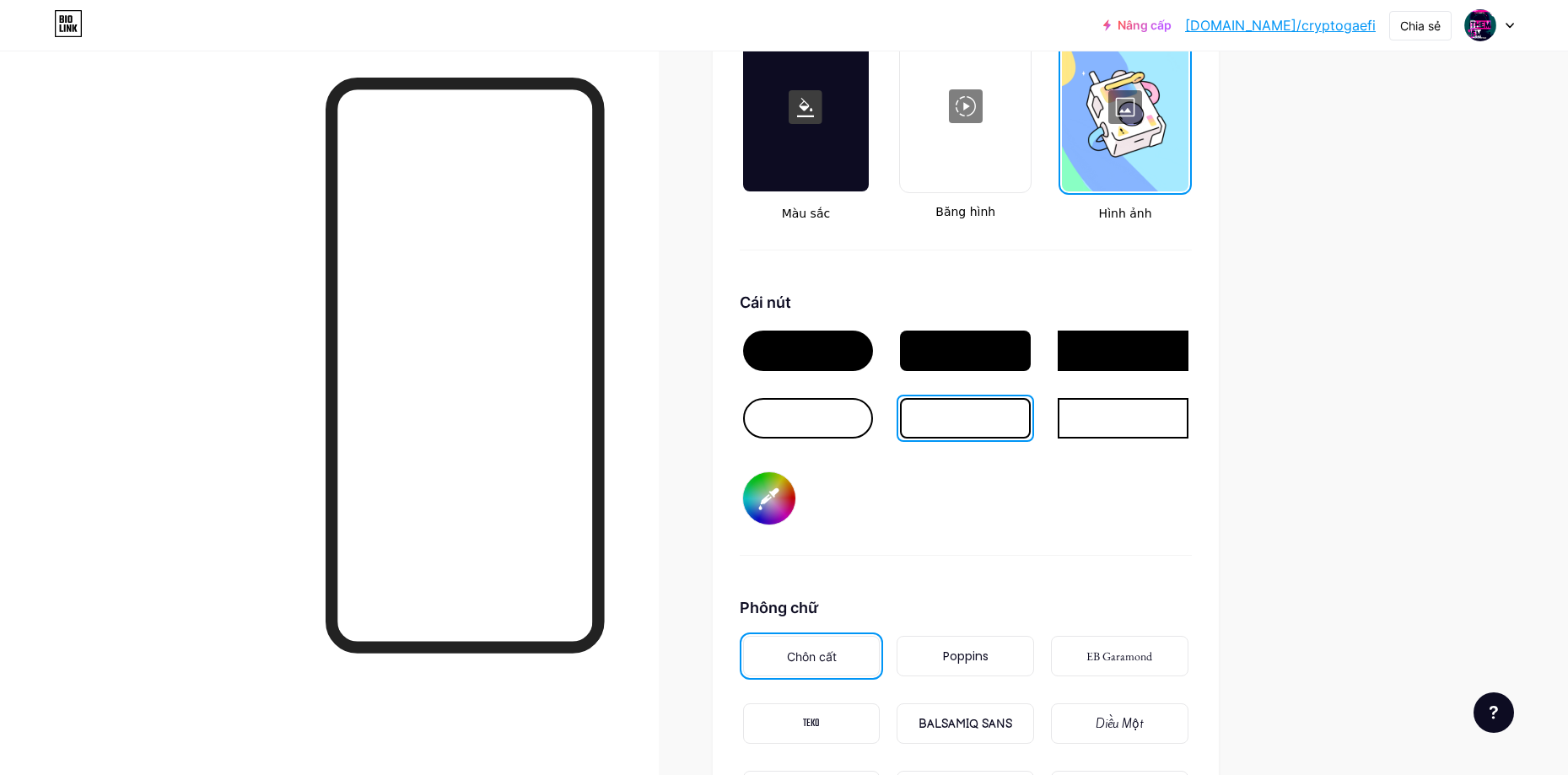
scroll to position [2238, 0]
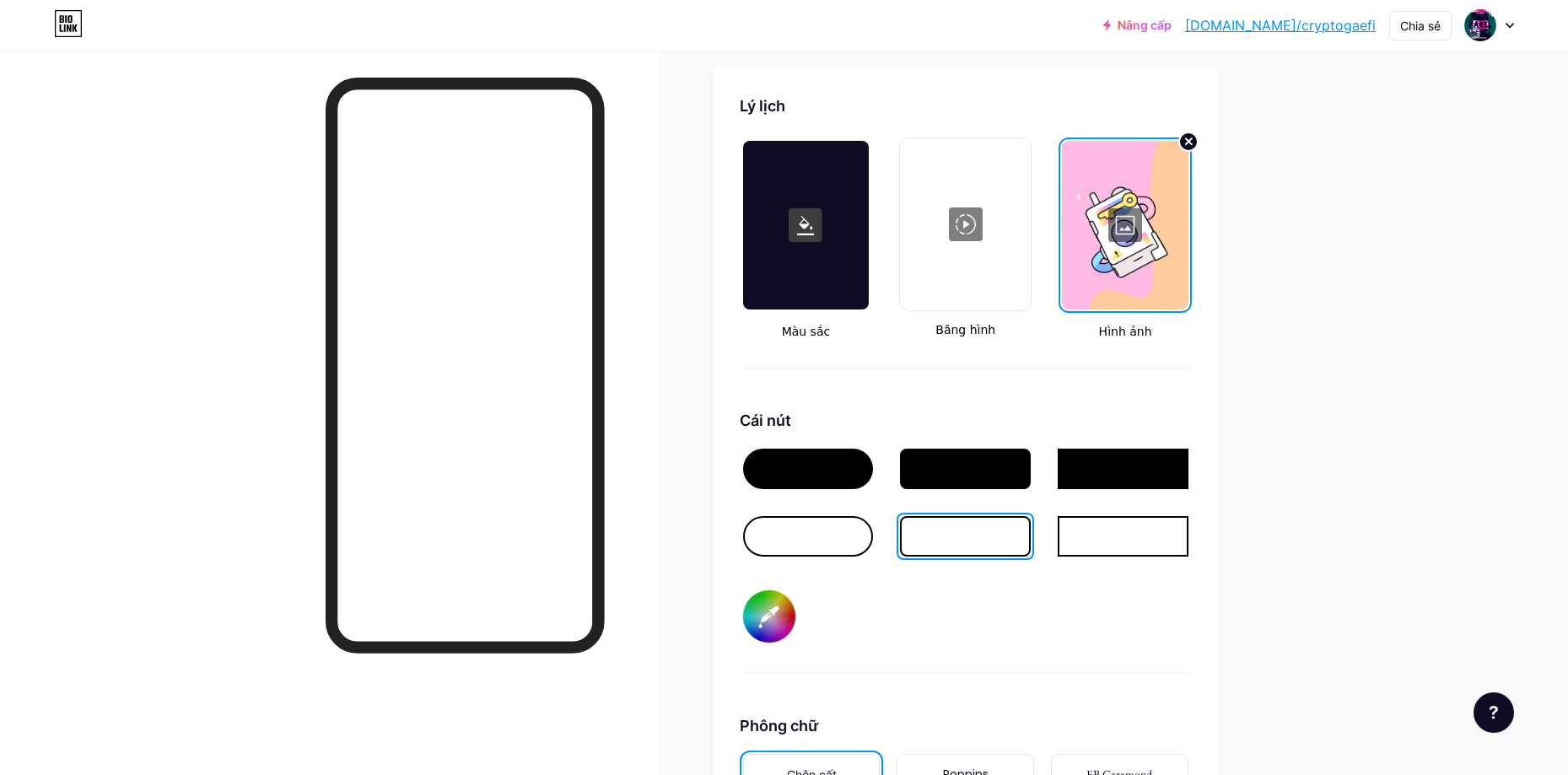
click at [793, 470] on div at bounding box center [808, 468] width 131 height 40
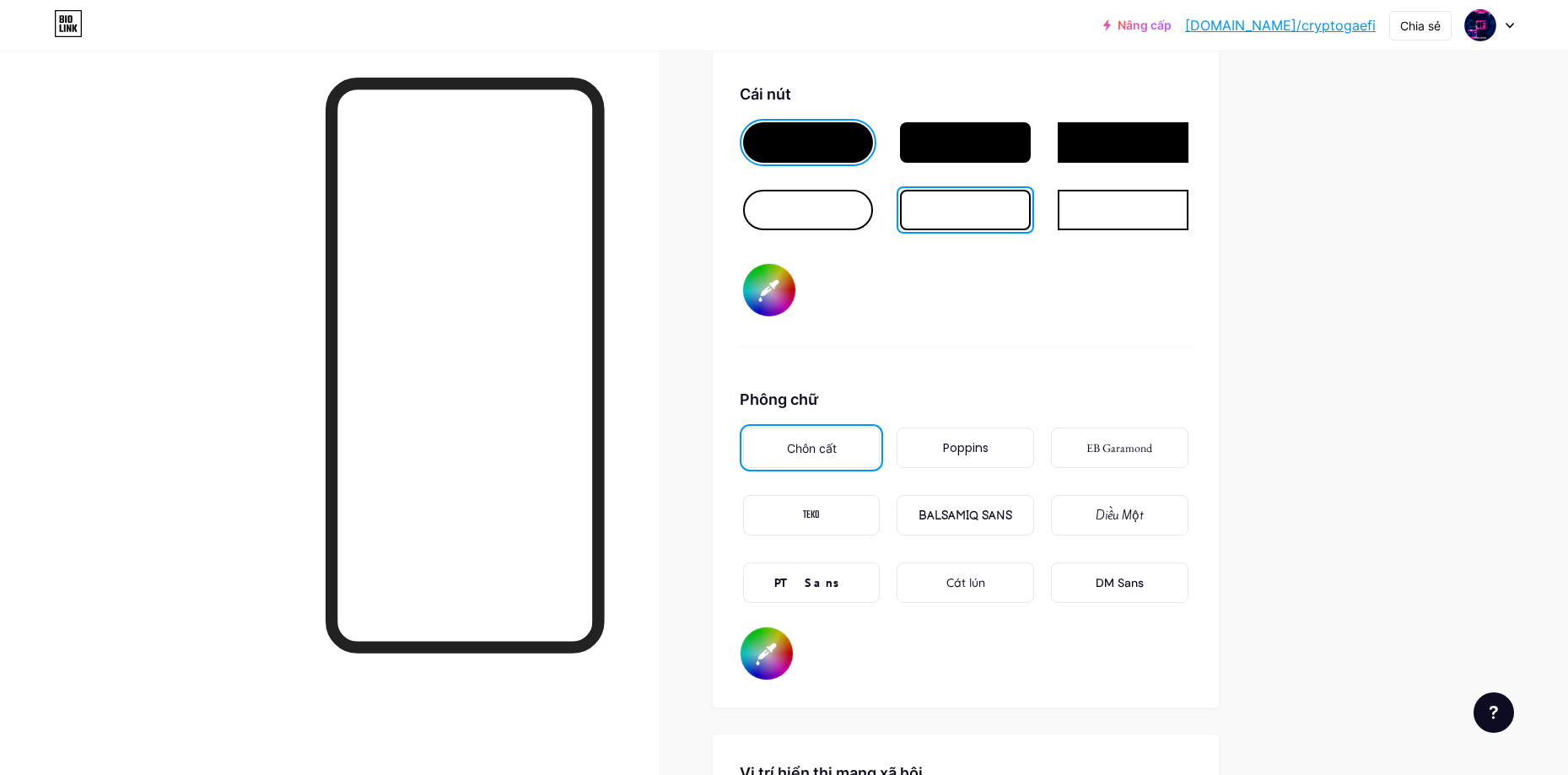
scroll to position [2576, 0]
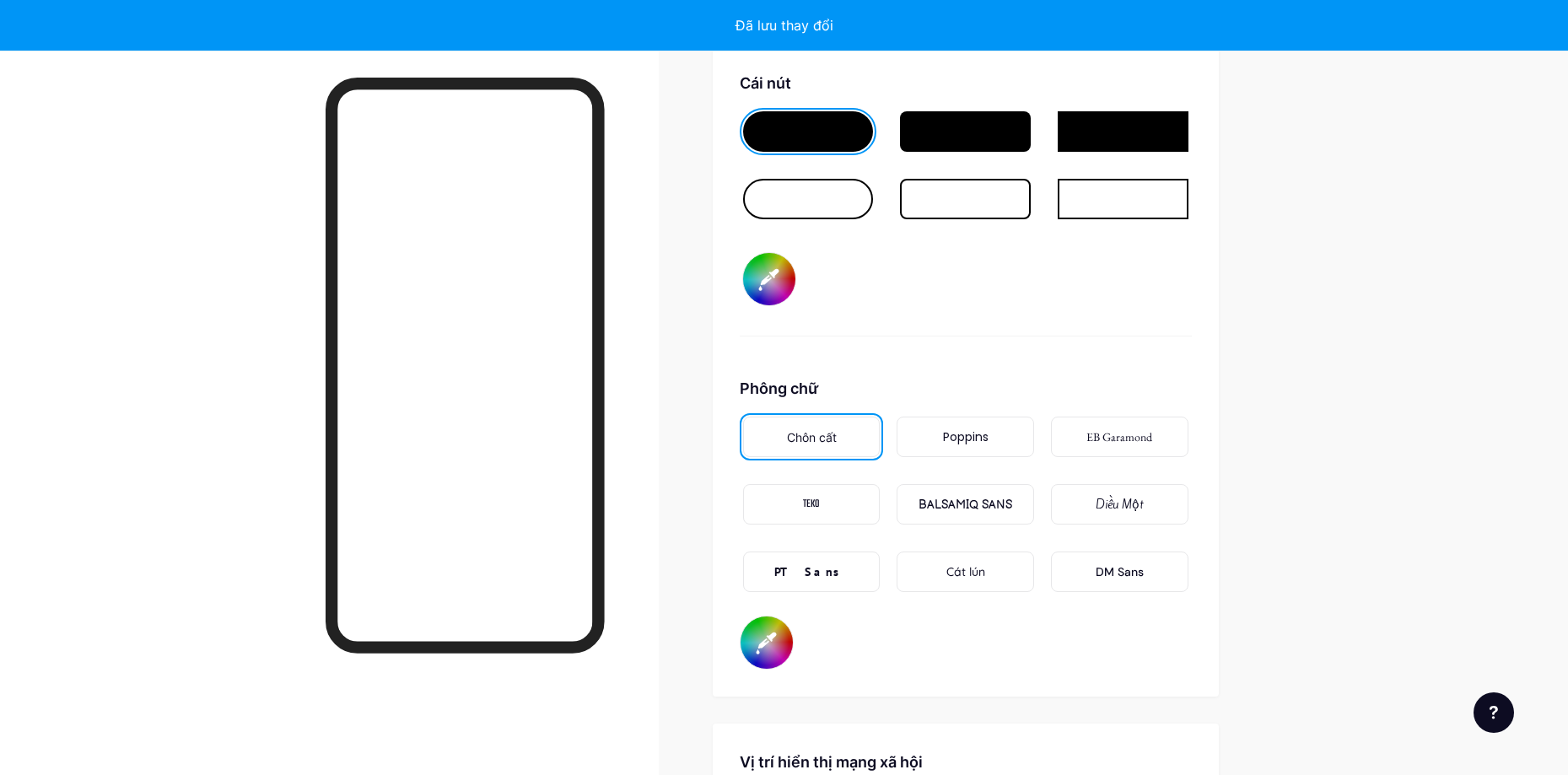
click at [776, 641] on input "#050505" at bounding box center [766, 642] width 53 height 53
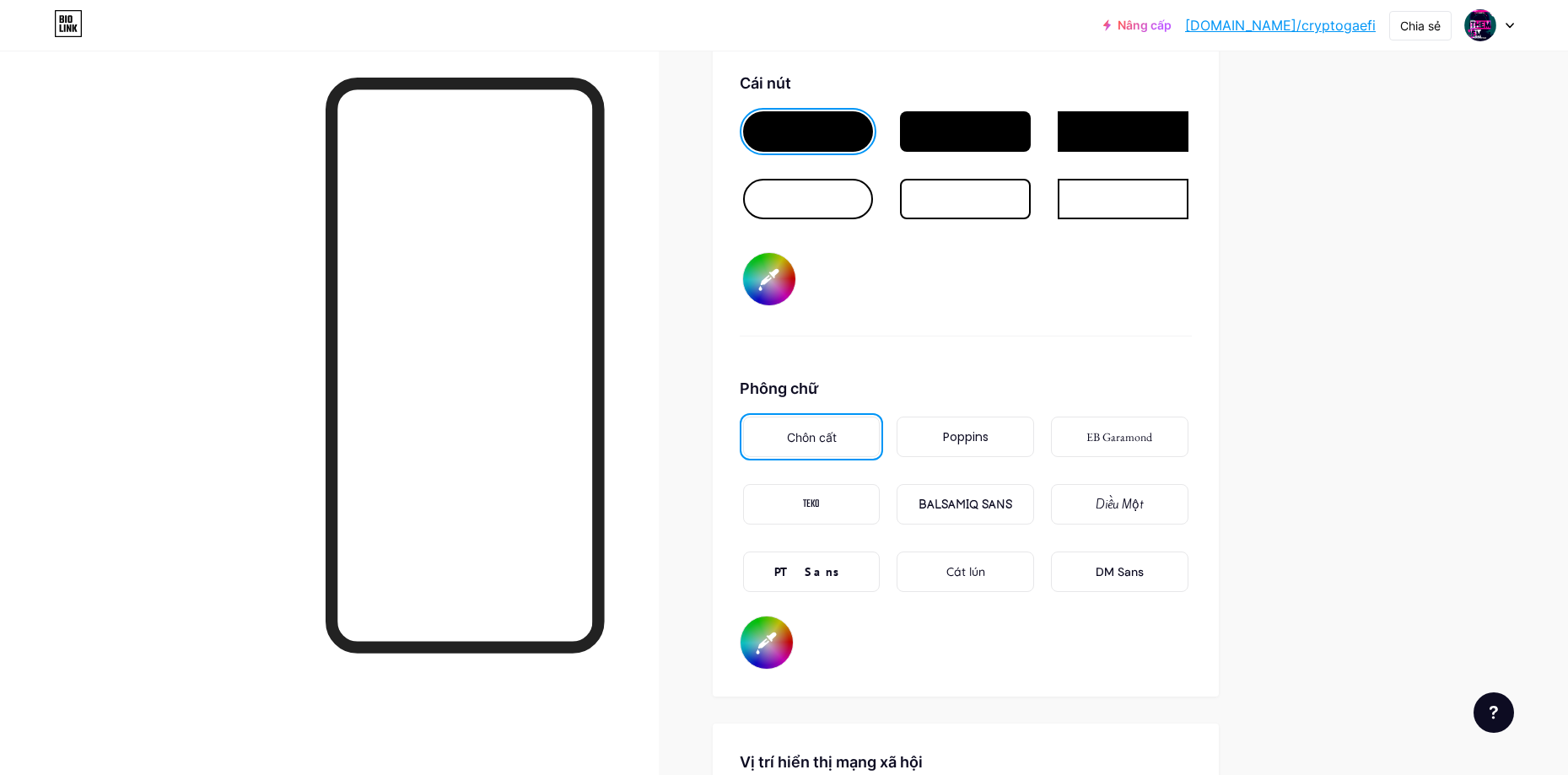
click at [958, 672] on div "Lý lịch Màu sắc Băng hình Hình ảnh Cái nút #ffffff Phông chữ Chôn cất Poppins E…" at bounding box center [965, 213] width 506 height 967
click at [1122, 203] on div at bounding box center [1123, 198] width 131 height 40
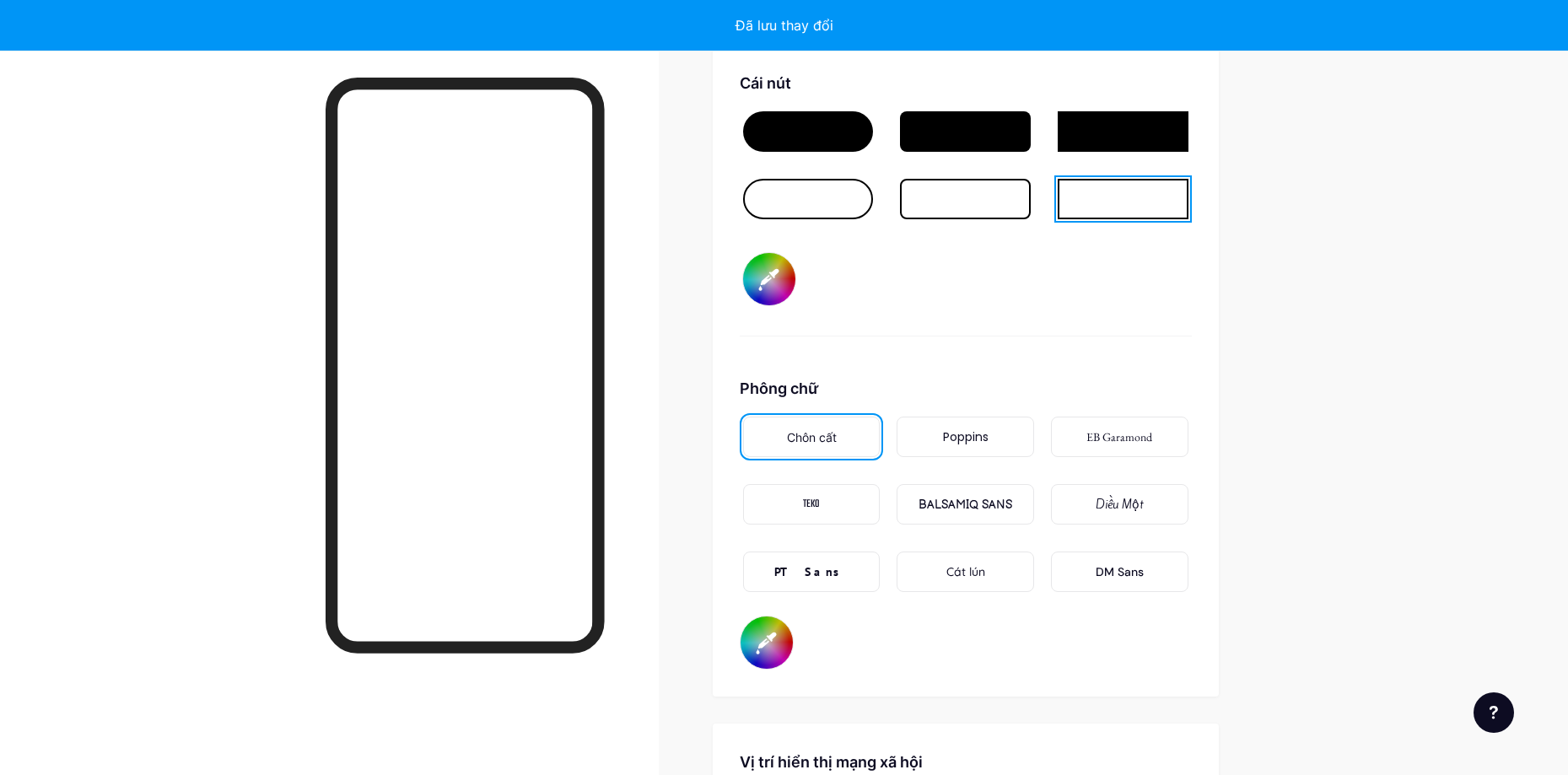
click at [998, 204] on div at bounding box center [965, 198] width 131 height 40
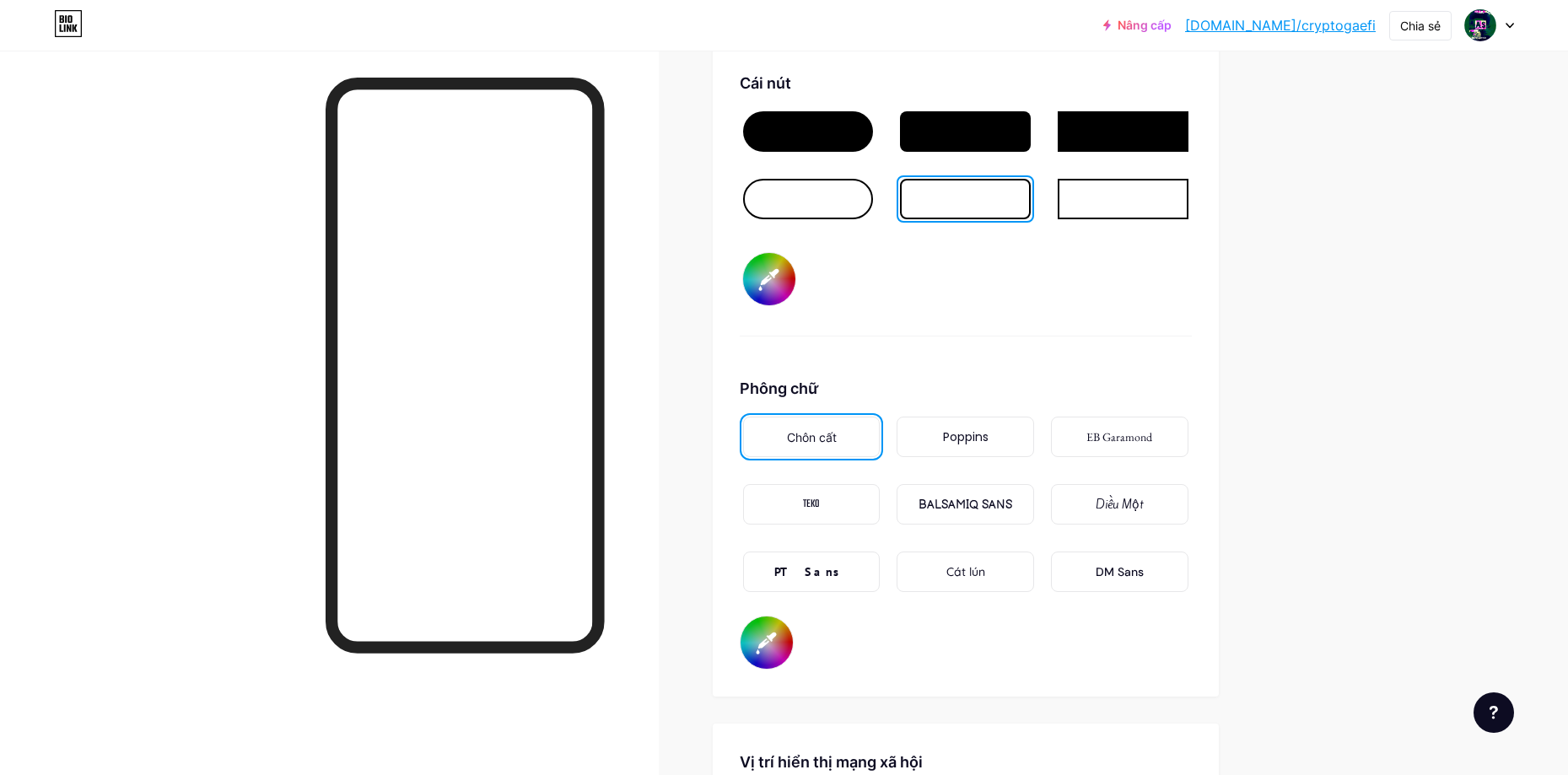
click at [816, 206] on div at bounding box center [808, 198] width 131 height 40
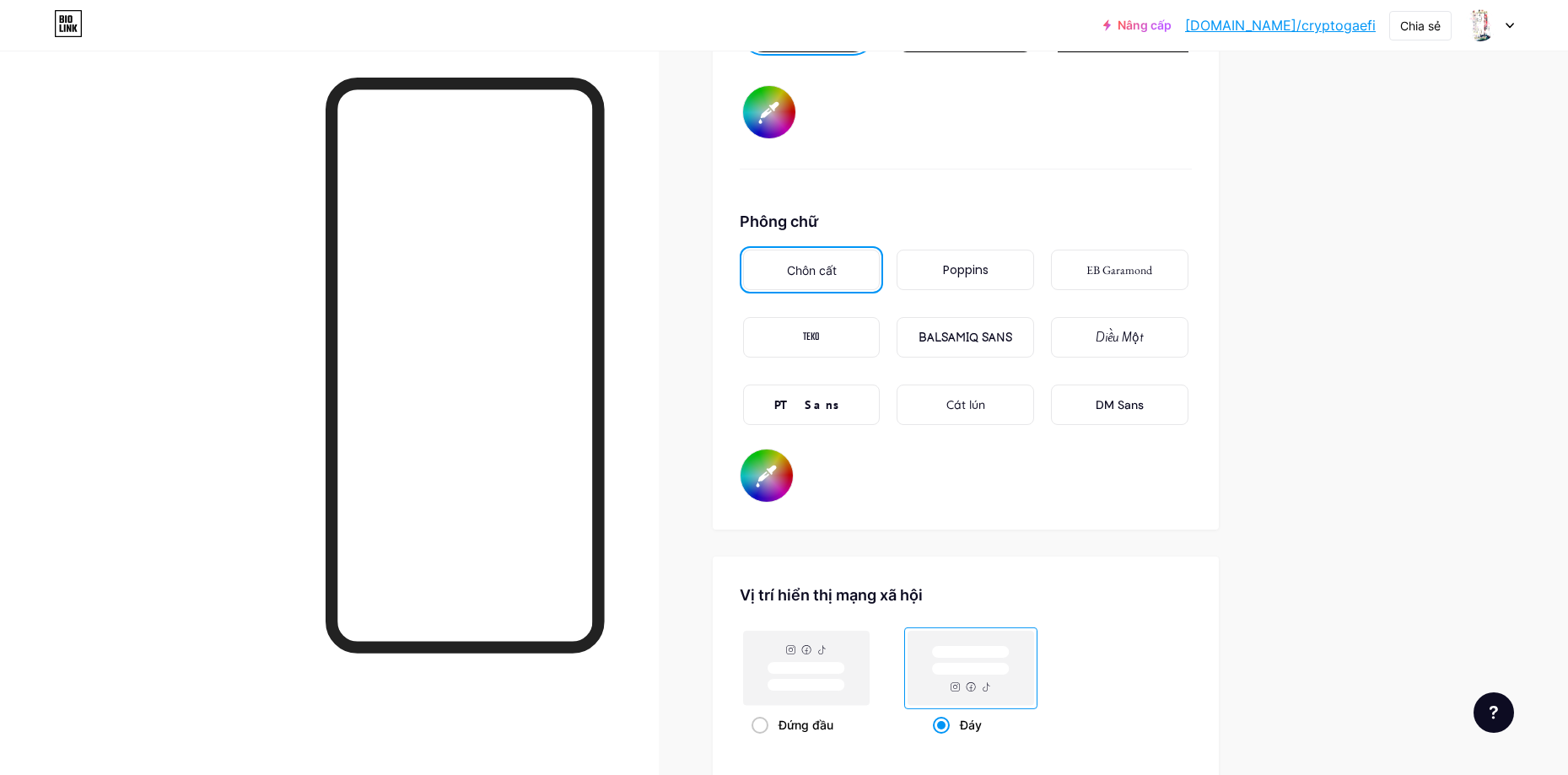
scroll to position [2745, 0]
click at [777, 116] on input "#ffffff" at bounding box center [769, 111] width 53 height 53
click at [870, 503] on div "Lý lịch Màu sắc Băng hình Hình ảnh Cái nút #ffffff Phông chữ Chôn cất Poppins E…" at bounding box center [965, 45] width 506 height 967
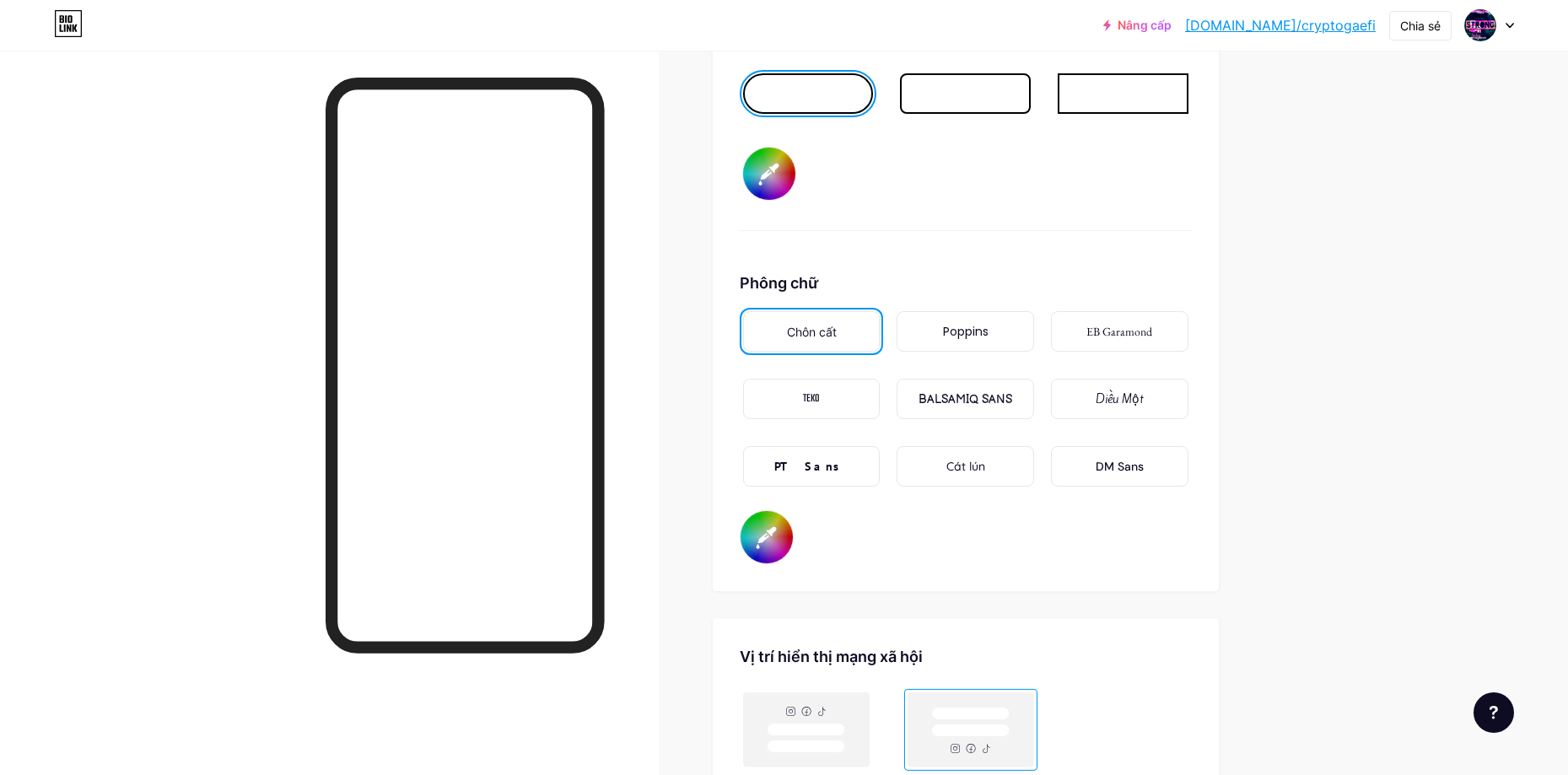
scroll to position [2323, 0]
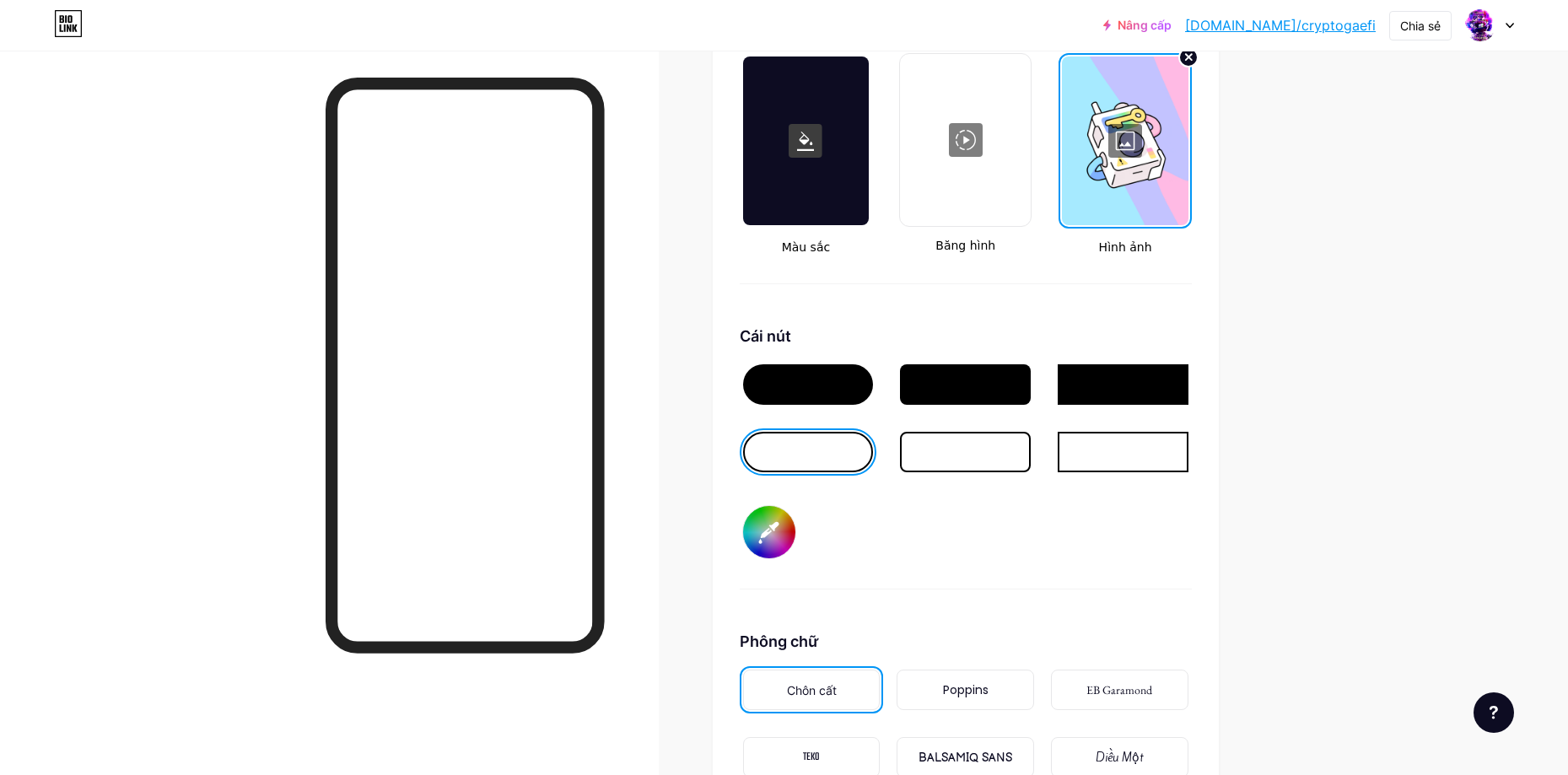
click at [818, 386] on div at bounding box center [808, 383] width 131 height 40
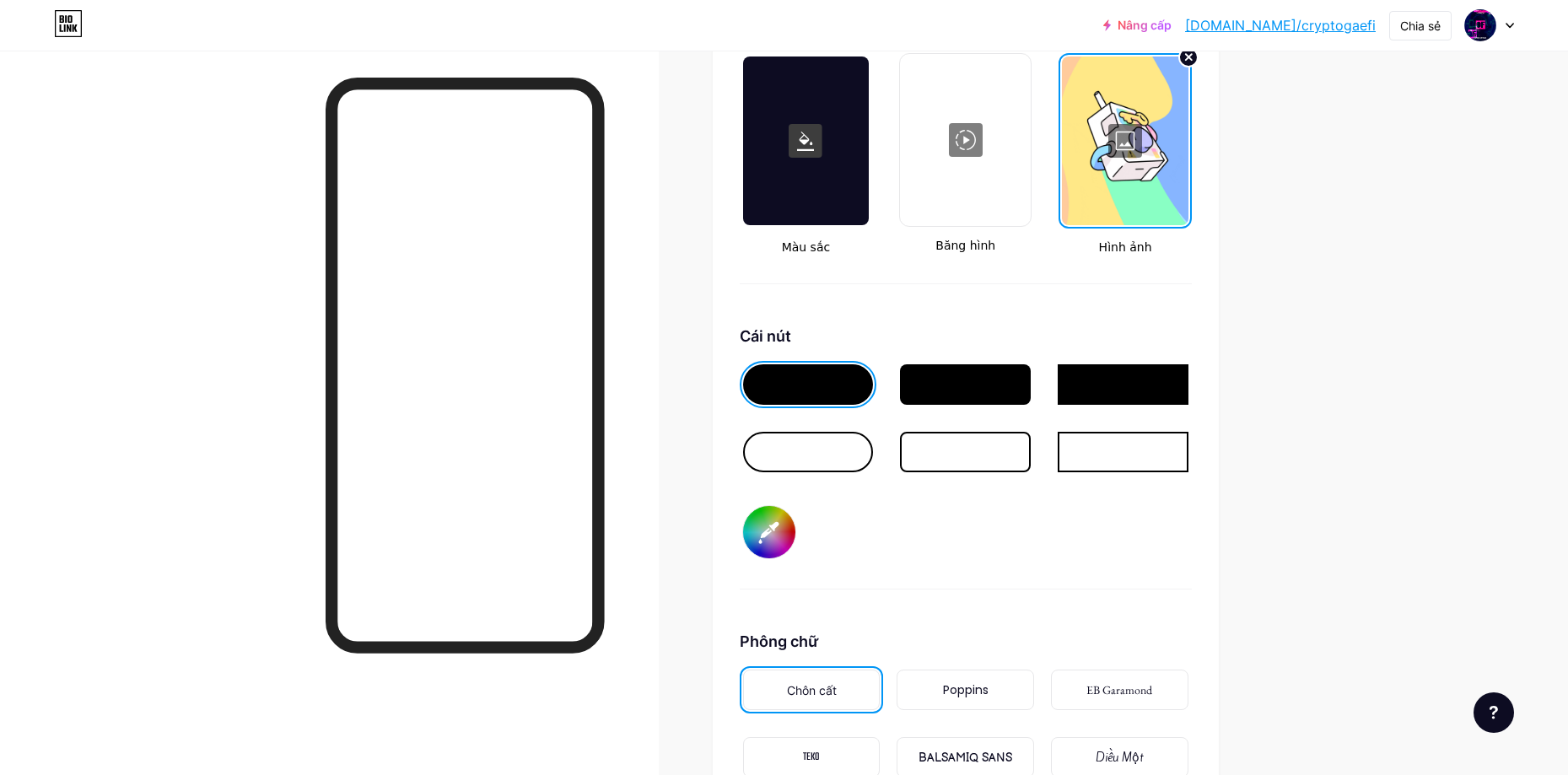
click at [782, 537] on input "#ffffff" at bounding box center [769, 532] width 53 height 53
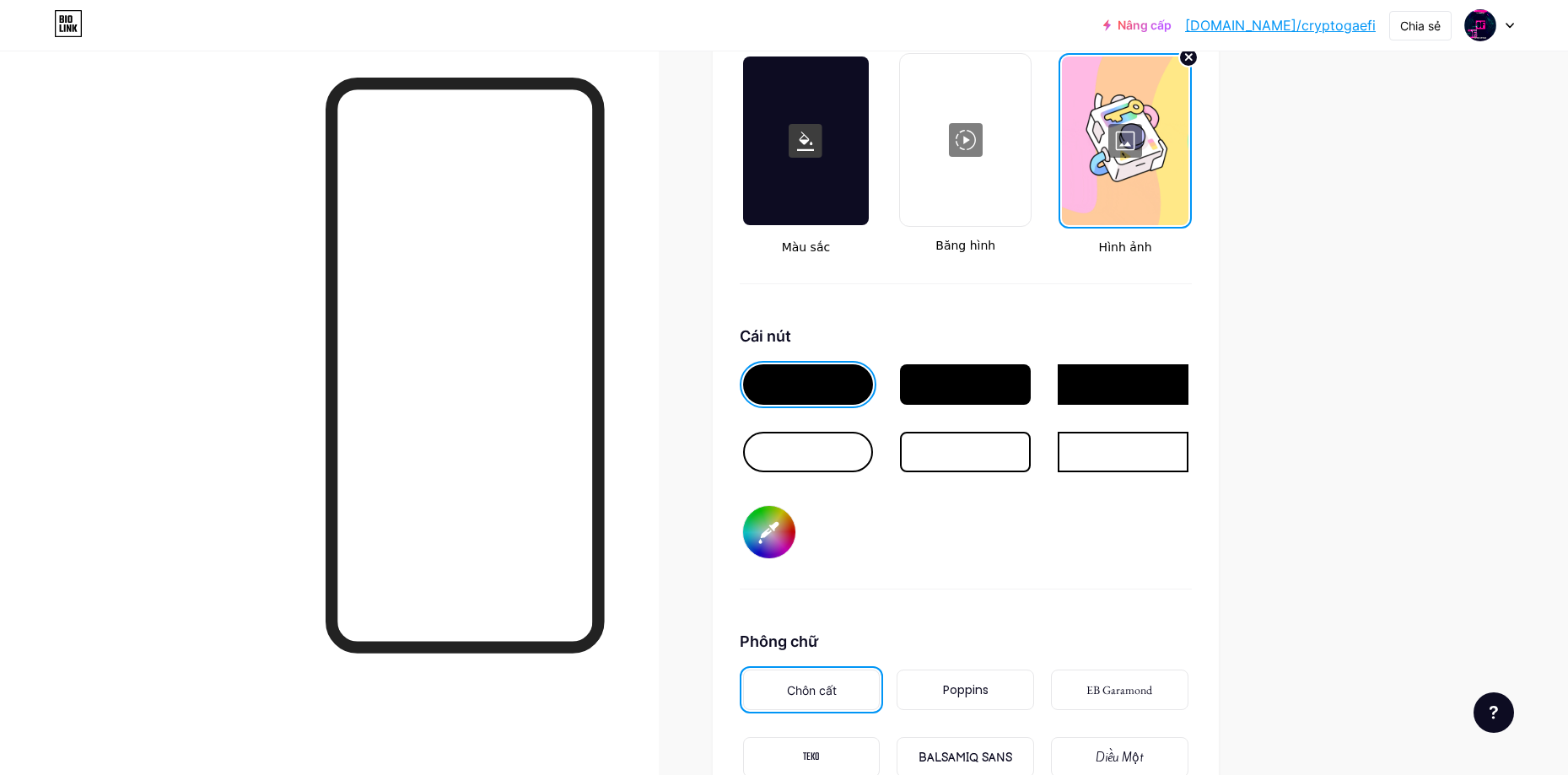
click at [836, 453] on div at bounding box center [808, 451] width 131 height 40
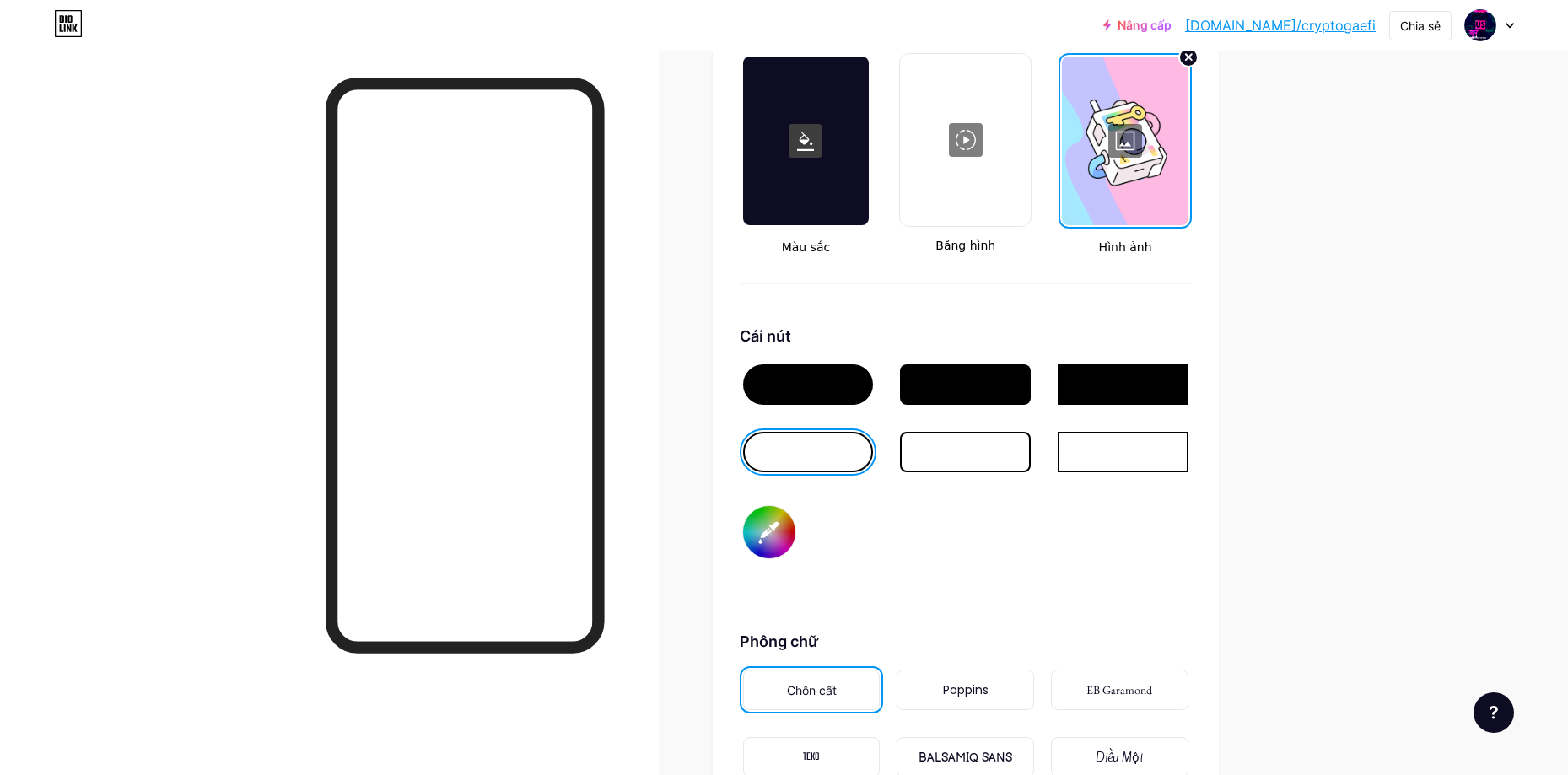
click at [770, 533] on input "#ffffff" at bounding box center [769, 532] width 53 height 53
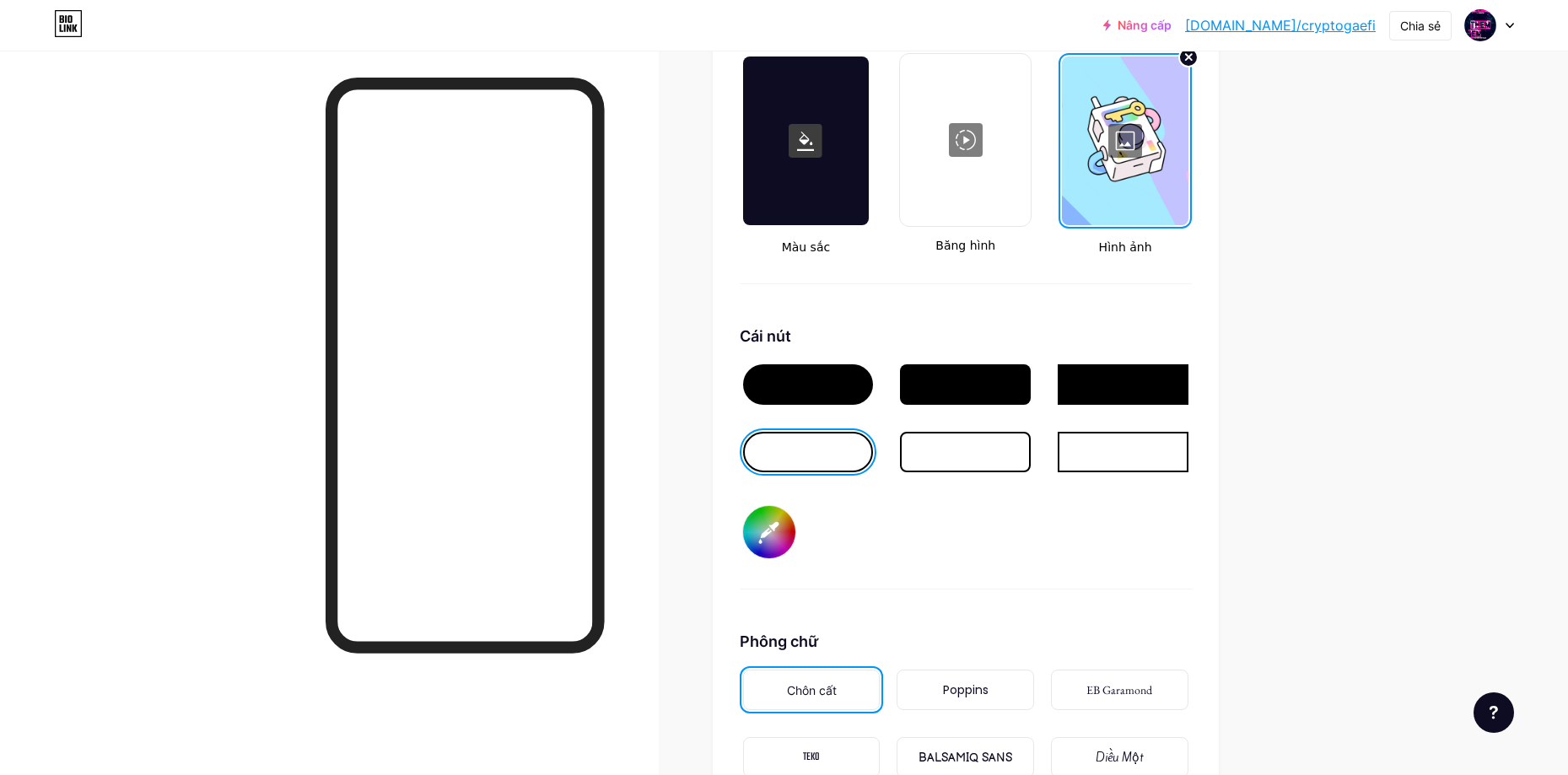
type input "#ffffff"
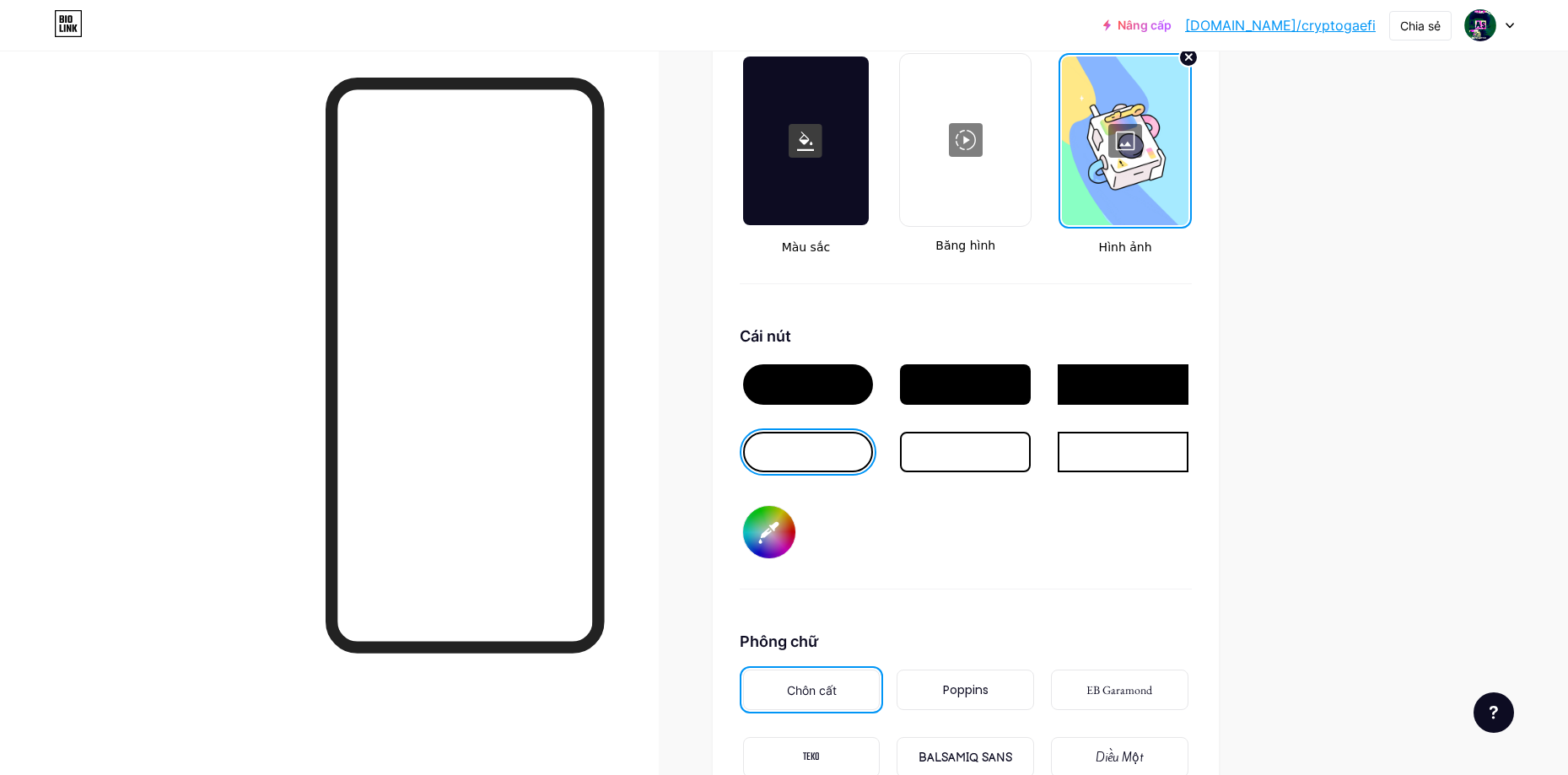
click at [1108, 445] on div at bounding box center [1123, 451] width 131 height 40
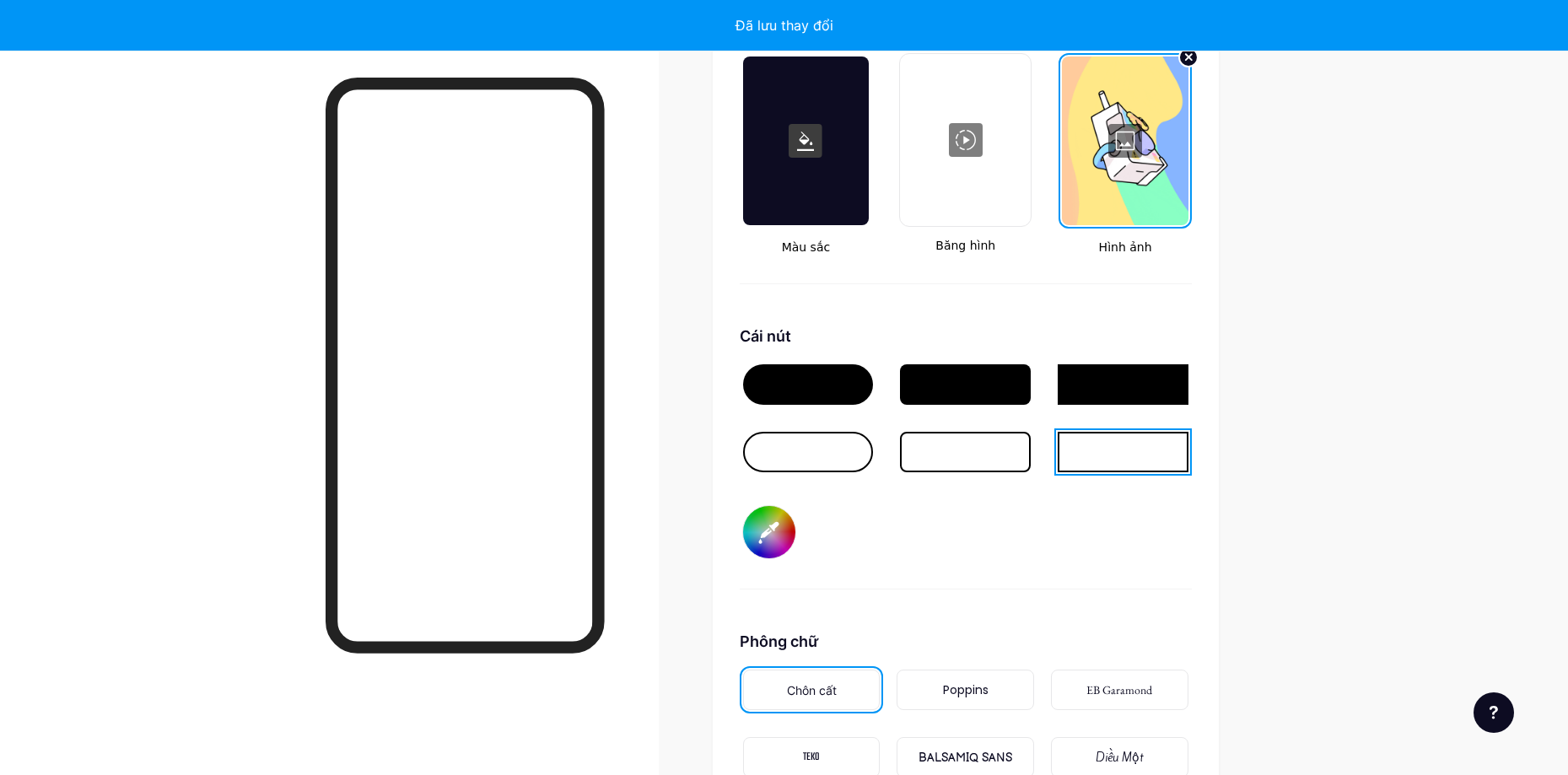
click at [1105, 383] on div at bounding box center [1123, 383] width 131 height 40
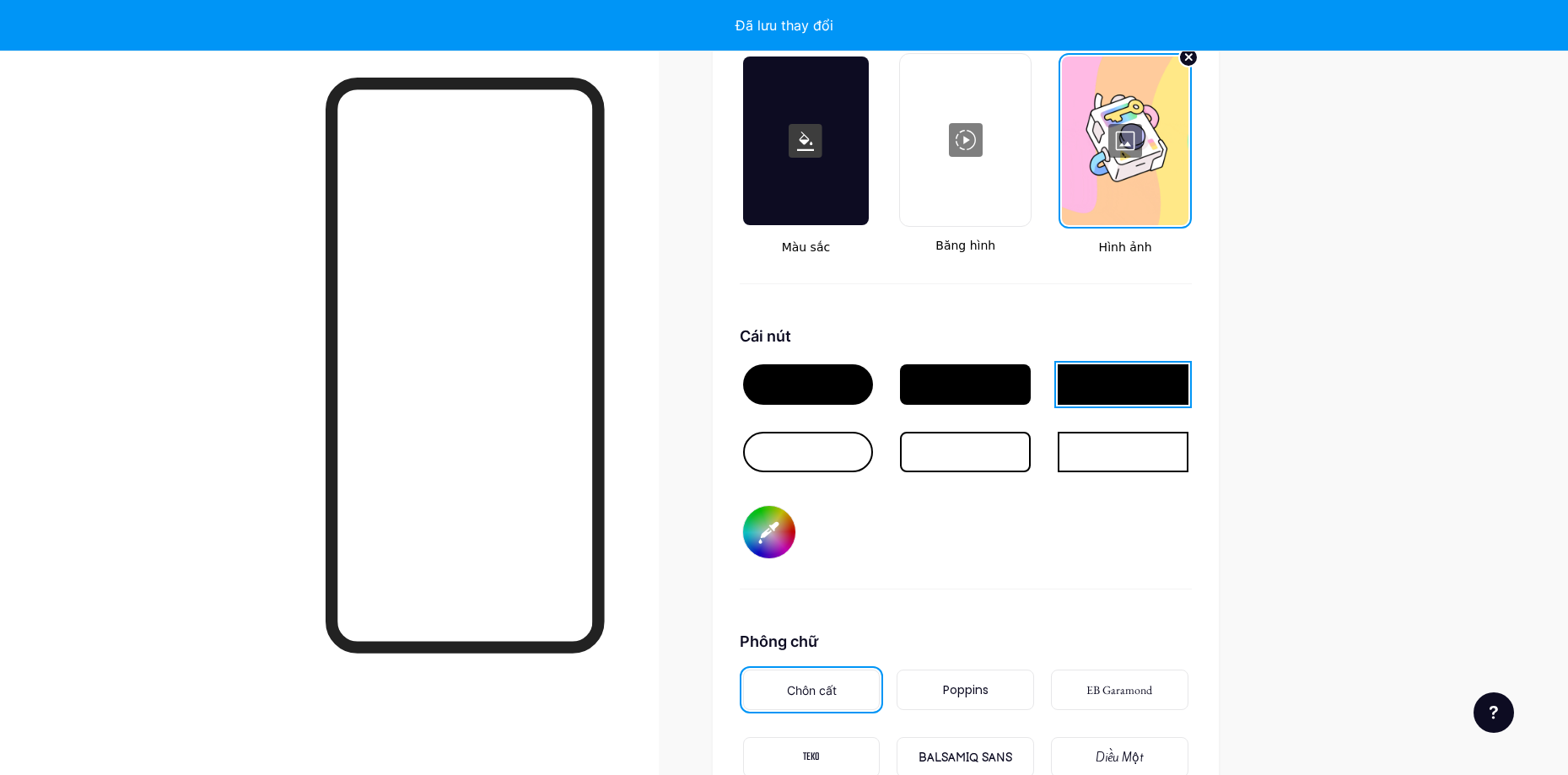
click at [842, 389] on div at bounding box center [808, 383] width 131 height 40
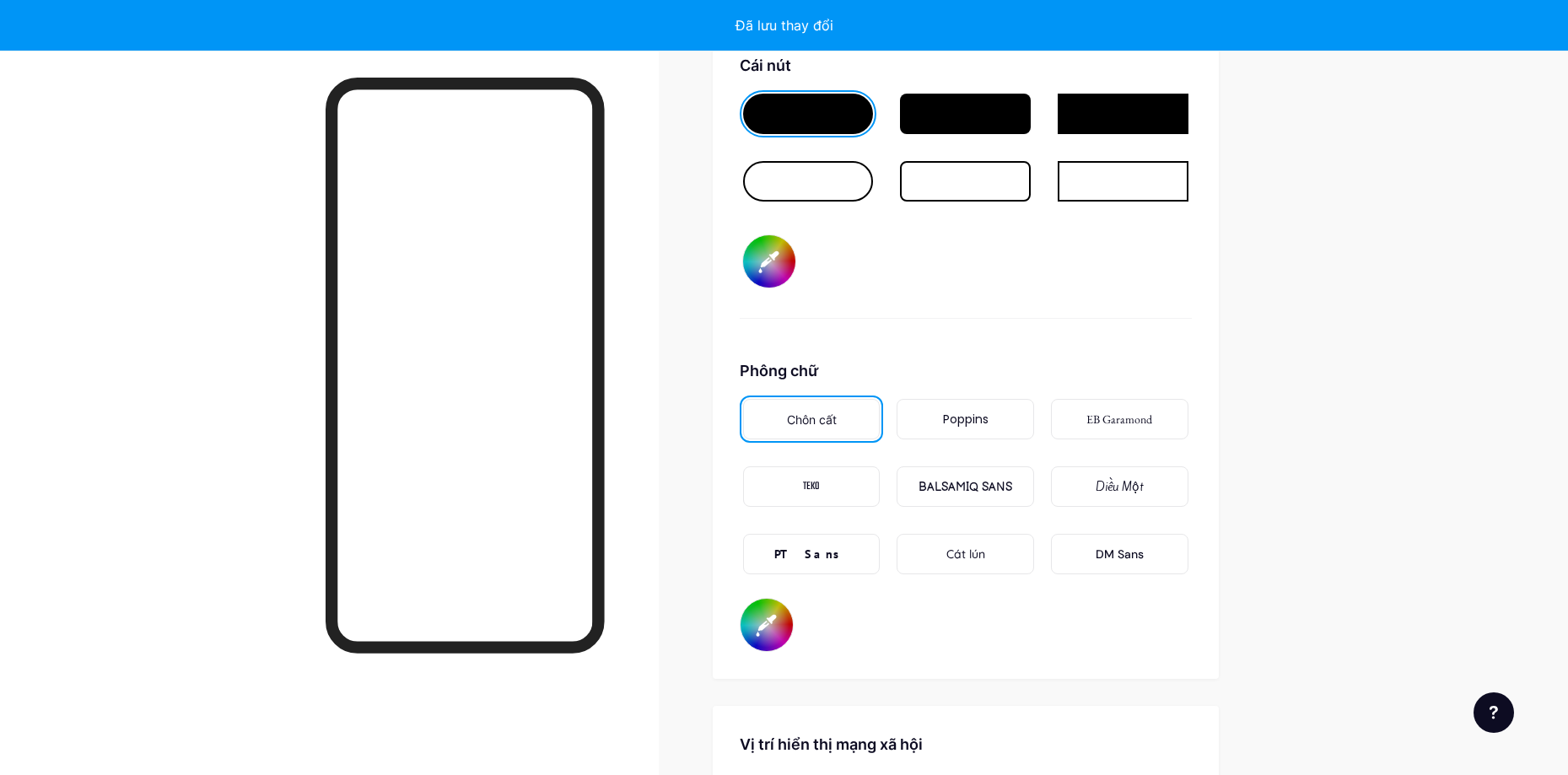
scroll to position [2660, 0]
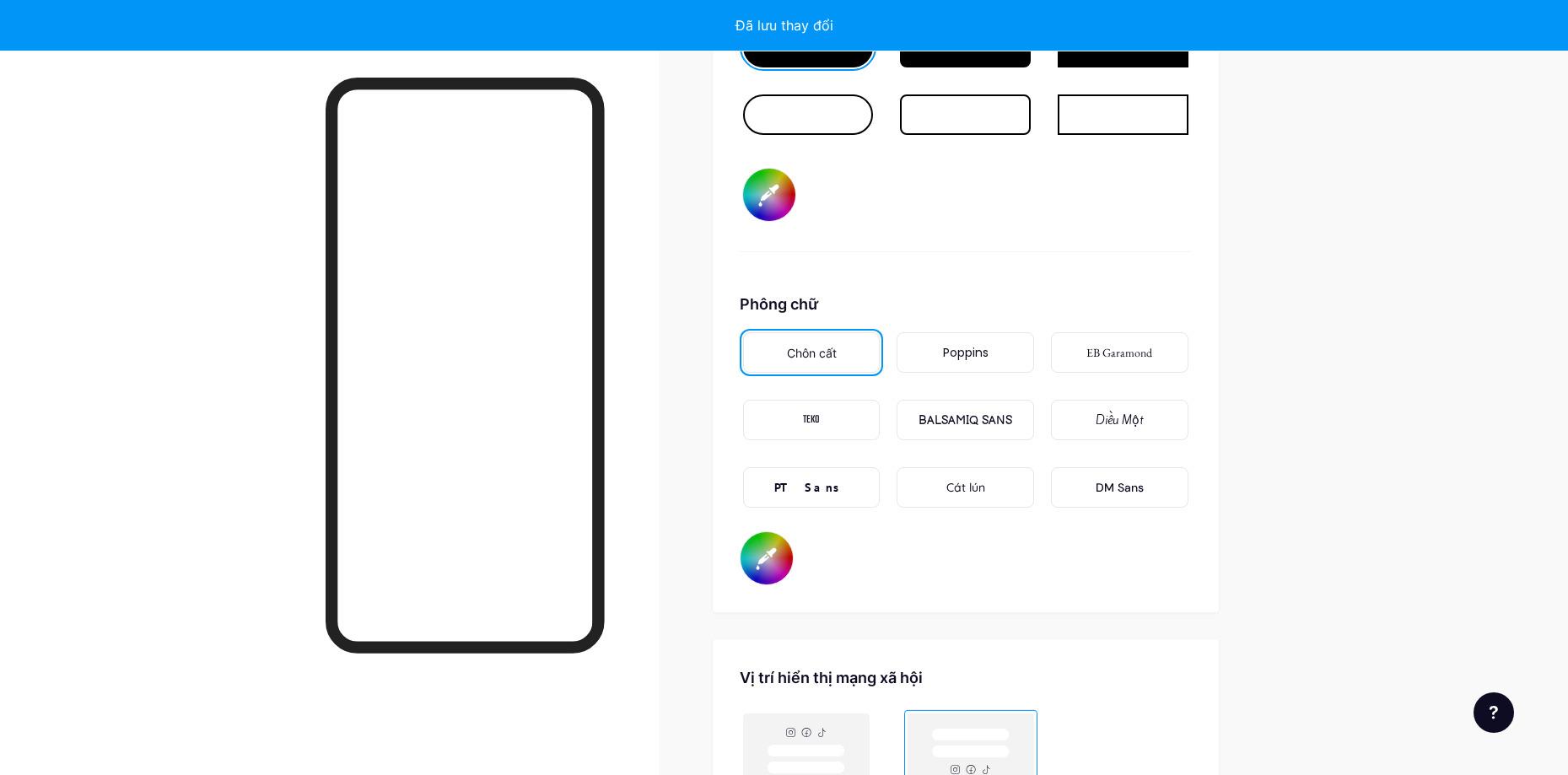
click at [772, 565] on input "#050505" at bounding box center [766, 558] width 53 height 53
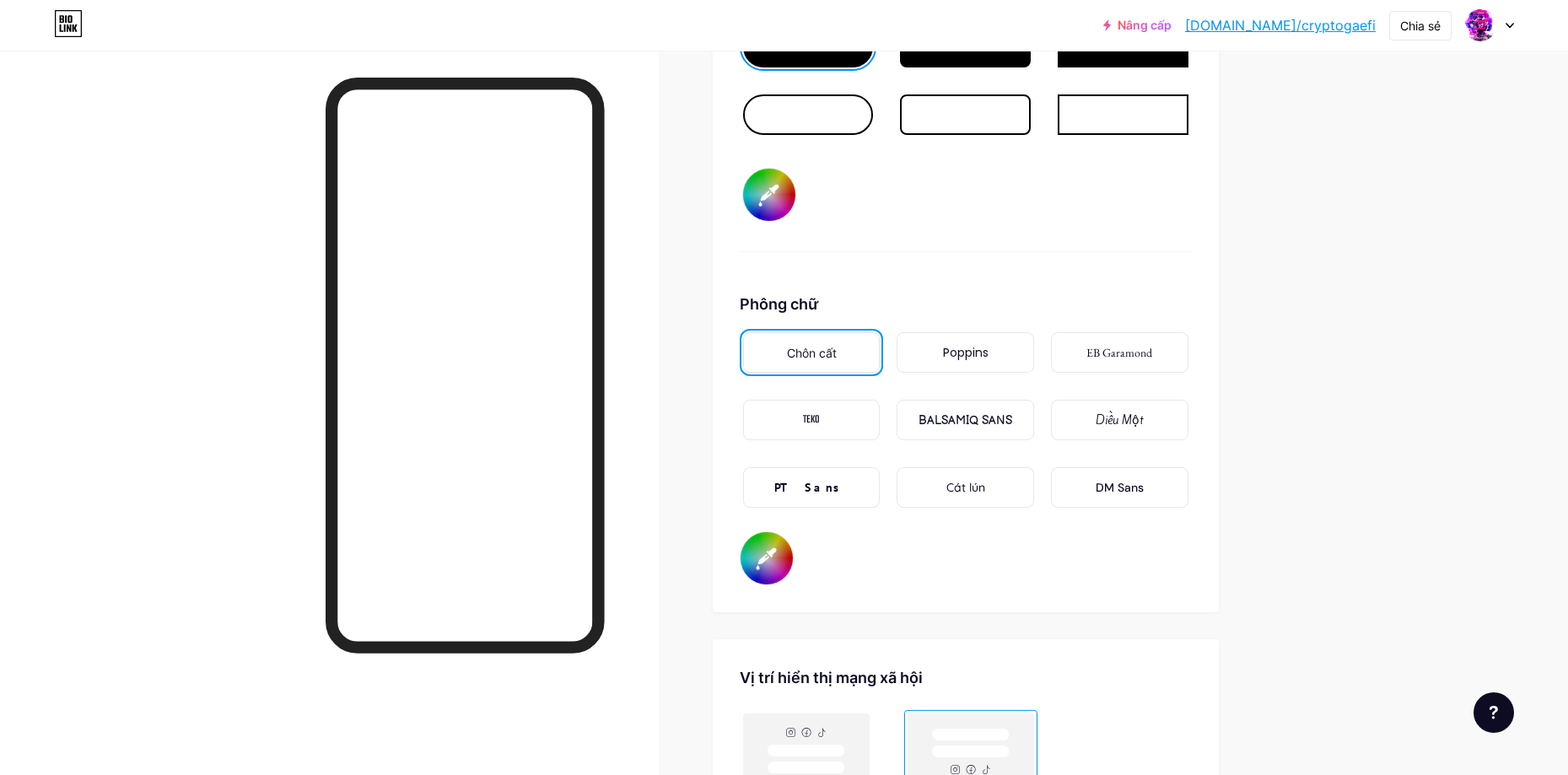
type input "#000000"
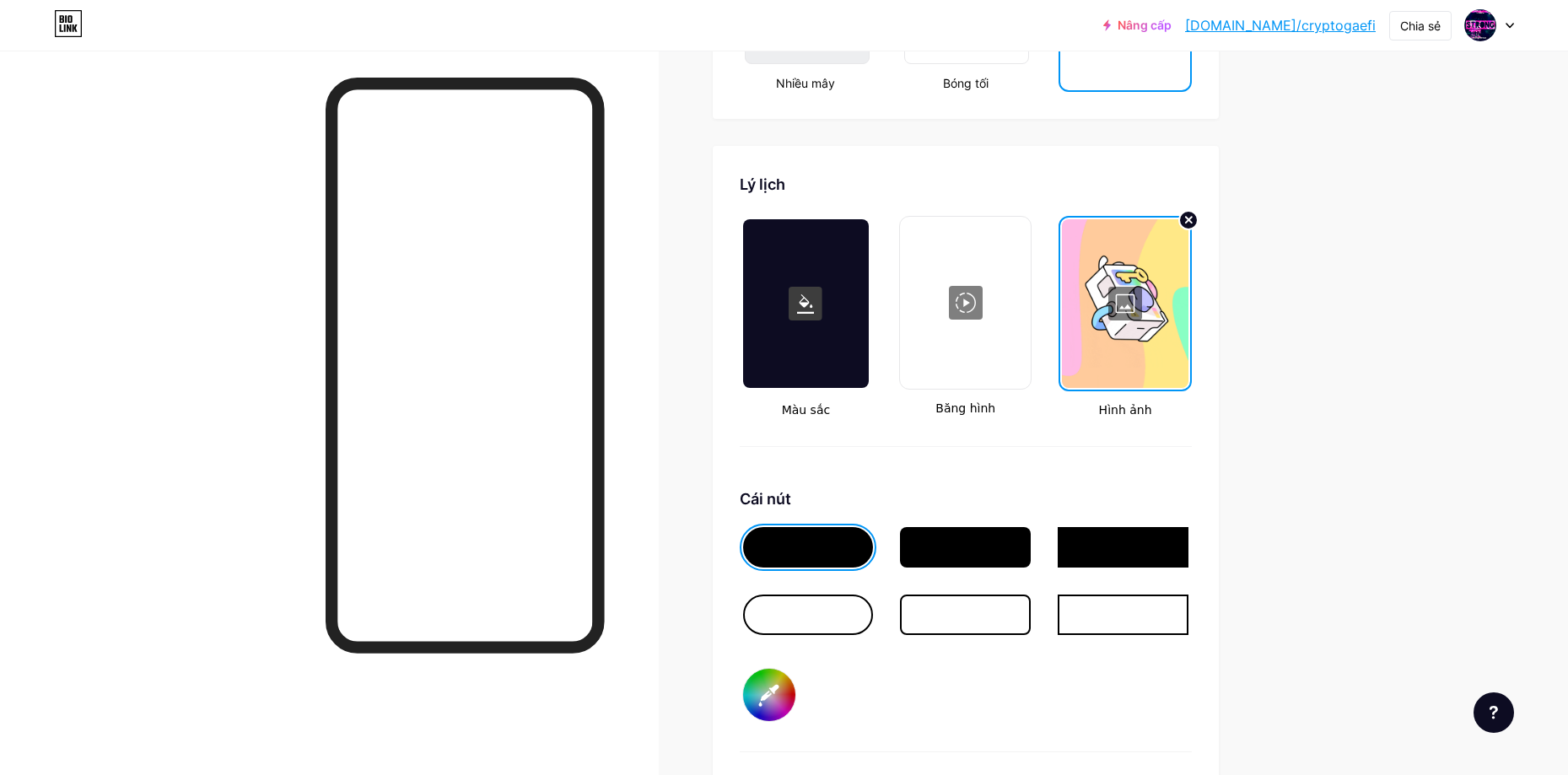
scroll to position [2582, 0]
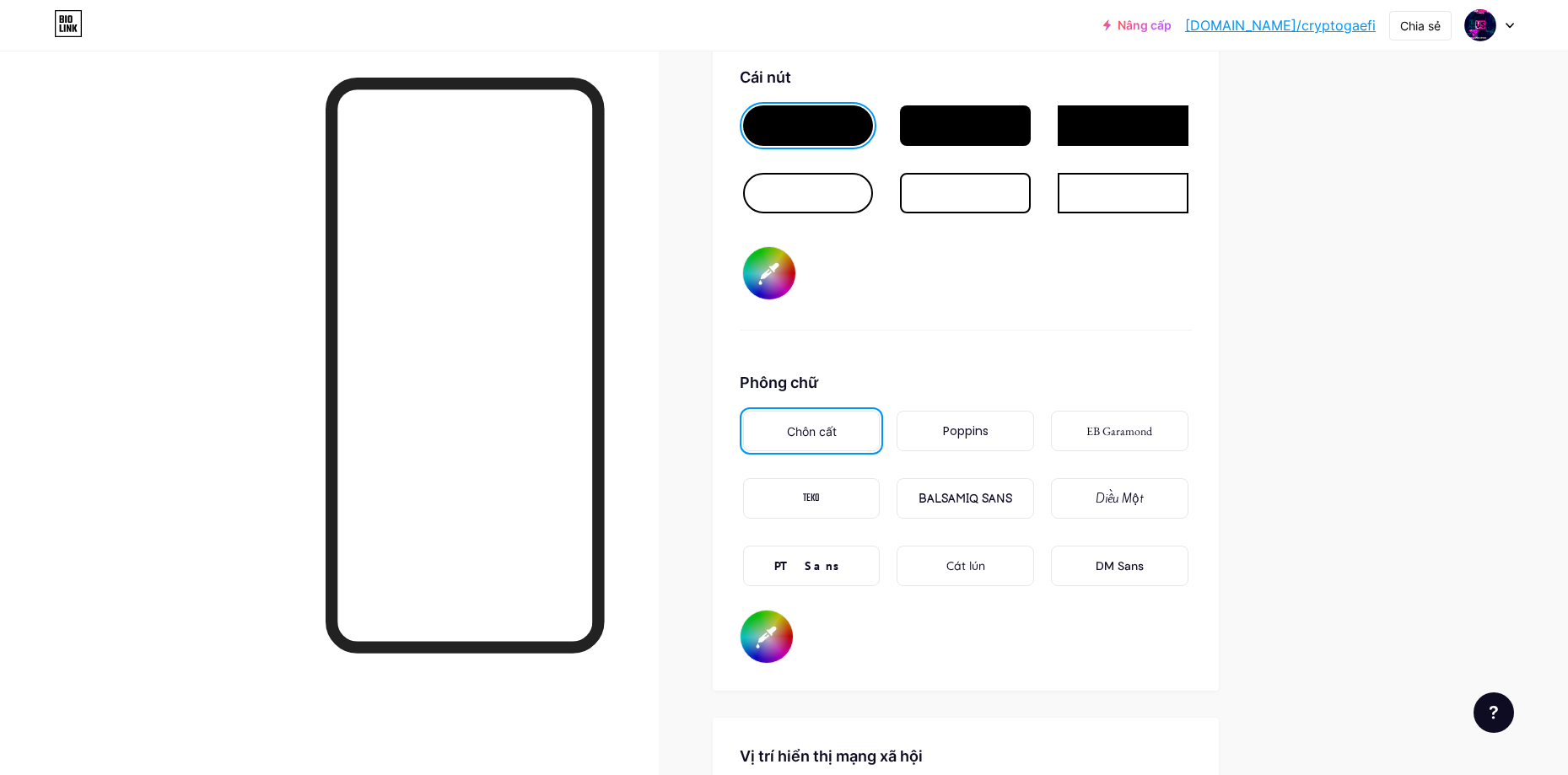
click at [994, 580] on div "Cát lún" at bounding box center [965, 565] width 137 height 40
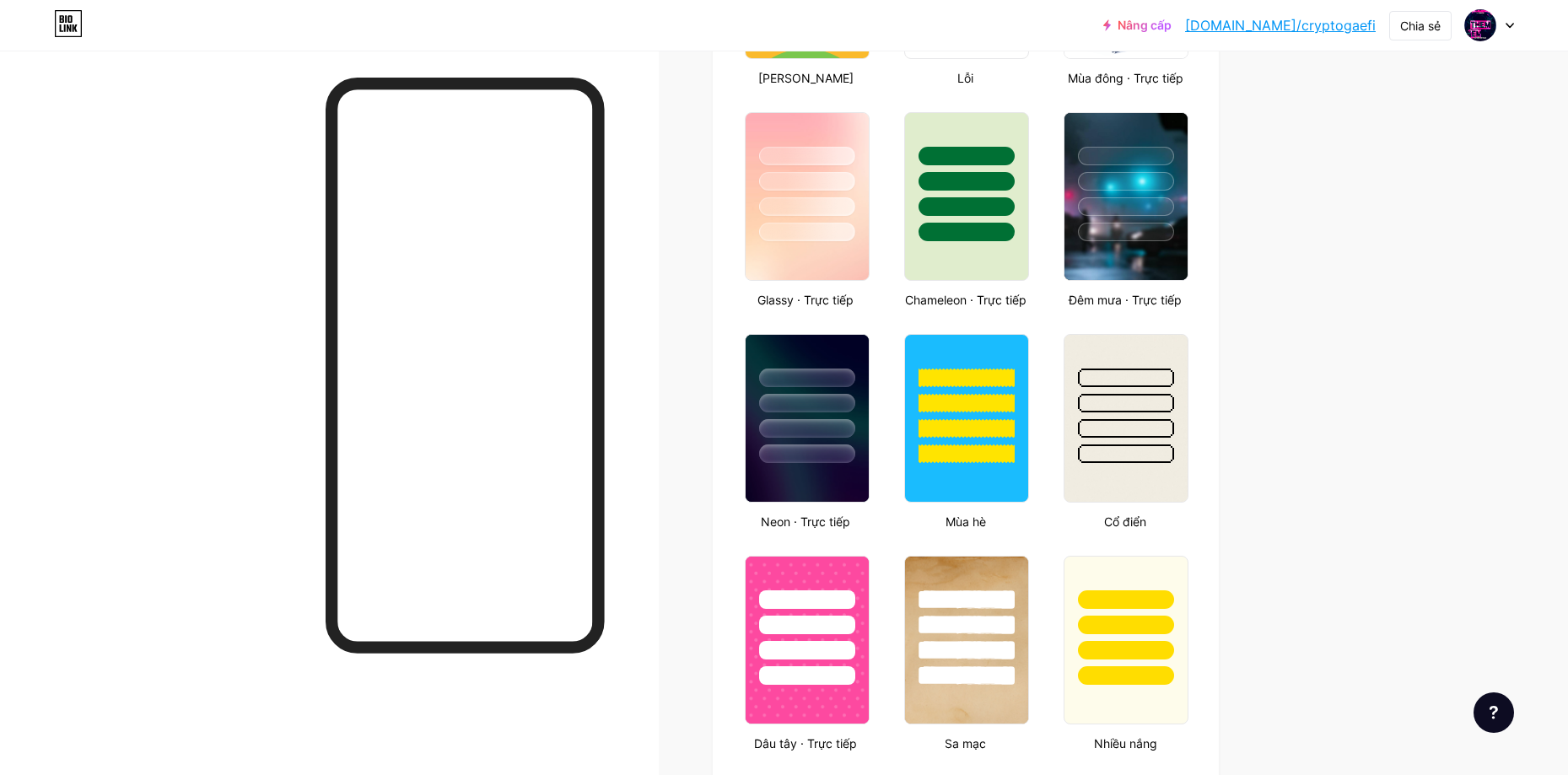
scroll to position [812, 0]
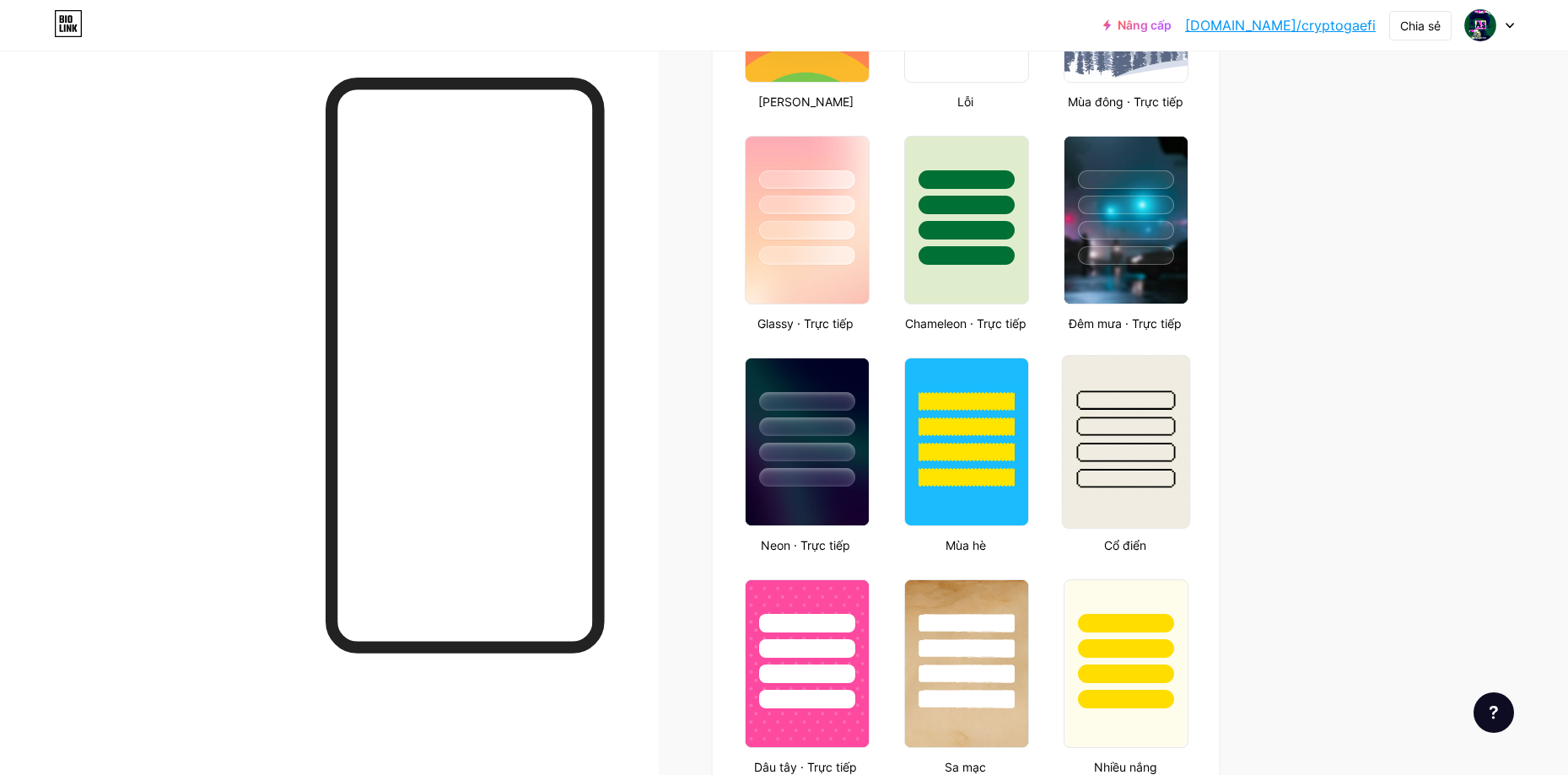
click at [1163, 461] on div at bounding box center [1126, 452] width 99 height 20
click at [1124, 464] on div at bounding box center [1124, 423] width 120 height 128
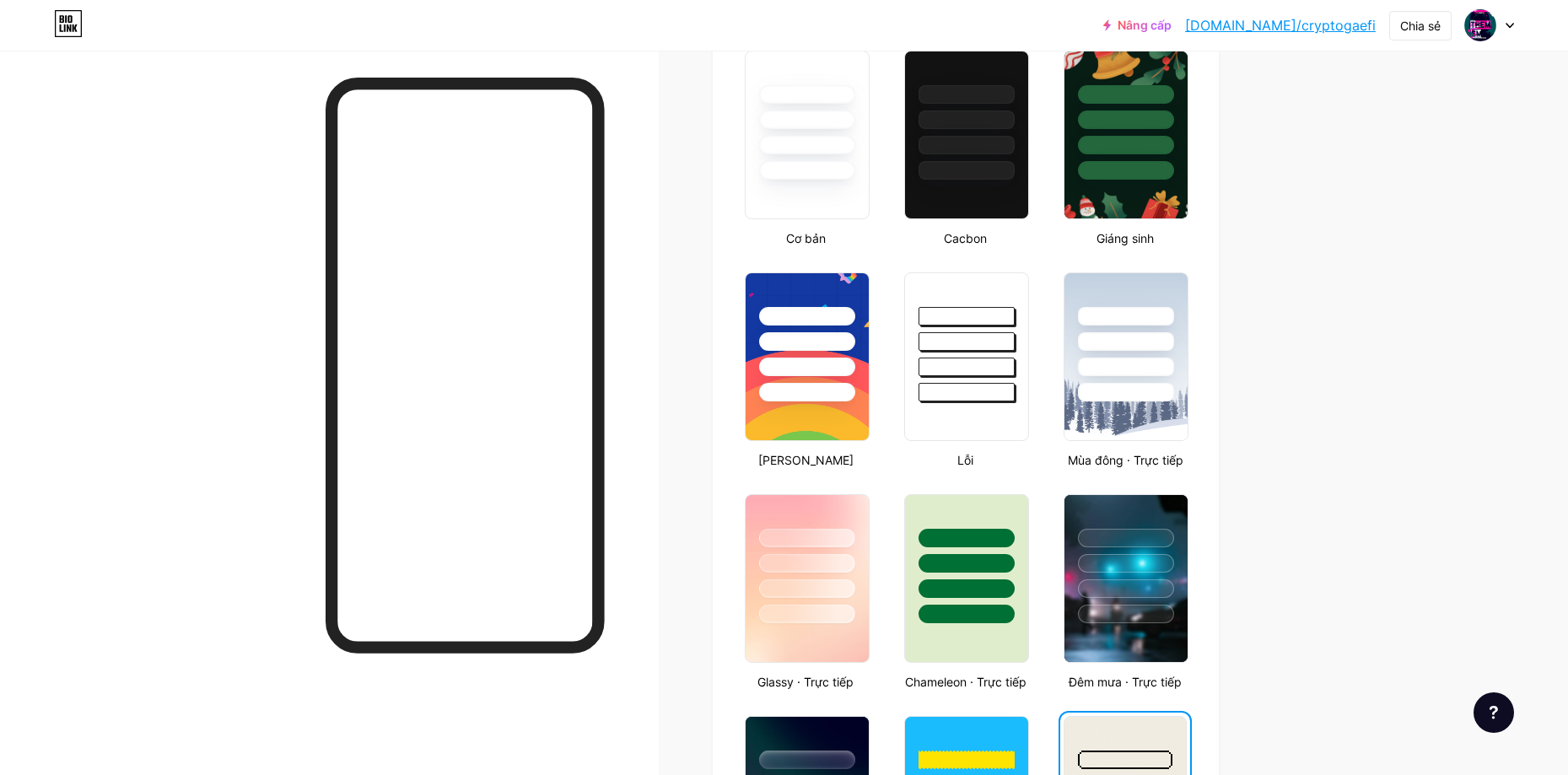
scroll to position [390, 0]
